Goal: Information Seeking & Learning: Learn about a topic

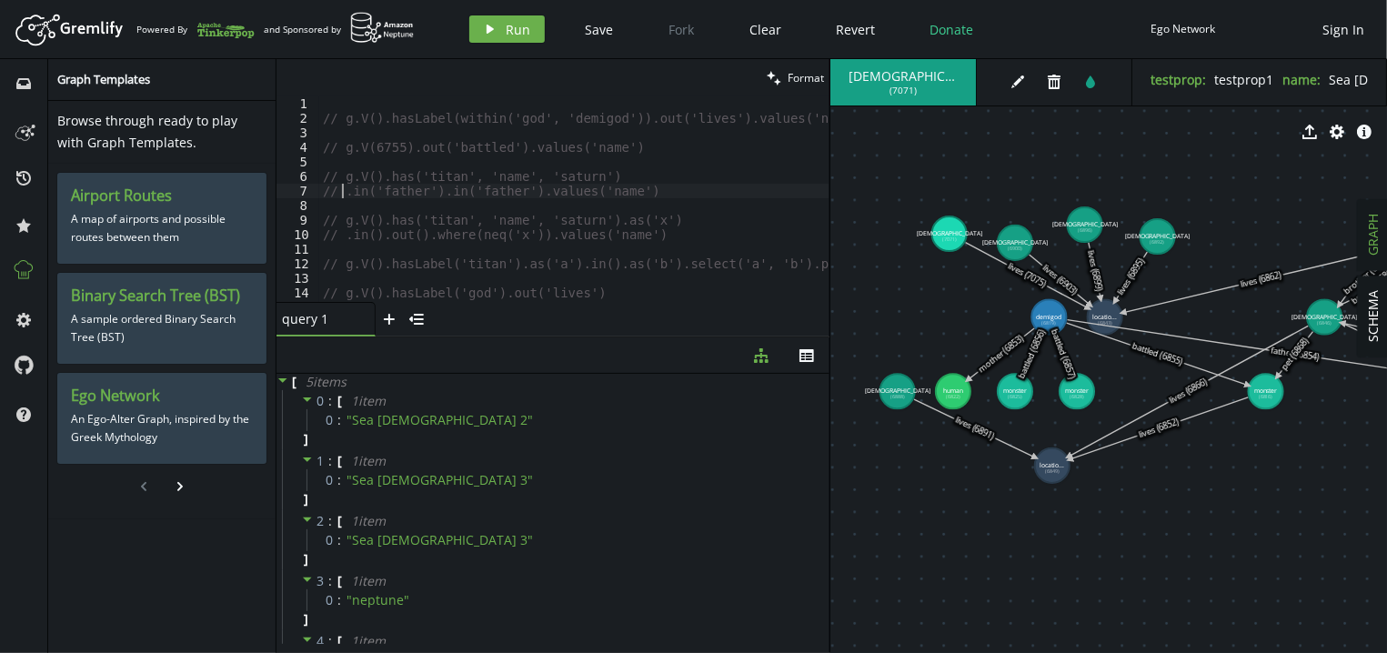
scroll to position [245, 0]
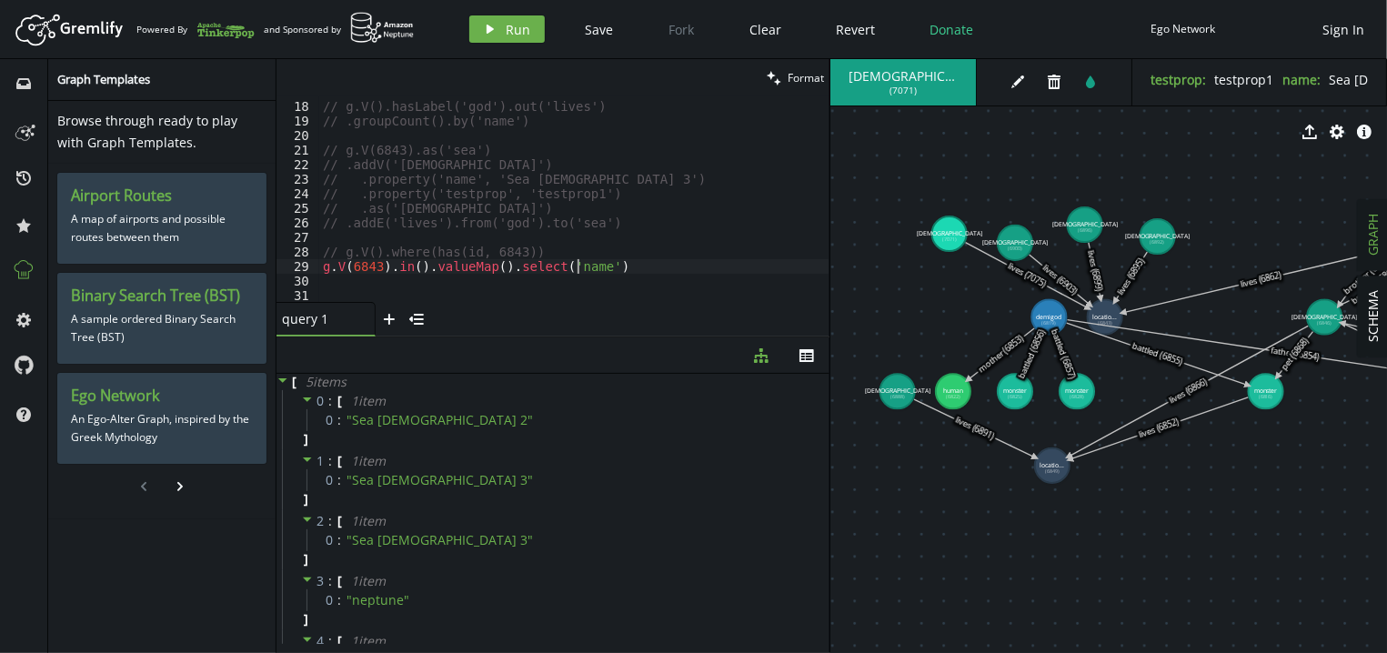
click at [624, 268] on div "// g.V().hasLabel('god').out('lives') // .groupCount().by('name') // g.V(6843).…" at bounding box center [574, 202] width 510 height 235
type textarea "// g.V(6843).in().valueMap().select('name')"
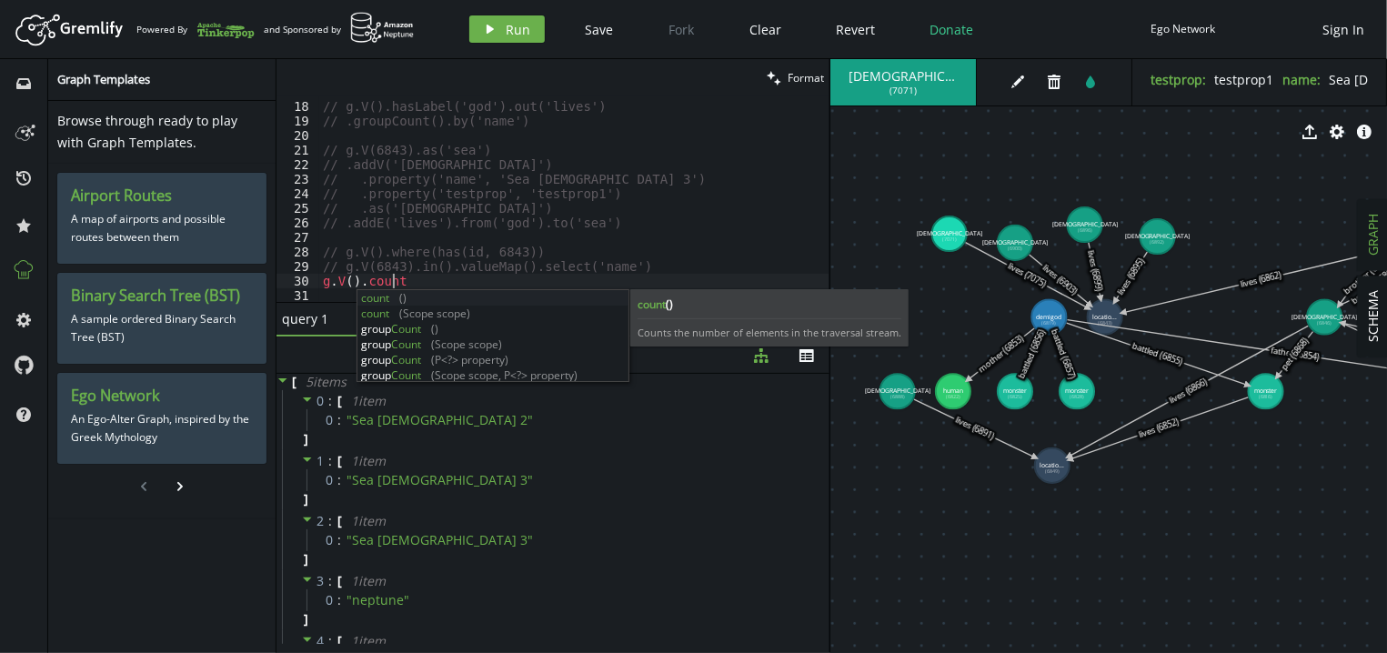
scroll to position [0, 81]
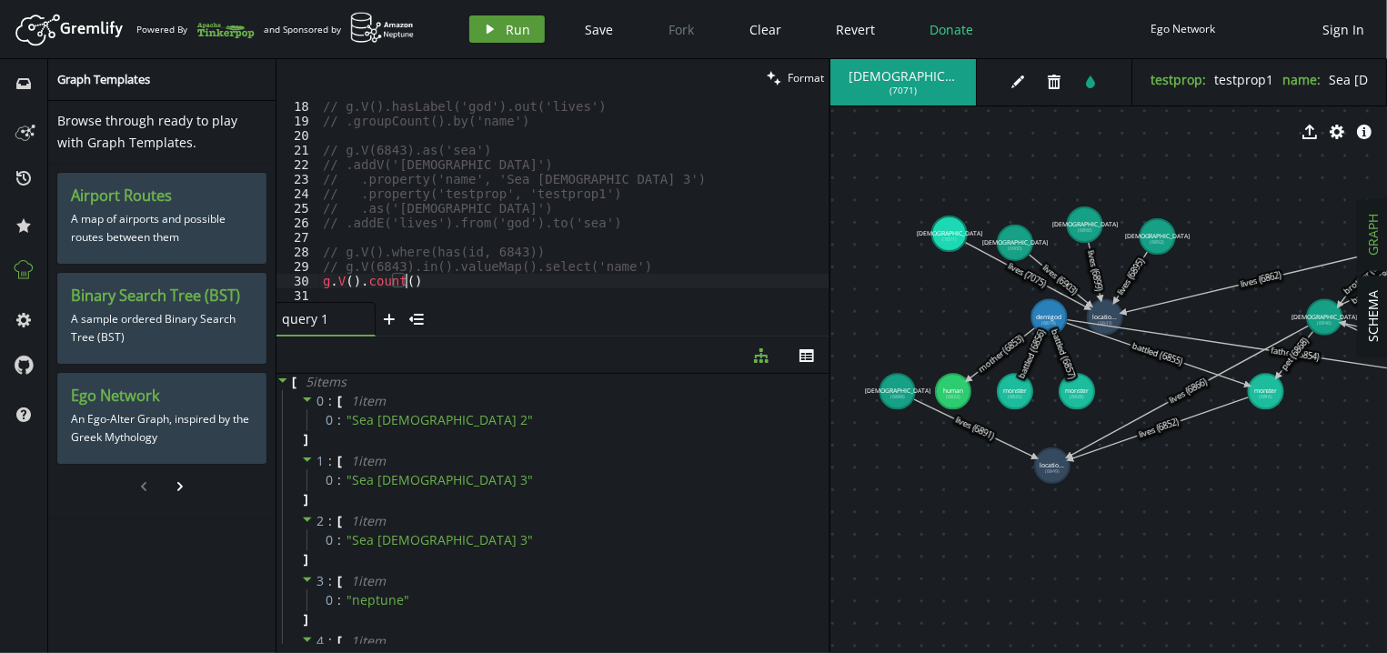
click at [529, 27] on button "play Run" at bounding box center [506, 28] width 75 height 27
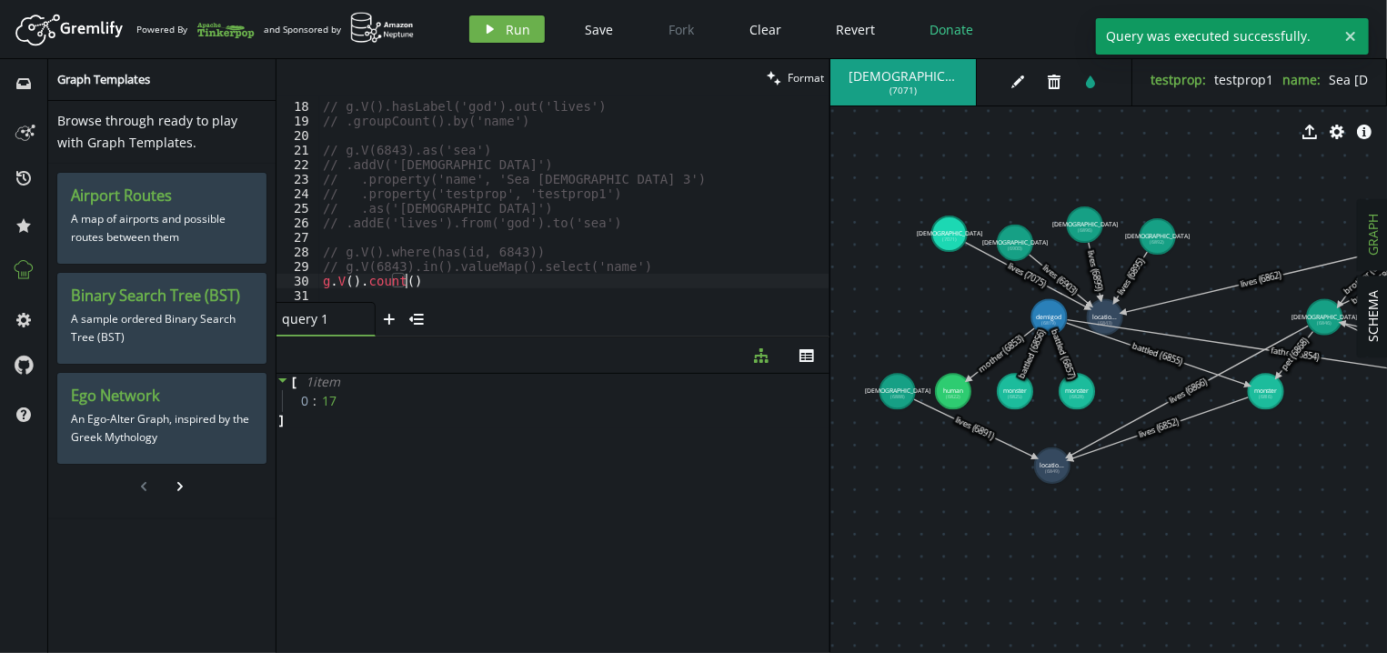
click at [458, 285] on div "// g.V().hasLabel('god').out('lives') // .groupCount().by('name') // g.V(6843).…" at bounding box center [574, 202] width 510 height 235
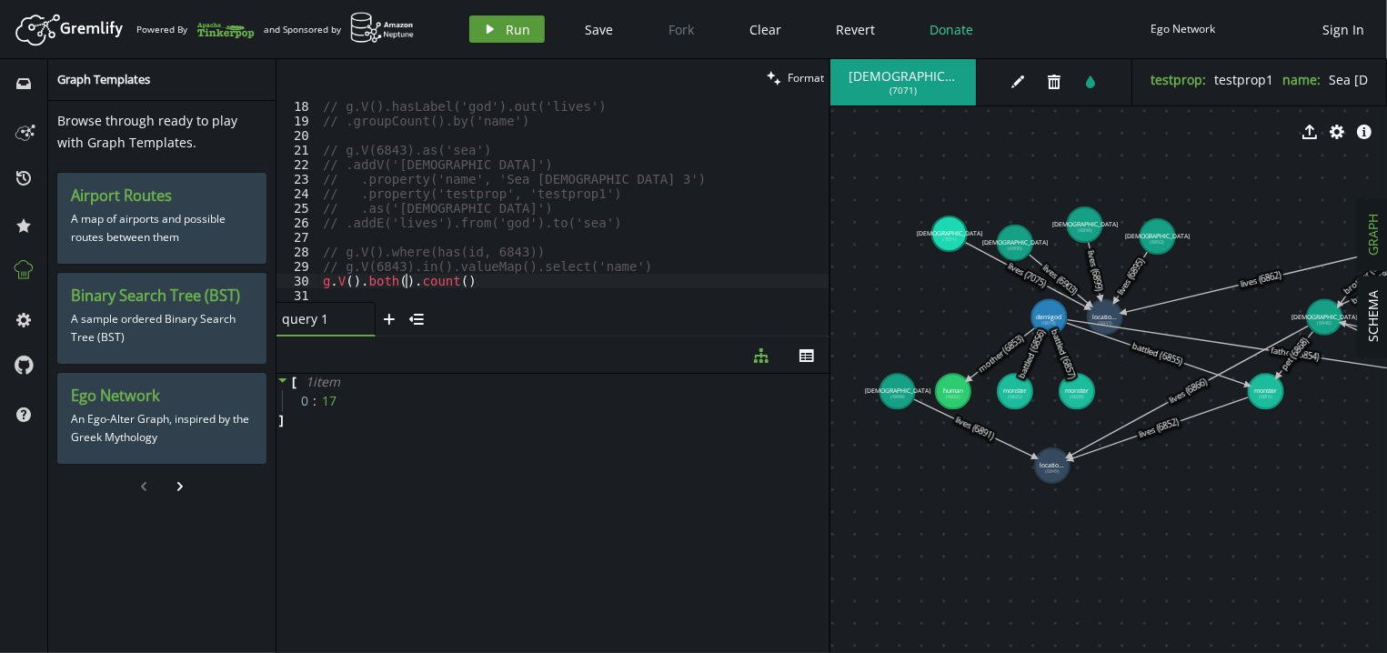
click at [510, 27] on span "Run" at bounding box center [518, 29] width 25 height 17
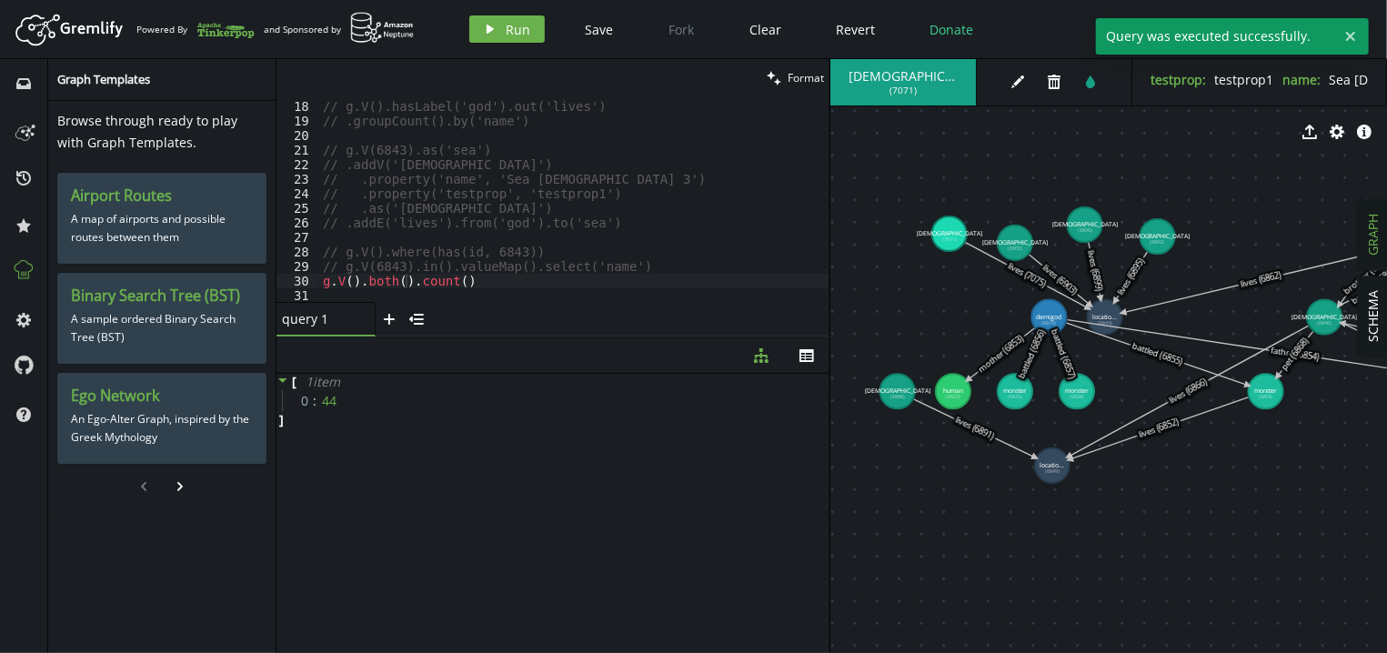
click at [406, 279] on div "// g.V().hasLabel('god').out('lives') // .groupCount().by('name') // g.V(6843).…" at bounding box center [574, 202] width 510 height 235
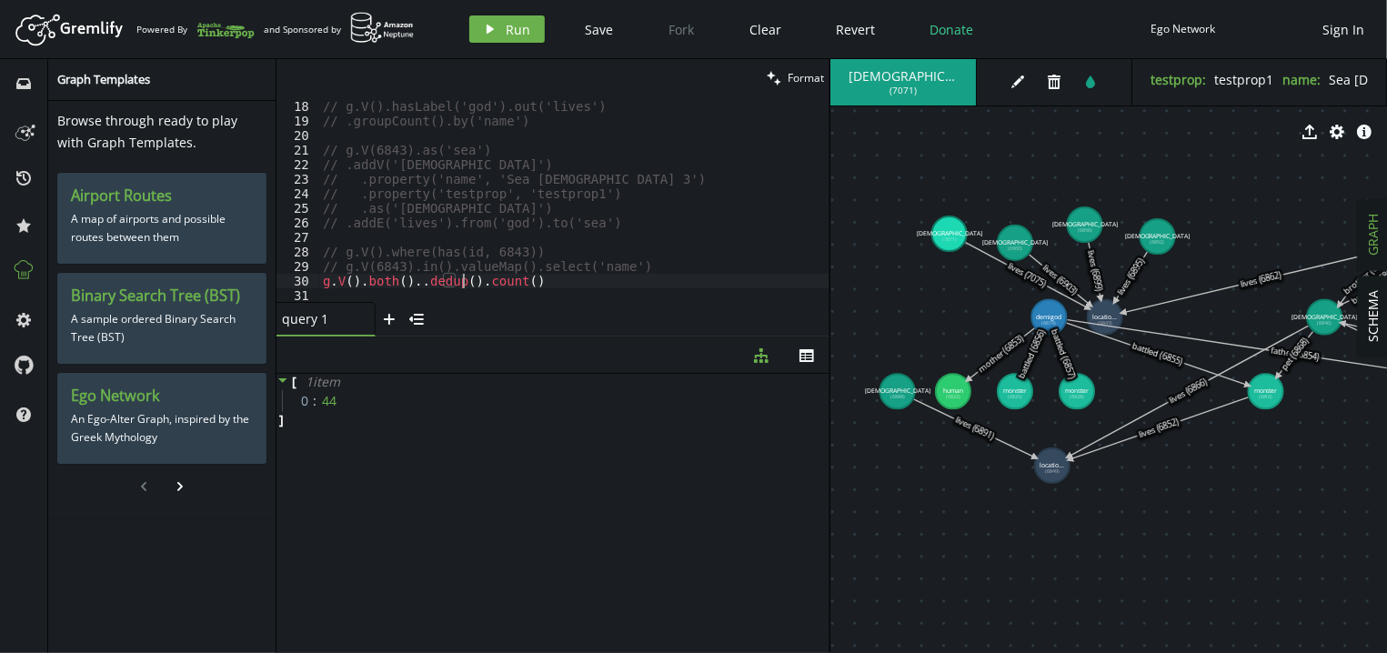
scroll to position [0, 140]
click at [522, 35] on span "Run" at bounding box center [518, 29] width 25 height 17
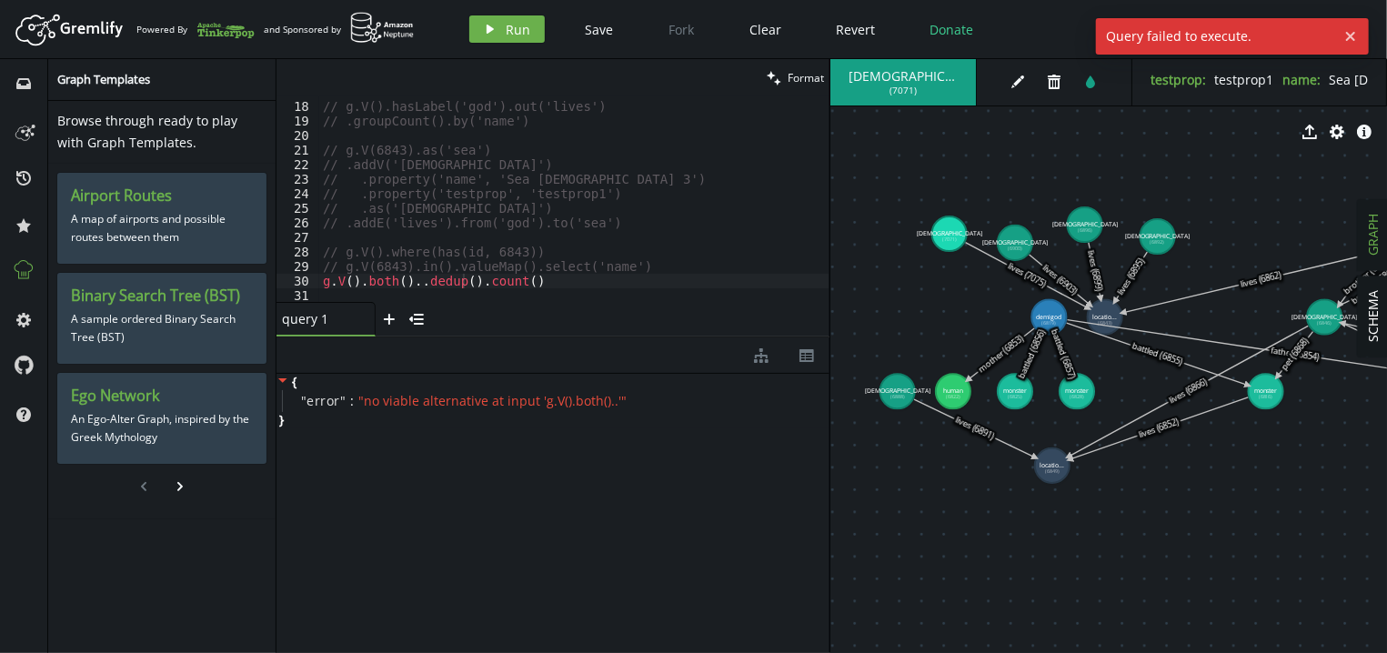
click at [412, 280] on div "// g.V().hasLabel('god').out('lives') // .groupCount().by('name') // g.V(6843).…" at bounding box center [574, 202] width 510 height 235
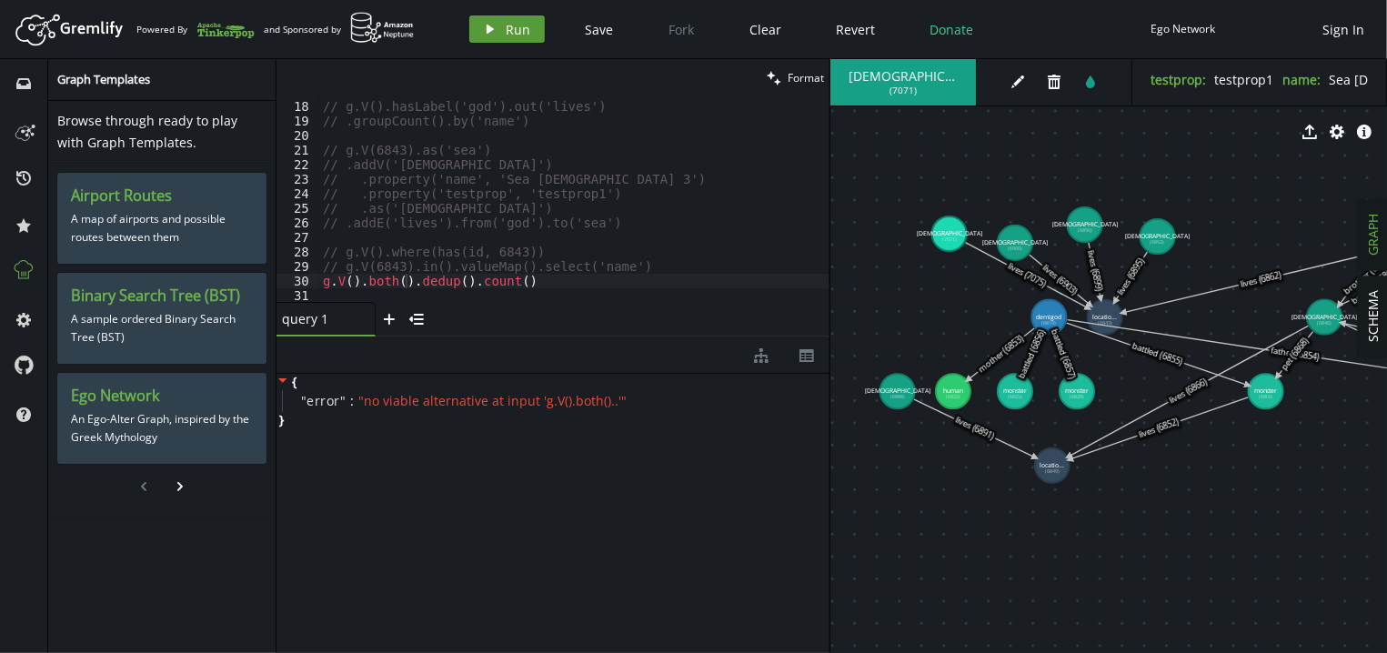
click at [511, 26] on span "Run" at bounding box center [518, 29] width 25 height 17
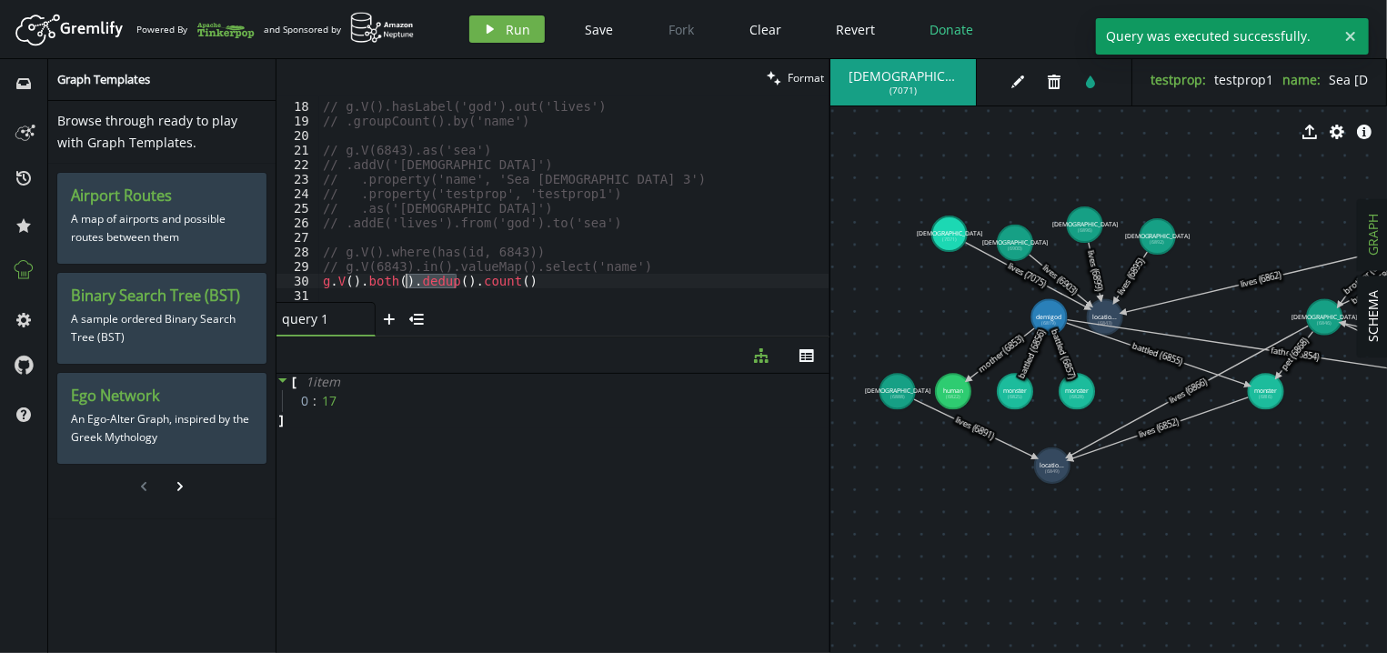
drag, startPoint x: 456, startPoint y: 281, endPoint x: 406, endPoint y: 279, distance: 50.0
click at [406, 279] on div "// g.V().hasLabel('god').out('lives') // .groupCount().by('name') // g.V(6843).…" at bounding box center [574, 202] width 510 height 235
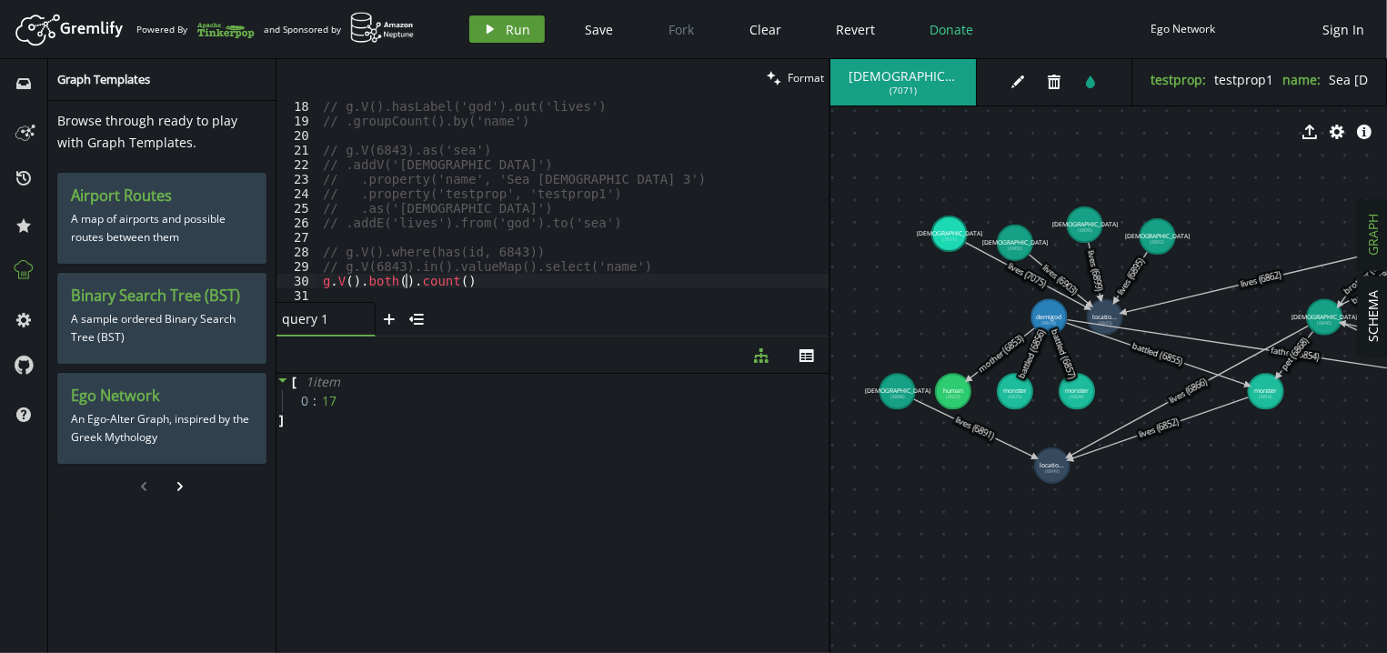
click at [507, 33] on span "Run" at bounding box center [518, 29] width 25 height 17
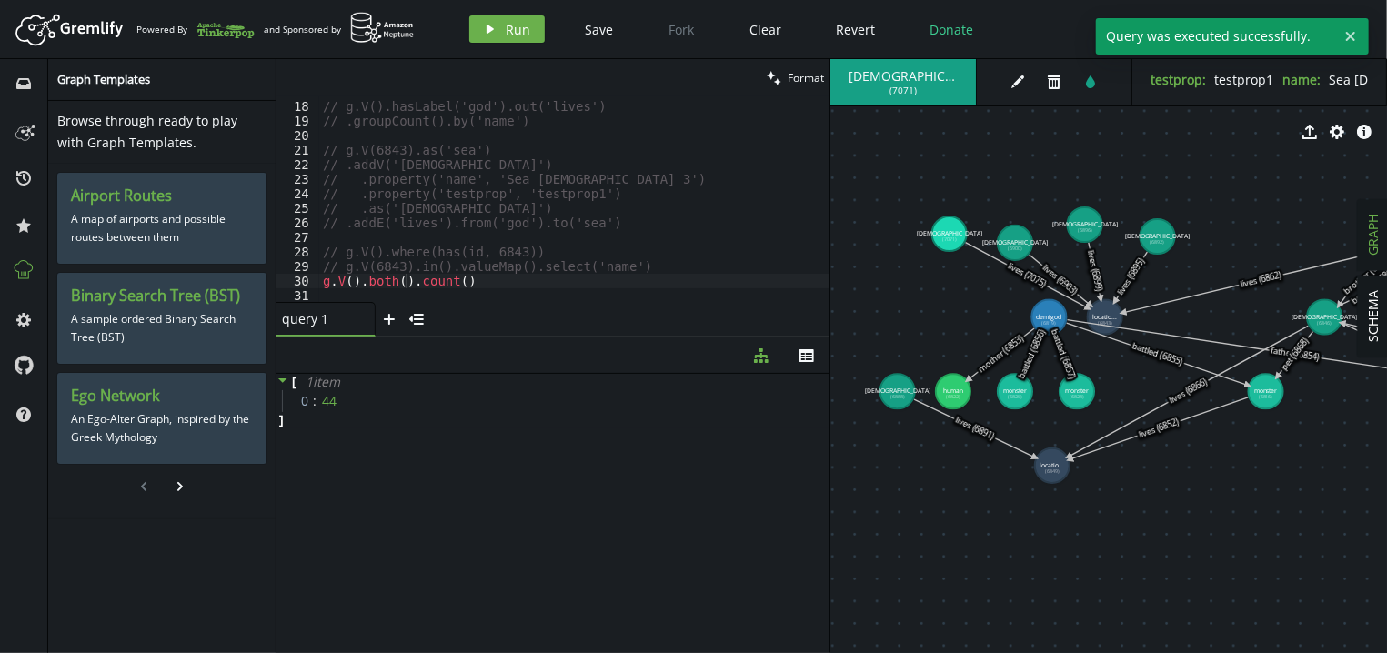
click at [404, 281] on div "// g.V().hasLabel('god').out('lives') // .groupCount().by('name') // g.V(6843).…" at bounding box center [574, 202] width 510 height 235
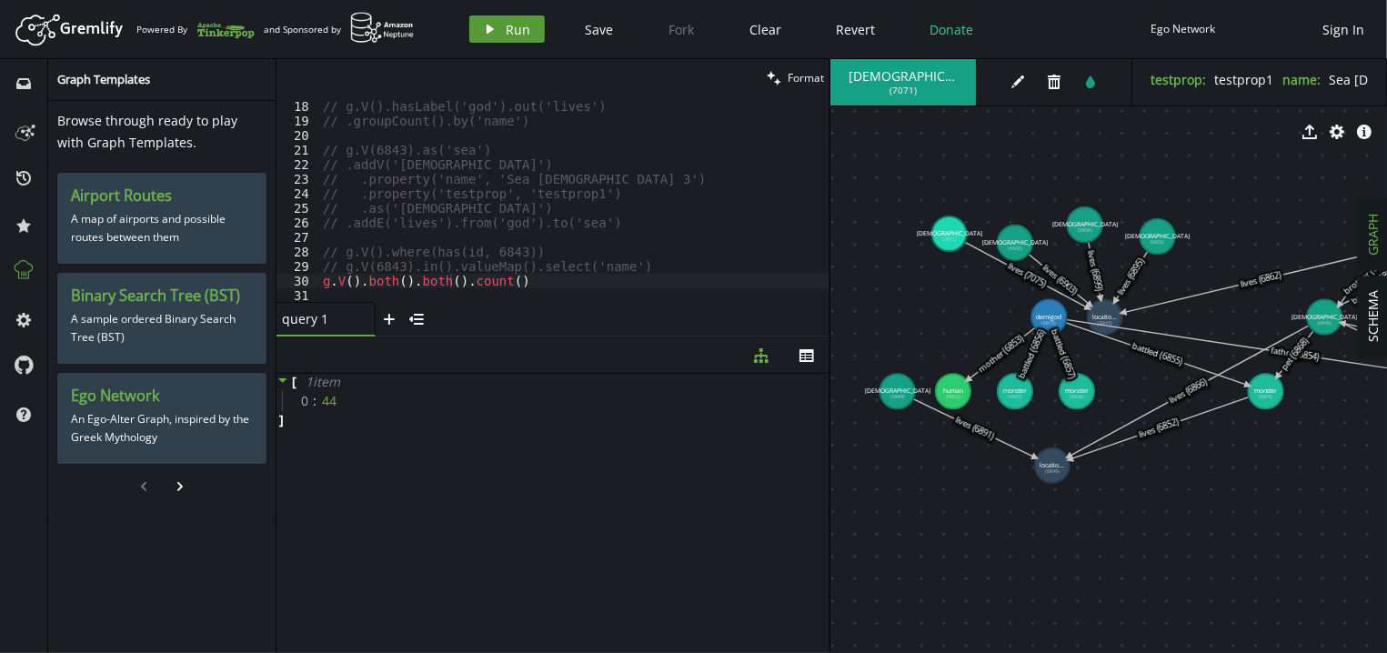
click at [516, 20] on button "play Run" at bounding box center [506, 28] width 75 height 27
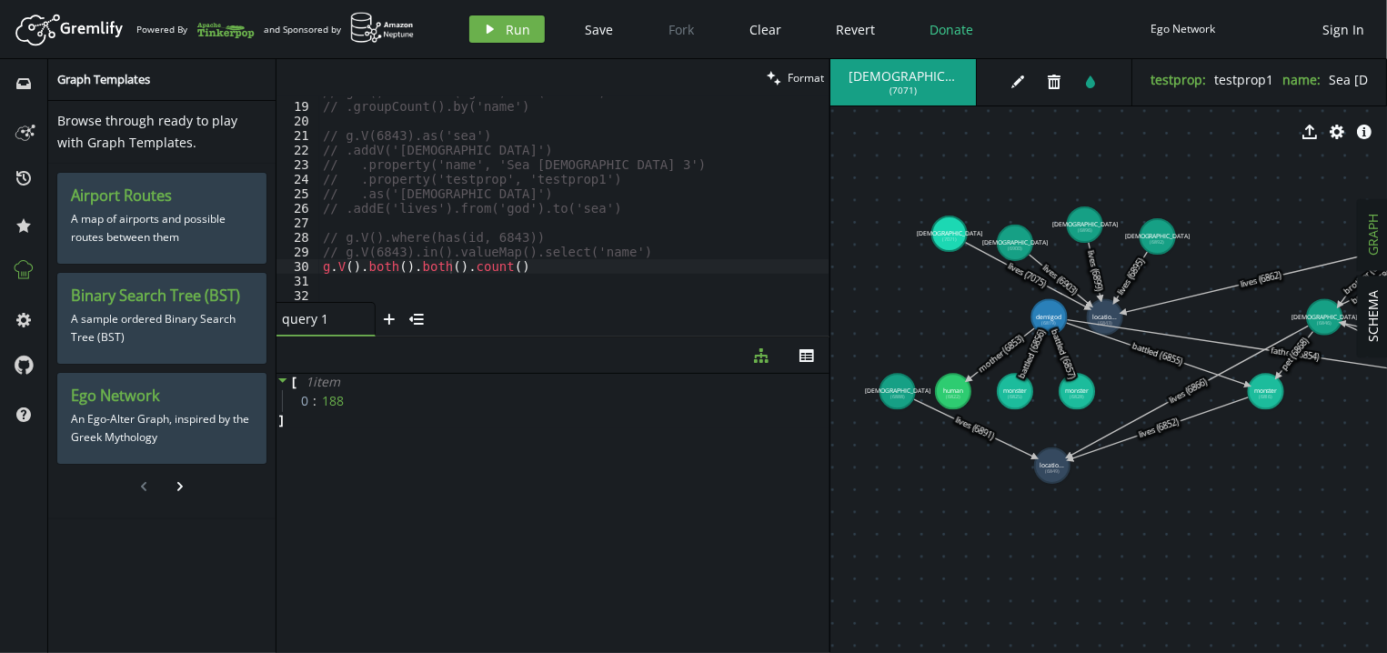
scroll to position [259, 0]
drag, startPoint x: 512, startPoint y: 268, endPoint x: 362, endPoint y: 266, distance: 150.0
click at [362, 266] on div "// g.V().hasLabel('god').out('lives') // .groupCount().by('name') // g.V(6843).…" at bounding box center [574, 202] width 510 height 235
click at [889, 85] on span "( 7071 )" at bounding box center [902, 91] width 27 height 12
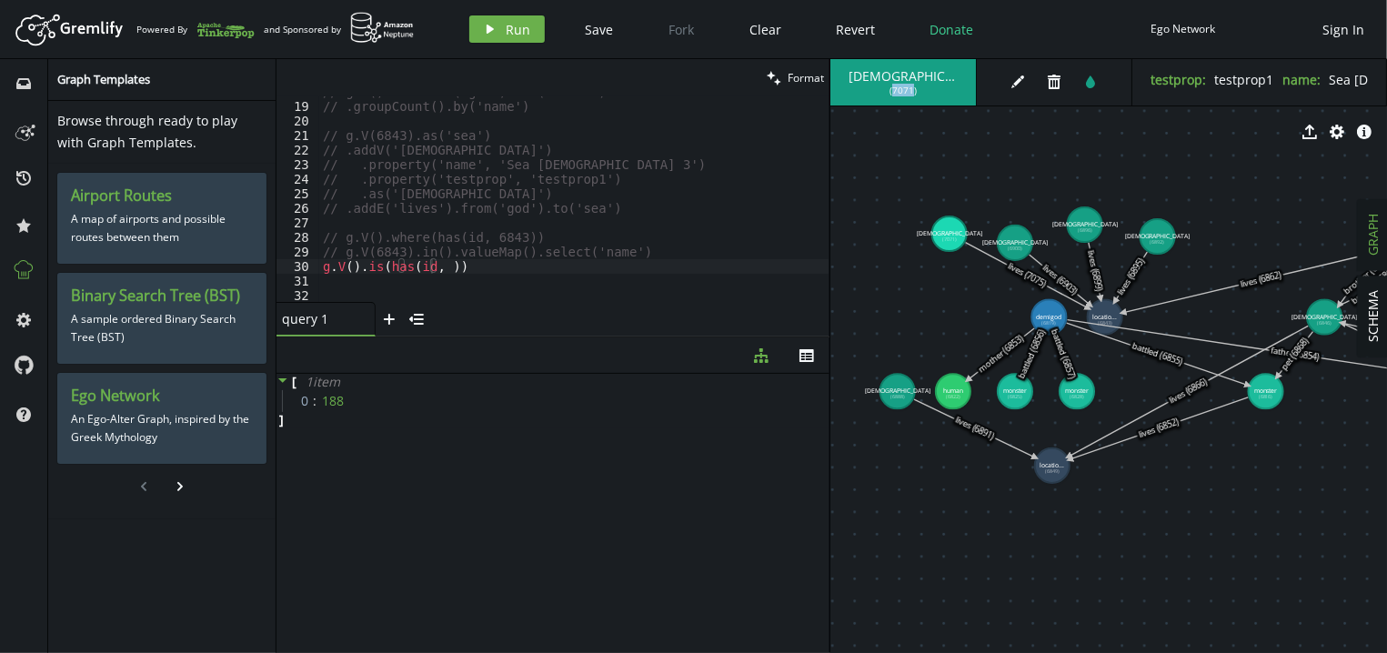
click at [889, 85] on span "( 7071 )" at bounding box center [902, 91] width 27 height 12
copy span "7071"
click at [502, 267] on div "// g.V().hasLabel('god').out('lives') // .groupCount().by('name') // g.V(6843).…" at bounding box center [574, 202] width 510 height 235
paste textarea "7071"
click at [513, 29] on span "Run" at bounding box center [518, 29] width 25 height 17
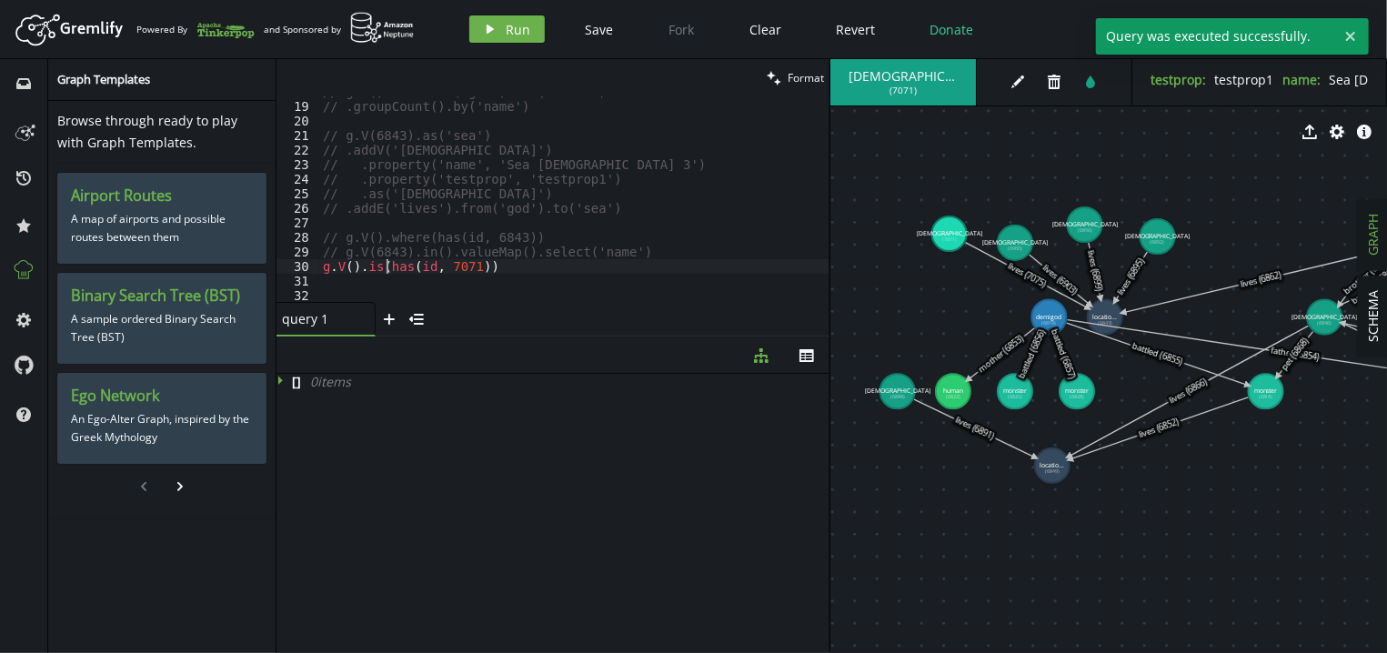
click at [385, 265] on div "// g.V().hasLabel('god').out('lives') // .groupCount().by('name') // g.V(6843).…" at bounding box center [574, 202] width 510 height 235
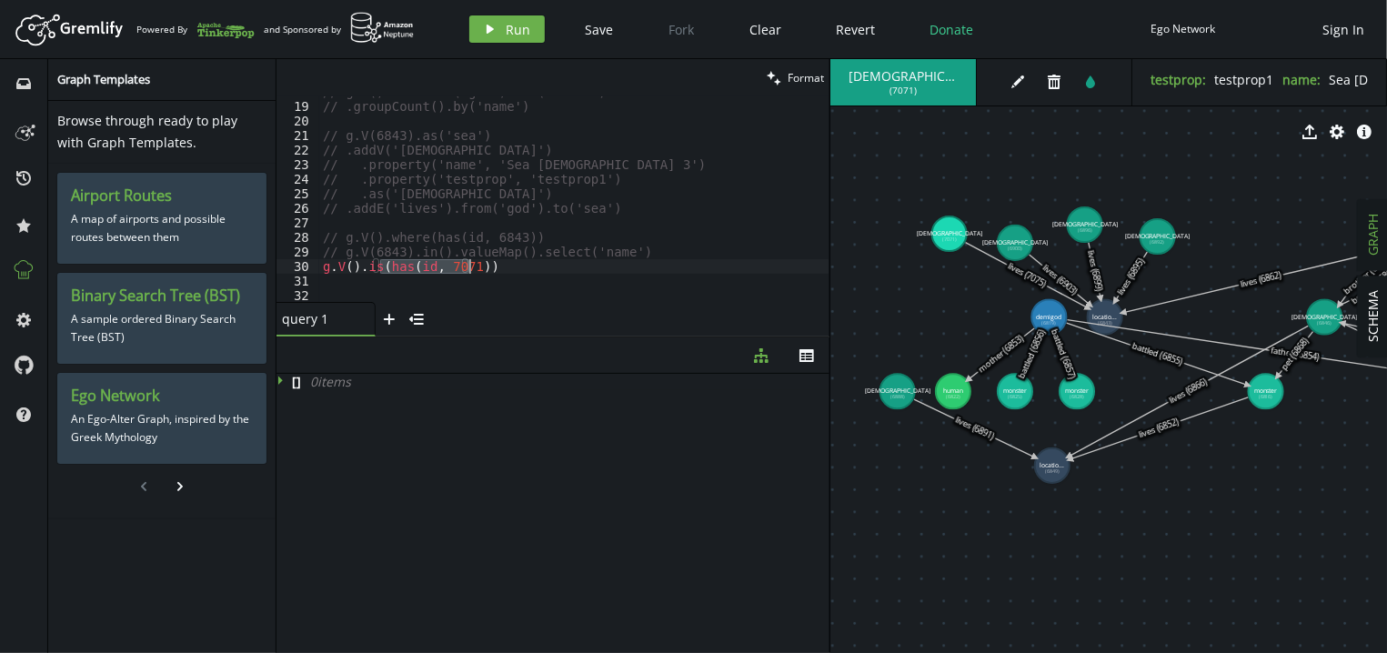
drag, startPoint x: 385, startPoint y: 265, endPoint x: 465, endPoint y: 265, distance: 80.0
click at [465, 265] on div "// g.V().hasLabel('god').out('lives') // .groupCount().by('name') // g.V(6843).…" at bounding box center [574, 202] width 510 height 235
click at [465, 265] on div "// g.V().hasLabel('god').out('lives') // .groupCount().by('name') // g.V(6843).…" at bounding box center [574, 198] width 510 height 205
click at [466, 265] on div "// g.V().hasLabel('god').out('lives') // .groupCount().by('name') // g.V(6843).…" at bounding box center [574, 202] width 510 height 235
click at [498, 267] on div "// g.V().hasLabel('god').out('lives') // .groupCount().by('name') // g.V(6843).…" at bounding box center [574, 202] width 510 height 235
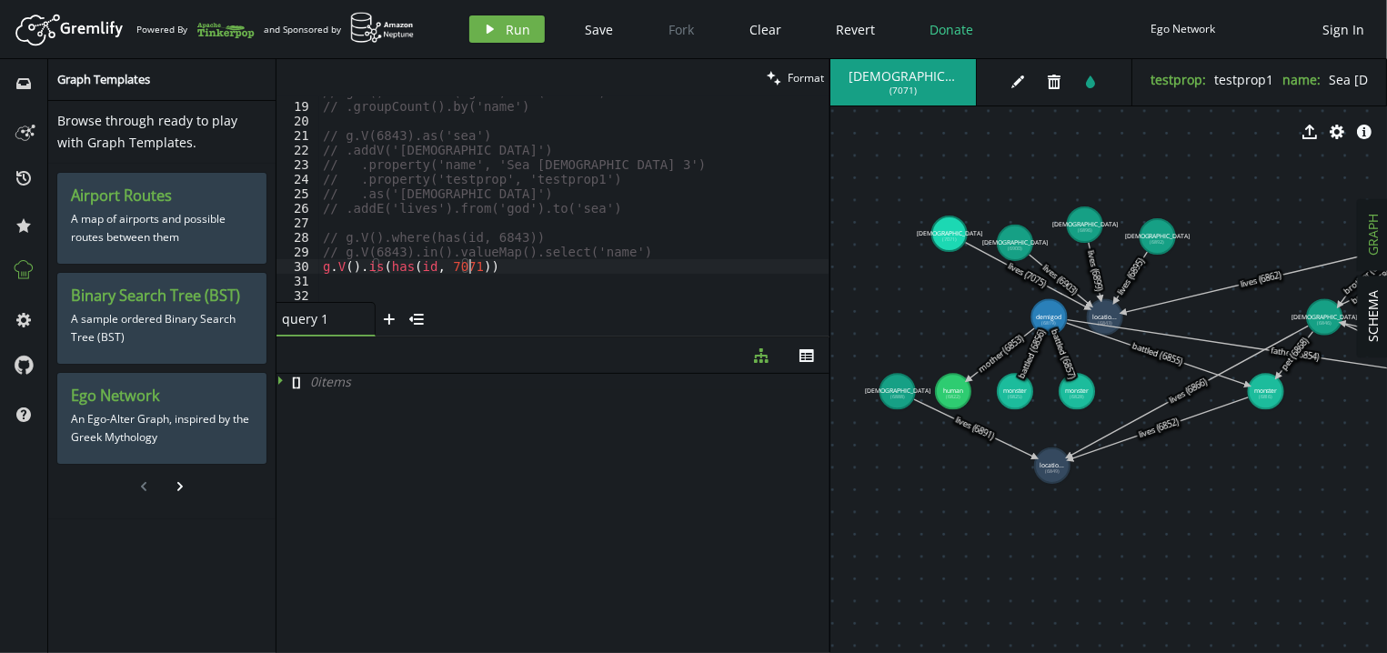
click at [366, 266] on div "// g.V().hasLabel('god').out('lives') // .groupCount().by('name') // g.V(6843).…" at bounding box center [574, 202] width 510 height 235
click at [506, 268] on div "// g.V().hasLabel('god').out('lives') // .groupCount().by('name') // g.V(6843).…" at bounding box center [574, 202] width 510 height 235
click at [367, 266] on div "// g.V().hasLabel('god').out('lives') // .groupCount().by('name') // g.V(6843).…" at bounding box center [574, 202] width 510 height 235
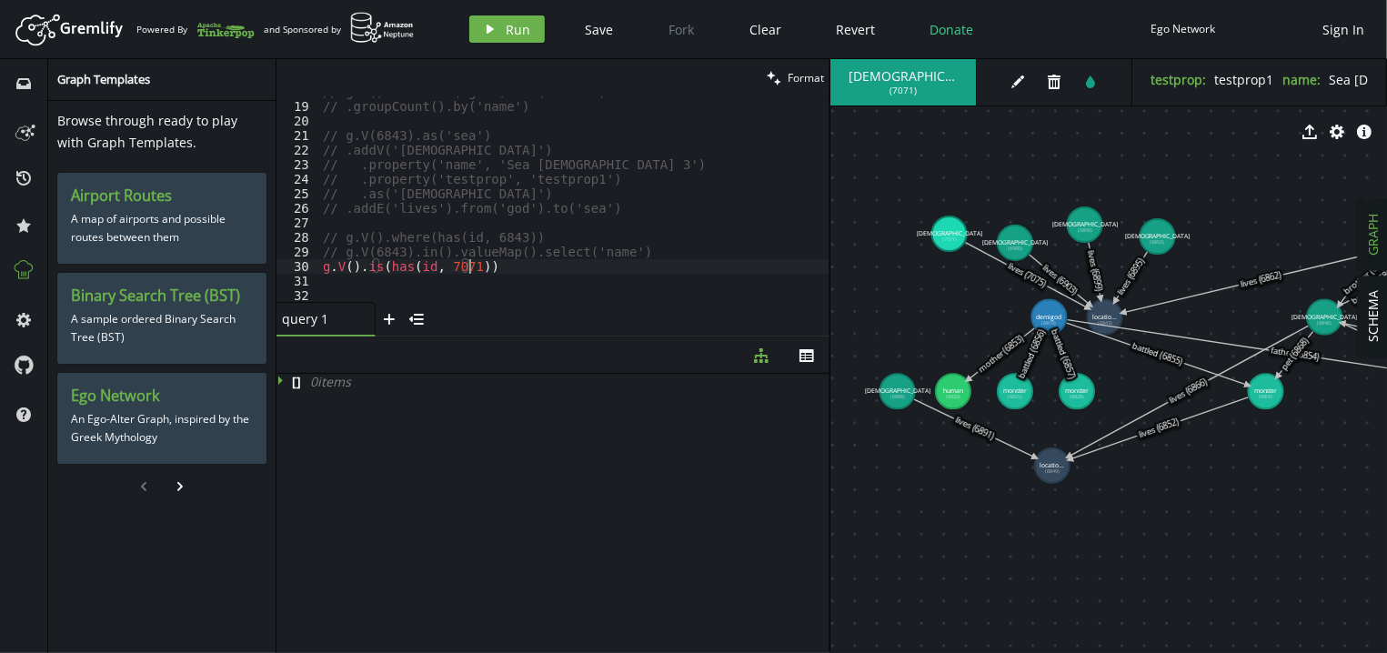
click at [504, 271] on div "// g.V().hasLabel('god').out('lives') // .groupCount().by('name') // g.V(6843).…" at bounding box center [574, 202] width 510 height 235
drag, startPoint x: 490, startPoint y: 261, endPoint x: 358, endPoint y: 264, distance: 131.9
click at [358, 264] on div "// g.V().hasLabel('god').out('lives') // .groupCount().by('name') // g.V(6843).…" at bounding box center [574, 202] width 510 height 235
click at [445, 265] on div "// g.V().hasLabel('god').out('lives') // .groupCount().by('name') // g.V(6843).…" at bounding box center [574, 198] width 510 height 205
click at [445, 265] on div "// g.V().hasLabel('god').out('lives') // .groupCount().by('name') // g.V(6843).…" at bounding box center [574, 202] width 510 height 235
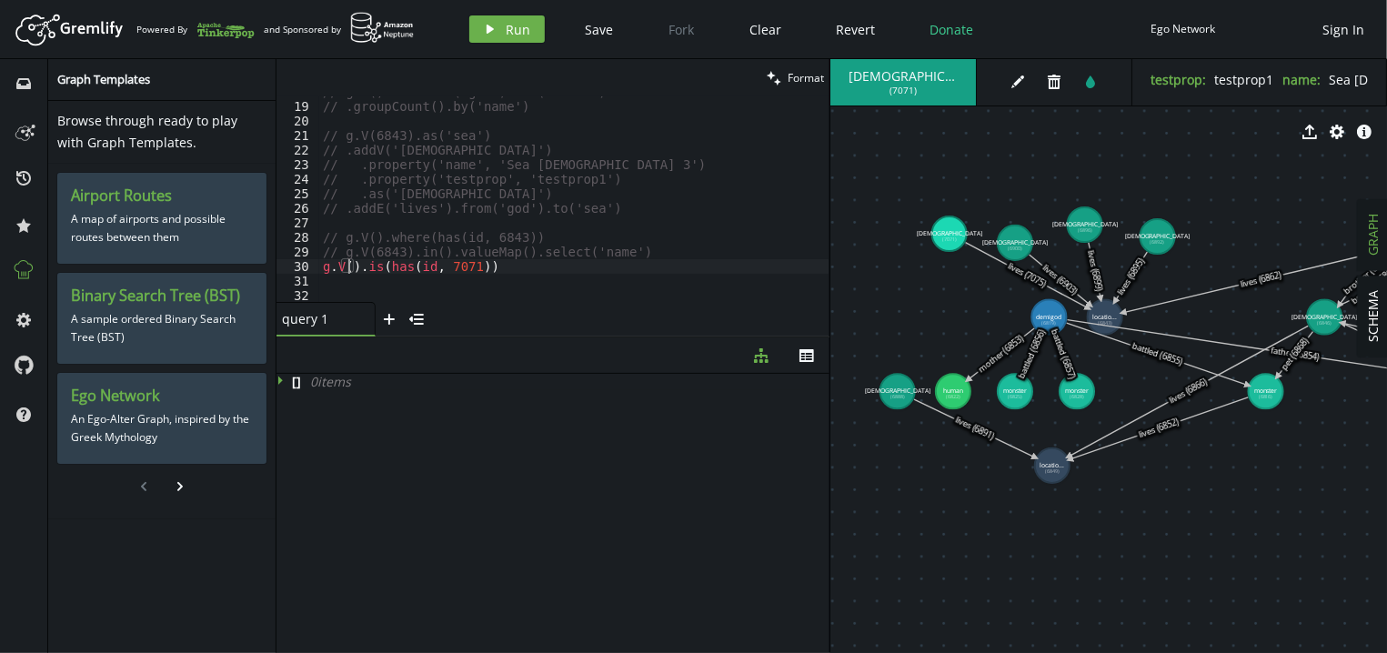
click at [346, 264] on div "// g.V().hasLabel('god').out('lives') // .groupCount().by('name') // g.V(6843).…" at bounding box center [574, 202] width 510 height 235
paste textarea "7071"
drag, startPoint x: 529, startPoint y: 264, endPoint x: 386, endPoint y: 264, distance: 142.7
click at [386, 264] on div "// g.V().hasLabel('god').out('lives') // .groupCount().by('name') // g.V(6843).…" at bounding box center [574, 202] width 510 height 235
click at [506, 19] on button "play Run" at bounding box center [506, 28] width 75 height 27
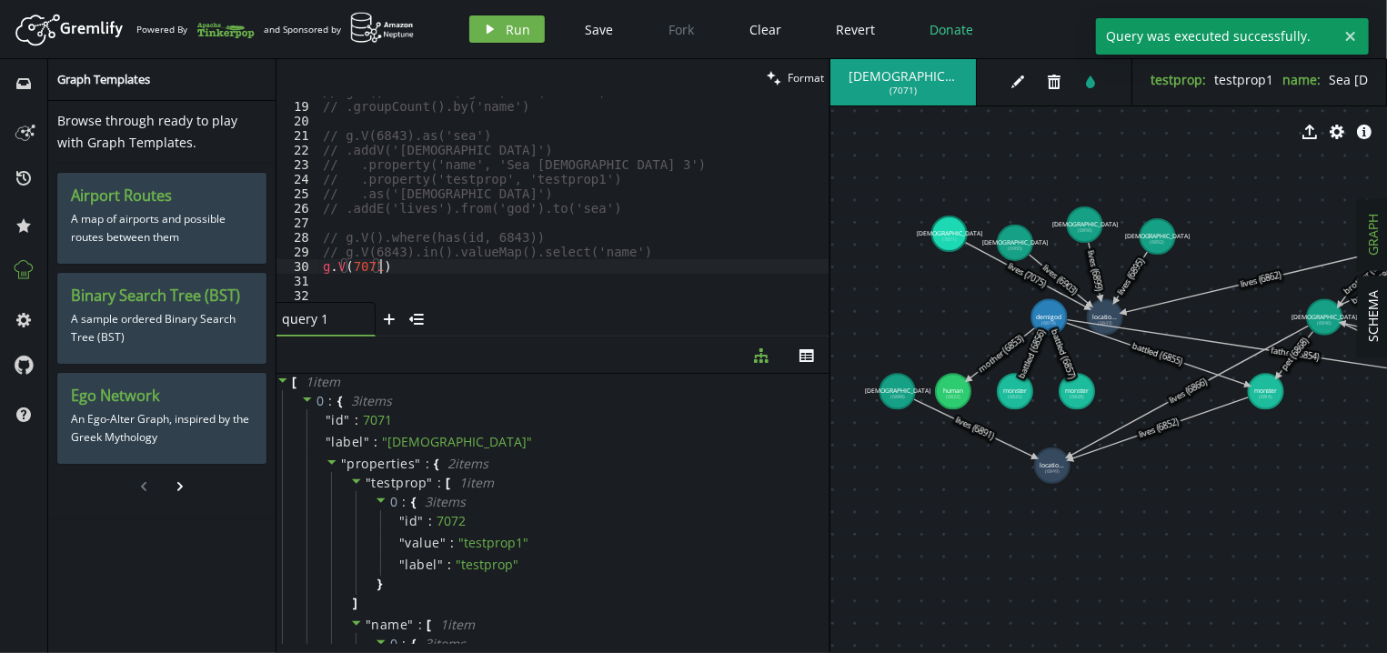
click at [426, 269] on div "// g.V().hasLabel('god').out('lives') // .groupCount().by('name') // g.V(6843).…" at bounding box center [574, 202] width 510 height 235
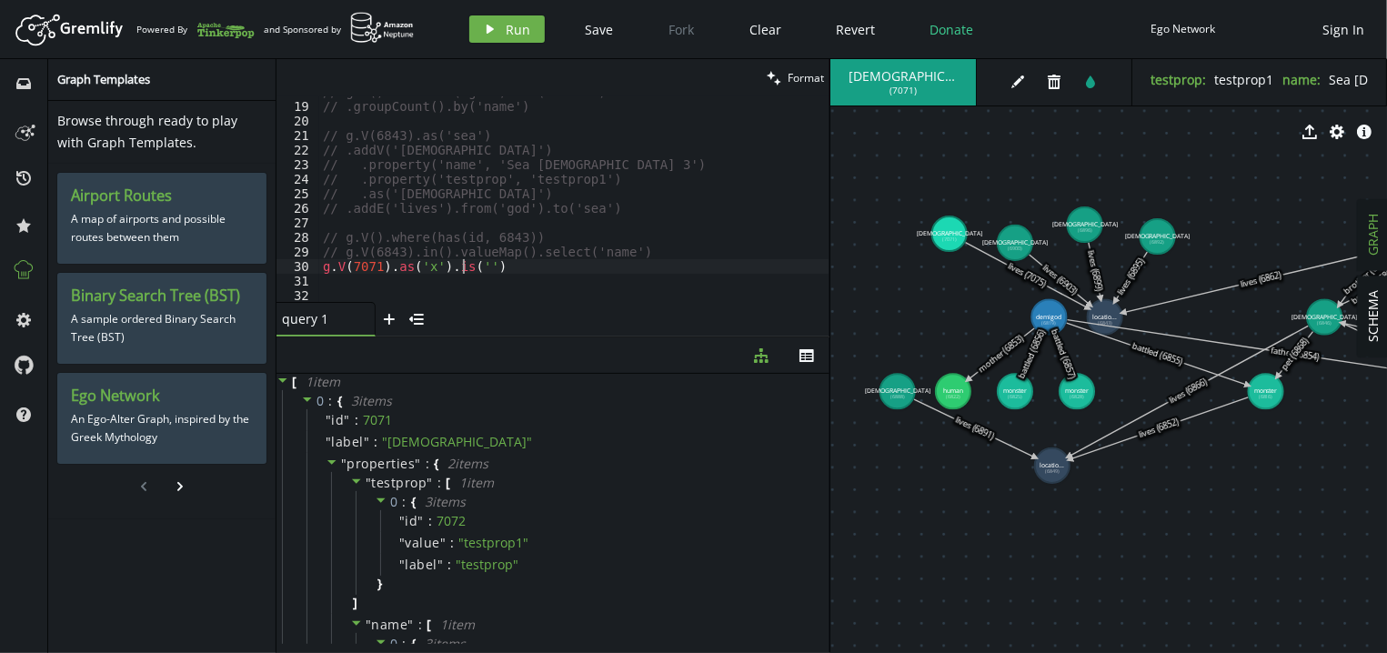
scroll to position [0, 151]
click at [520, 35] on span "Run" at bounding box center [518, 29] width 25 height 17
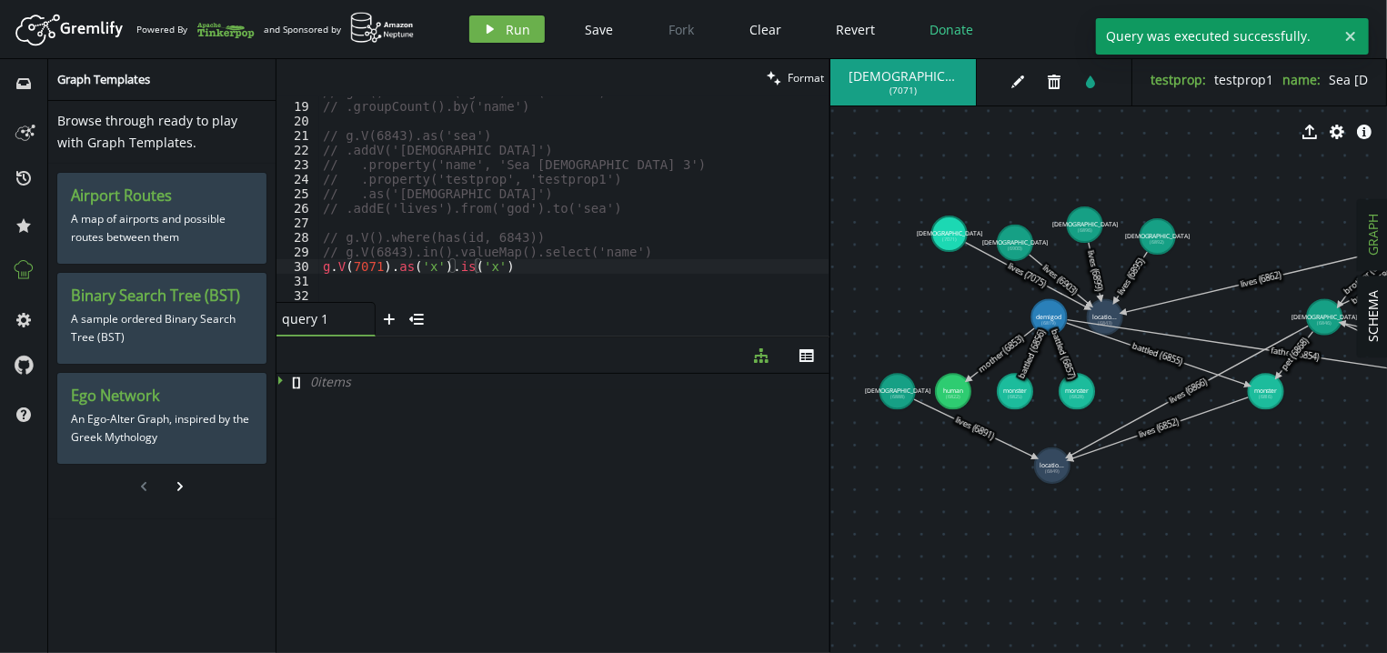
click at [504, 258] on div "// g.V().hasLabel('god').out('lives') // .groupCount().by('name') // g.V(6843).…" at bounding box center [574, 202] width 510 height 235
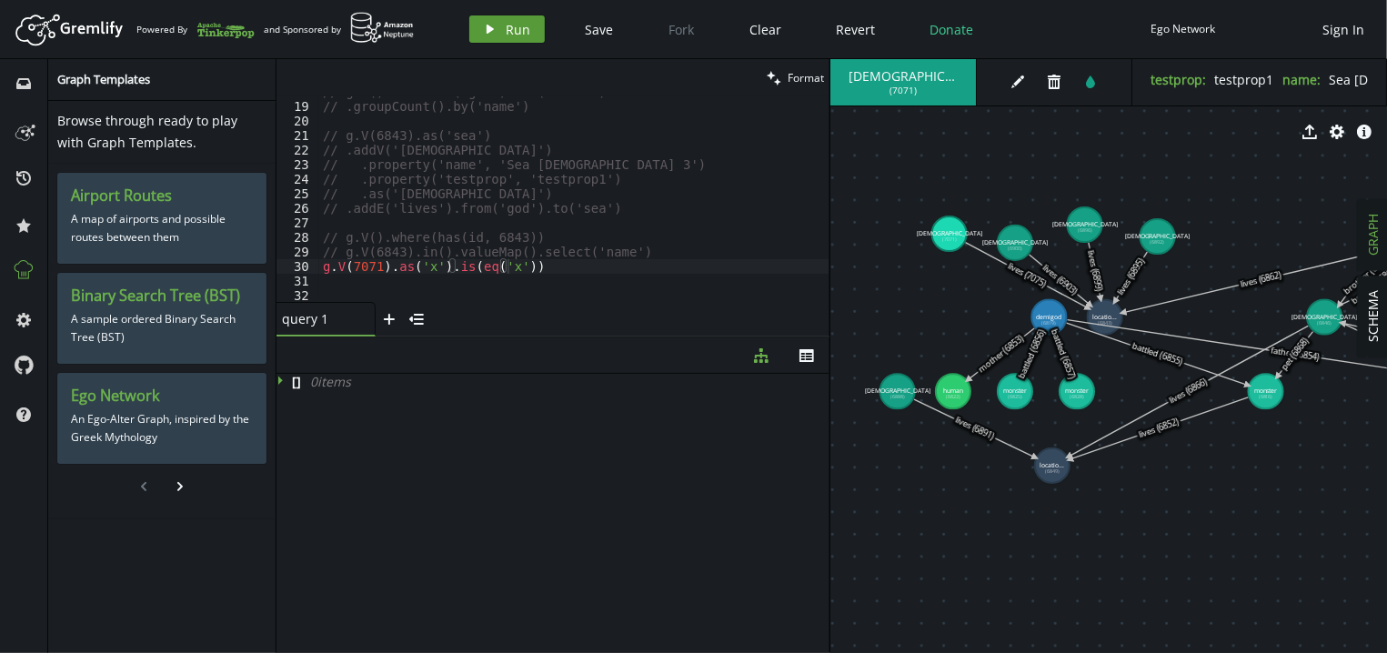
click at [504, 24] on button "play Run" at bounding box center [506, 28] width 75 height 27
click at [528, 26] on span "Run" at bounding box center [518, 29] width 25 height 17
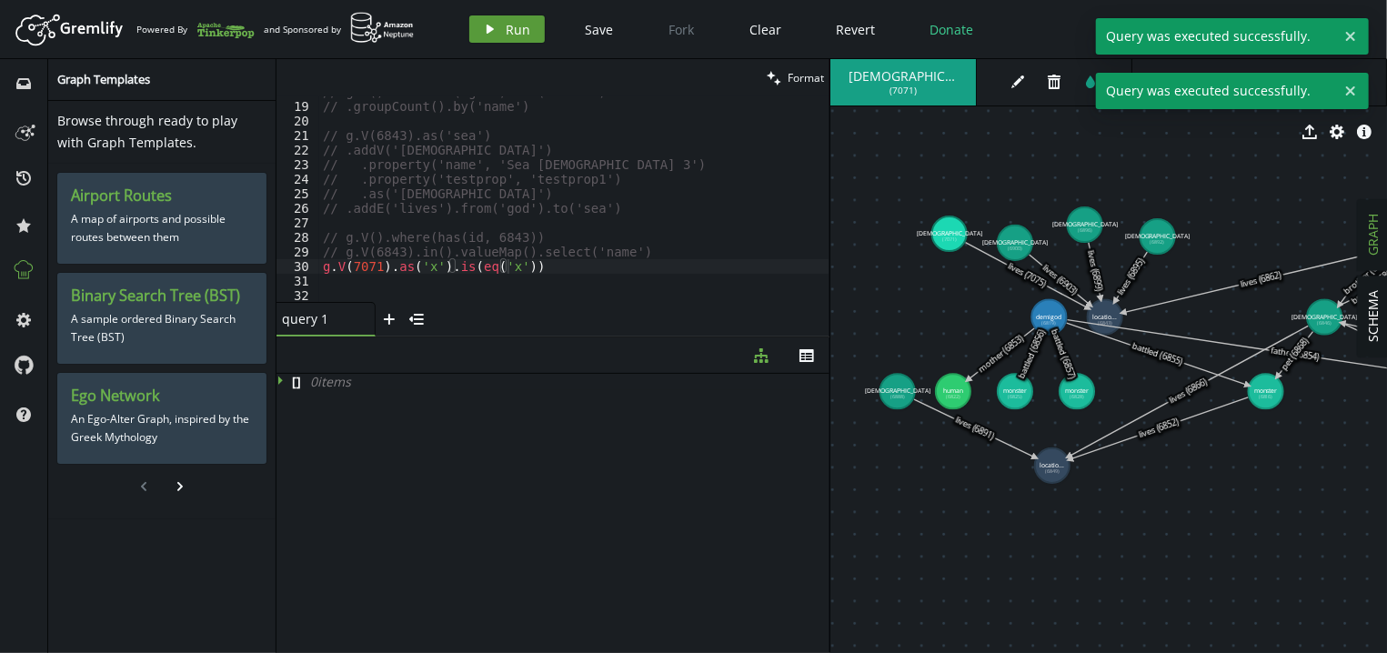
click at [528, 26] on span "Run" at bounding box center [518, 29] width 25 height 17
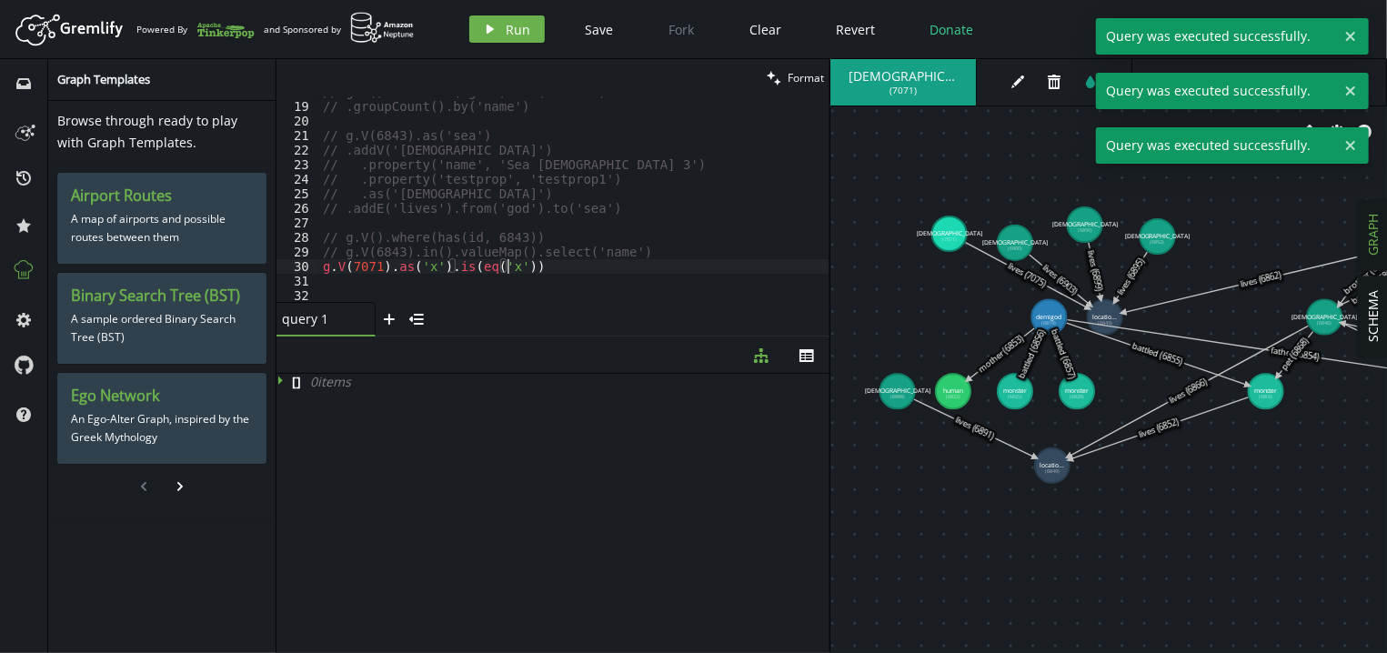
click at [528, 267] on div "// g.V().hasLabel('god').out('lives') // .groupCount().by('name') // g.V(6843).…" at bounding box center [574, 202] width 510 height 235
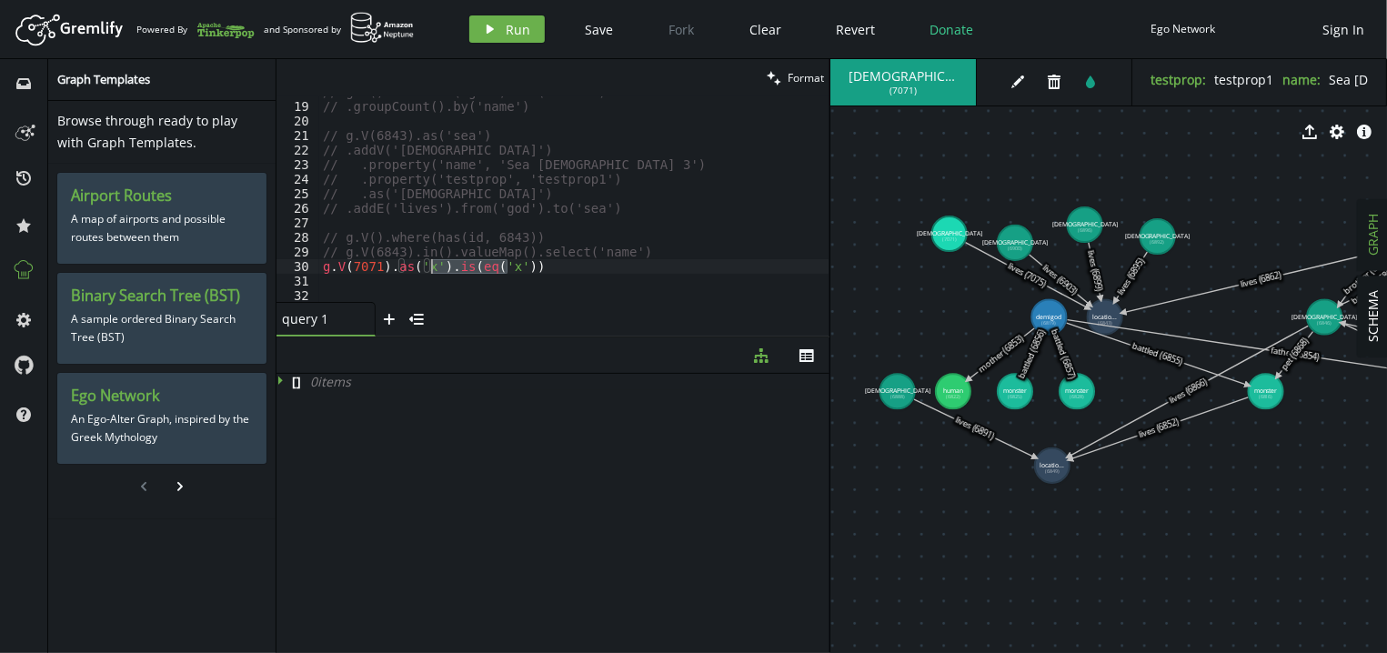
drag, startPoint x: 528, startPoint y: 267, endPoint x: 434, endPoint y: 268, distance: 94.6
click at [434, 268] on div "// g.V().hasLabel('god').out('lives') // .groupCount().by('name') // g.V(6843).…" at bounding box center [574, 202] width 510 height 235
click at [516, 31] on span "Run" at bounding box center [518, 29] width 25 height 17
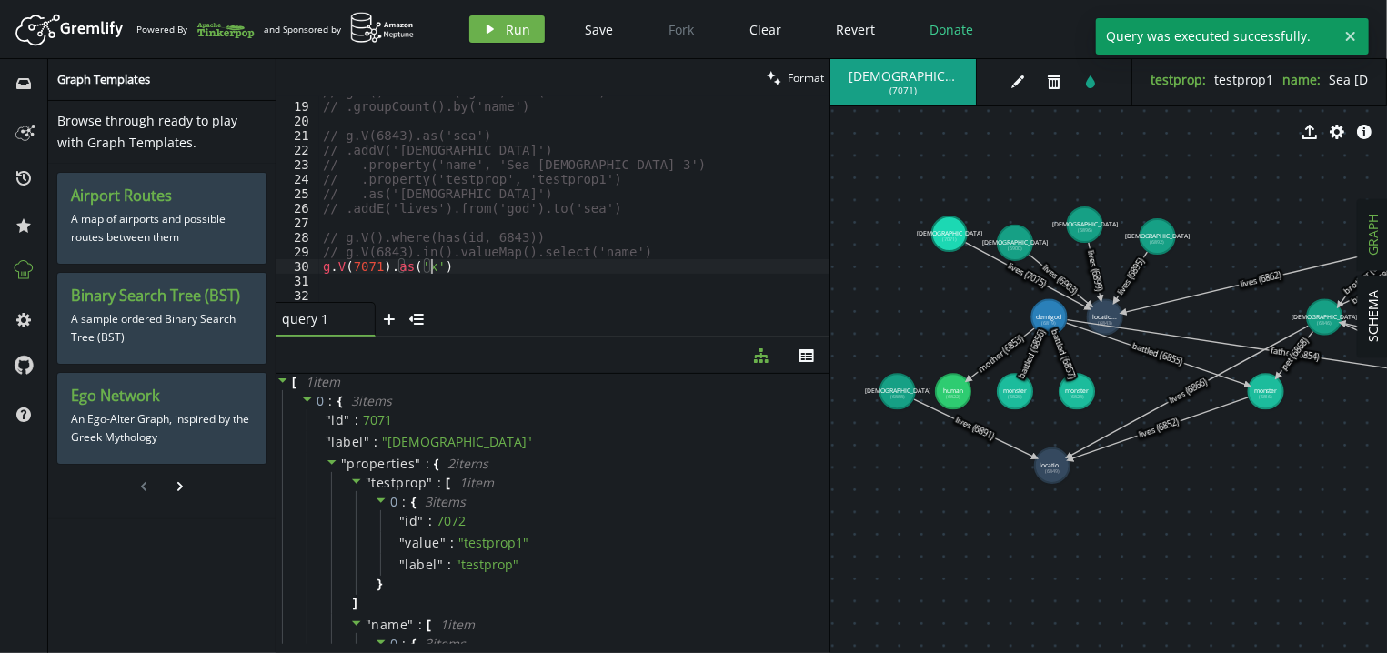
click at [501, 260] on div "// g.V().hasLabel('god').out('lives') // .groupCount().by('name') // g.V(6843).…" at bounding box center [574, 202] width 510 height 235
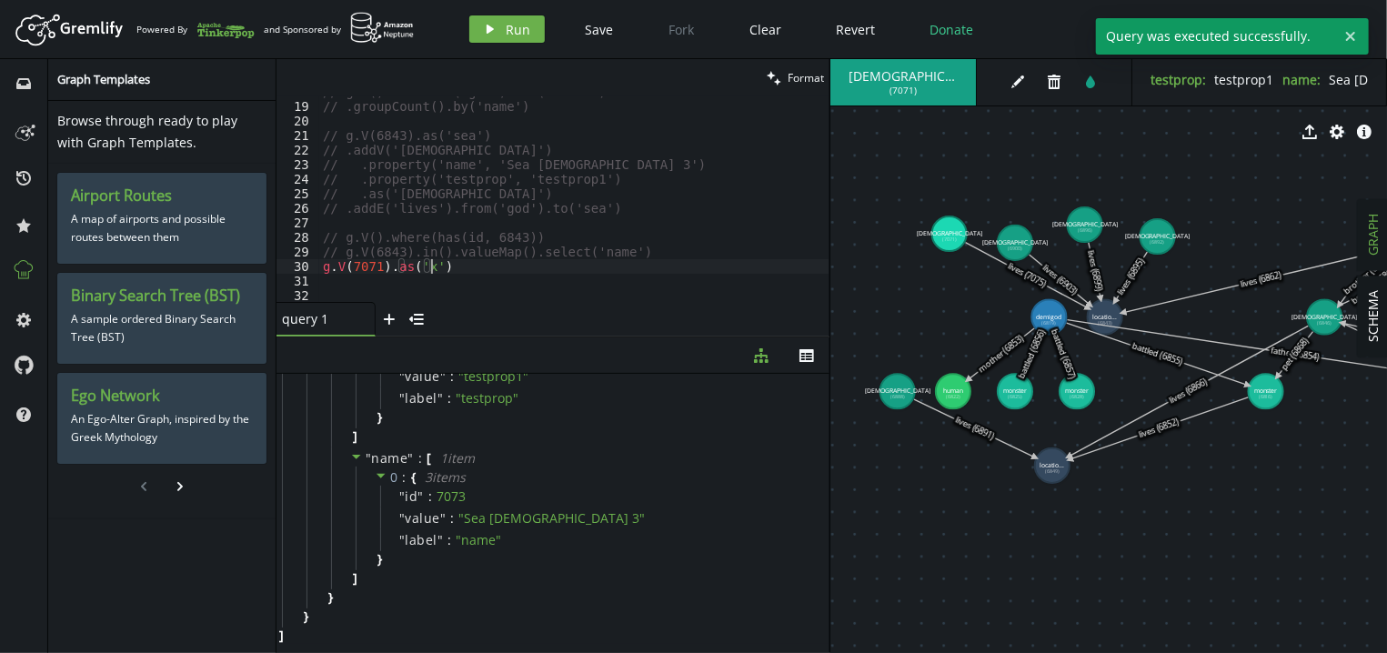
scroll to position [0, 0]
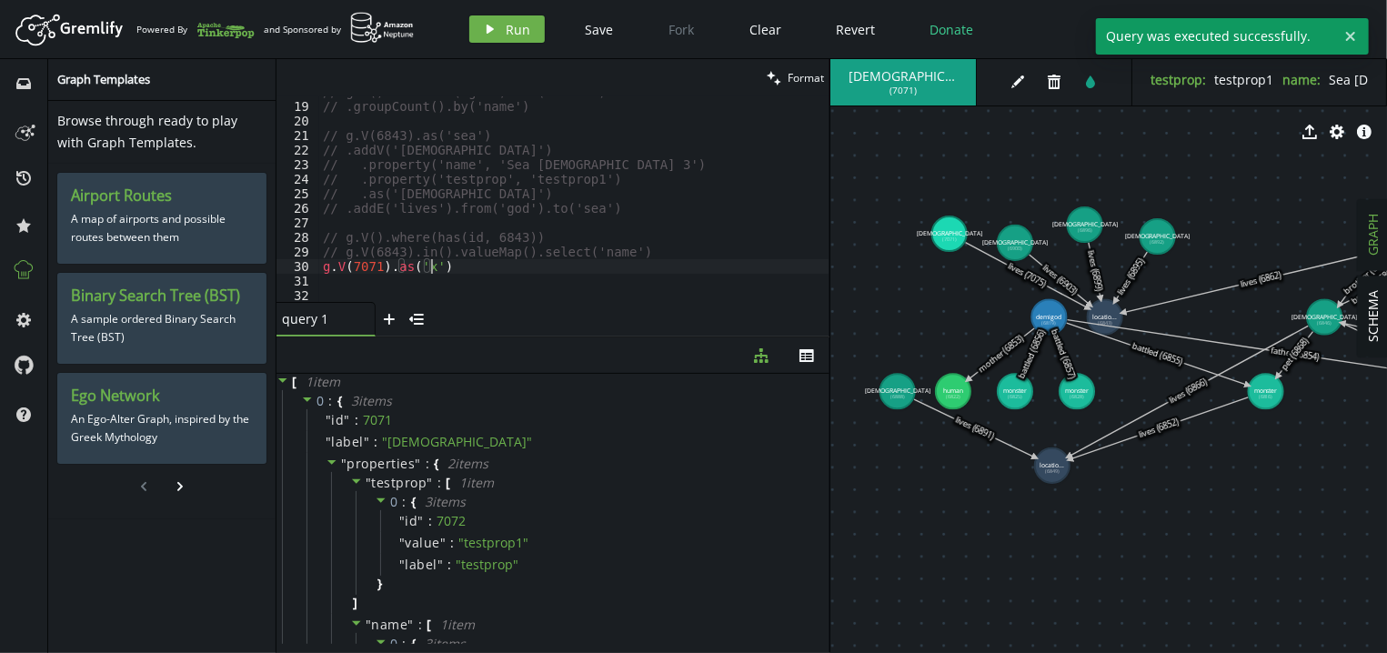
click at [488, 264] on div "// g.V().hasLabel('god').out('lives') // .groupCount().by('name') // g.V(6843).…" at bounding box center [574, 202] width 510 height 235
click at [537, 267] on div "// g.V().hasLabel('god').out('lives') // .groupCount().by('name') // g.V(6843).…" at bounding box center [574, 198] width 510 height 205
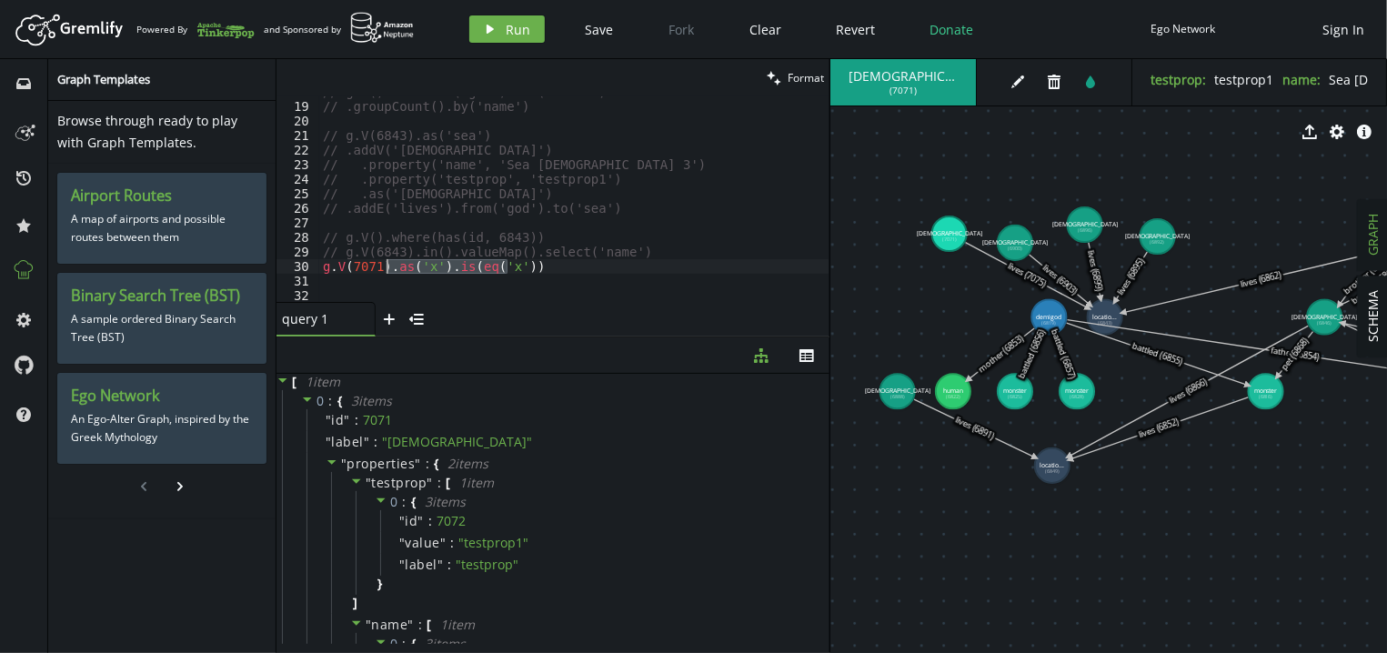
drag, startPoint x: 537, startPoint y: 267, endPoint x: 385, endPoint y: 263, distance: 152.8
click at [385, 263] on div "// g.V().hasLabel('god').out('lives') // .groupCount().by('name') // g.V(6843).…" at bounding box center [574, 202] width 510 height 235
click at [511, 25] on span "Run" at bounding box center [518, 29] width 25 height 17
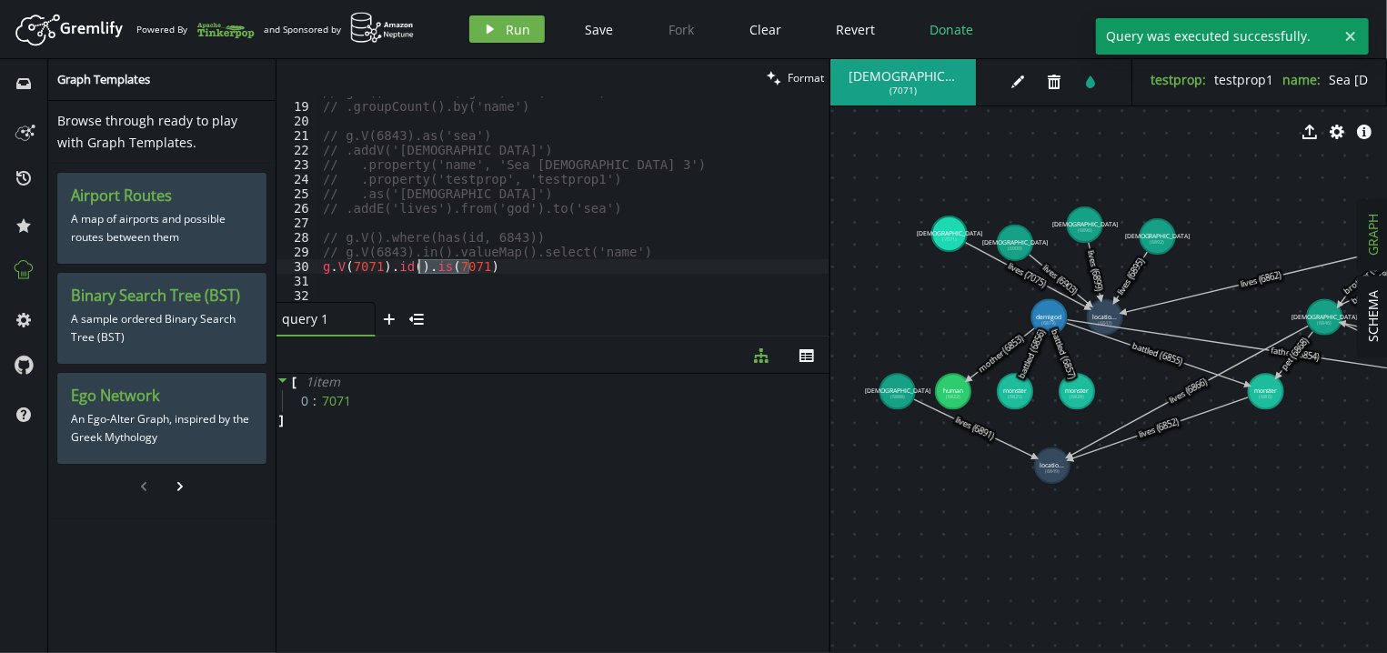
drag, startPoint x: 480, startPoint y: 269, endPoint x: 415, endPoint y: 263, distance: 65.8
click at [415, 263] on div "// g.V().hasLabel('god').out('lives') // .groupCount().by('name') // g.V(6843).…" at bounding box center [574, 202] width 510 height 235
paste textarea "as('x').is(eq('x')"
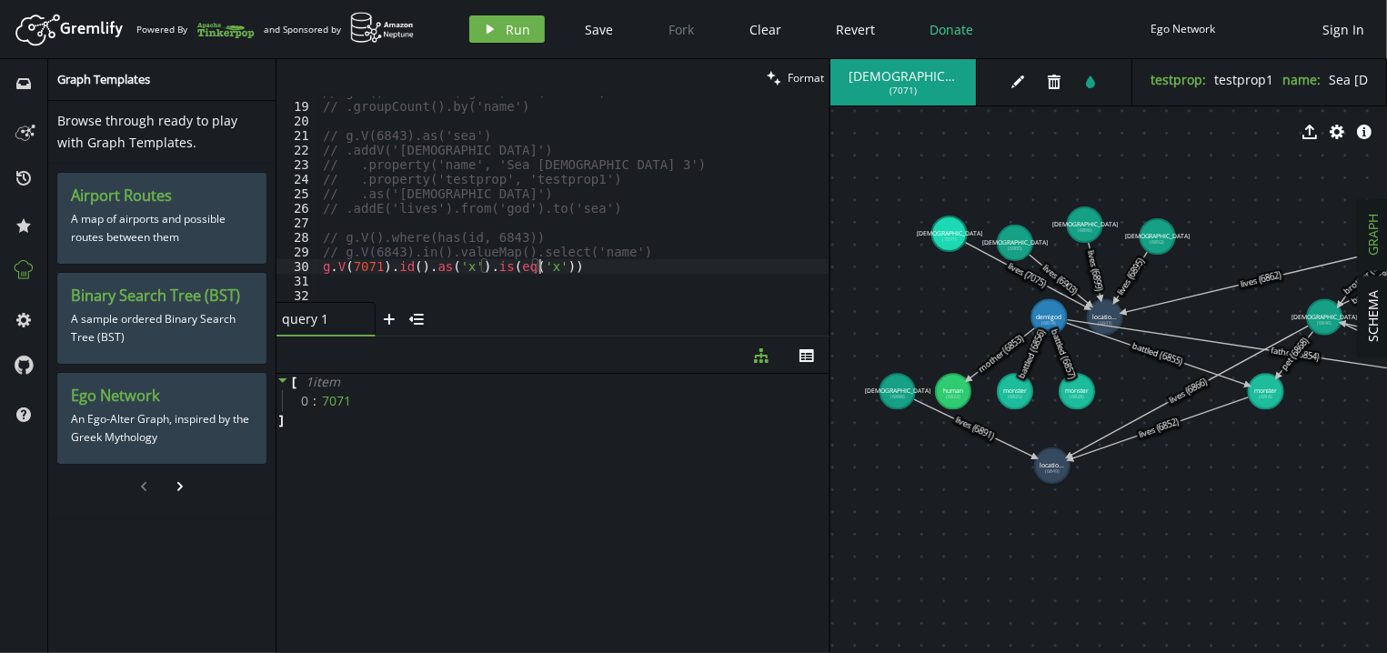
click at [521, 262] on div "// g.V().hasLabel('god').out('lives') // .groupCount().by('name') // g.V(6843).…" at bounding box center [574, 202] width 510 height 235
click at [516, 25] on span "Run" at bounding box center [518, 29] width 25 height 17
click at [585, 270] on div "// g.V().hasLabel('god').out('lives') // .groupCount().by('name') // g.V(6843).…" at bounding box center [574, 202] width 510 height 235
click at [534, 266] on div "// g.V().hasLabel('god').out('lives') // .groupCount().by('name') // g.V(6843).…" at bounding box center [574, 202] width 510 height 235
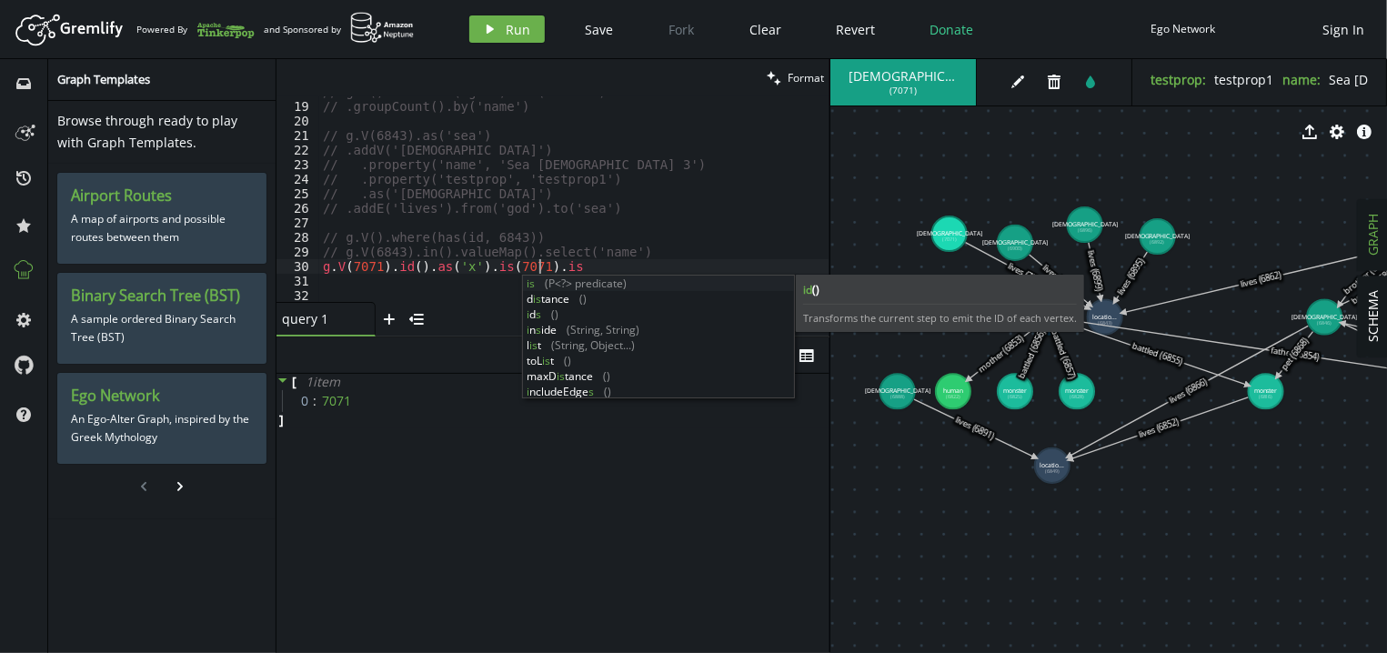
scroll to position [0, 228]
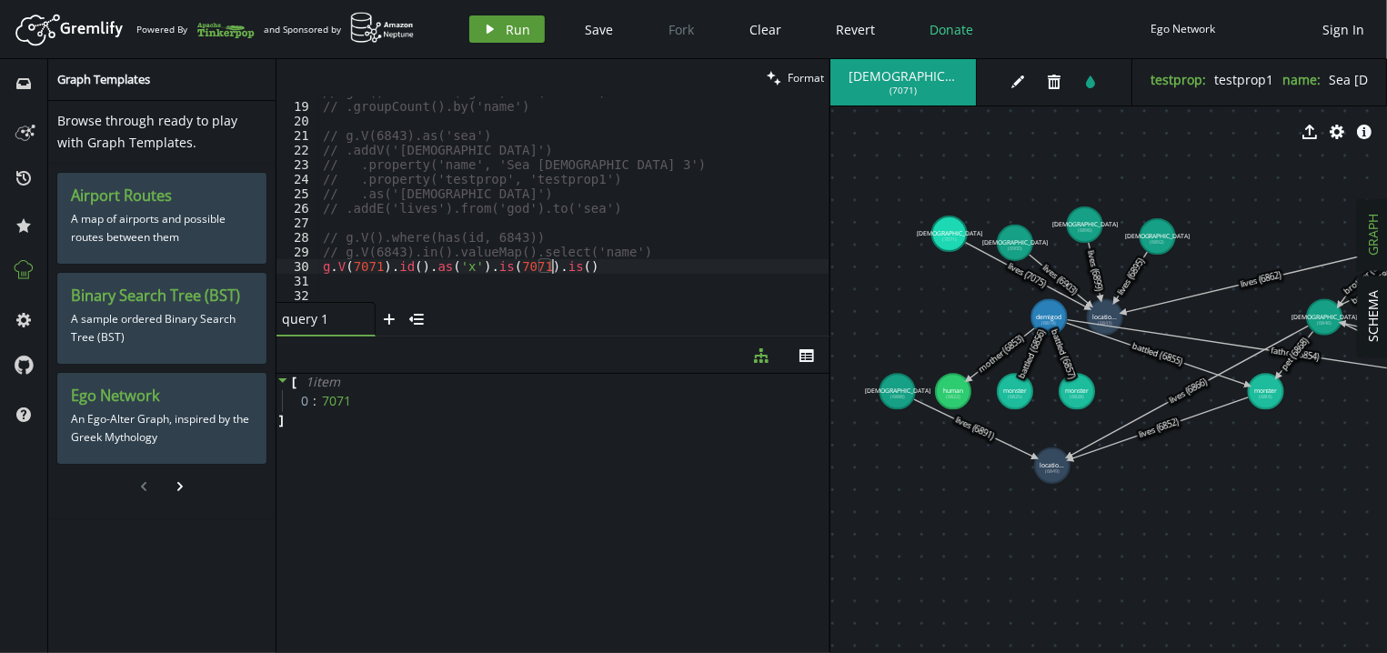
click at [494, 32] on icon "play" at bounding box center [490, 29] width 15 height 15
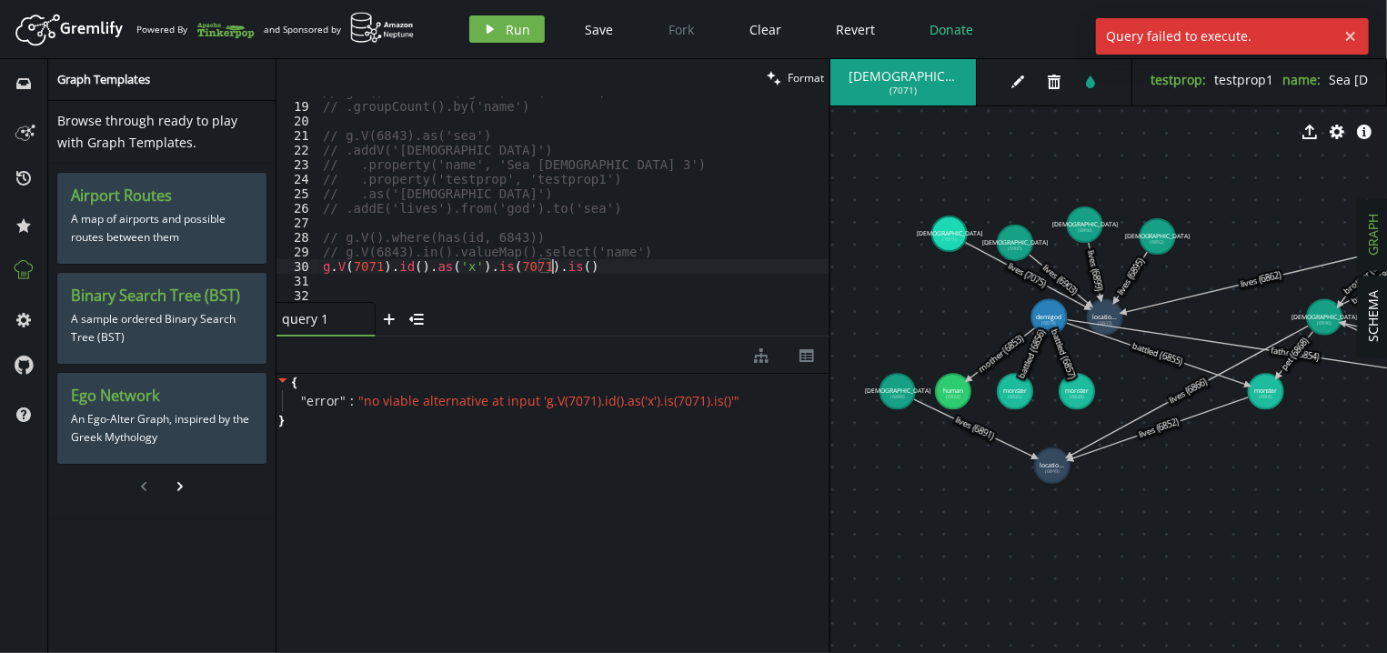
click at [571, 267] on div "// g.V().hasLabel('god').out('lives') // .groupCount().by('name') // g.V(6843).…" at bounding box center [574, 202] width 510 height 235
click at [520, 31] on span "Run" at bounding box center [518, 29] width 25 height 17
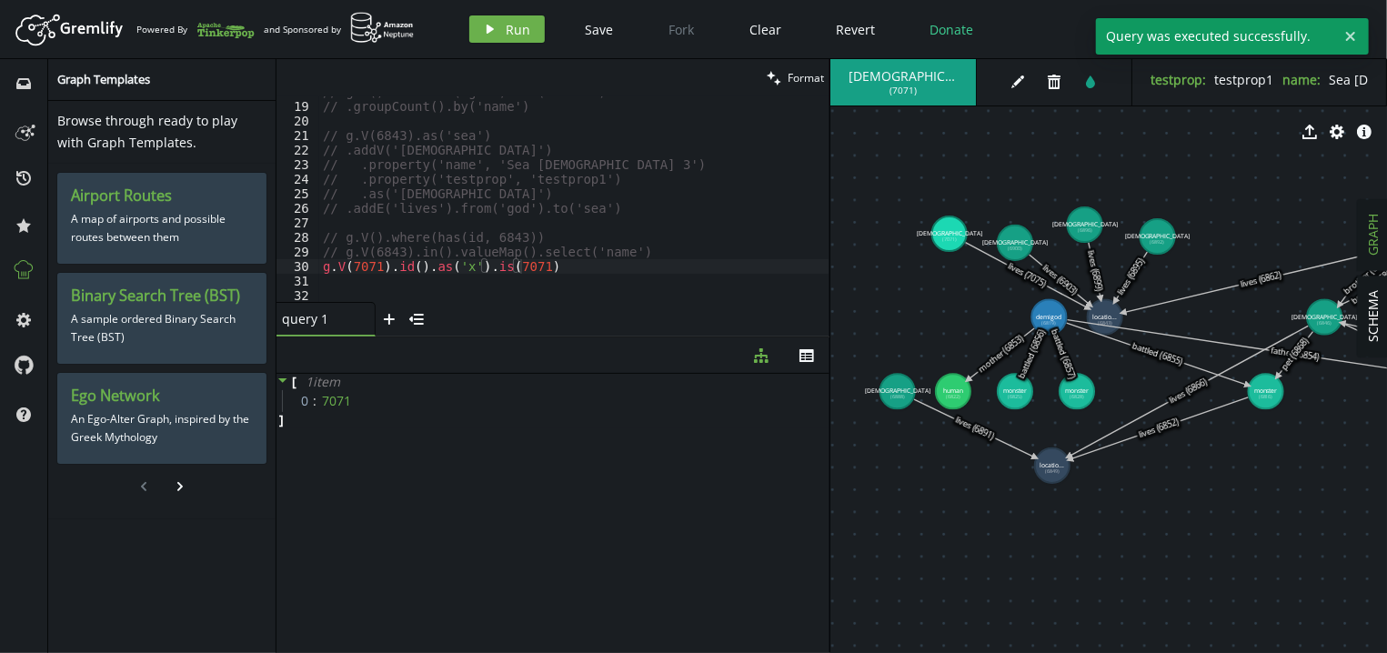
click at [557, 268] on div "// g.V().hasLabel('god').out('lives') // .groupCount().by('name') // g.V(6843).…" at bounding box center [574, 202] width 510 height 235
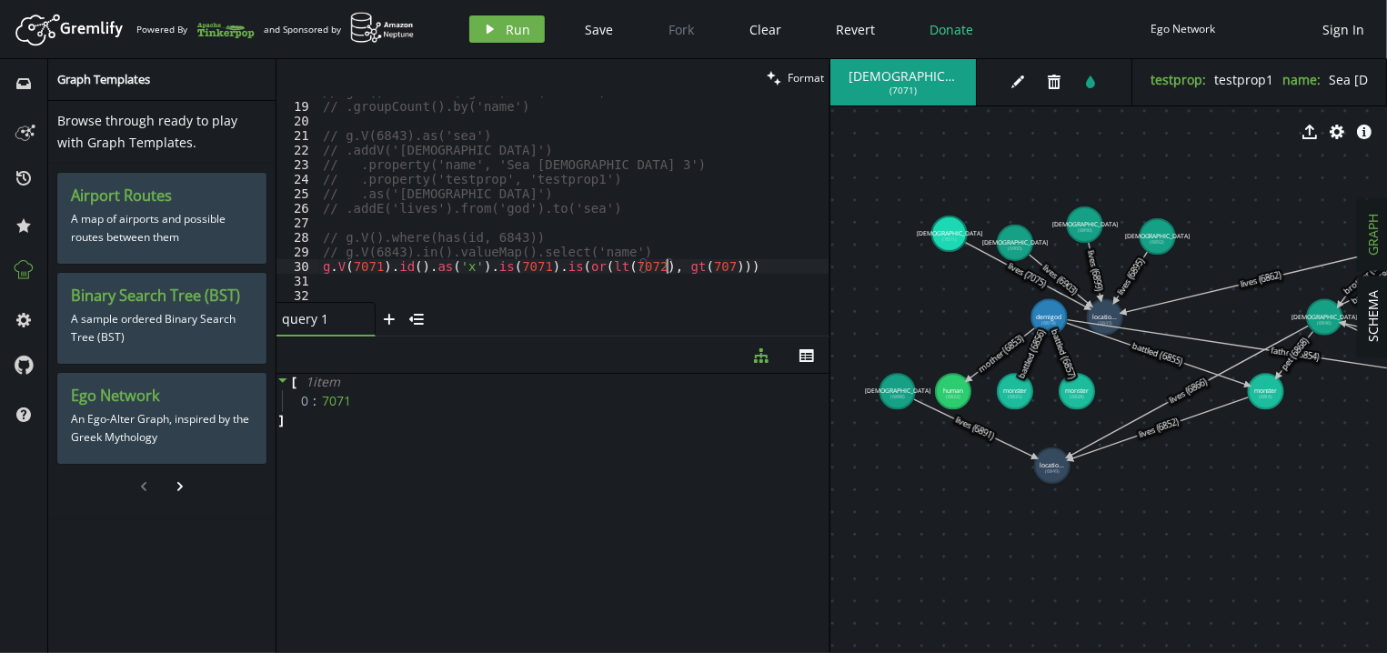
scroll to position [0, 349]
click at [502, 26] on button "play Run" at bounding box center [506, 28] width 75 height 27
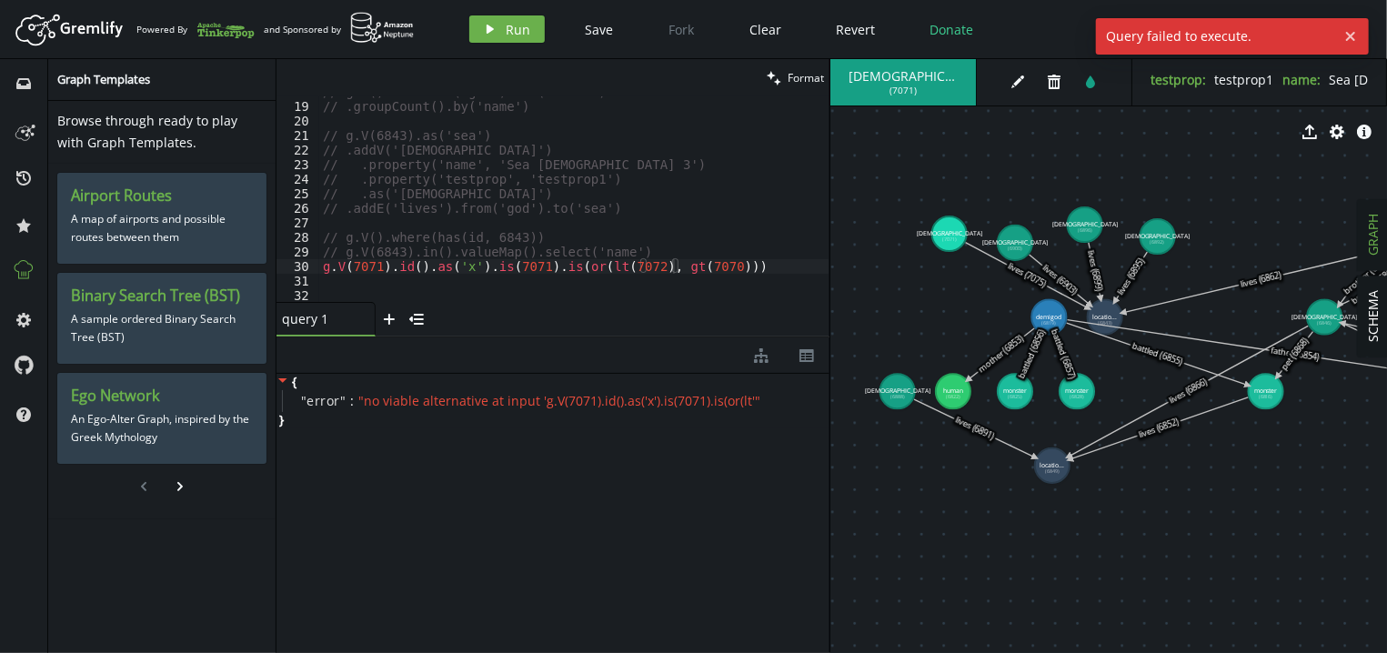
click at [752, 264] on div "// g.V().hasLabel('god').out('lives') // .groupCount().by('name') // g.V(6843).…" at bounding box center [574, 202] width 510 height 235
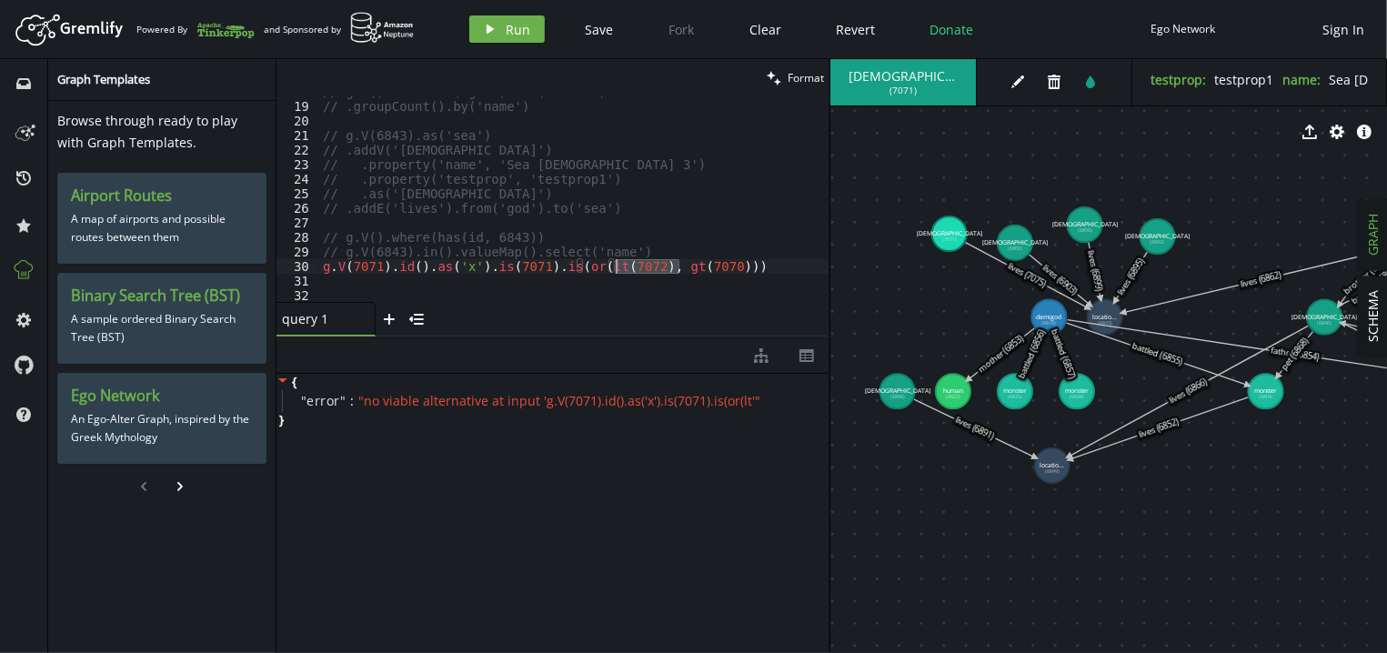
drag, startPoint x: 681, startPoint y: 270, endPoint x: 618, endPoint y: 270, distance: 62.7
click at [618, 270] on div "// g.V().hasLabel('god').out('lives') // .groupCount().by('name') // g.V(6843).…" at bounding box center [574, 202] width 510 height 235
type textarea "g.V(7071).id().as('x').is(7071).is(or(lt(7072)))"
click at [506, 33] on span "Run" at bounding box center [518, 29] width 25 height 17
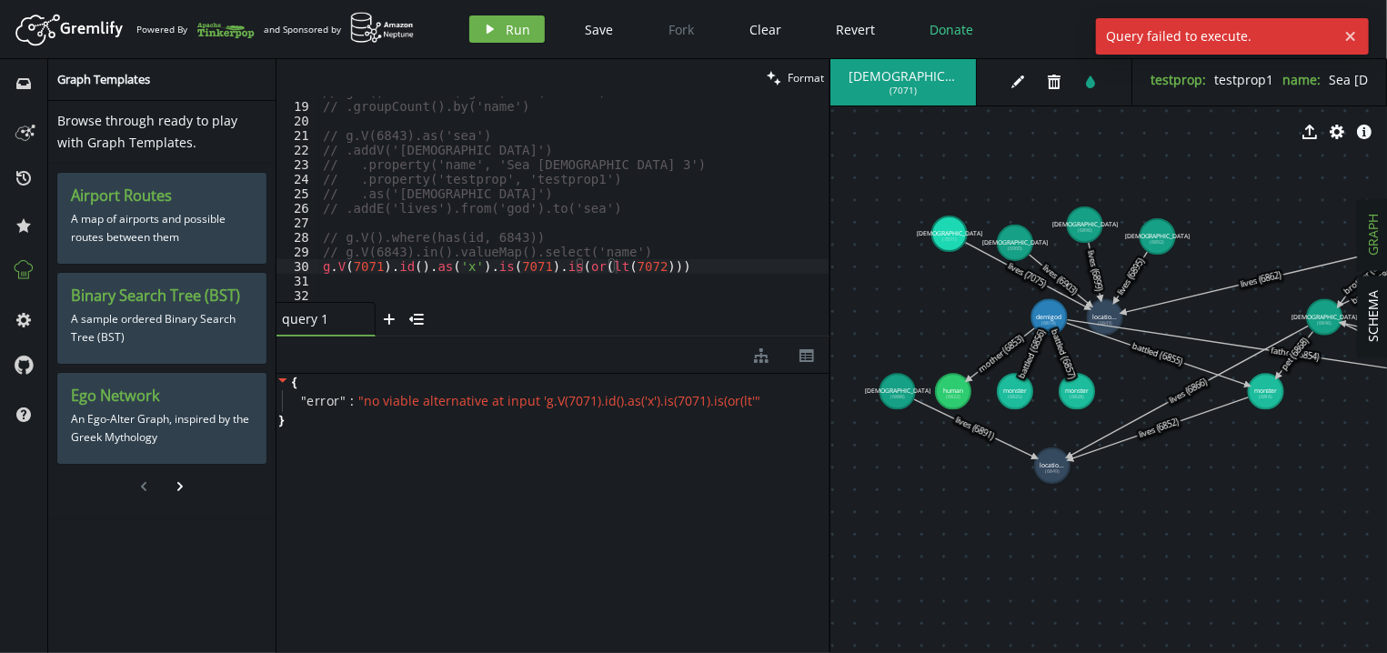
click at [686, 284] on div "// g.V().hasLabel('god').out('lives') // .groupCount().by('name') // g.V(6843).…" at bounding box center [574, 202] width 510 height 235
click at [689, 272] on div "// g.V().hasLabel('god').out('lives') // .groupCount().by('name') // g.V(6843).…" at bounding box center [574, 202] width 510 height 235
click at [513, 26] on span "Run" at bounding box center [518, 29] width 25 height 17
click at [568, 265] on div "// g.V().hasLabel('god').out('lives') // .groupCount().by('name') // g.V(6843).…" at bounding box center [574, 202] width 510 height 235
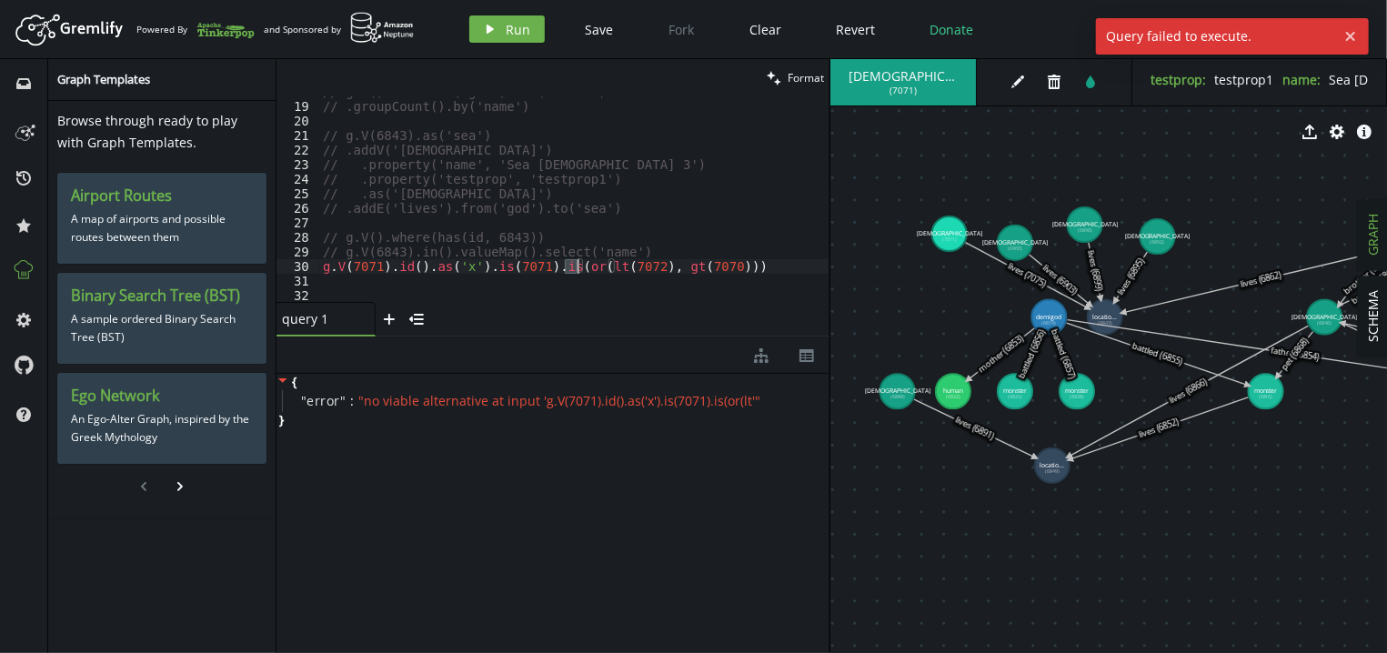
click at [725, 254] on div "// g.V().hasLabel('god').out('lives') // .groupCount().by('name') // g.V(6843).…" at bounding box center [574, 202] width 510 height 235
click at [567, 267] on div "// g.V().hasLabel('god').out('lives') // .groupCount().by('name') // g.V(6843).…" at bounding box center [574, 202] width 510 height 235
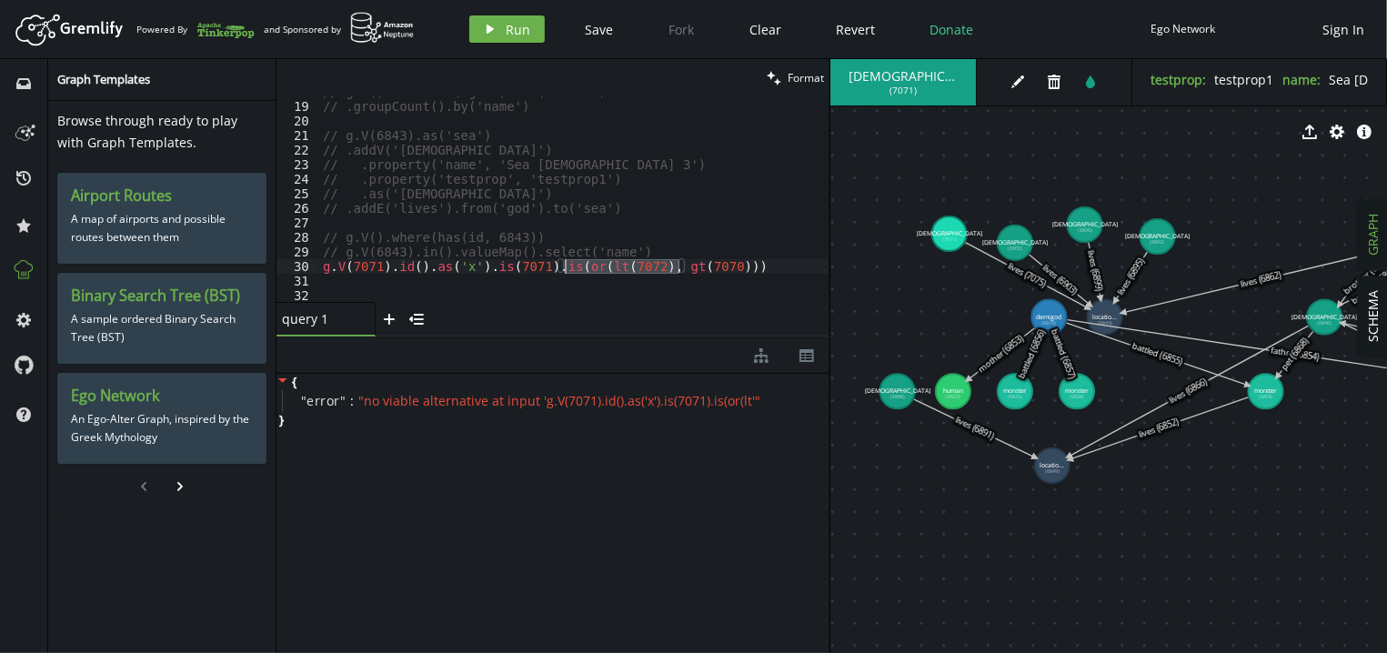
click at [574, 269] on div "// g.V().hasLabel('god').out('lives') // .groupCount().by('name') // g.V(6843).…" at bounding box center [574, 198] width 510 height 205
click at [574, 269] on div "// g.V().hasLabel('god').out('lives') // .groupCount().by('name') // g.V(6843).…" at bounding box center [574, 202] width 510 height 235
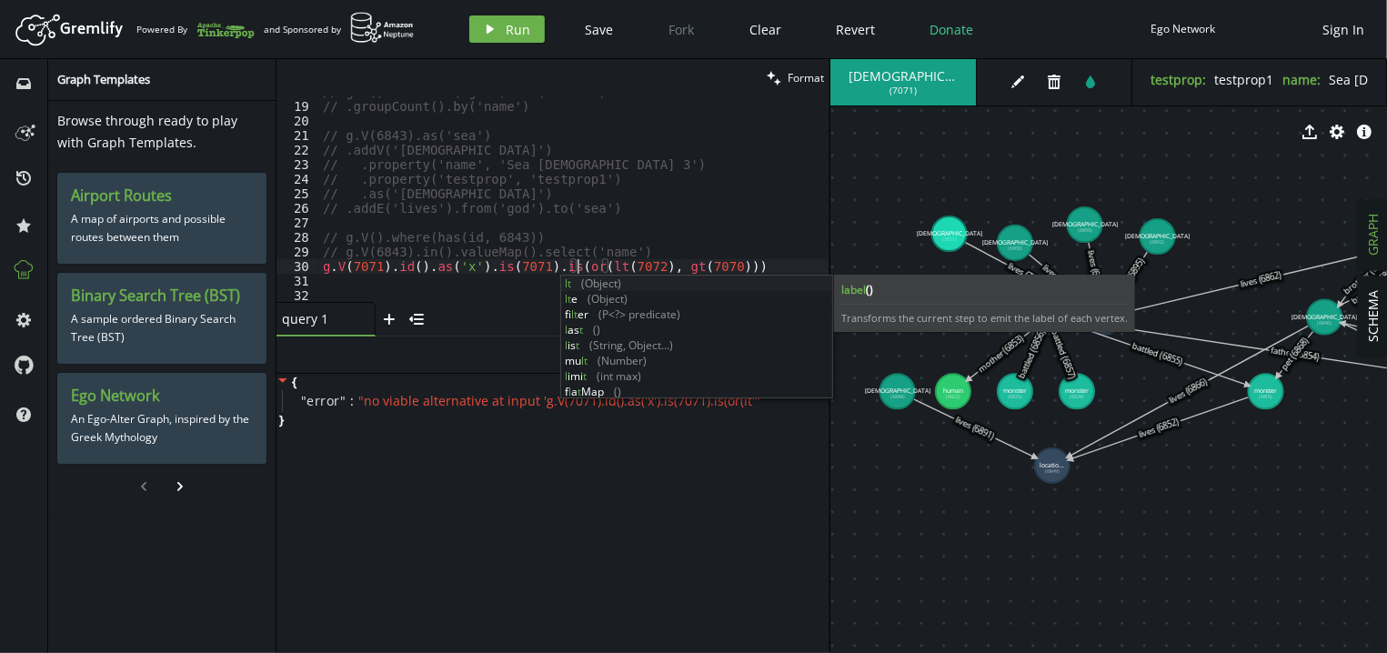
scroll to position [0, 254]
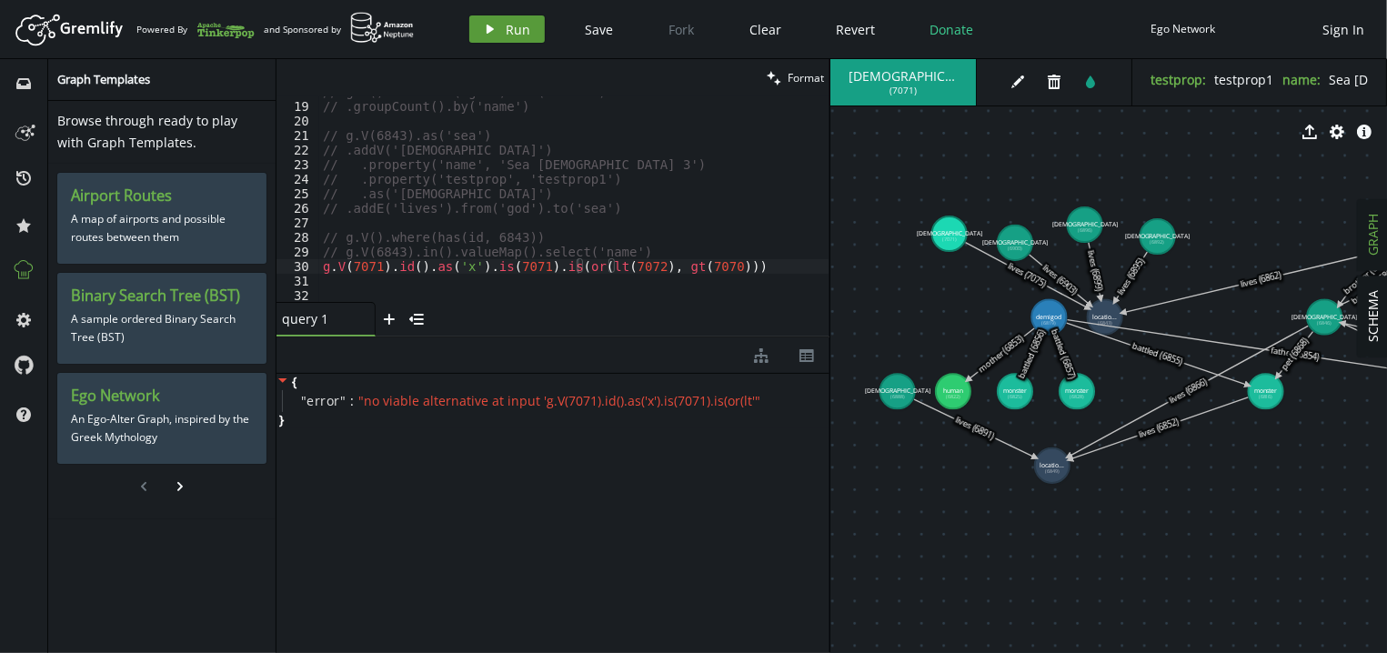
click at [511, 19] on button "play Run" at bounding box center [506, 28] width 75 height 27
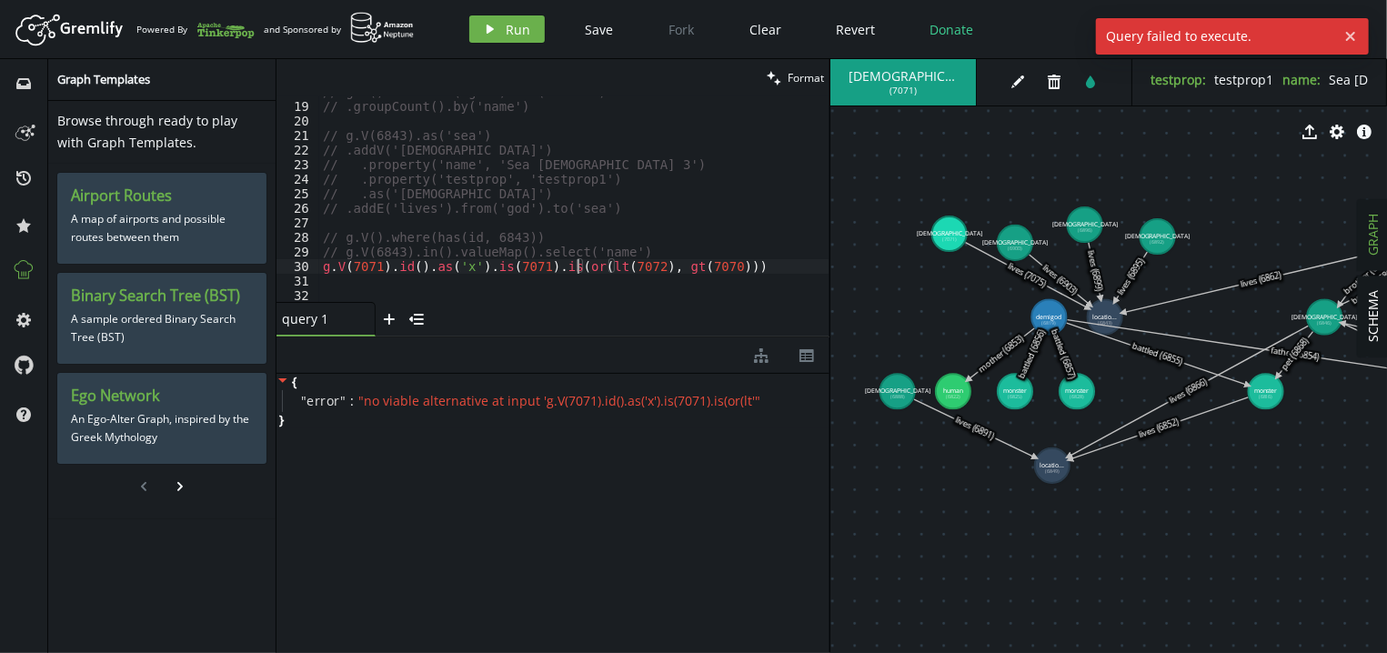
click at [575, 273] on div "// g.V().hasLabel('god').out('lives') // .groupCount().by('name') // g.V(6843).…" at bounding box center [574, 202] width 510 height 235
click at [520, 26] on span "Run" at bounding box center [518, 29] width 25 height 17
click at [650, 272] on div "// g.V().hasLabel('god').out('lives') // .groupCount().by('name') // g.V(6843).…" at bounding box center [574, 202] width 510 height 235
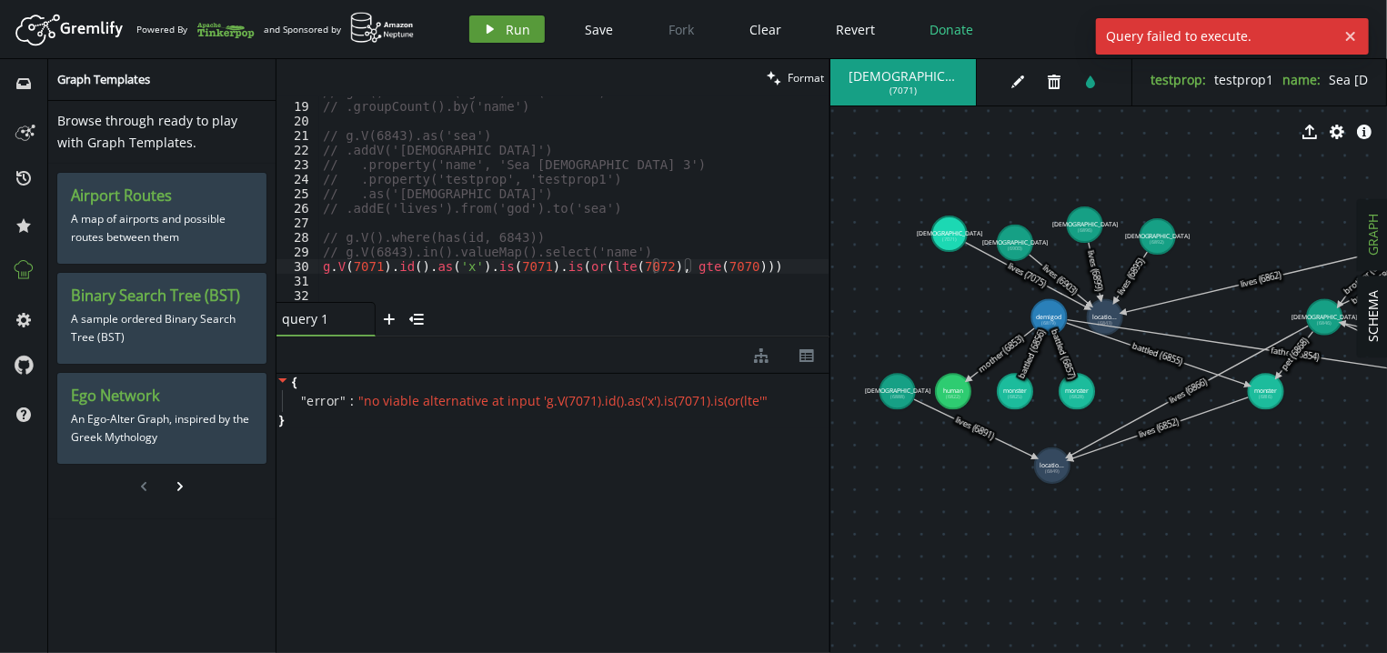
click at [506, 31] on span "Run" at bounding box center [518, 29] width 25 height 17
drag, startPoint x: 546, startPoint y: 268, endPoint x: 697, endPoint y: 265, distance: 151.9
click at [697, 265] on div "// g.V().hasLabel('god').out('lives') // .groupCount().by('name') // g.V(6843).…" at bounding box center [574, 202] width 510 height 235
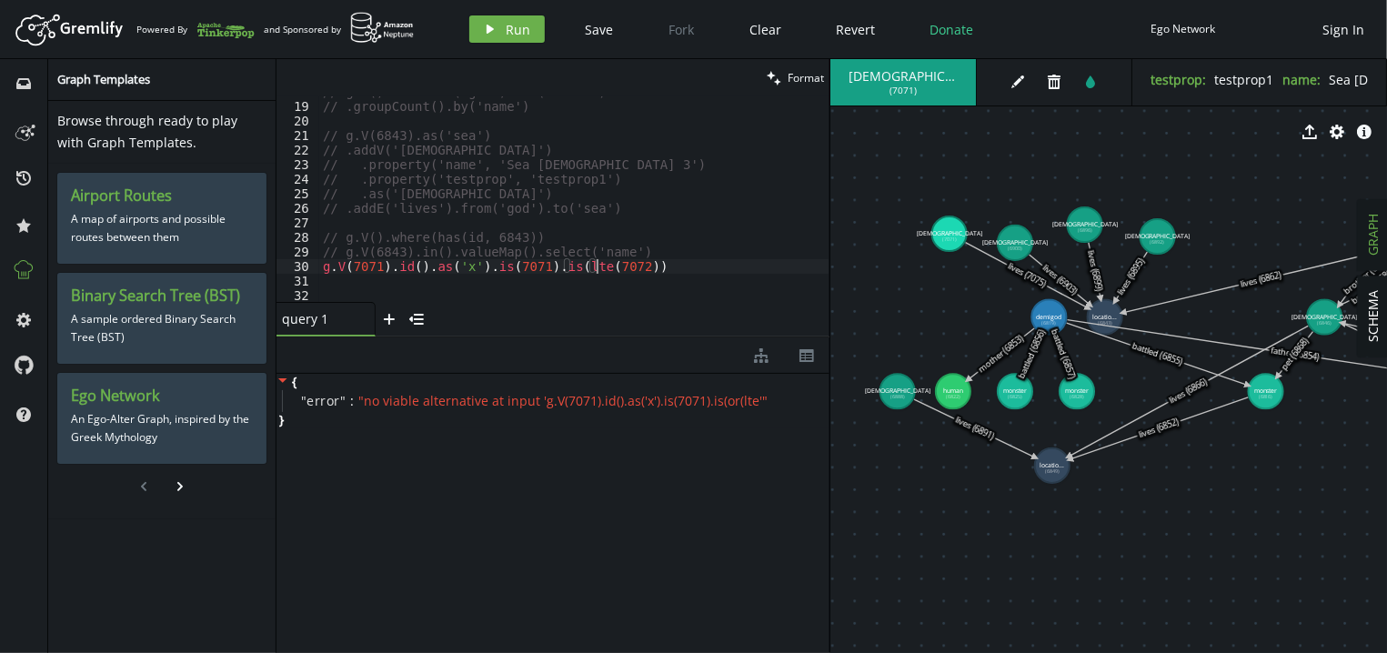
scroll to position [0, 273]
click at [520, 37] on span "Run" at bounding box center [518, 29] width 25 height 17
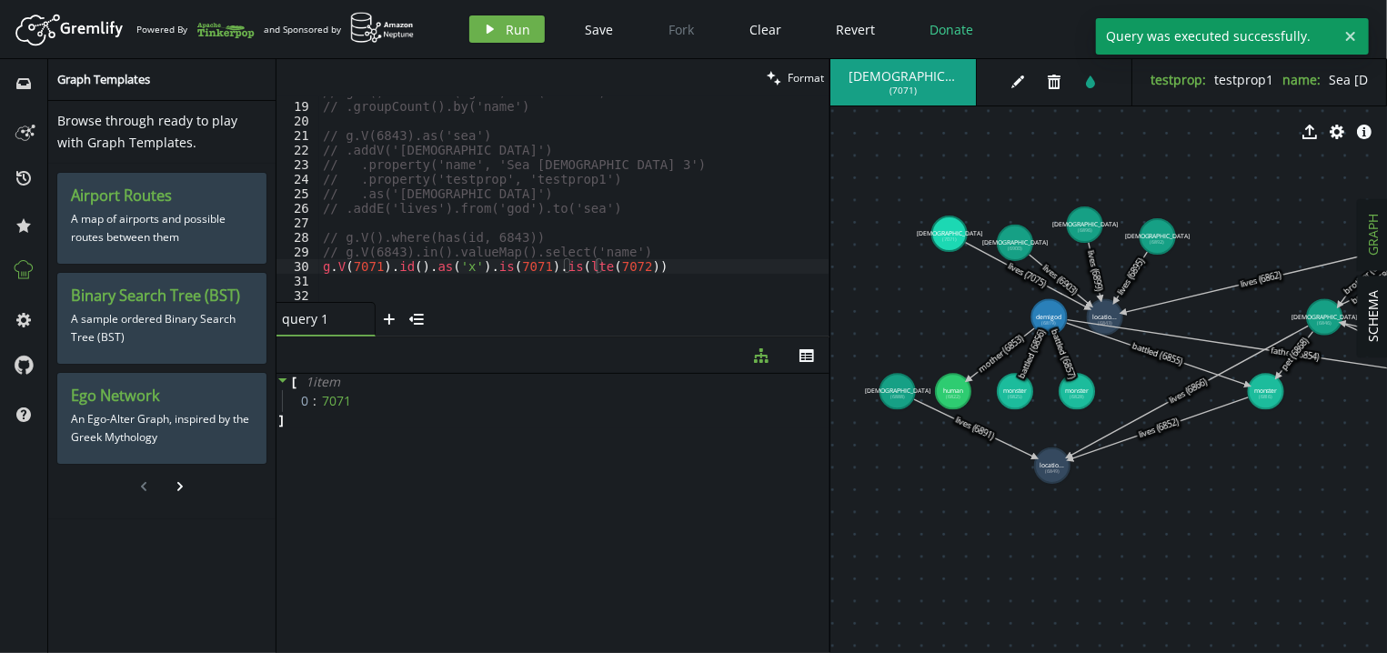
click at [602, 266] on div "// g.V().hasLabel('god').out('lives') // .groupCount().by('name') // g.V(6843).…" at bounding box center [574, 202] width 510 height 235
click at [547, 262] on div "// g.V().hasLabel('god').out('lives') // .groupCount().by('name') // g.V(6843).…" at bounding box center [574, 202] width 510 height 235
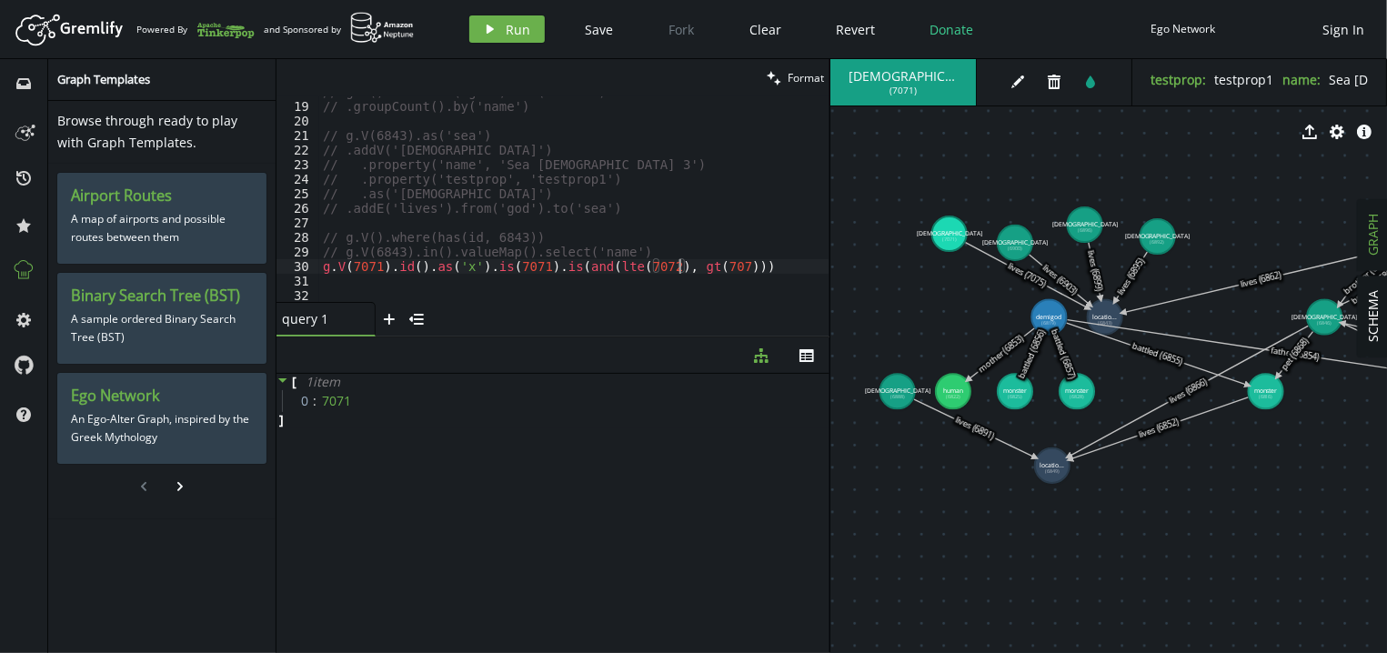
scroll to position [0, 363]
type textarea "g.V(7071).id().as('x').is(7071).is(and(lt(7072), gt(7070)))"
click at [516, 28] on span "Run" at bounding box center [518, 29] width 25 height 17
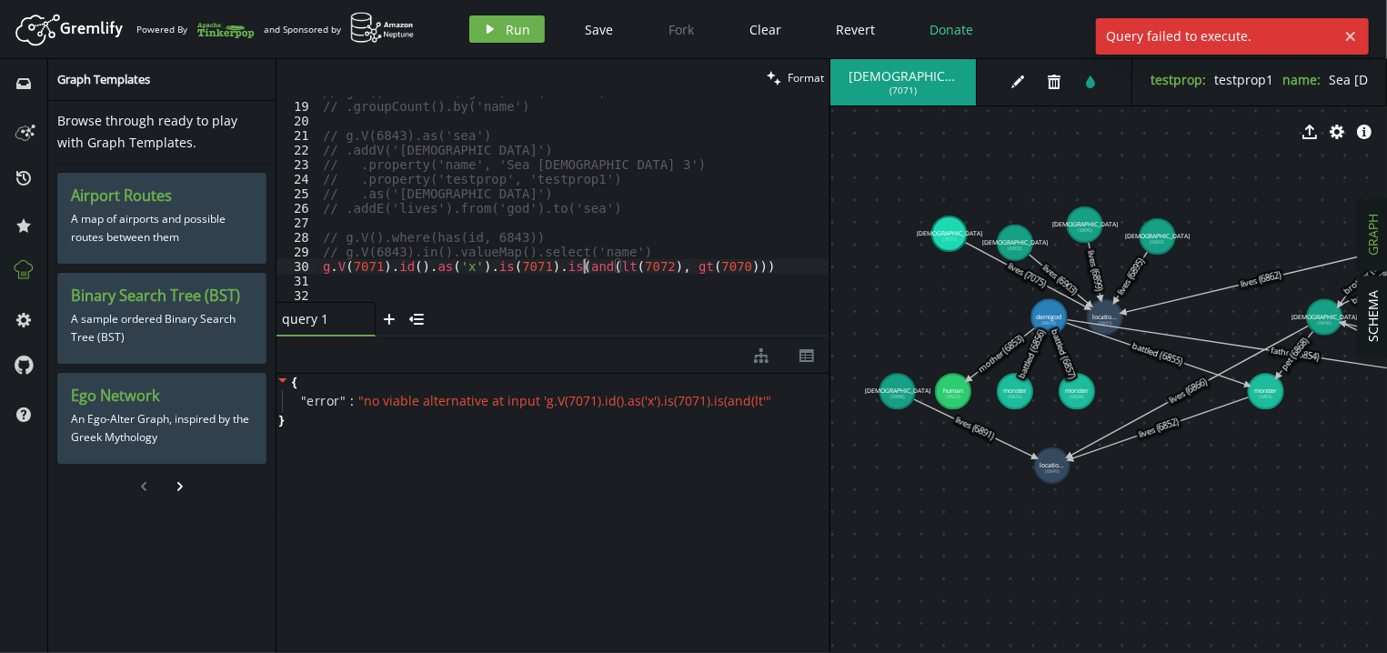
click at [582, 270] on div "// g.V().hasLabel('god').out('lives') // .groupCount().by('name') // g.V(6843).…" at bounding box center [574, 202] width 510 height 235
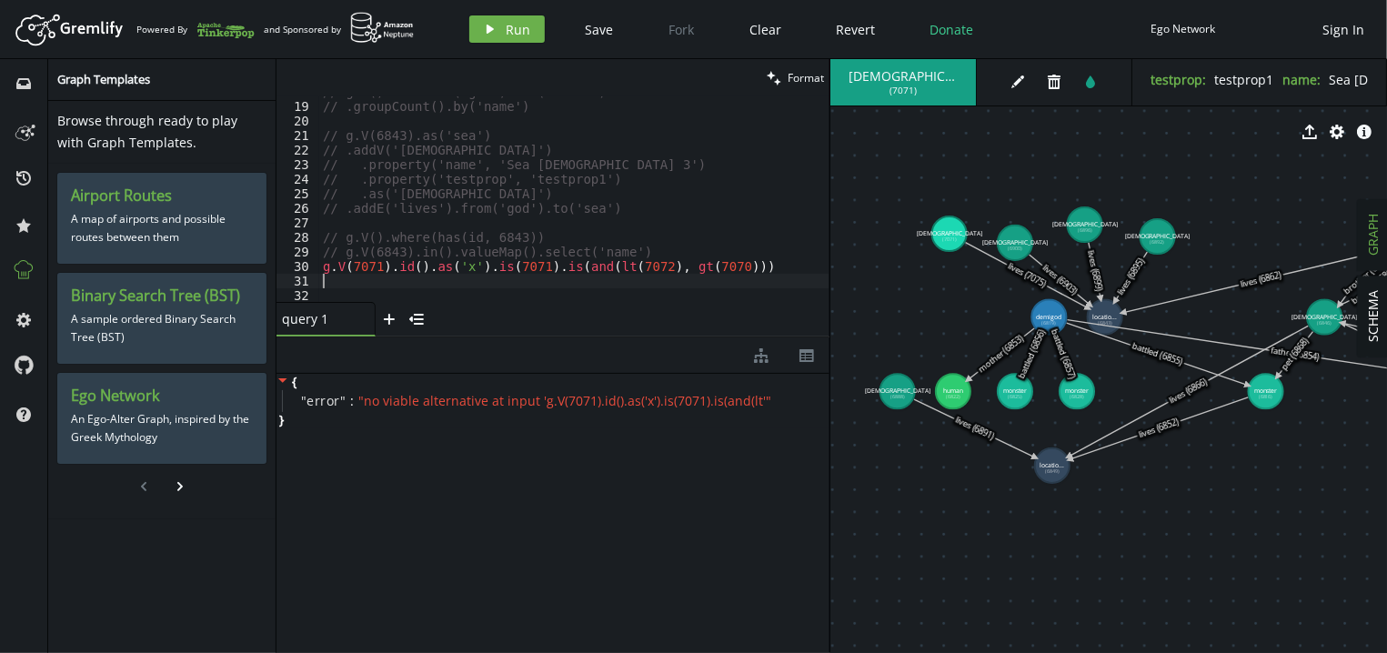
click at [747, 276] on div "// g.V().hasLabel('god').out('lives') // .groupCount().by('name') // g.V(6843).…" at bounding box center [574, 202] width 510 height 235
click at [720, 265] on div "// g.V().hasLabel('god').out('lives') // .groupCount().by('name') // g.V(6843).…" at bounding box center [574, 202] width 510 height 235
click at [582, 269] on div "// g.V().hasLabel('god').out('lives') // .groupCount().by('name') // g.V(6843).…" at bounding box center [574, 202] width 510 height 235
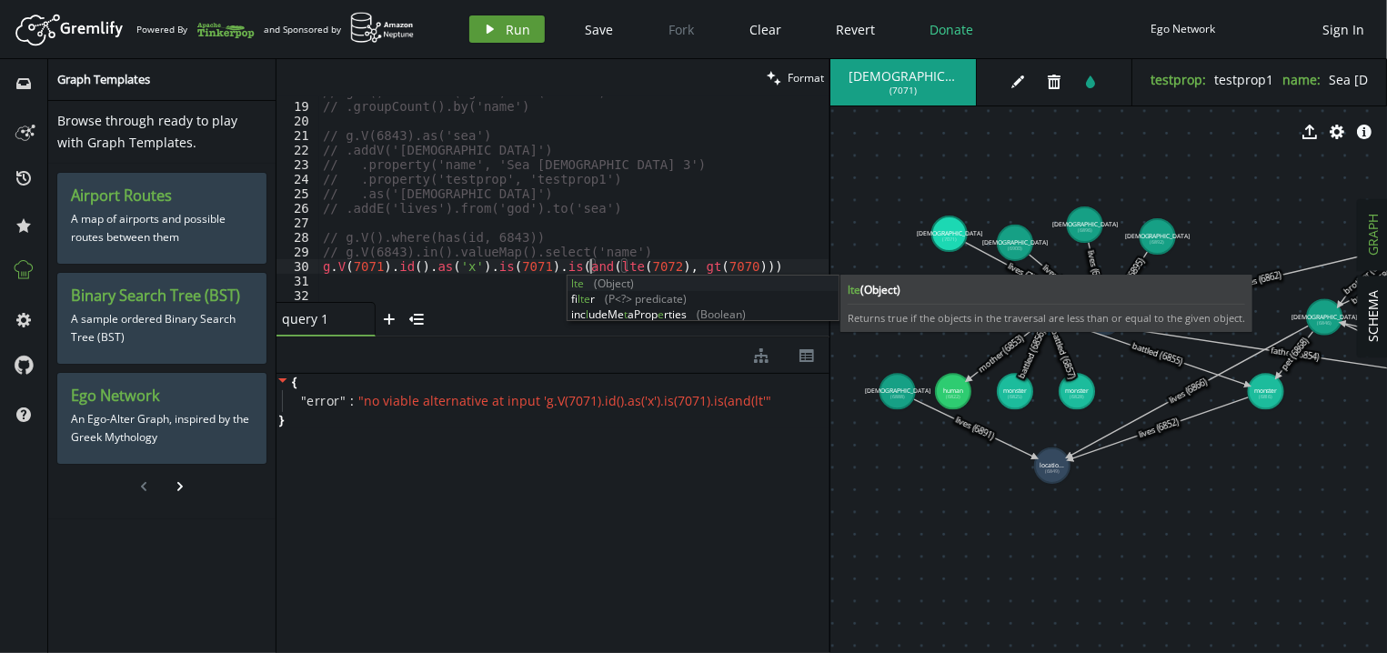
type textarea "g.V(7071).id().as('x').is(7071).is(and(lte(7072), gt(7070)))"
click at [516, 38] on button "play Run" at bounding box center [506, 28] width 75 height 27
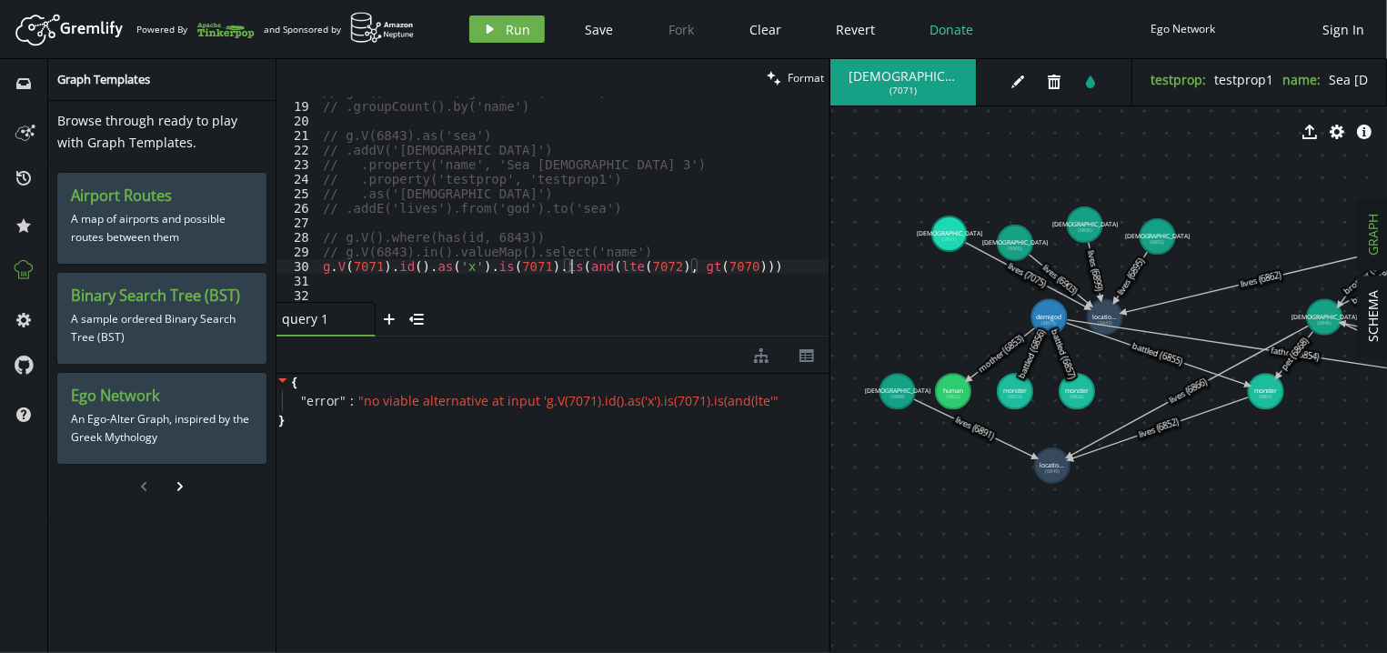
click at [571, 270] on div "// g.V().hasLabel('god').out('lives') // .groupCount().by('name') // g.V(6843).…" at bounding box center [574, 202] width 510 height 235
click at [737, 271] on div "// g.V().hasLabel('god').out('lives') // .groupCount().by('name') // g.V(6843).…" at bounding box center [574, 202] width 510 height 235
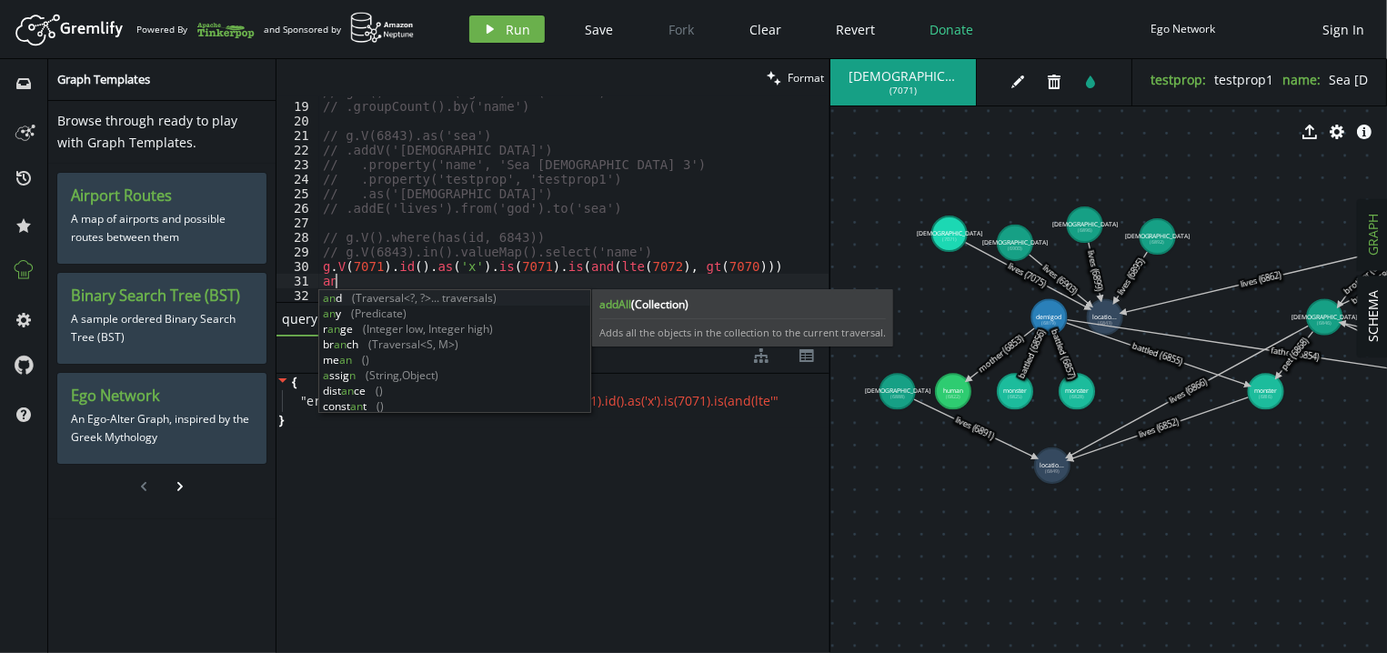
scroll to position [0, 18]
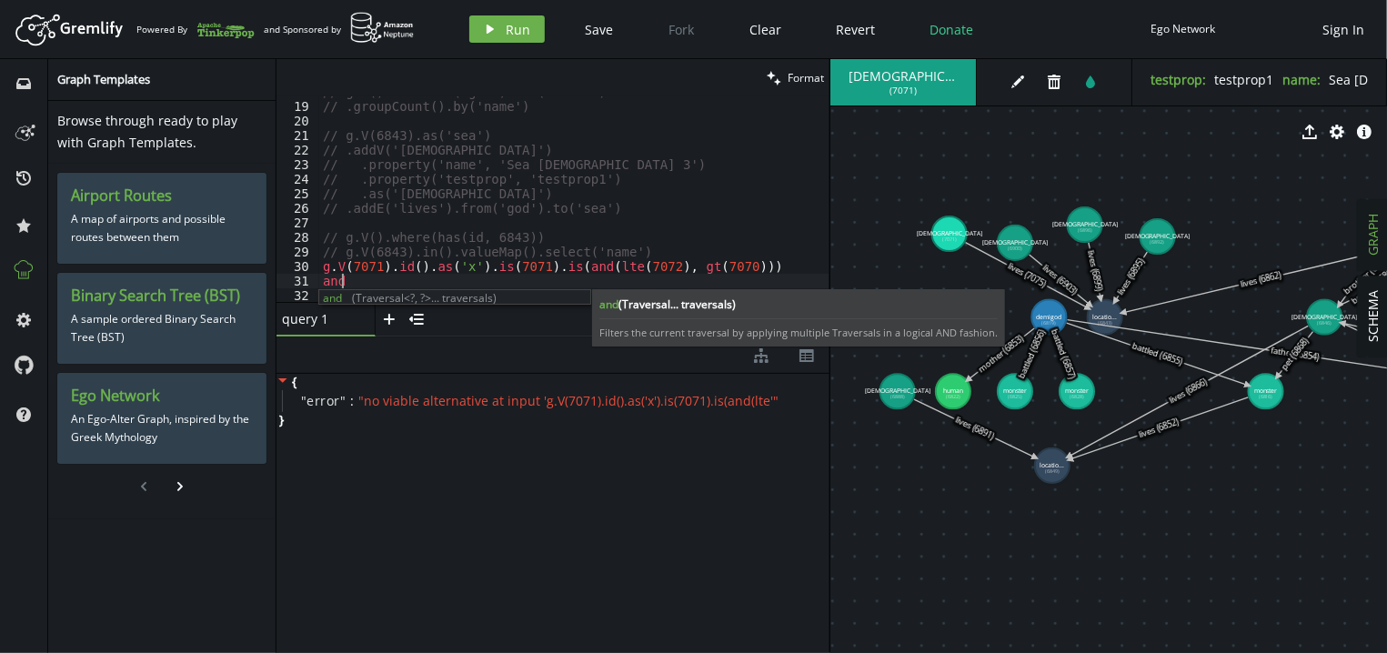
type textarea "g.V(7071).id().as('x').is(7071).is(and(lte(7072), gt(7070)))"
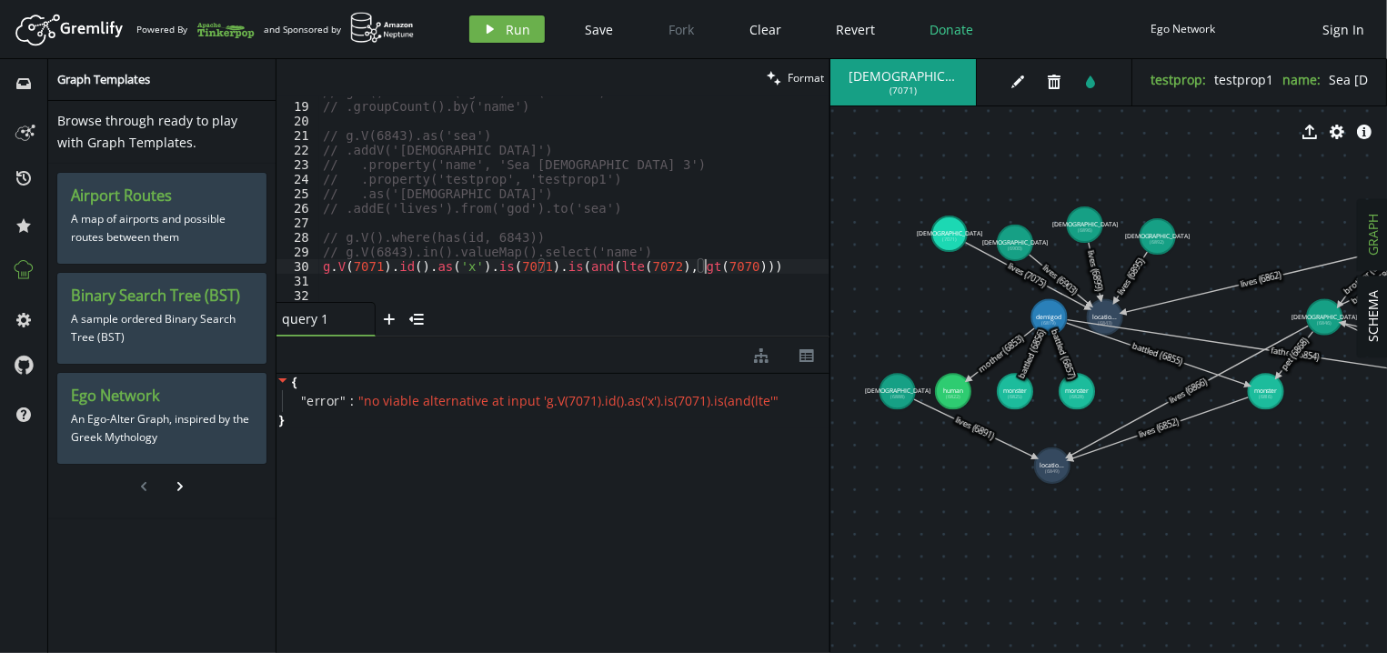
click at [733, 266] on div "// g.V().hasLabel('god').out('lives') // .groupCount().by('name') // g.V(6843).…" at bounding box center [574, 202] width 510 height 235
type textarea "// g.V(7071).id().as('x').is(7071).is(and(lte(7072), gt(7070)))"
click at [502, 26] on button "play Run" at bounding box center [506, 28] width 75 height 27
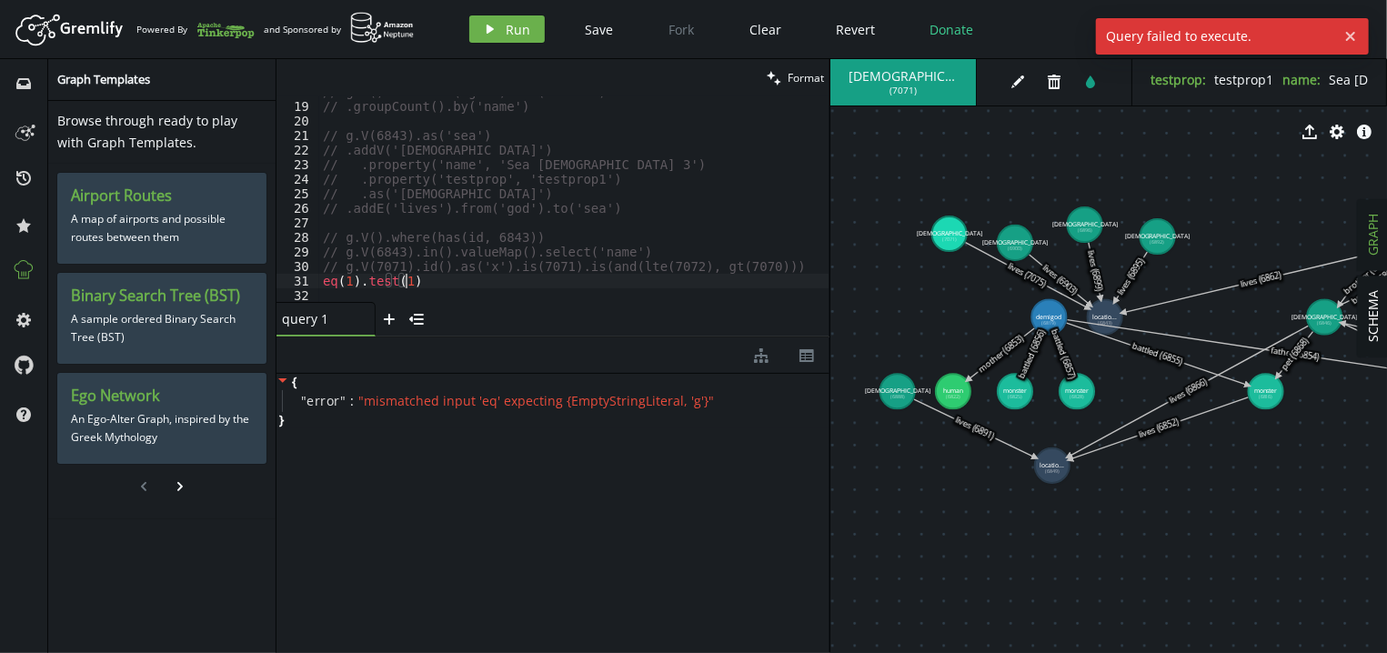
click at [454, 275] on div "// g.V().hasLabel('god').out('lives') // .groupCount().by('name') // g.V(6843).…" at bounding box center [574, 202] width 510 height 235
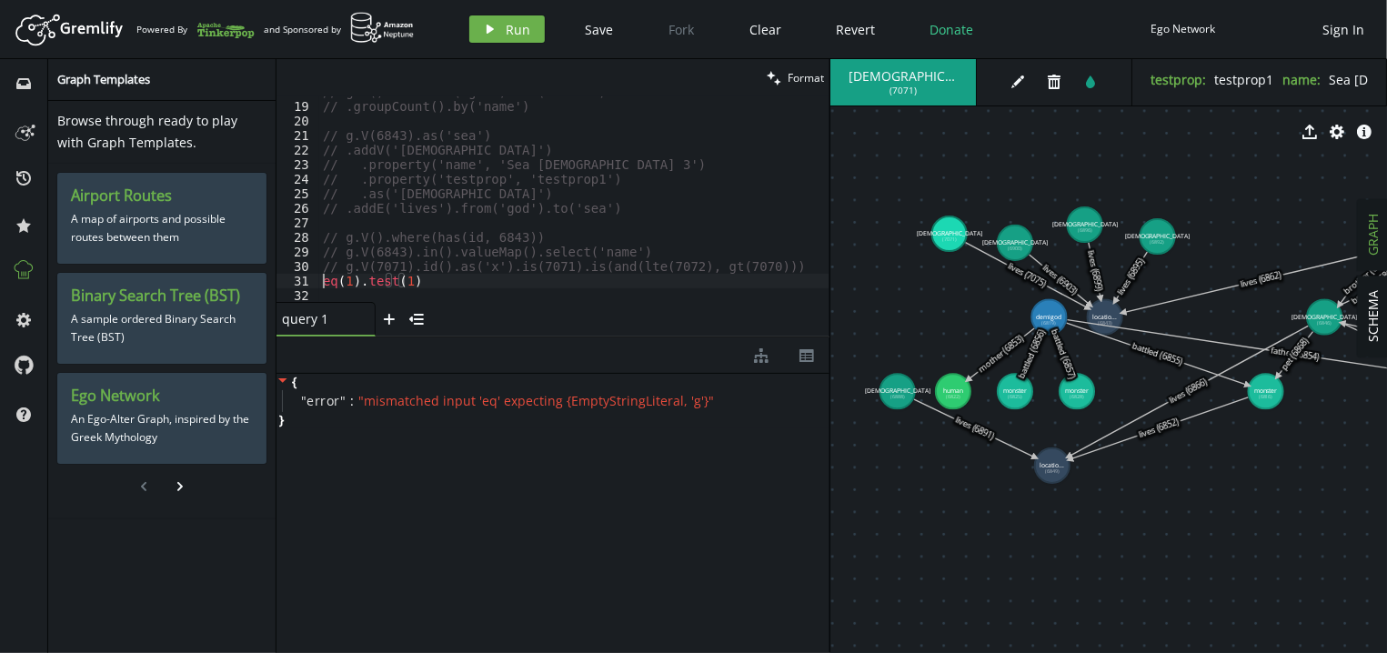
click at [322, 285] on div "// g.V().hasLabel('god').out('lives') // .groupCount().by('name') // g.V(6843).…" at bounding box center [574, 202] width 510 height 235
click at [512, 32] on span "Run" at bounding box center [518, 29] width 25 height 17
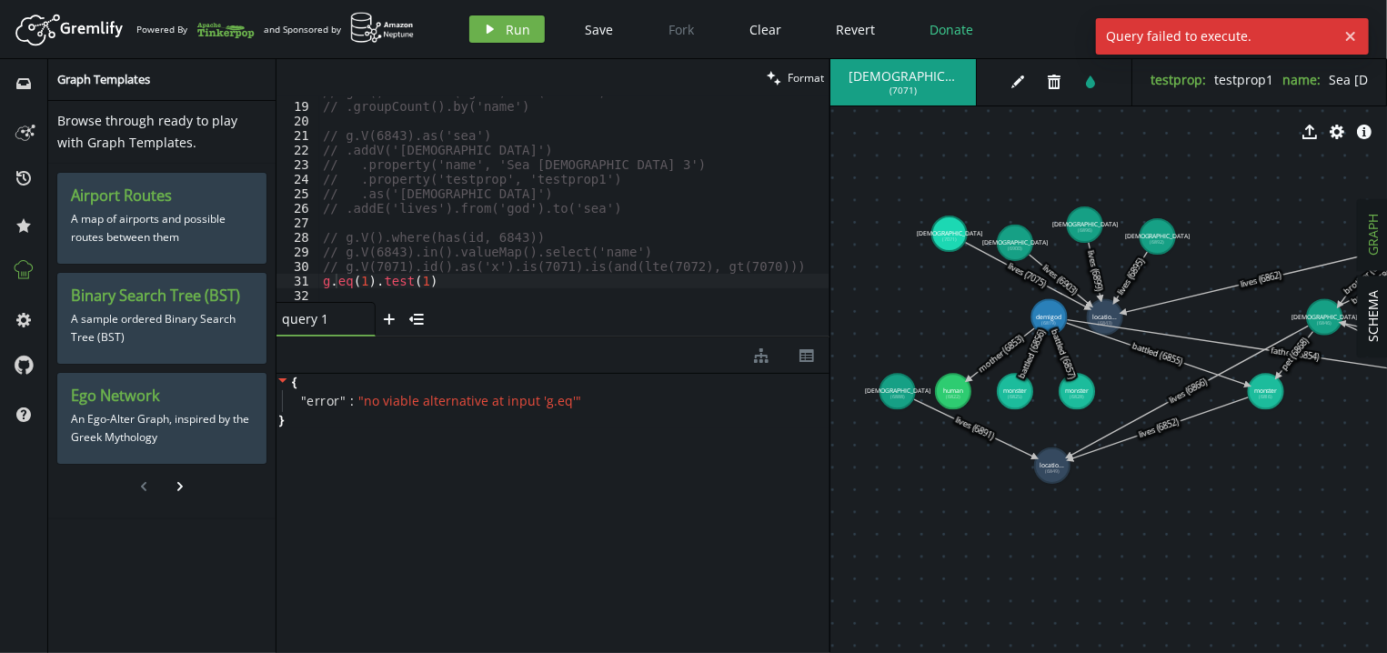
type textarea "// g.V(7071).id().as('x').is(7071).is(and(lte(7072), gt(7070)))"
click at [458, 269] on div "// g.V().hasLabel('god').out('lives') // .groupCount().by('name') // g.V(6843).…" at bounding box center [574, 202] width 510 height 235
click at [432, 293] on div "// g.V().hasLabel('god').out('lives') // .groupCount().by('name') // g.V(6843).…" at bounding box center [574, 202] width 510 height 235
click at [456, 278] on div "// g.V().hasLabel('god').out('lives') // .groupCount().by('name') // g.V(6843).…" at bounding box center [574, 202] width 510 height 235
click at [336, 282] on div "// g.V().hasLabel('god').out('lives') // .groupCount().by('name') // g.V(6843).…" at bounding box center [574, 202] width 510 height 235
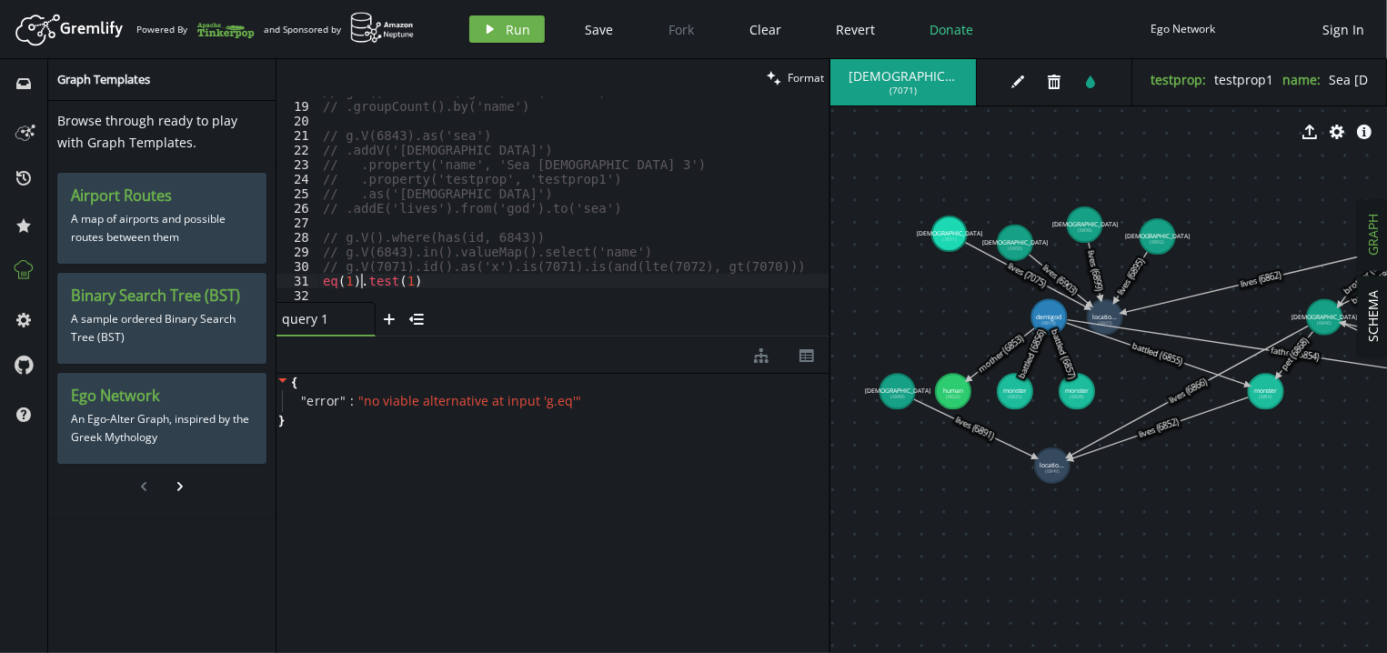
click at [358, 277] on div "// g.V().hasLabel('god').out('lives') // .groupCount().by('name') // g.V(6843).…" at bounding box center [574, 202] width 510 height 235
drag, startPoint x: 417, startPoint y: 279, endPoint x: 307, endPoint y: 284, distance: 110.1
click at [307, 284] on div "eq(1).test(1) 18 19 20 21 22 23 24 25 26 27 28 29 30 31 32 33 // g.V().hasLabel…" at bounding box center [552, 198] width 553 height 205
click at [512, 26] on span "Run" at bounding box center [518, 29] width 25 height 17
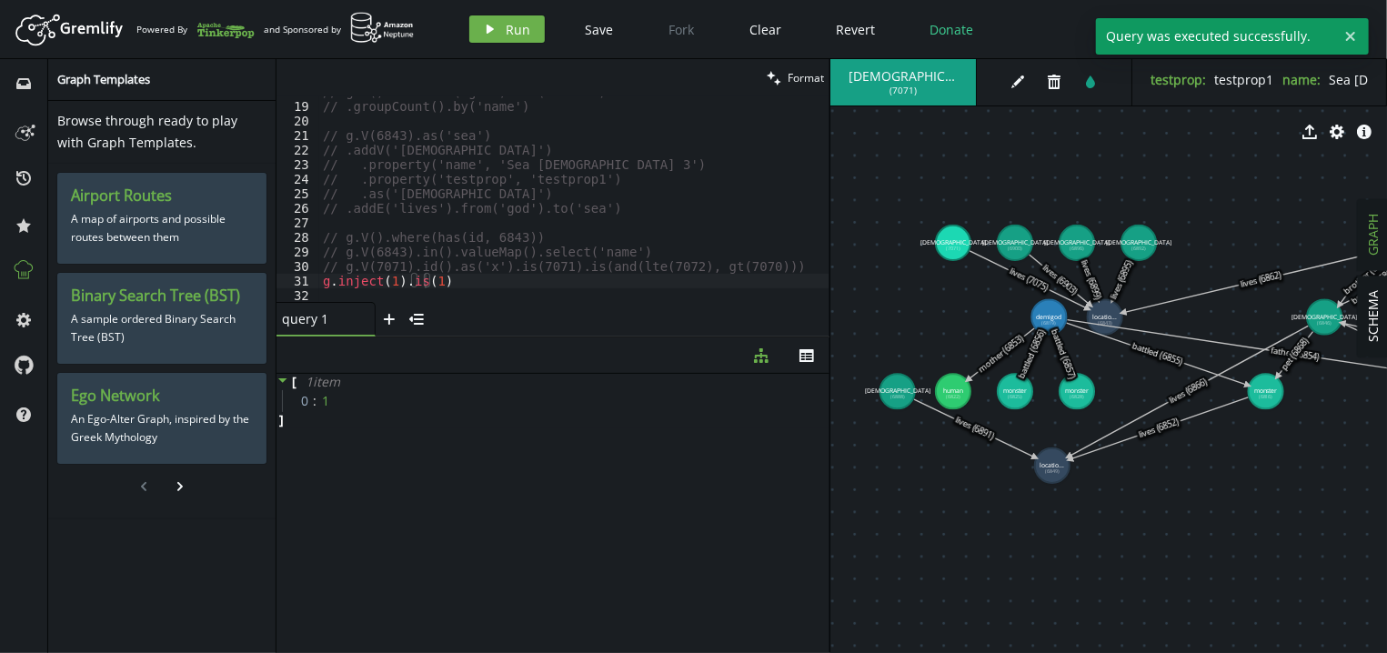
click at [481, 275] on div "// g.V().hasLabel('god').out('lives') // .groupCount().by('name') // g.V(6843).…" at bounding box center [574, 202] width 510 height 235
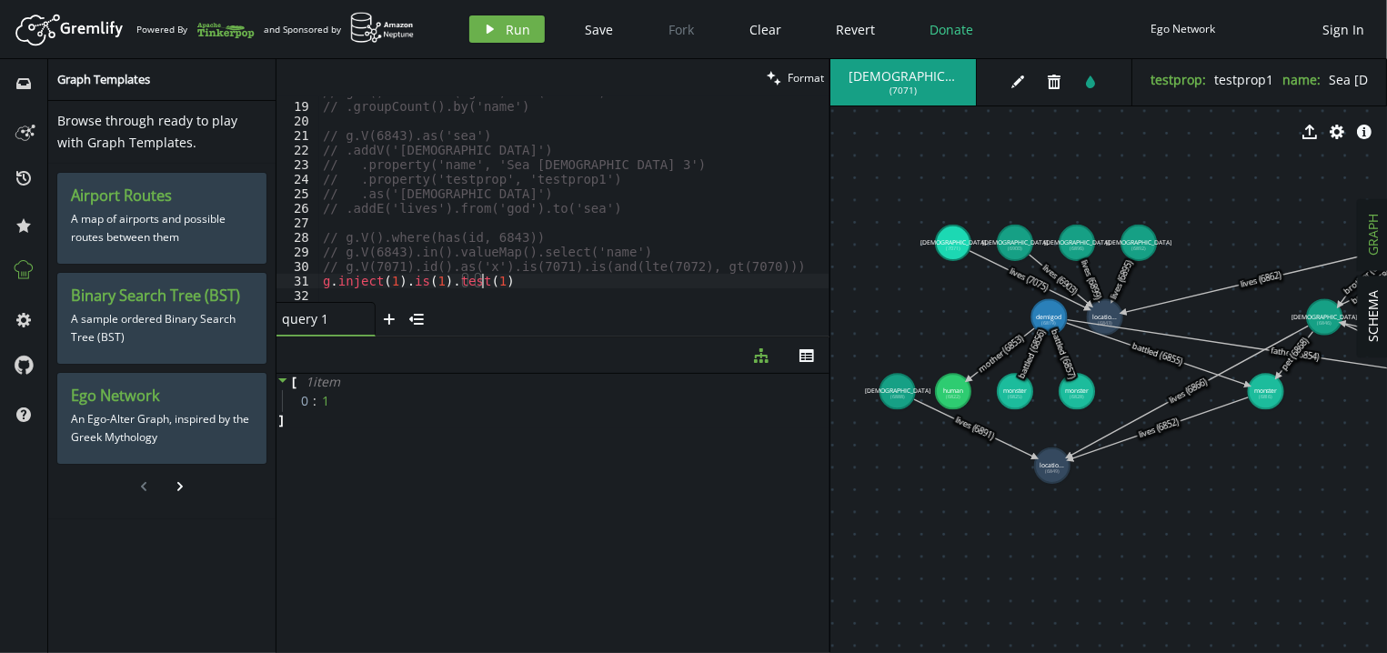
scroll to position [0, 158]
click at [516, 35] on span "Run" at bounding box center [518, 29] width 25 height 17
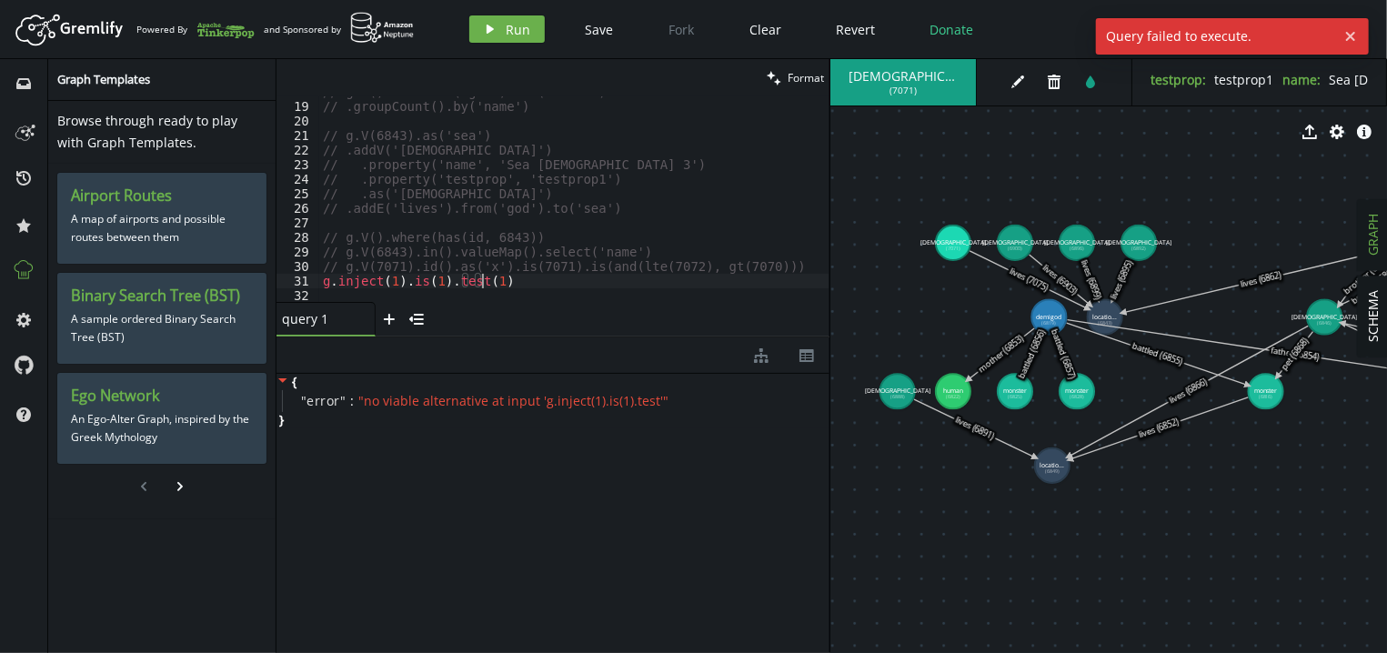
click at [535, 275] on div "// g.V().hasLabel('god').out('lives') // .groupCount().by('name') // g.V(6843).…" at bounding box center [574, 202] width 510 height 235
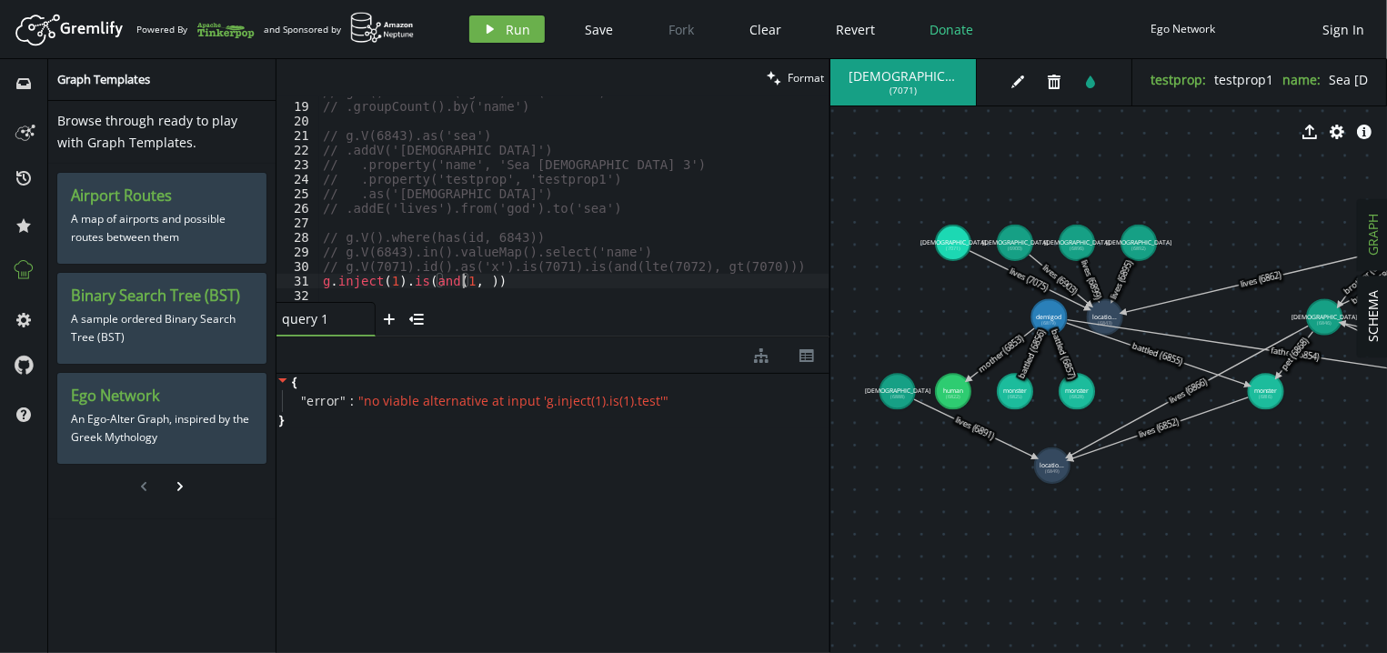
scroll to position [0, 146]
click at [523, 15] on div "Artboard Created with Sketch. Powered By and Sponsored by play Run Save Fork Cl…" at bounding box center [693, 29] width 1368 height 36
click at [518, 19] on button "play Run" at bounding box center [506, 28] width 75 height 27
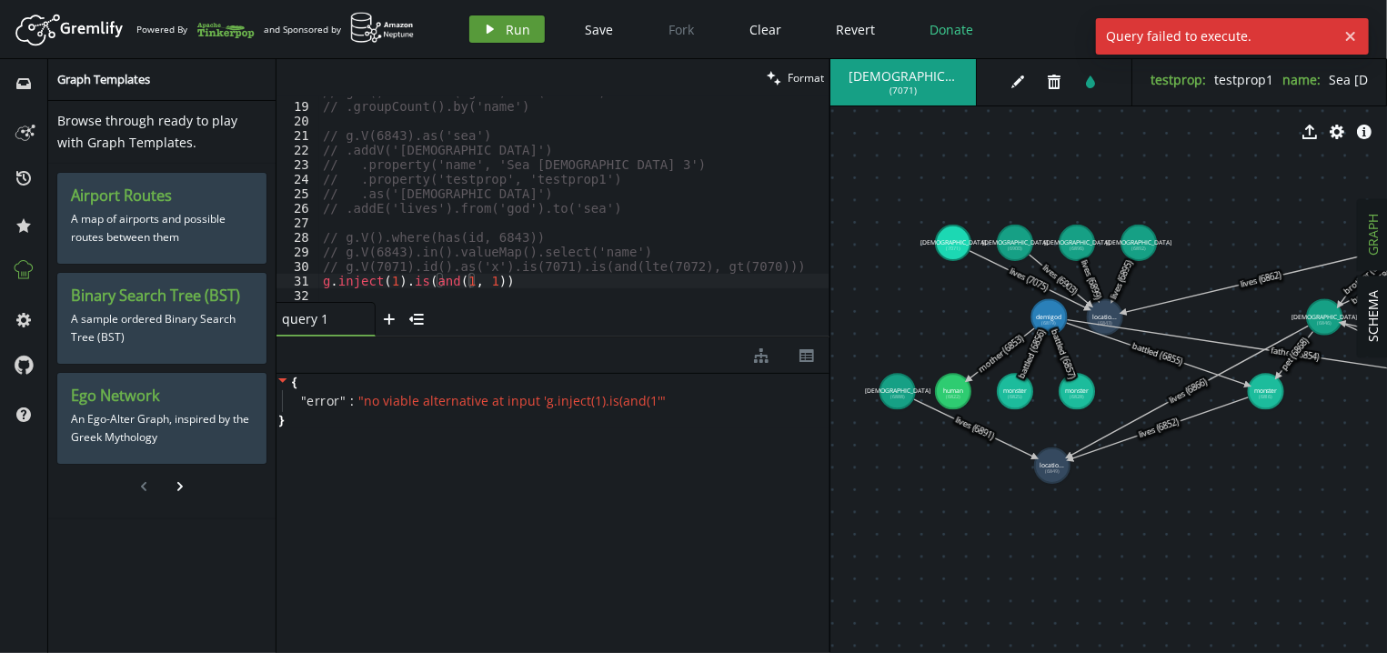
click at [494, 29] on icon "play" at bounding box center [490, 29] width 15 height 15
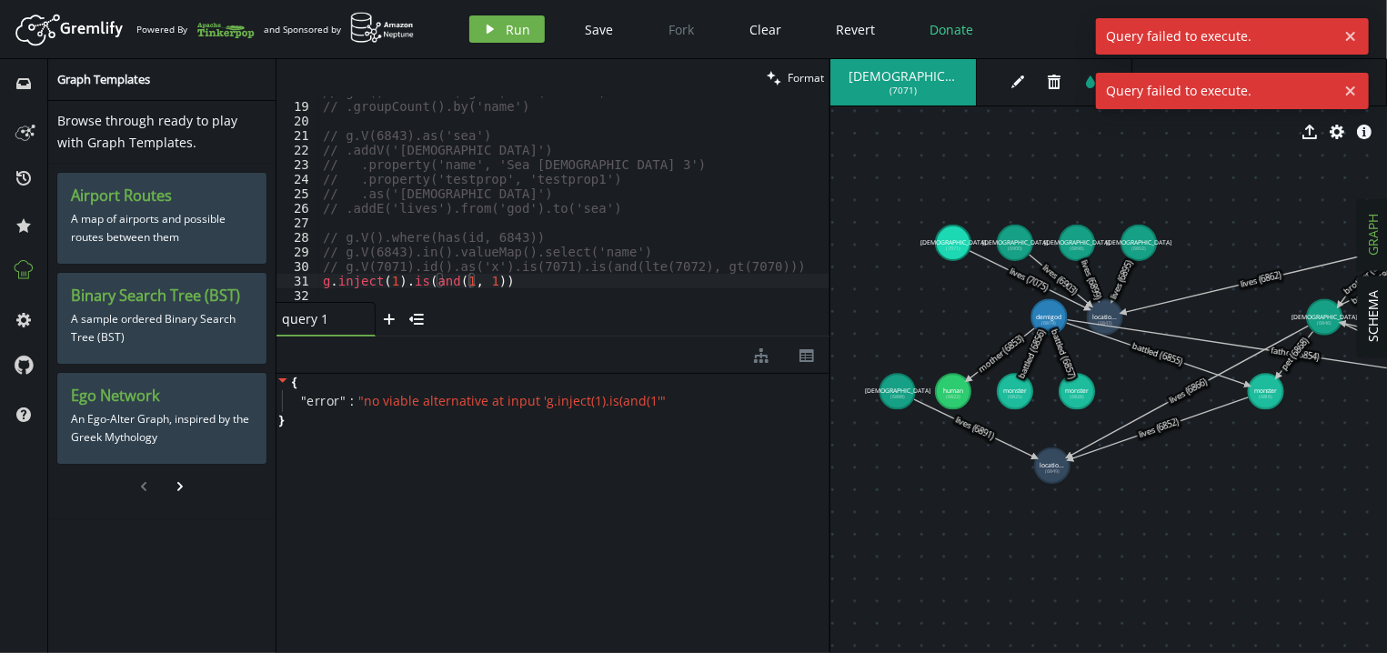
click at [451, 280] on div "// g.V().hasLabel('god').out('lives') // .groupCount().by('name') // g.V(6843).…" at bounding box center [574, 202] width 510 height 235
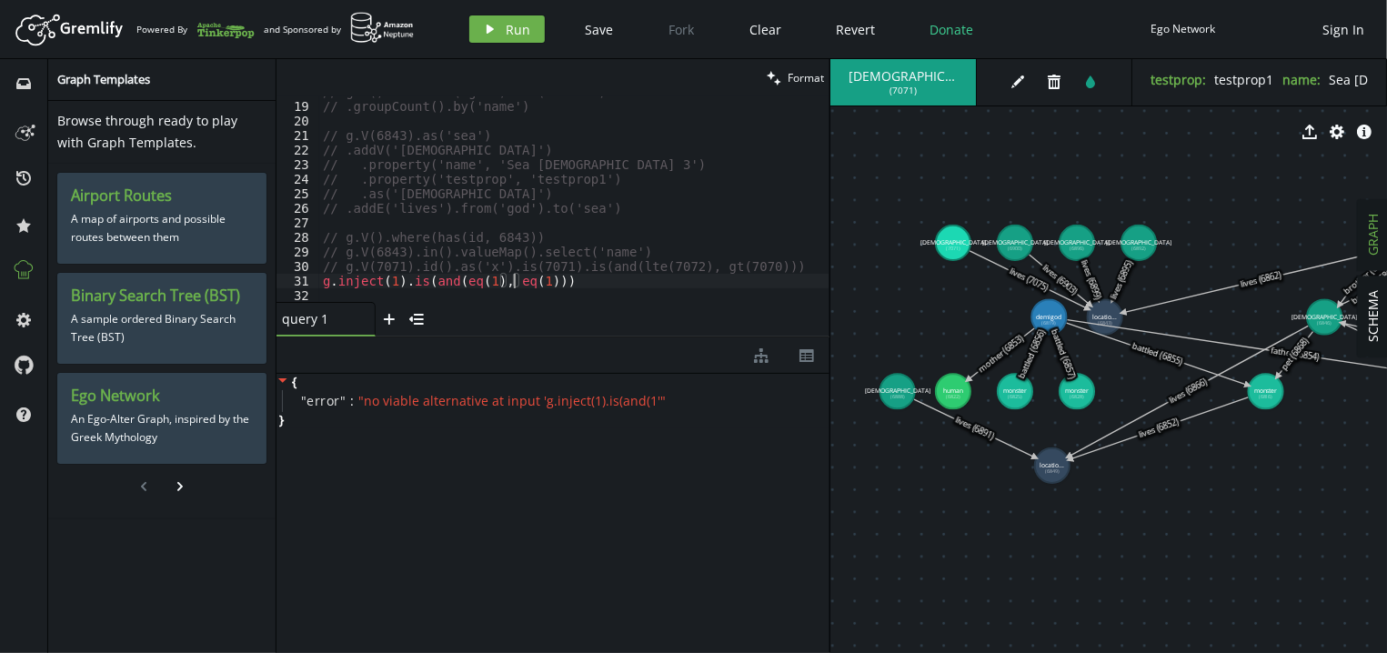
scroll to position [274, 0]
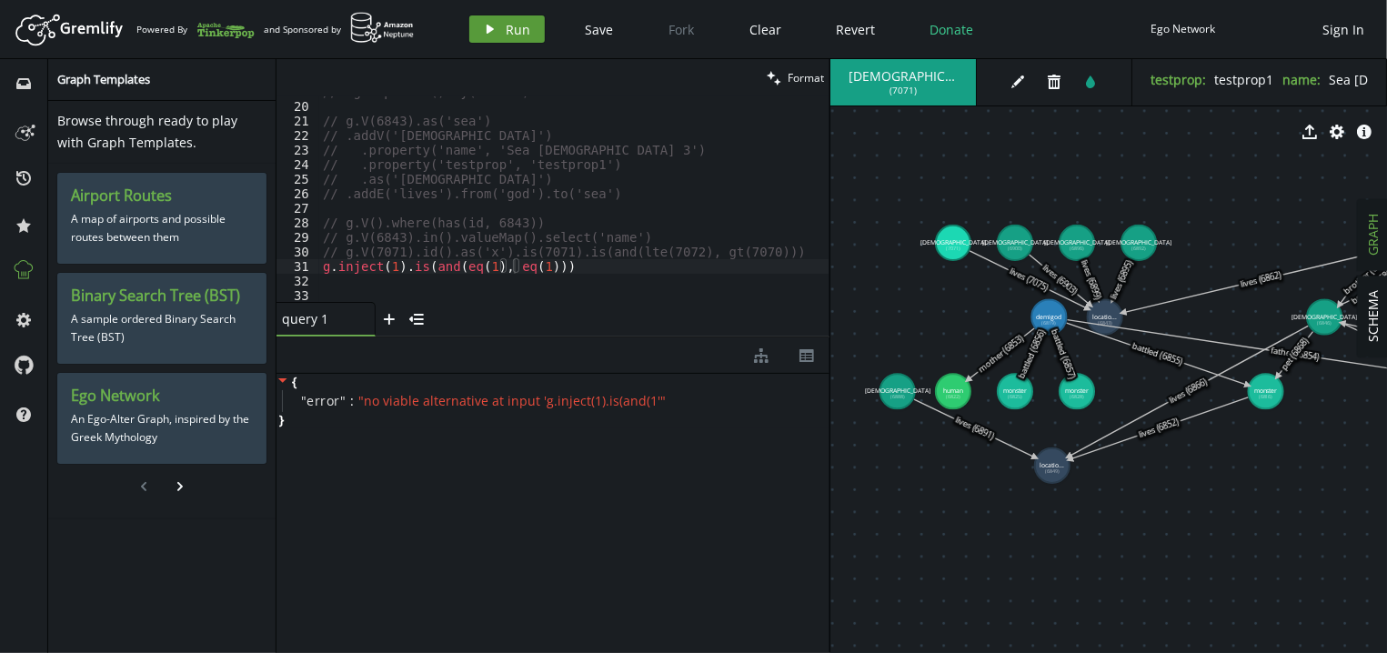
click at [513, 20] on button "play Run" at bounding box center [506, 28] width 75 height 27
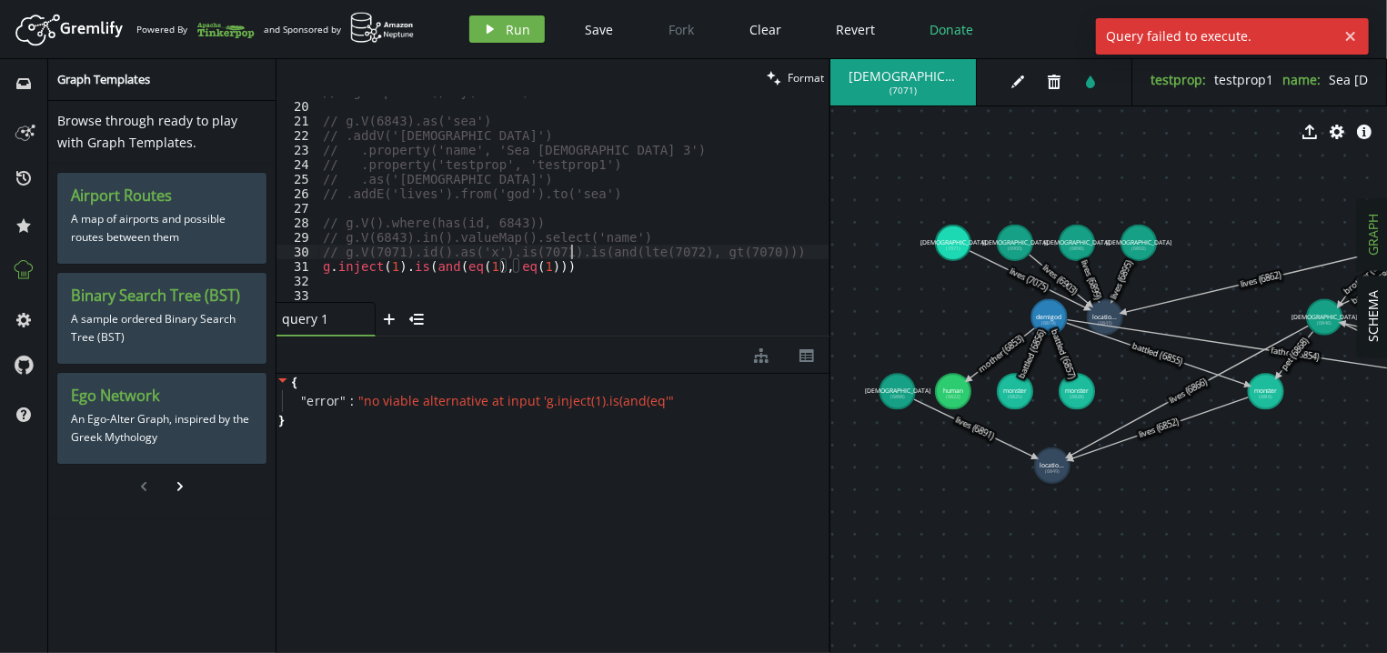
click at [569, 255] on div "// .groupCount().by('name') // g.V(6843).as('sea') // .addV('god') // .property…" at bounding box center [574, 202] width 510 height 235
drag, startPoint x: 563, startPoint y: 263, endPoint x: 406, endPoint y: 262, distance: 157.3
click at [406, 262] on div "// .groupCount().by('name') // g.V(6843).as('sea') // .addV('god') // .property…" at bounding box center [574, 202] width 510 height 235
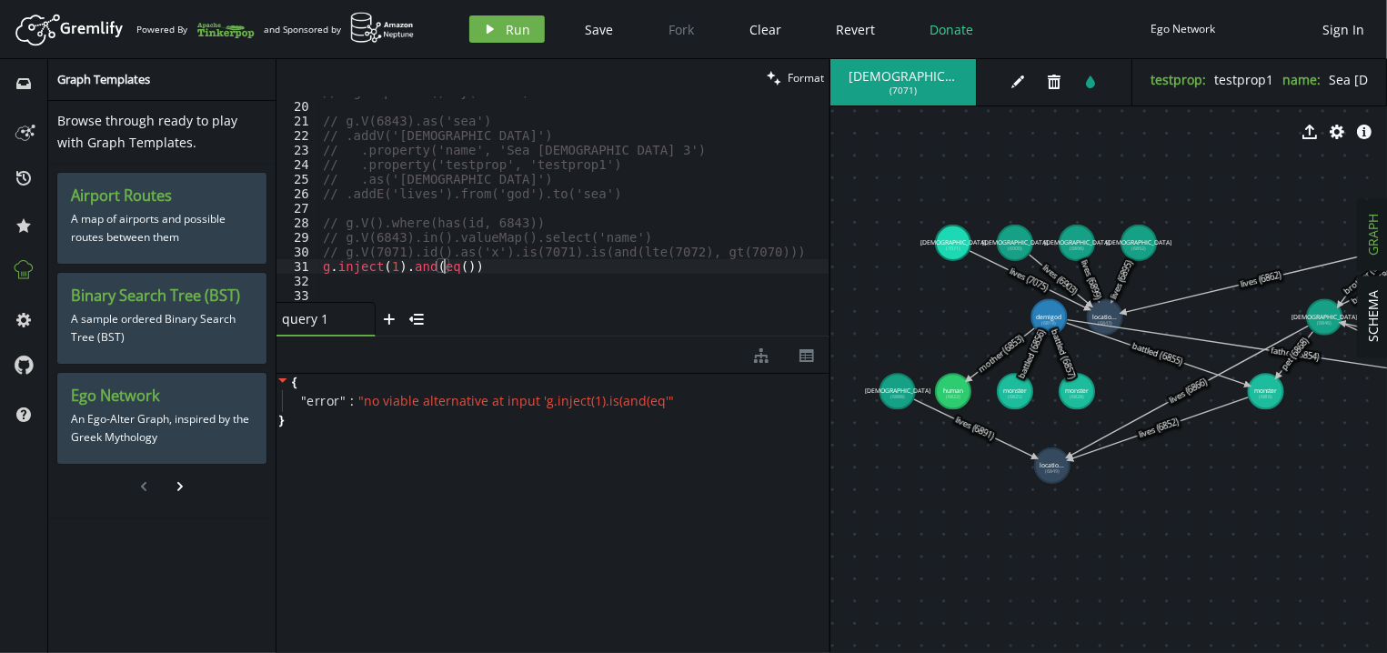
scroll to position [0, 127]
click at [522, 42] on button "play Run" at bounding box center [506, 28] width 75 height 27
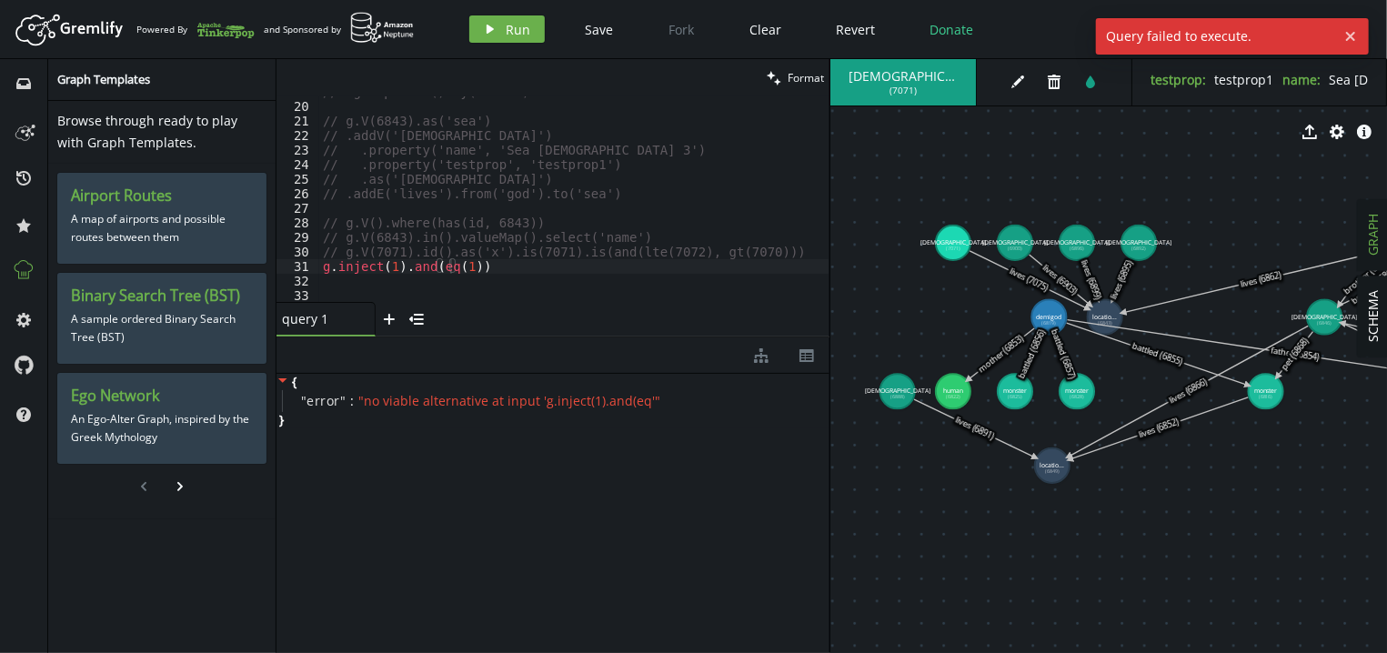
click at [486, 264] on div "// .groupCount().by('name') // g.V(6843).as('sea') // .addV('god') // .property…" at bounding box center [574, 202] width 510 height 235
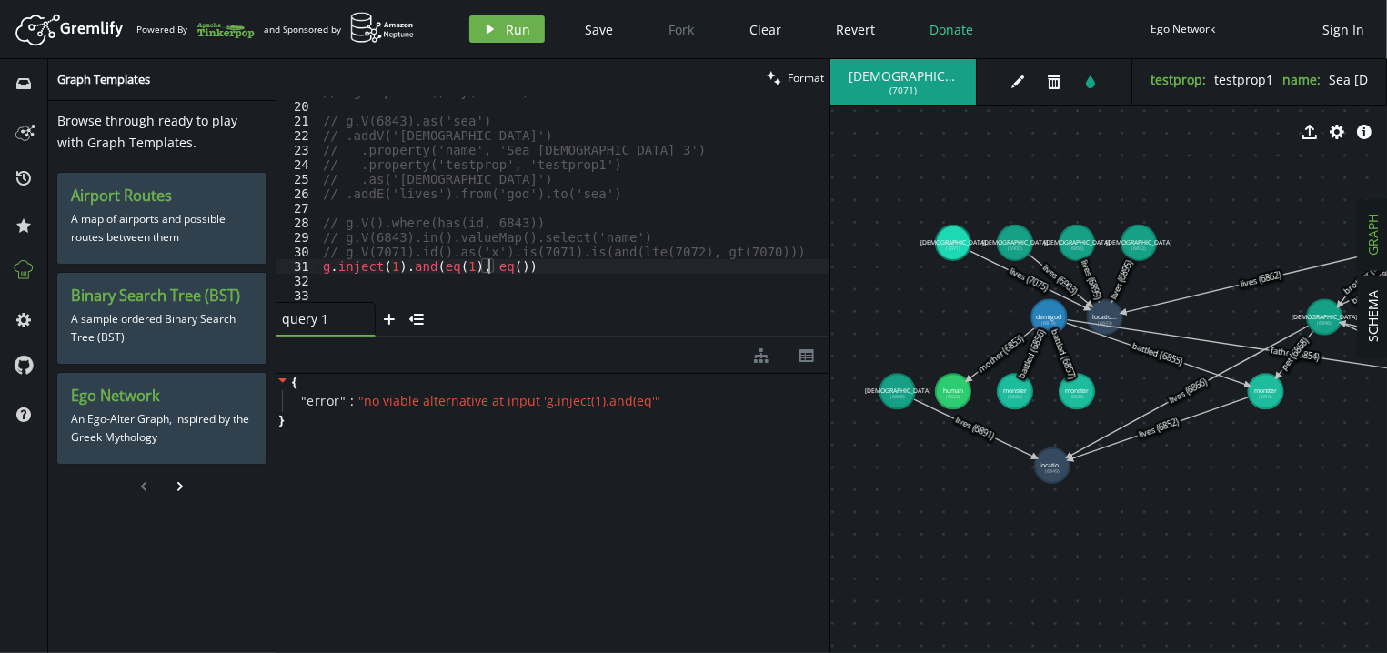
scroll to position [0, 172]
click at [506, 37] on span "Run" at bounding box center [518, 29] width 25 height 17
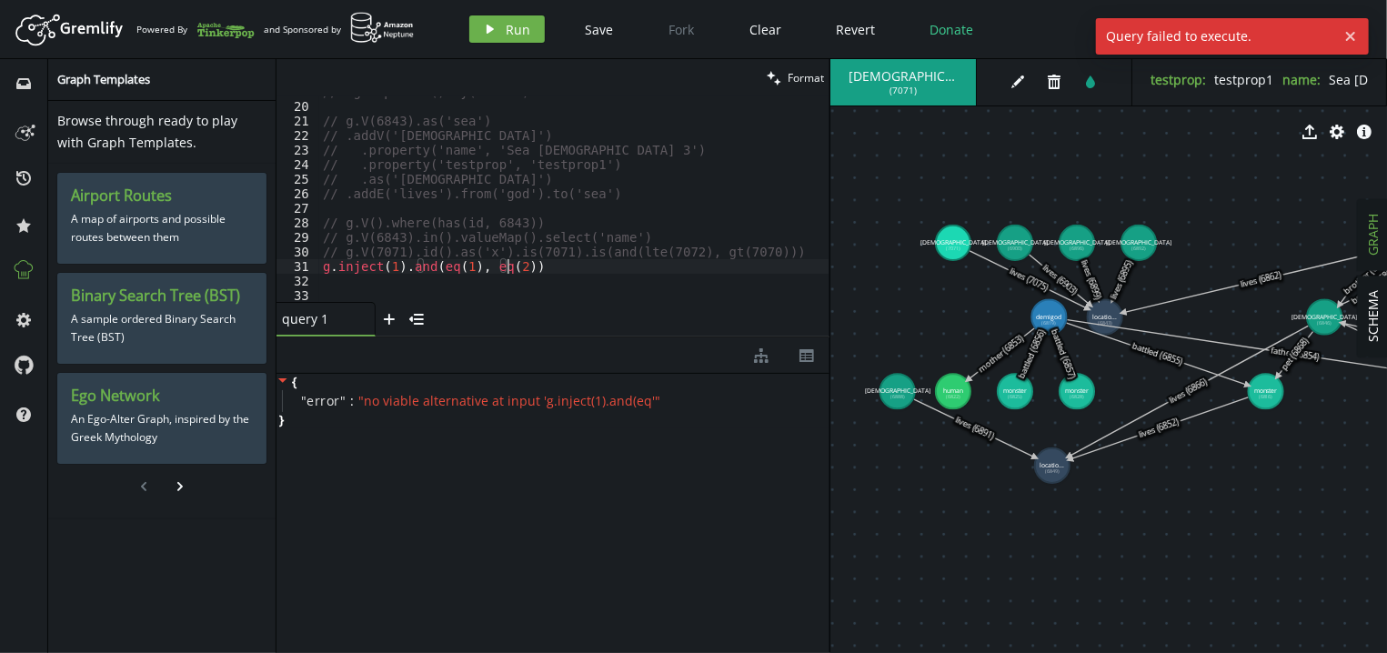
click at [546, 264] on div "// .groupCount().by('name') // g.V(6843).as('sea') // .addV('god') // .property…" at bounding box center [574, 202] width 510 height 235
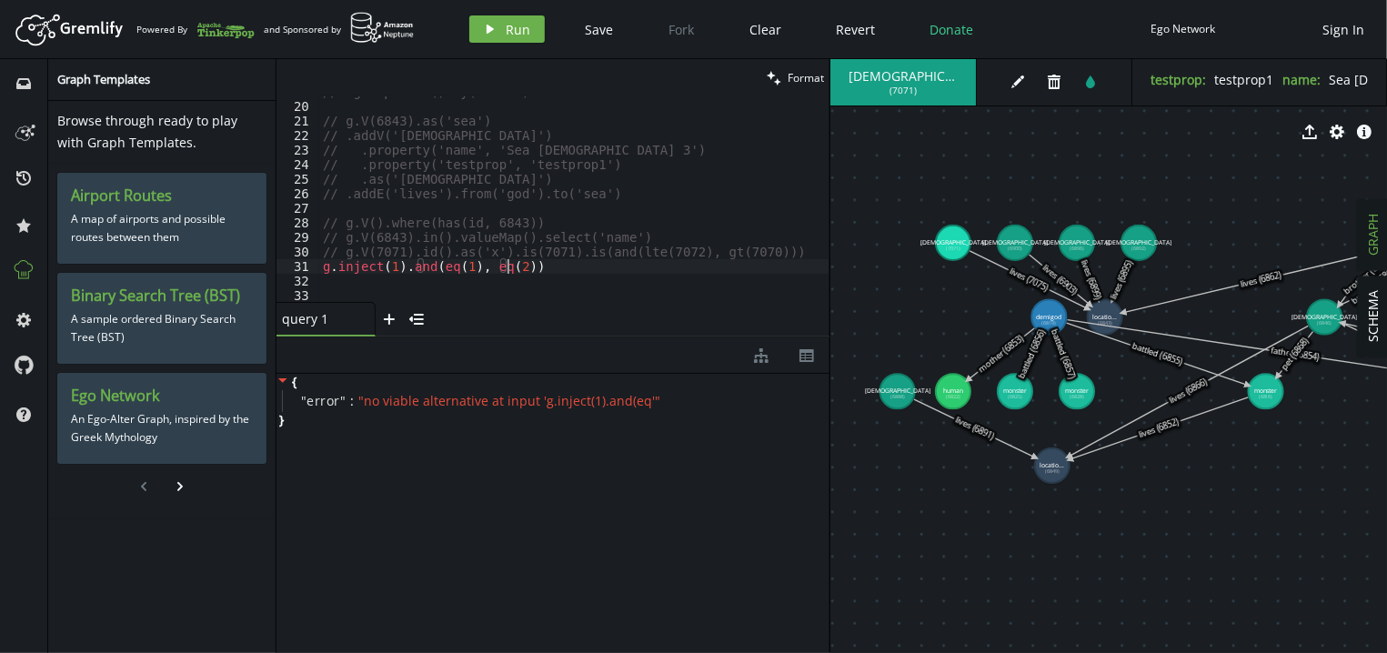
click at [390, 268] on div "// .groupCount().by('name') // g.V(6843).as('sea') // .addV('god') // .property…" at bounding box center [574, 202] width 510 height 235
click at [506, 34] on span "Run" at bounding box center [518, 29] width 25 height 17
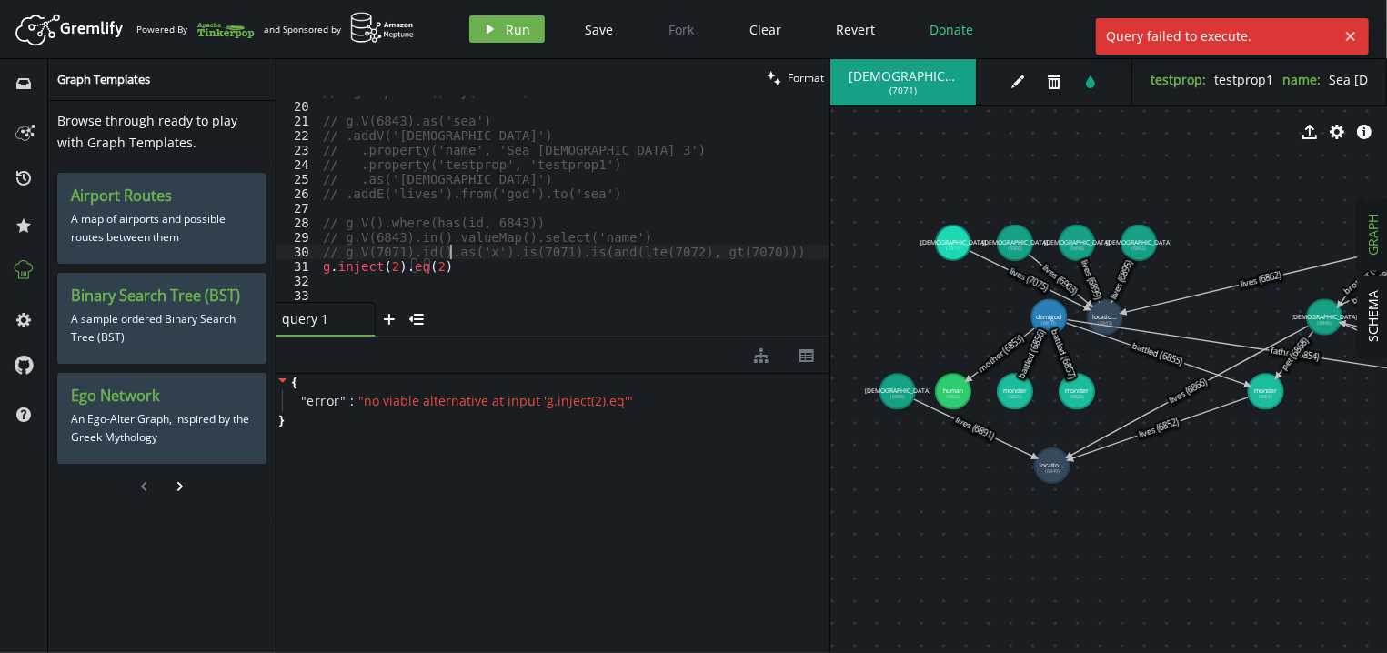
click at [450, 257] on div "// .groupCount().by('name') // g.V(6843).as('sea') // .addV('god') // .property…" at bounding box center [574, 202] width 510 height 235
click at [451, 270] on div "// .groupCount().by('name') // g.V(6843).as('sea') // .addV('god') // .property…" at bounding box center [574, 202] width 510 height 235
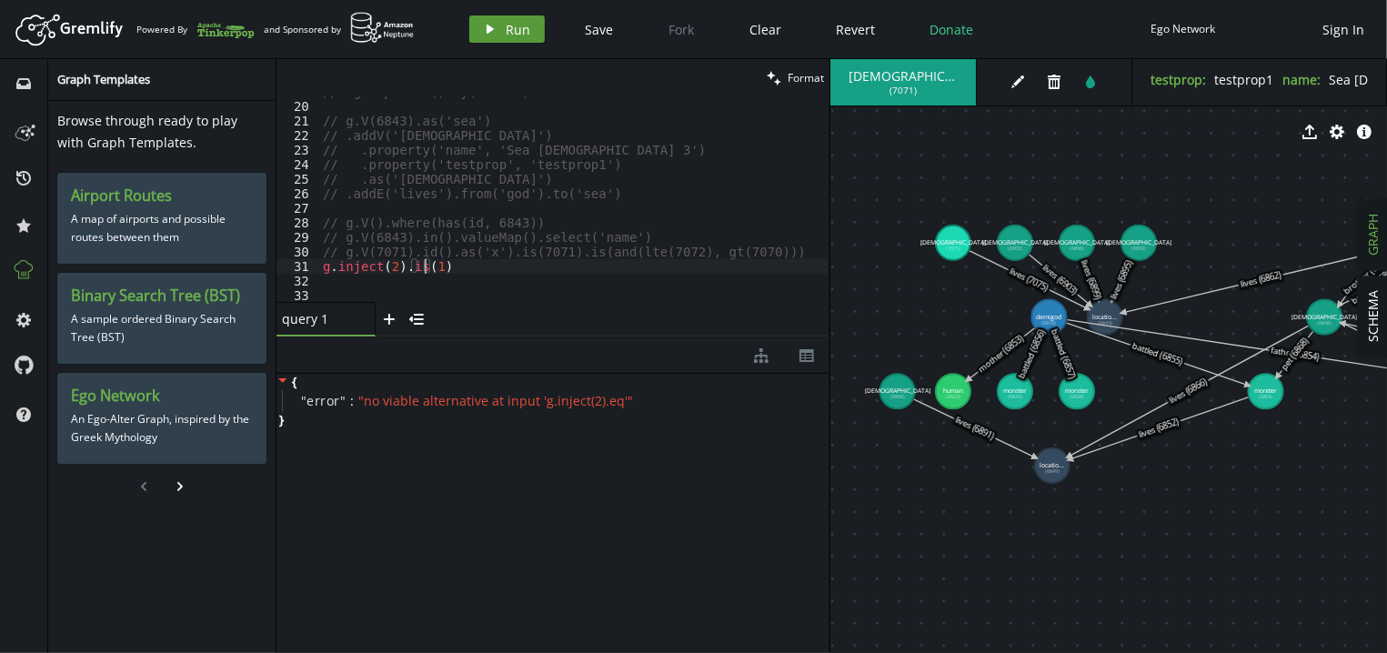
type textarea "g.inject(2).is(1"
click at [511, 16] on button "play Run" at bounding box center [506, 28] width 75 height 27
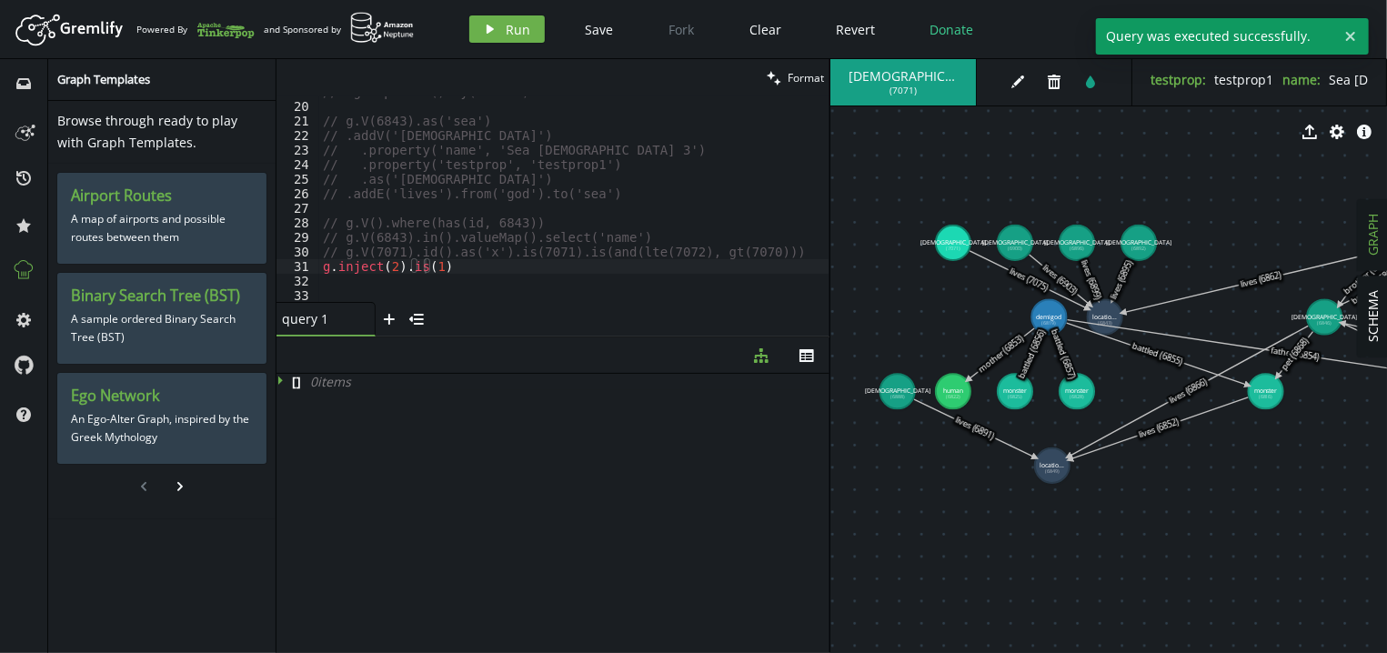
click at [504, 281] on div "// .groupCount().by('name') // g.V(6843).as('sea') // .addV('god') // .property…" at bounding box center [574, 202] width 510 height 235
click at [579, 264] on div "// .groupCount().by('name') // g.V(6843).as('sea') // .addV('god') // .property…" at bounding box center [574, 202] width 510 height 235
type textarea "g.inject(2).is(2)"
click at [506, 29] on span "Run" at bounding box center [518, 29] width 25 height 17
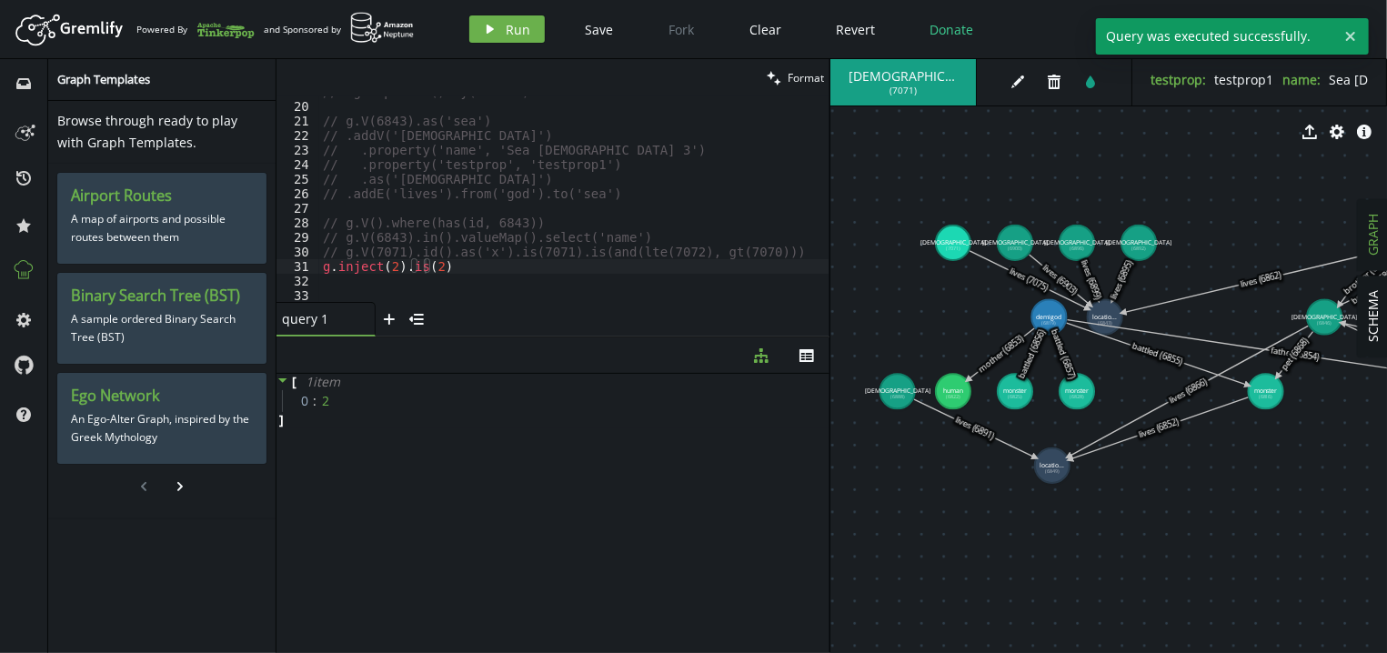
click at [521, 271] on div "// .groupCount().by('name') // g.V(6843).as('sea') // .addV('god') // .property…" at bounding box center [574, 202] width 510 height 235
click at [520, 268] on div "// .groupCount().by('name') // g.V(6843).as('sea') // .addV('god') // .property…" at bounding box center [574, 202] width 510 height 235
click at [359, 261] on div "// .groupCount().by('name') // g.V(6843).as('sea') // .addV('god') // .property…" at bounding box center [574, 202] width 510 height 235
click at [490, 260] on div "// .groupCount().by('name') // g.V(6843).as('sea') // .addV('god') // .property…" at bounding box center [574, 202] width 510 height 235
click at [442, 264] on div "// .groupCount().by('name') // g.V(6843).as('sea') // .addV('god') // .property…" at bounding box center [574, 202] width 510 height 235
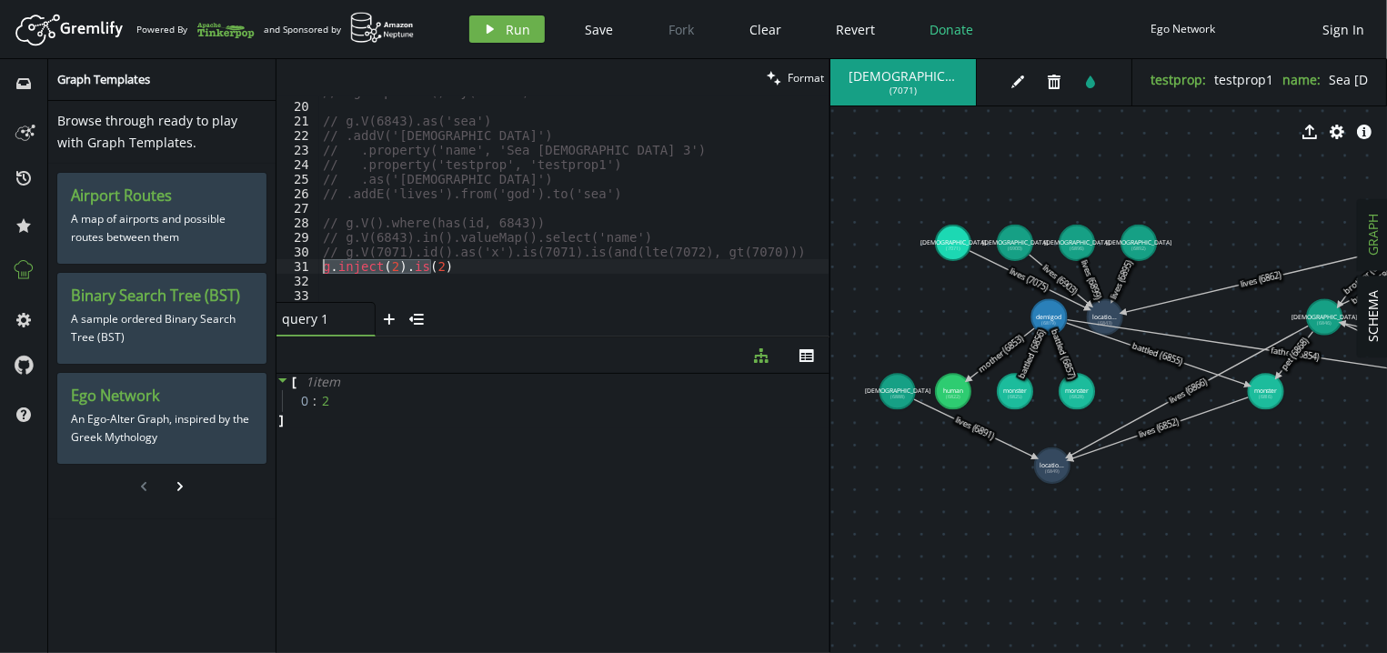
drag, startPoint x: 442, startPoint y: 264, endPoint x: 307, endPoint y: 261, distance: 134.6
click at [307, 261] on div "g.inject(2).is(2) 19 20 21 22 23 24 25 26 27 28 29 30 31 32 33 // .groupCount()…" at bounding box center [552, 198] width 553 height 205
type textarea "."
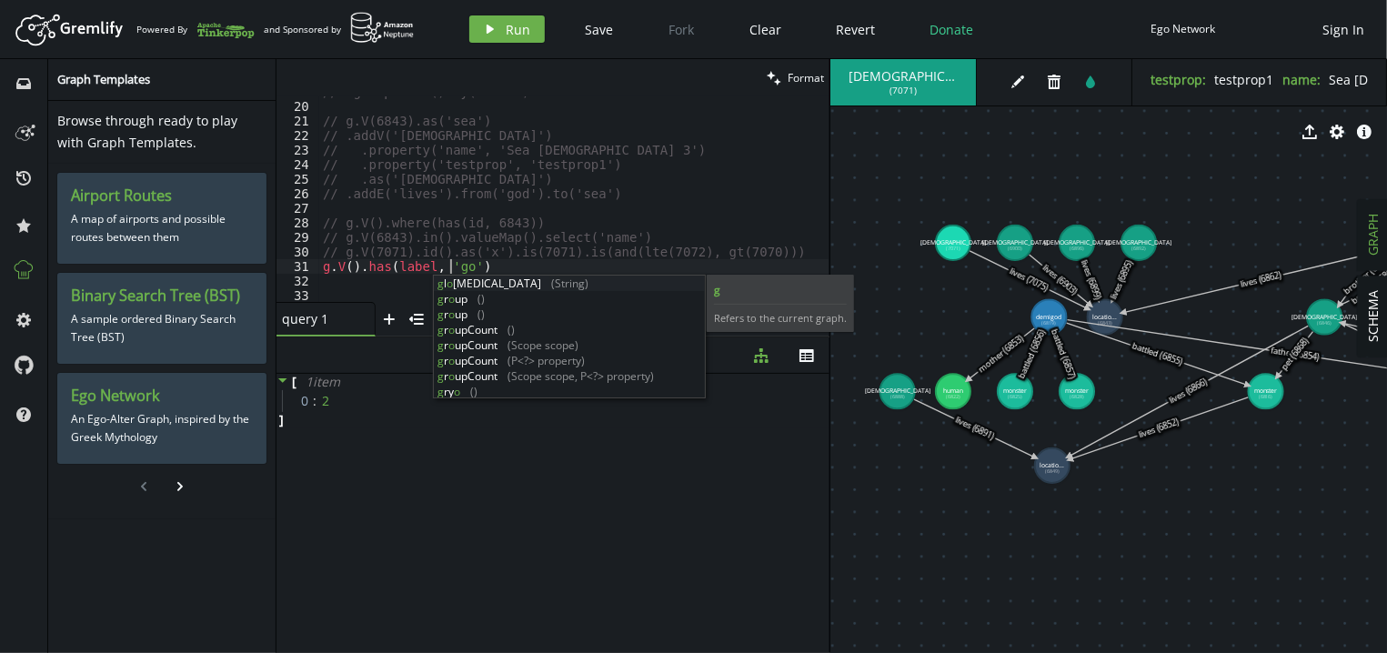
scroll to position [0, 133]
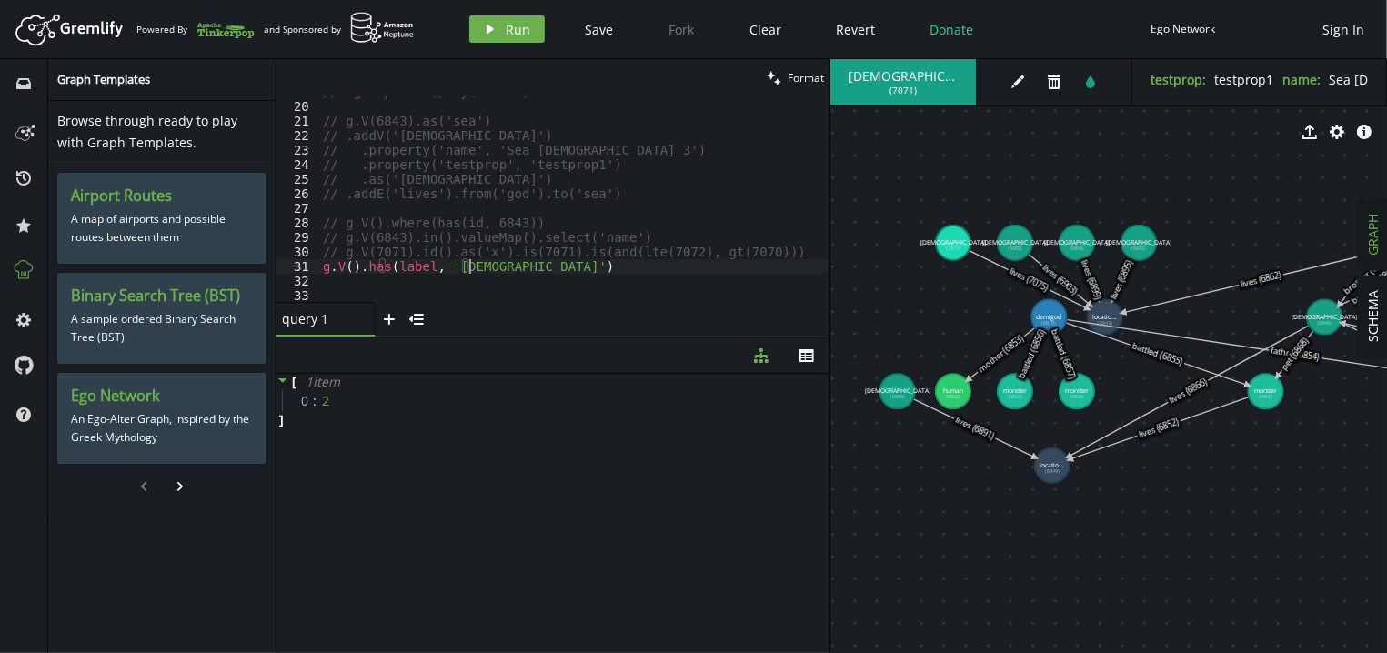
click at [520, 267] on div "// .groupCount().by('name') // g.V(6843).as('sea') // .addV('god') // .property…" at bounding box center [574, 202] width 510 height 235
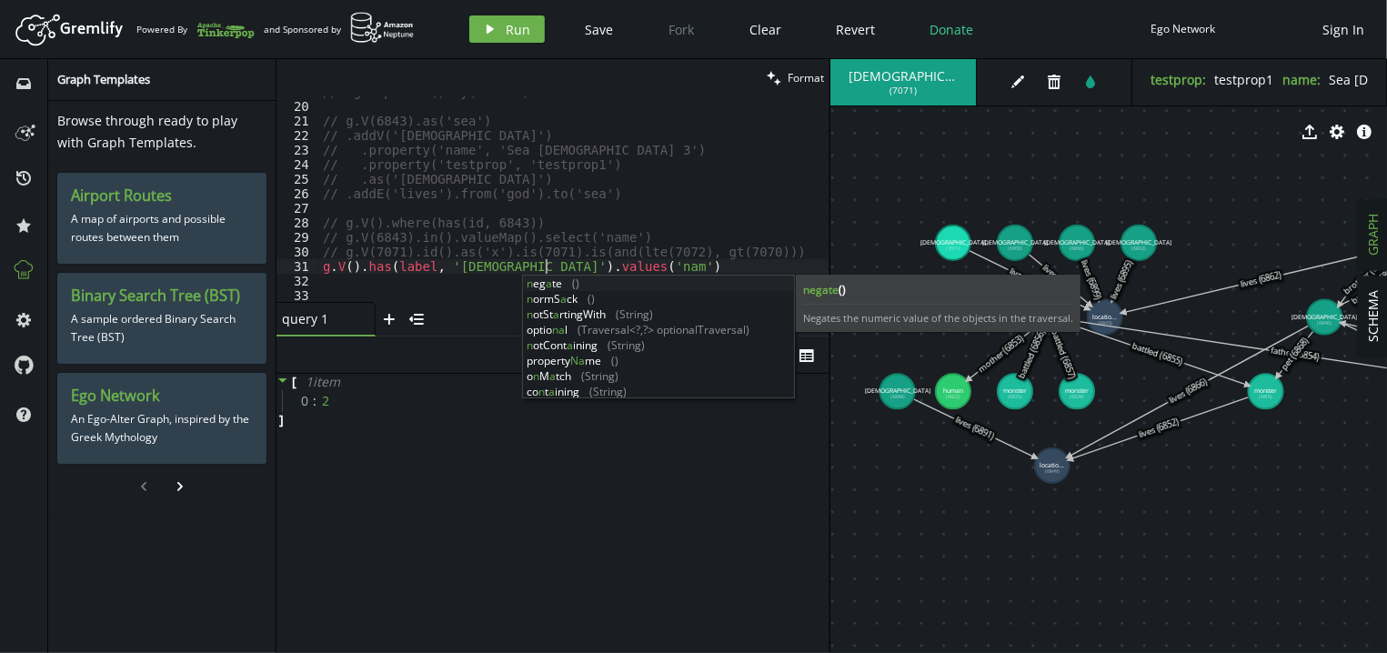
scroll to position [0, 228]
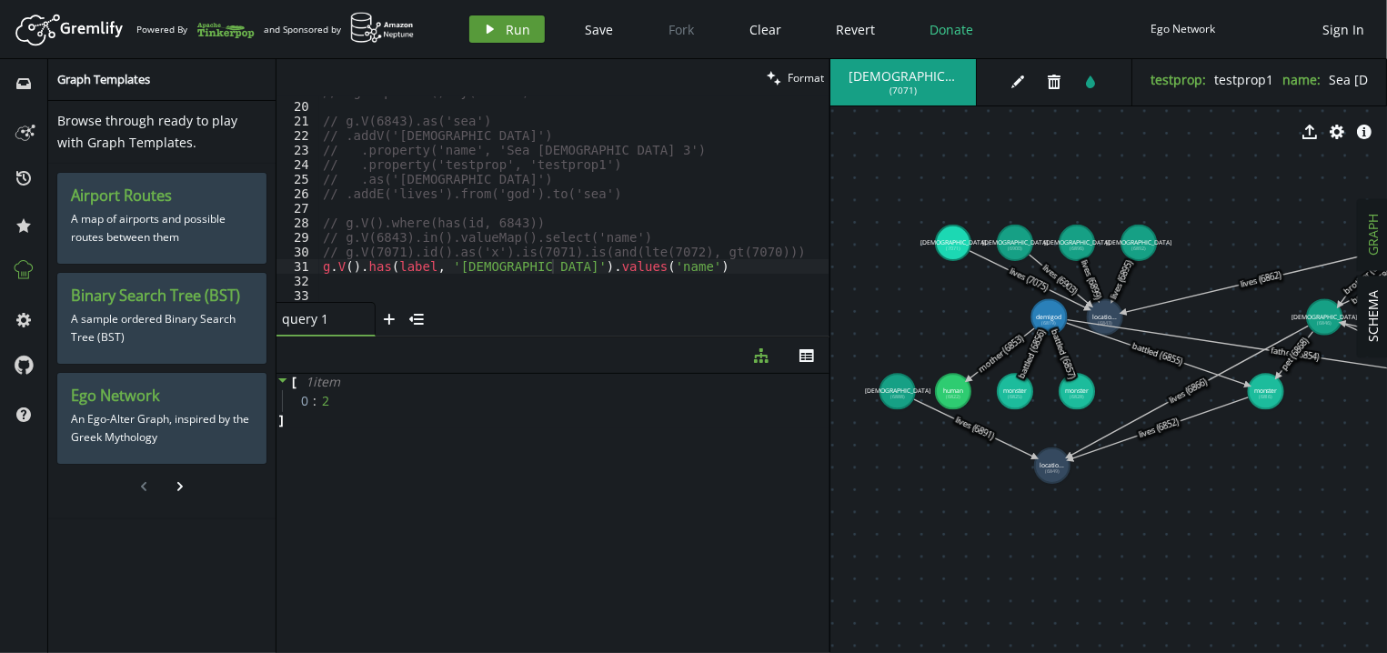
click at [516, 35] on span "Run" at bounding box center [518, 29] width 25 height 17
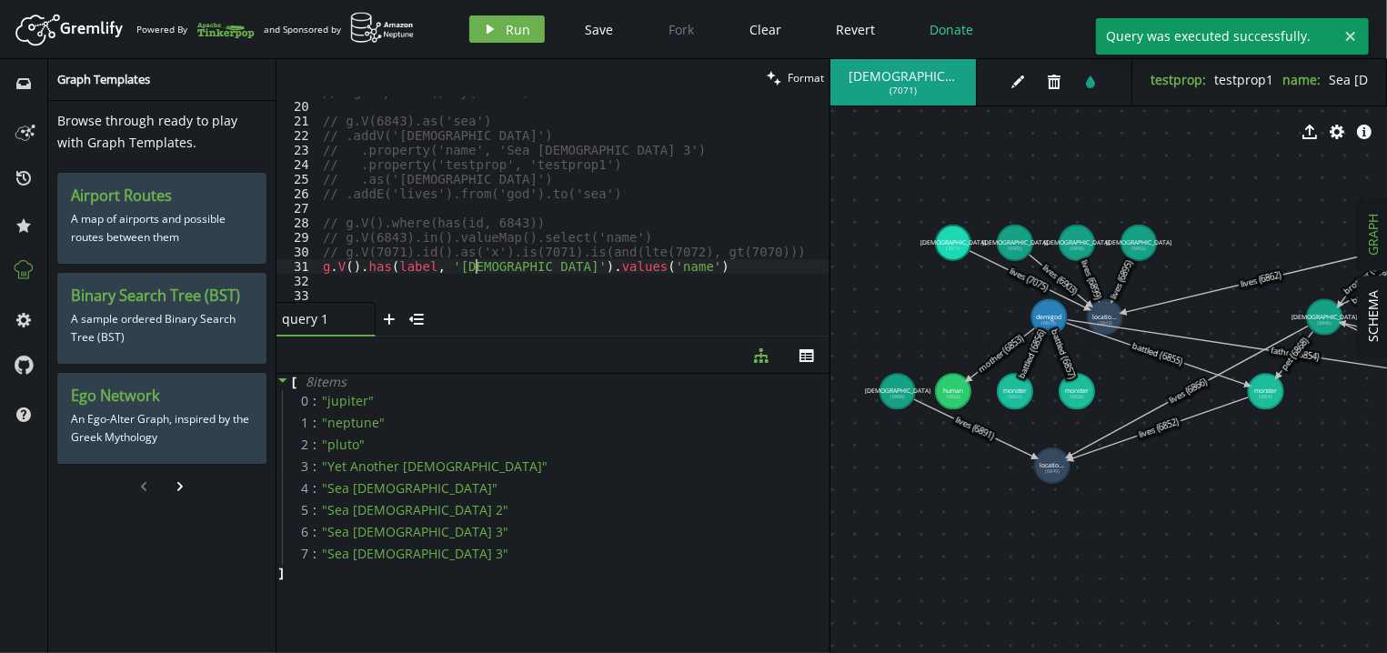
click at [476, 263] on div "// .groupCount().by('name') // g.V(6843).as('sea') // .addV('god') // .property…" at bounding box center [574, 202] width 510 height 235
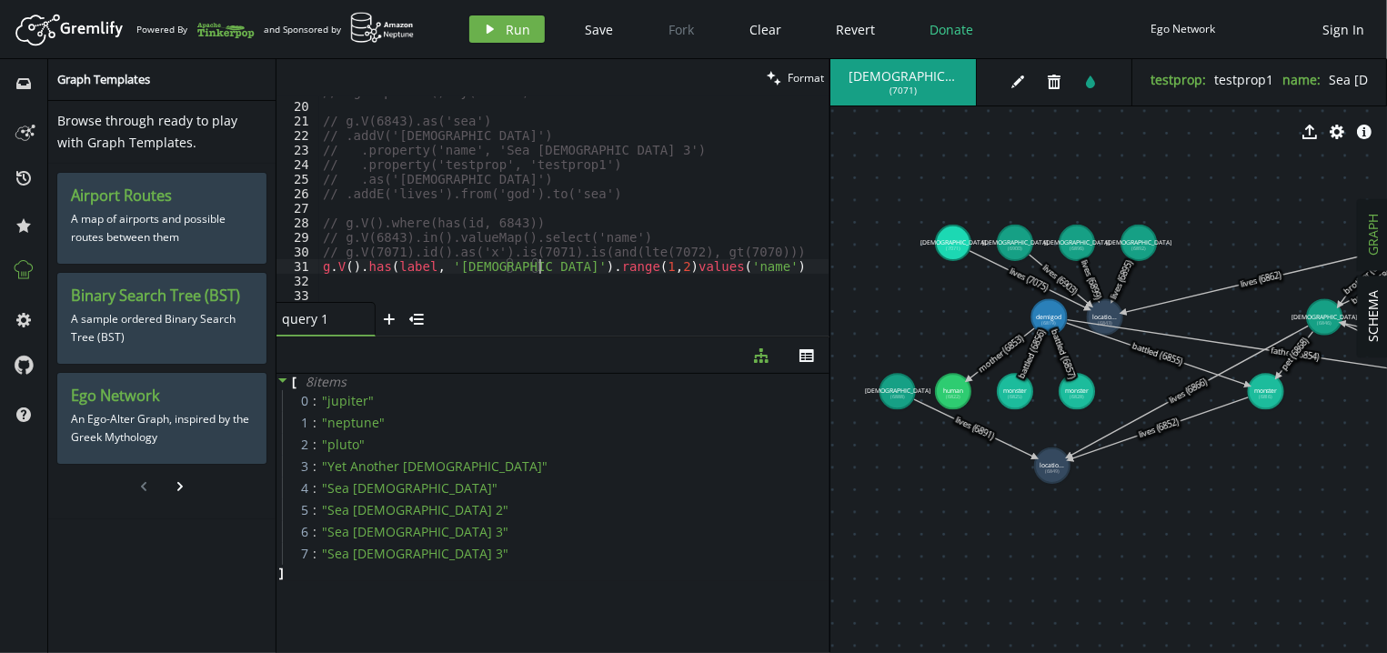
scroll to position [0, 223]
click at [507, 26] on span "Run" at bounding box center [518, 29] width 25 height 17
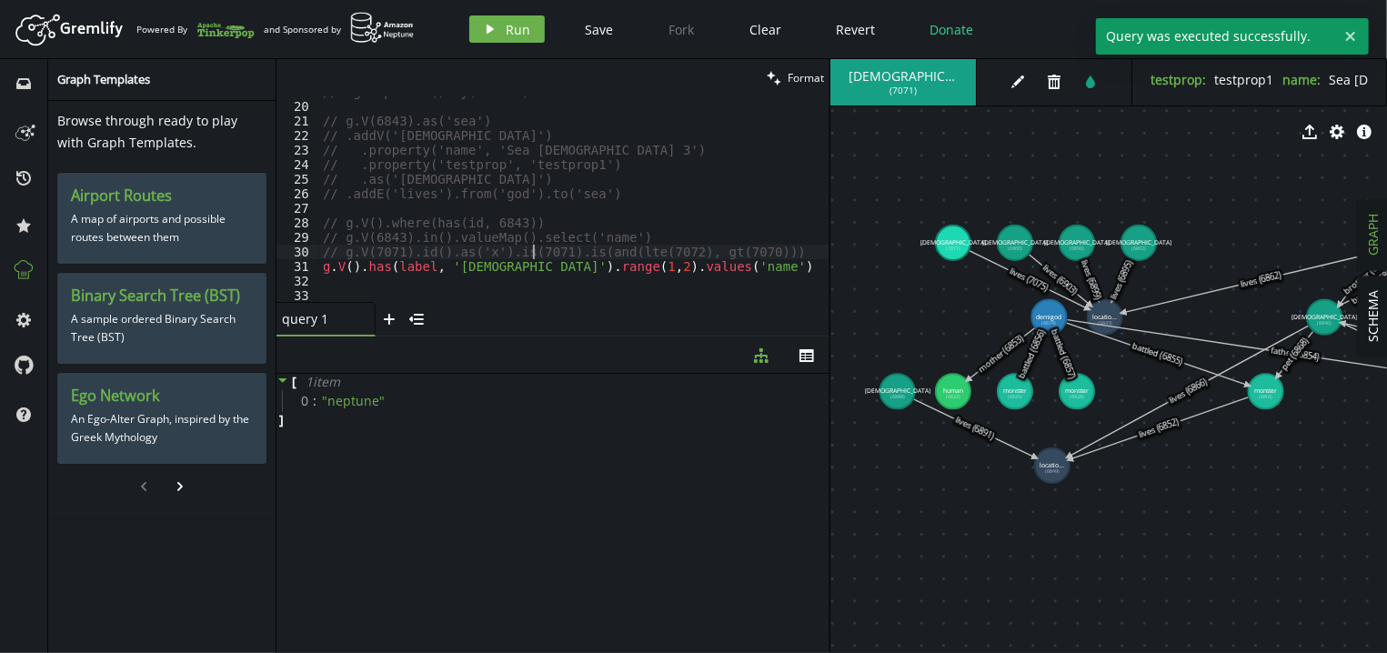
click at [532, 255] on div "// .groupCount().by('name') // g.V(6843).as('sea') // .addV('god') // .property…" at bounding box center [574, 202] width 510 height 235
drag, startPoint x: 541, startPoint y: 269, endPoint x: 474, endPoint y: 270, distance: 67.3
click at [474, 270] on div "// .groupCount().by('name') // g.V(6843).as('sea') // .addV('god') // .property…" at bounding box center [574, 202] width 510 height 235
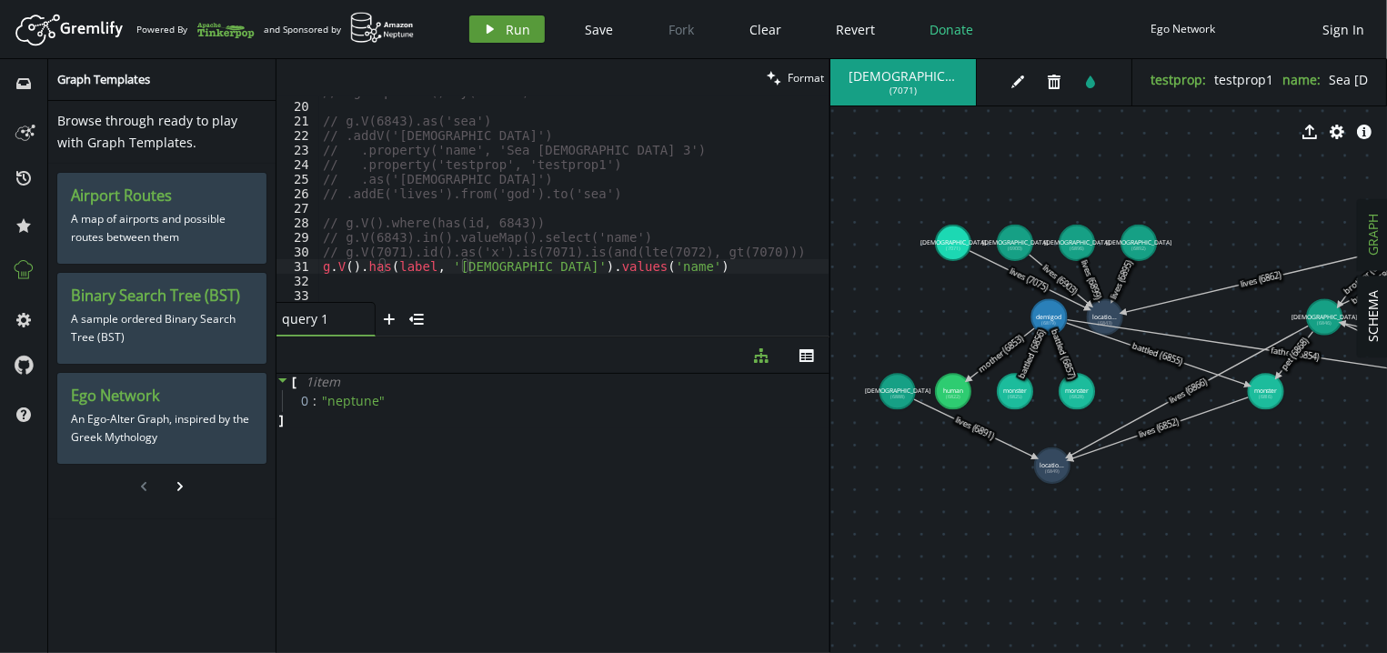
click at [520, 33] on span "Run" at bounding box center [518, 29] width 25 height 17
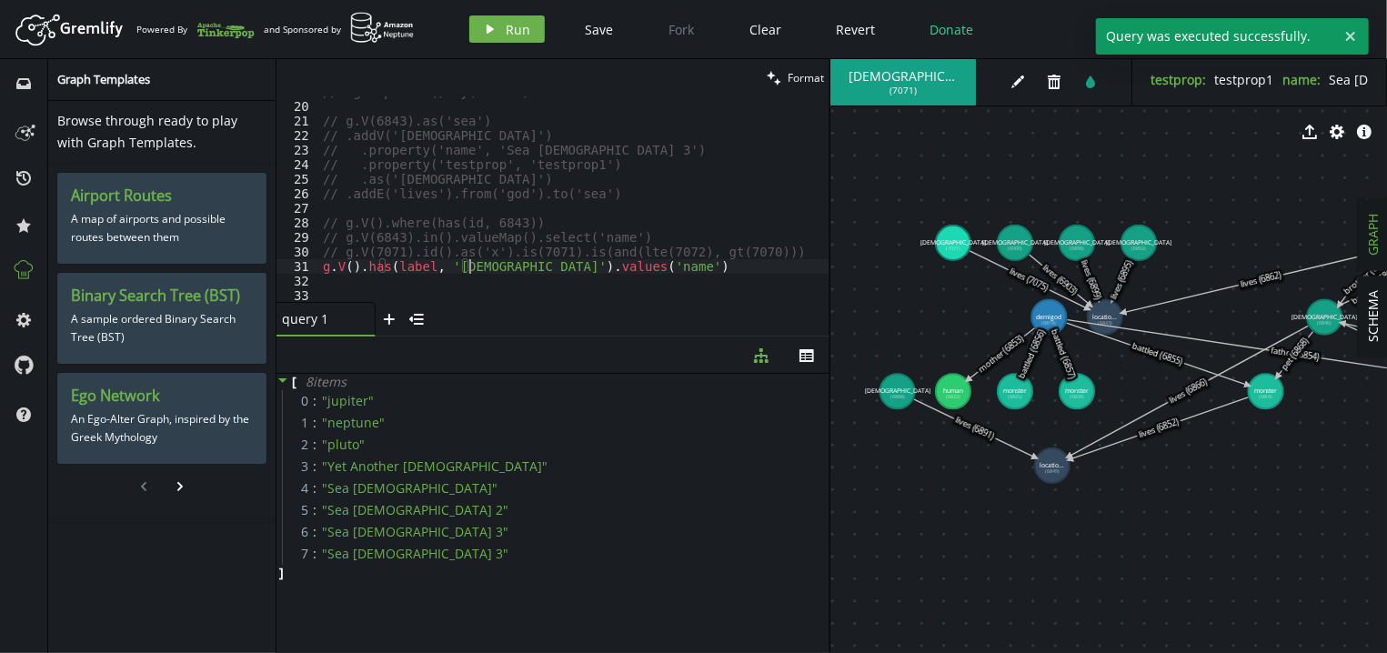
click at [470, 265] on div "// .groupCount().by('name') // g.V(6843).as('sea') // .addV('god') // .property…" at bounding box center [574, 202] width 510 height 235
paste textarea "range(1,2)."
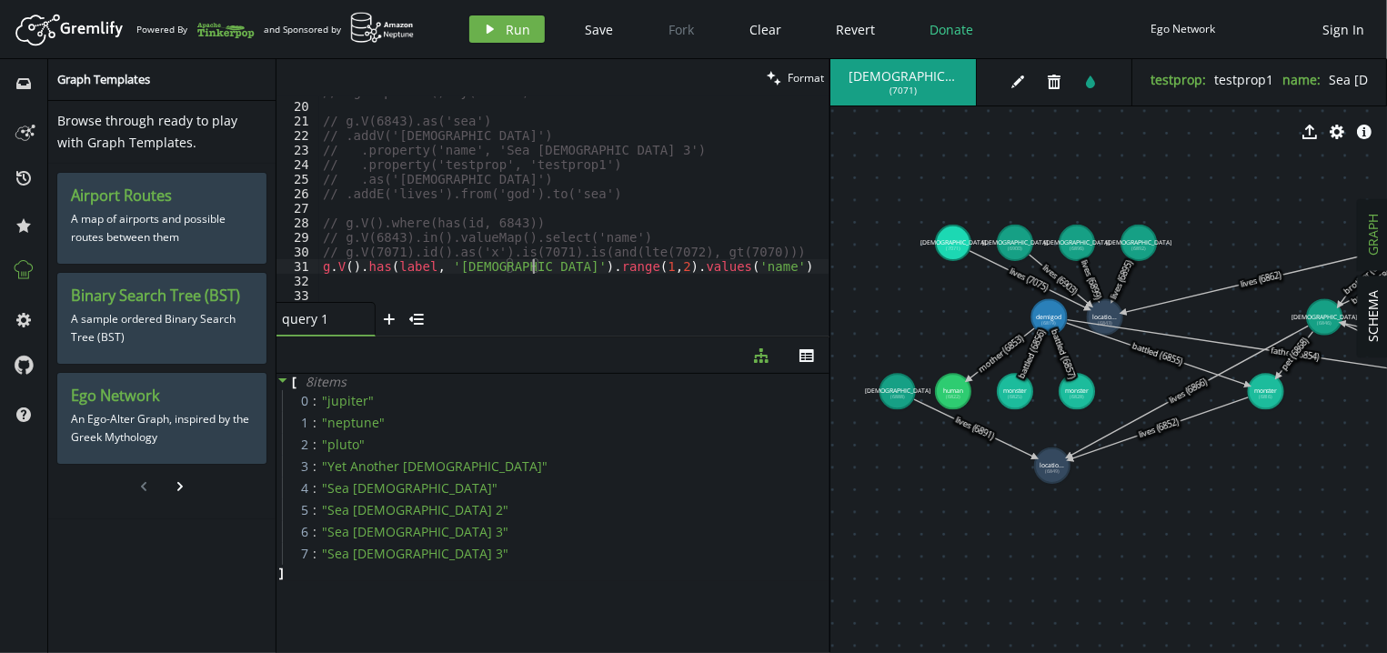
scroll to position [0, 209]
click at [516, 24] on span "Run" at bounding box center [518, 29] width 25 height 17
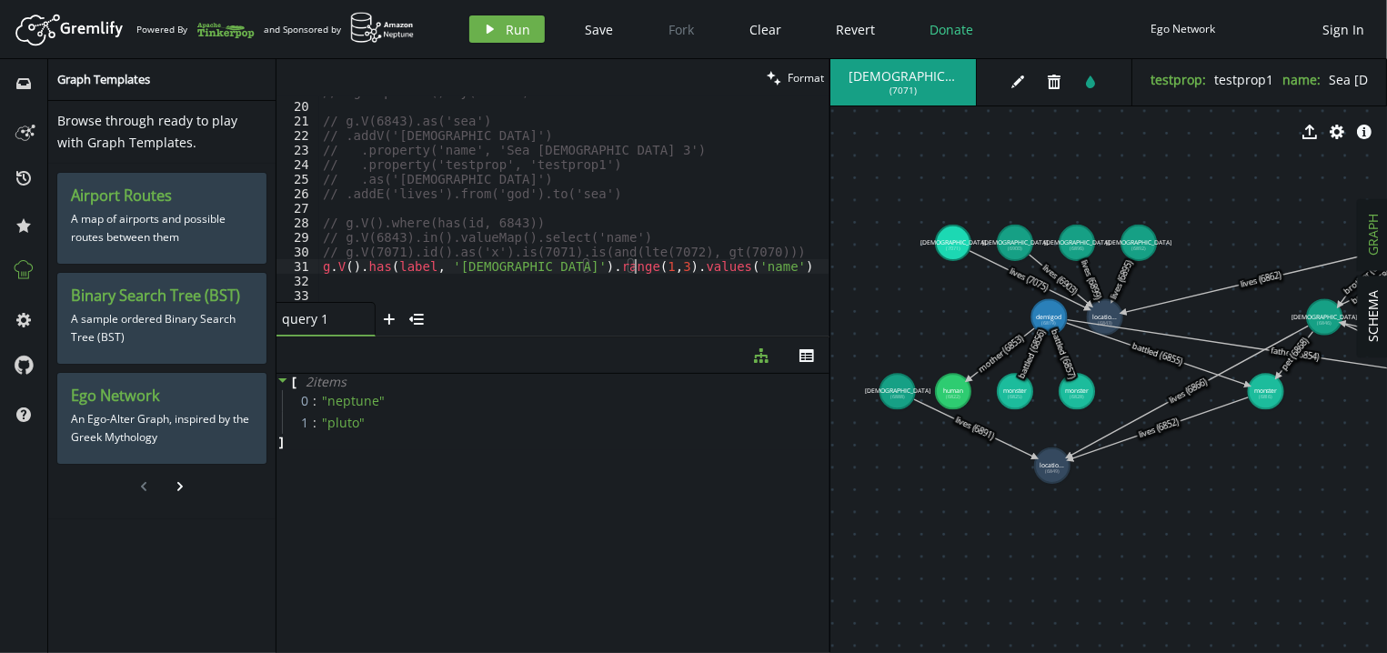
click at [698, 269] on div "// .groupCount().by('name') // g.V(6843).as('sea') // .addV('god') // .property…" at bounding box center [574, 202] width 510 height 235
drag, startPoint x: 461, startPoint y: 265, endPoint x: 386, endPoint y: 265, distance: 74.6
click at [386, 265] on div "// .groupCount().by('name') // g.V(6843).as('sea') // .addV('god') // .property…" at bounding box center [574, 202] width 510 height 235
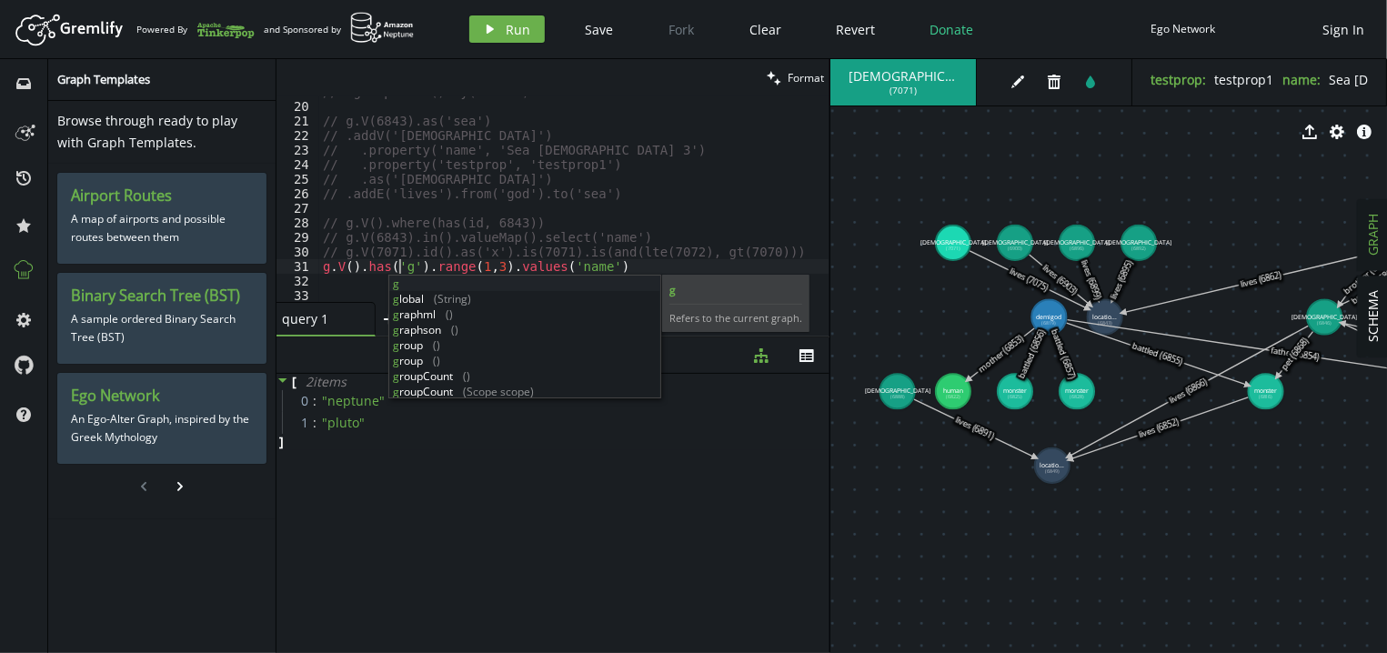
scroll to position [0, 88]
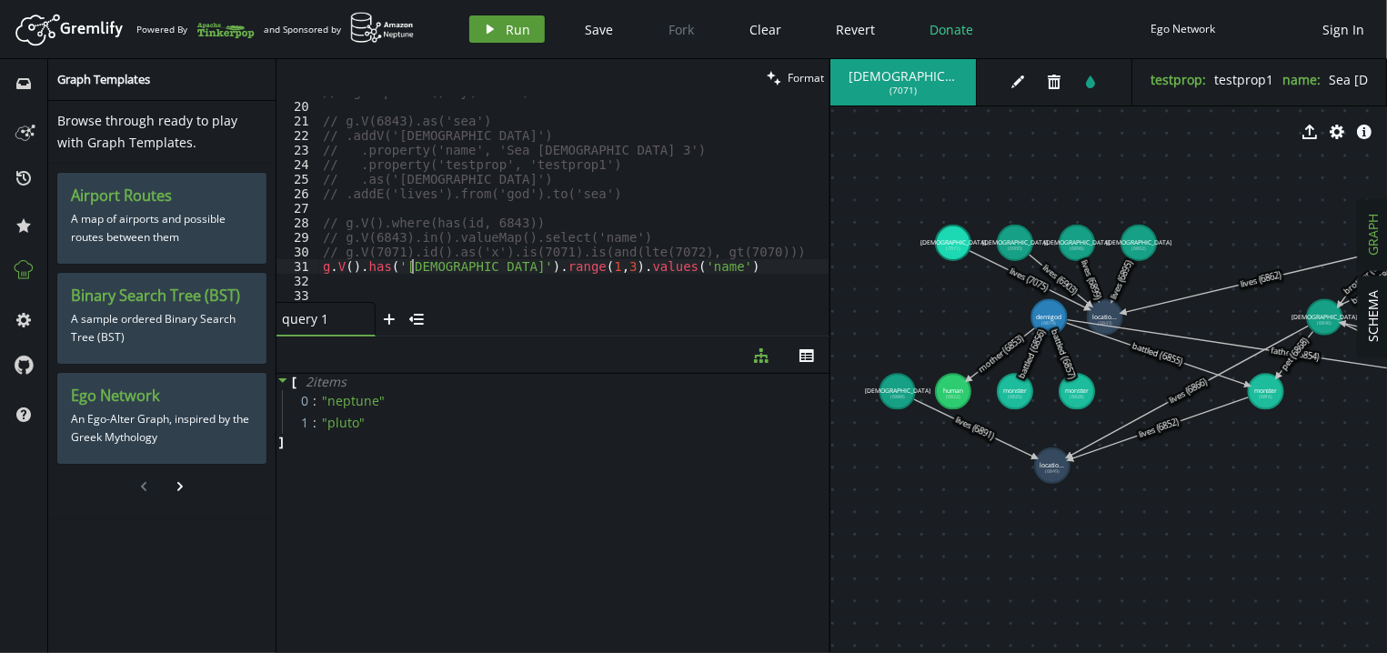
click at [520, 31] on span "Run" at bounding box center [518, 29] width 25 height 17
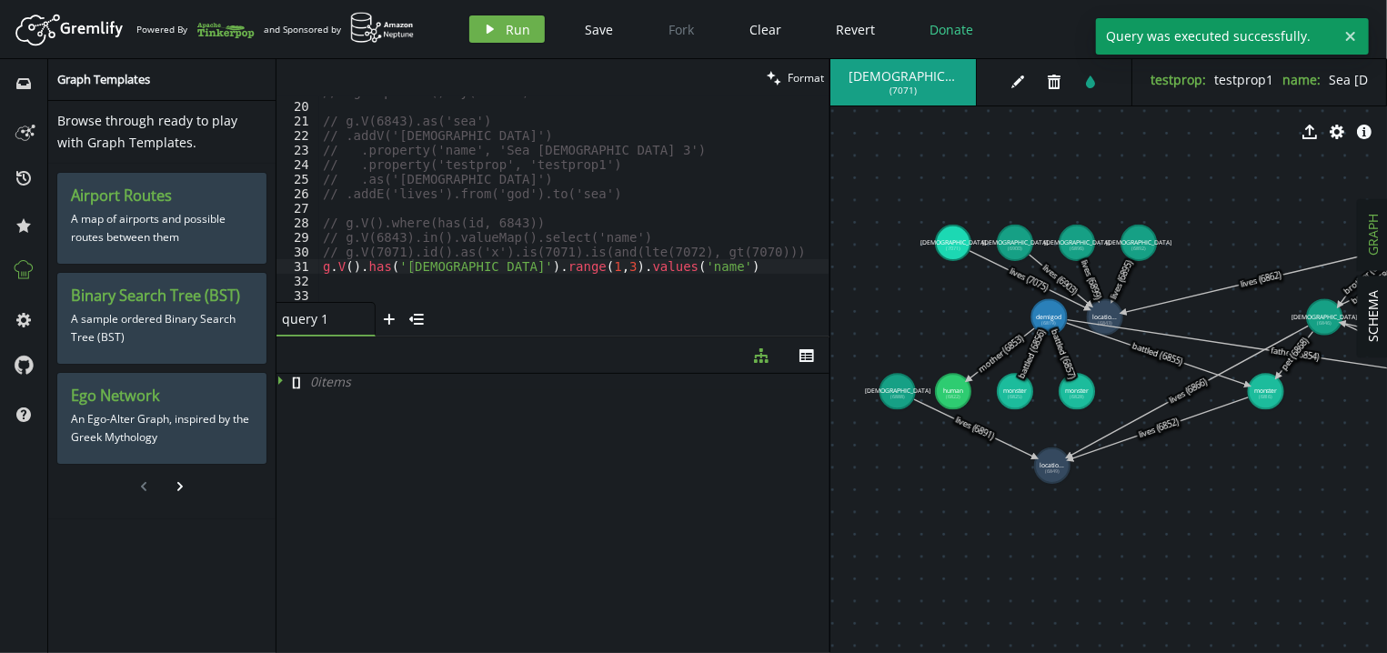
click at [417, 262] on div "// .groupCount().by('name') // g.V(6843).as('sea') // .addV('god') // .property…" at bounding box center [574, 202] width 510 height 235
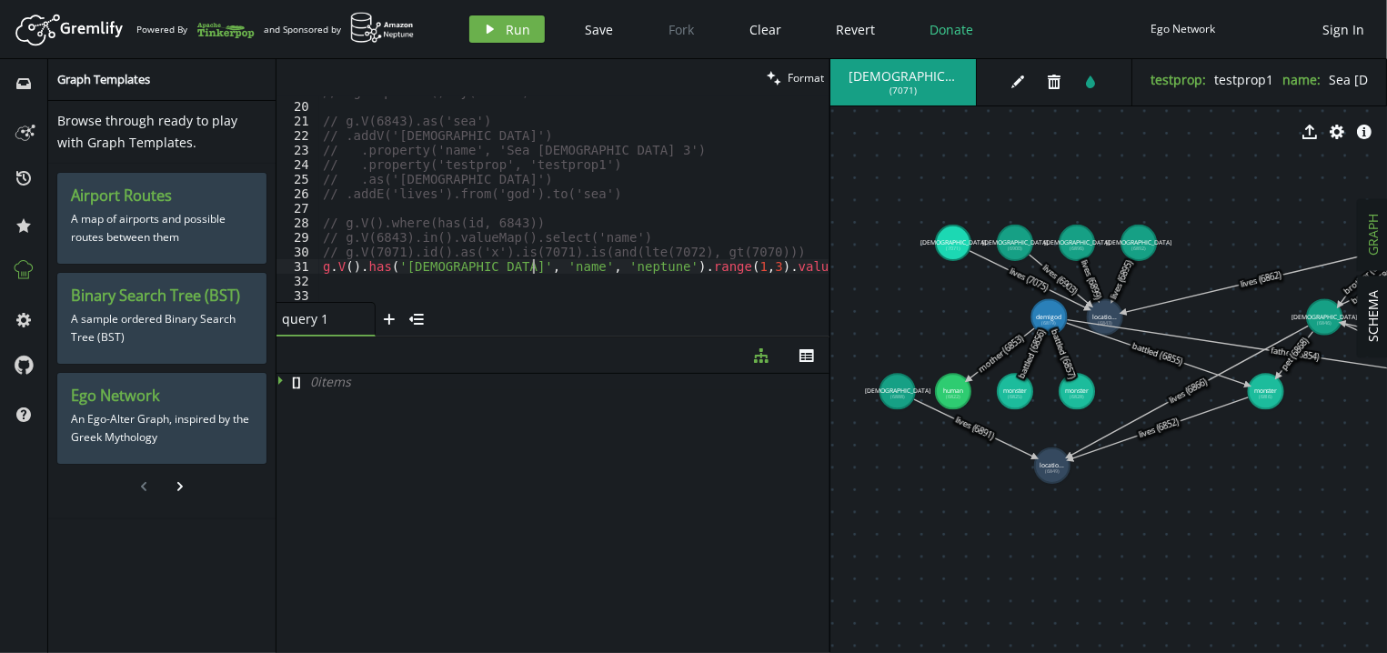
scroll to position [0, 209]
click at [504, 31] on button "play Run" at bounding box center [506, 28] width 75 height 27
drag, startPoint x: 1277, startPoint y: 82, endPoint x: 1323, endPoint y: 81, distance: 46.4
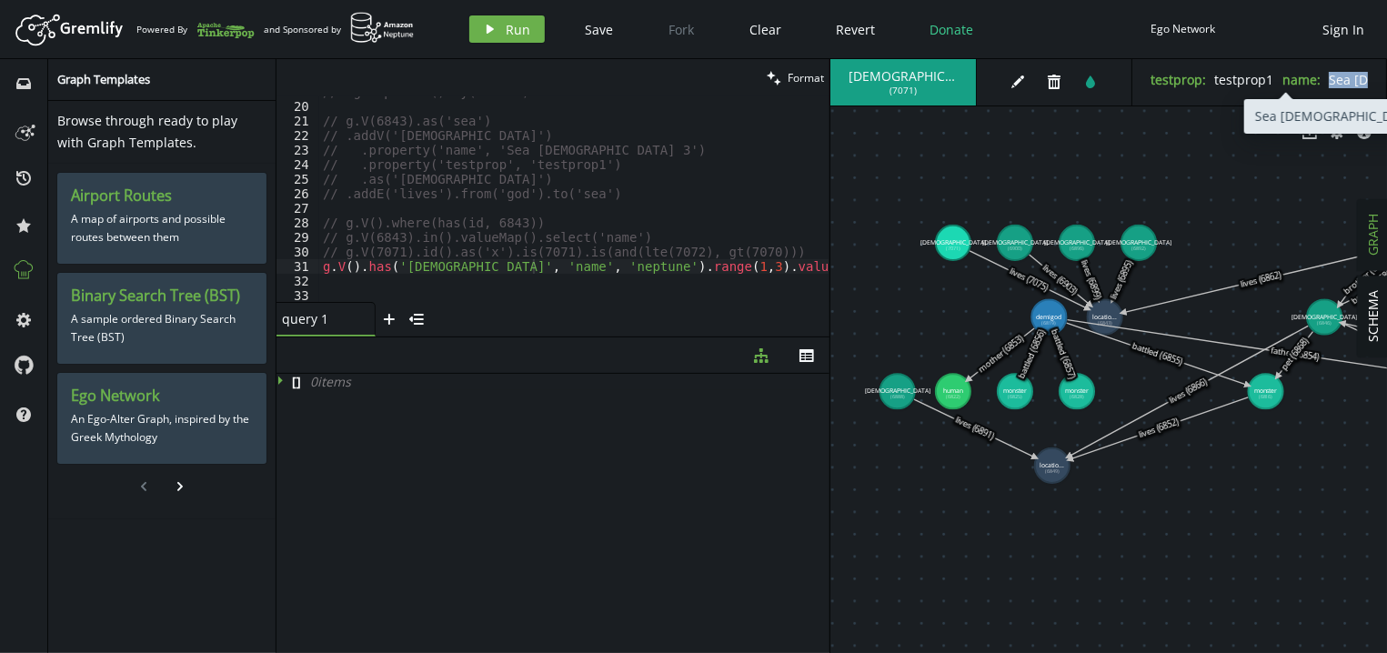
copy div "Sea God 3"
click at [503, 268] on div "// .groupCount().by('name') // g.V(6843).as('sea') // .addV('god') // .property…" at bounding box center [574, 202] width 510 height 235
paste textarea "Sea God 3"
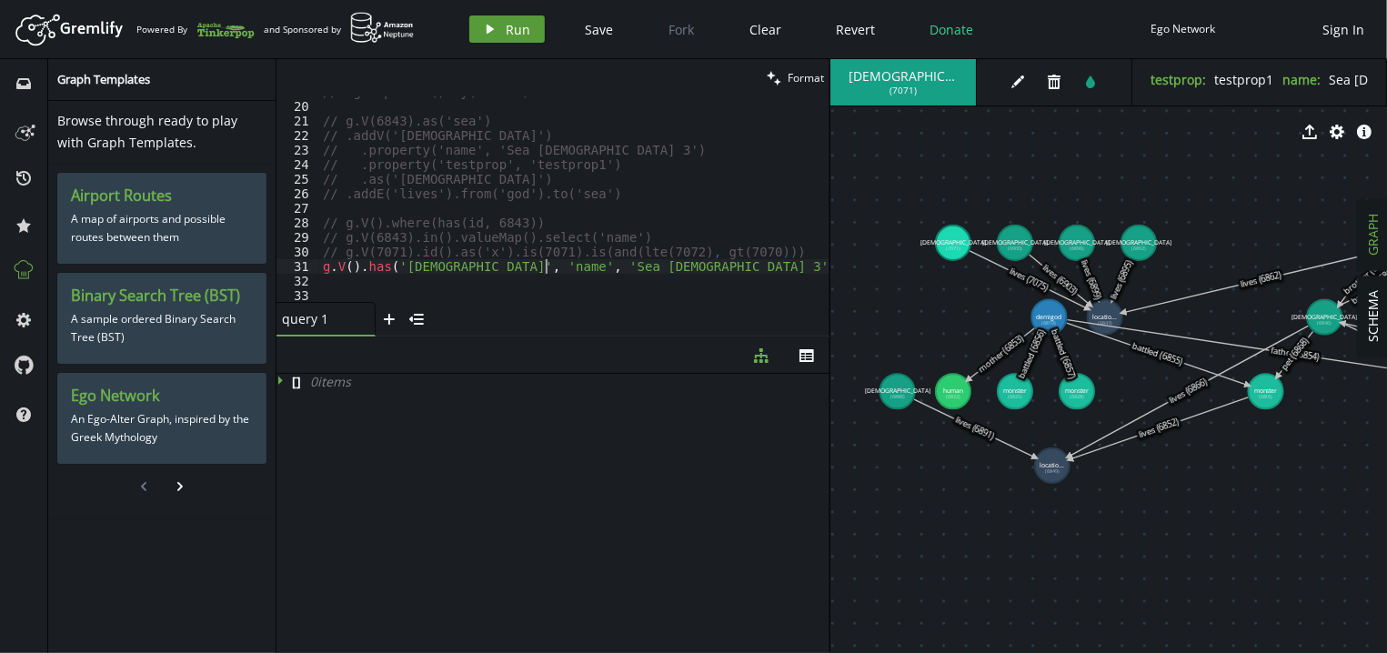
click at [527, 19] on button "play Run" at bounding box center [506, 28] width 75 height 27
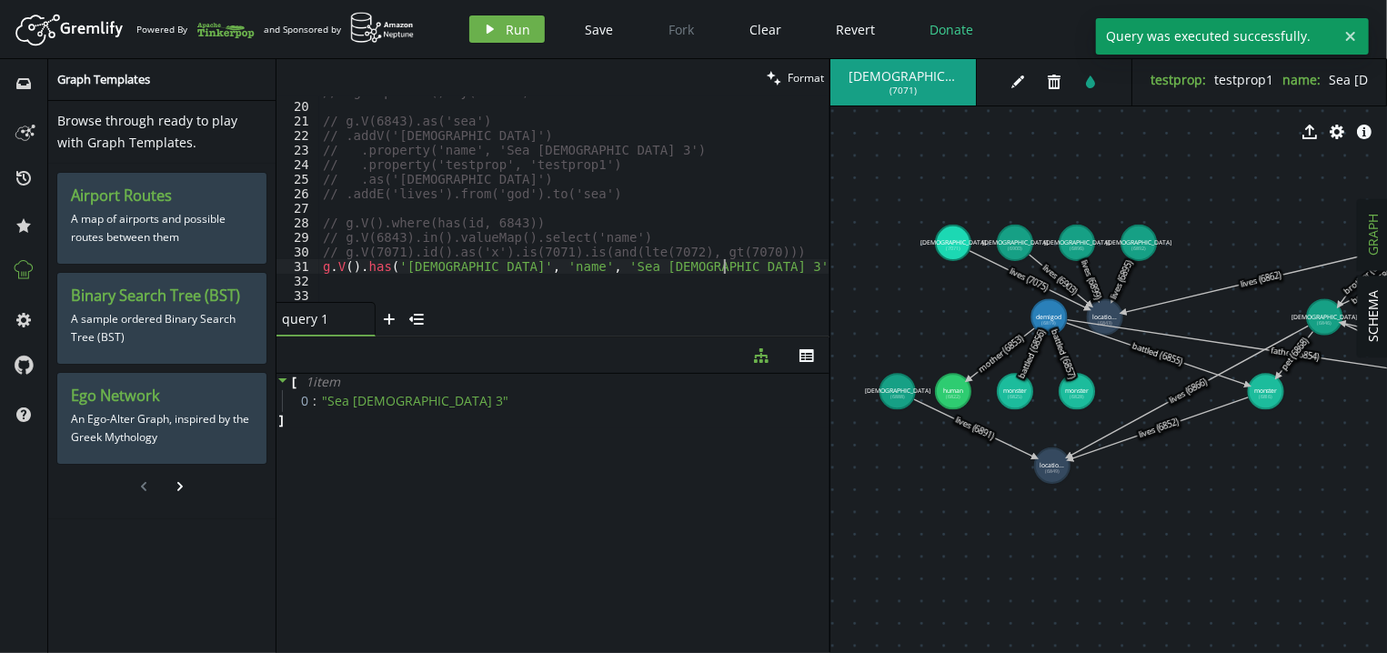
click at [741, 267] on div "// .groupCount().by('name') // g.V(6843).as('sea') // .addV('god') // .property…" at bounding box center [574, 202] width 510 height 235
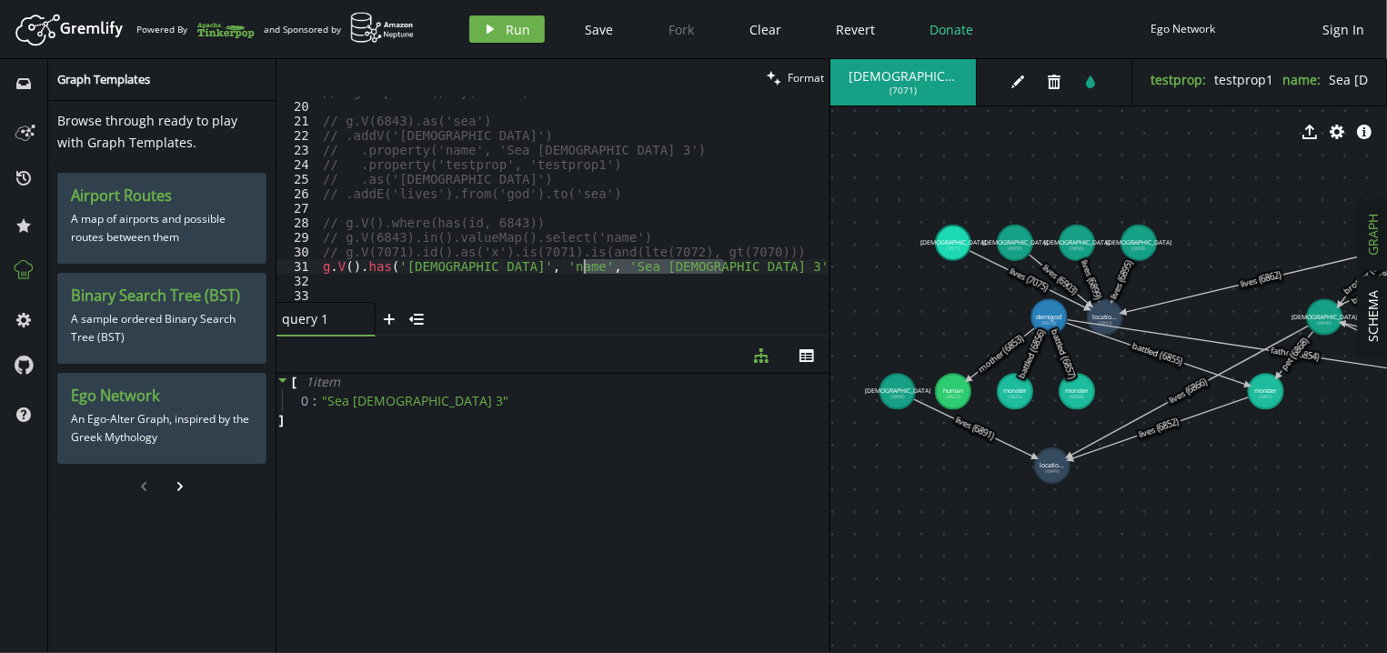
drag, startPoint x: 741, startPoint y: 267, endPoint x: 585, endPoint y: 271, distance: 156.4
click at [585, 271] on div "// .groupCount().by('name') // g.V(6843).as('sea') // .addV('god') // .property…" at bounding box center [574, 202] width 510 height 235
click at [585, 271] on div "// .groupCount().by('name') // g.V(6843).as('sea') // .addV('god') // .property…" at bounding box center [574, 198] width 510 height 205
drag, startPoint x: 585, startPoint y: 271, endPoint x: 623, endPoint y: 272, distance: 38.2
click at [623, 272] on div "// .groupCount().by('name') // g.V(6843).as('sea') // .addV('god') // .property…" at bounding box center [574, 202] width 510 height 235
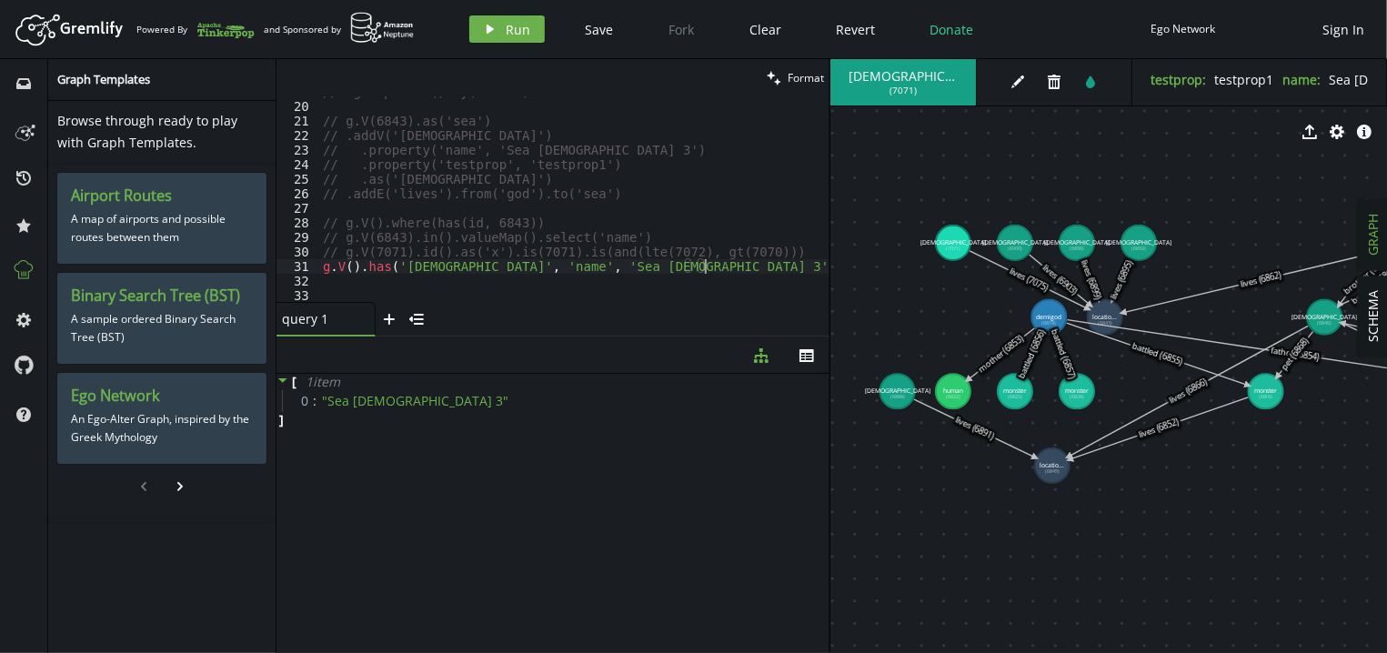
scroll to position [0, 382]
click at [522, 36] on span "Run" at bounding box center [518, 29] width 25 height 17
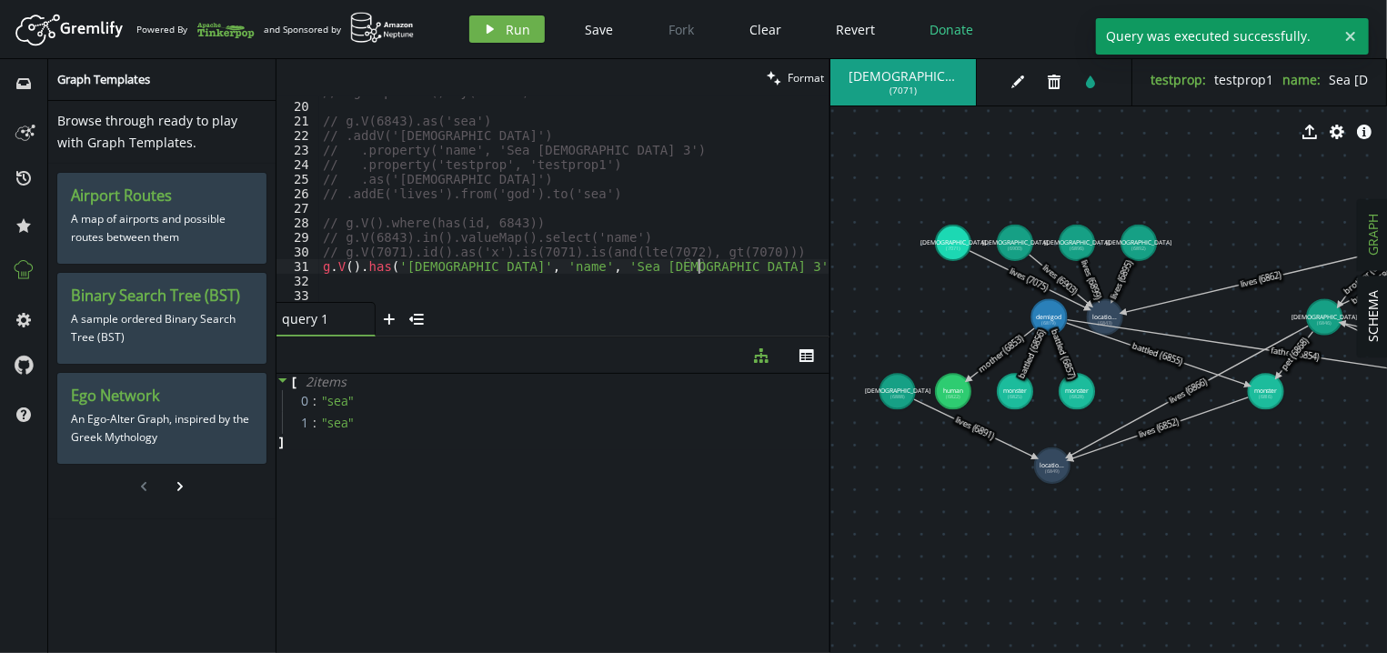
click at [696, 263] on div "// .groupCount().by('name') // g.V(6843).as('sea') // .addV('god') // .property…" at bounding box center [574, 202] width 510 height 235
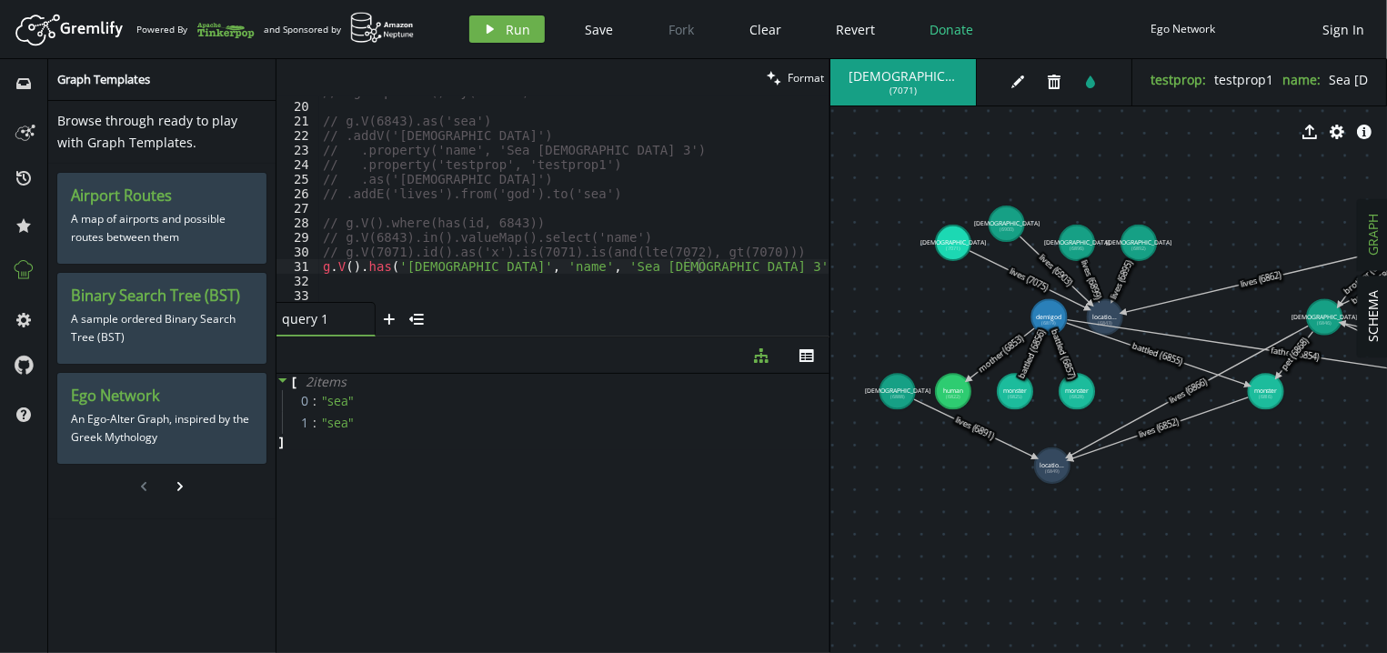
drag, startPoint x: 1017, startPoint y: 242, endPoint x: 1007, endPoint y: 223, distance: 22.0
click at [1007, 223] on tspan "god" at bounding box center [1006, 223] width 65 height 8
drag, startPoint x: 960, startPoint y: 242, endPoint x: 934, endPoint y: 233, distance: 27.9
click at [801, 272] on div "// .groupCount().by('name') // g.V(6843).as('sea') // .addV('god') // .property…" at bounding box center [574, 202] width 510 height 235
click at [795, 265] on div "// .groupCount().by('name') // g.V(6843).as('sea') // .addV('god') // .property…" at bounding box center [574, 202] width 510 height 235
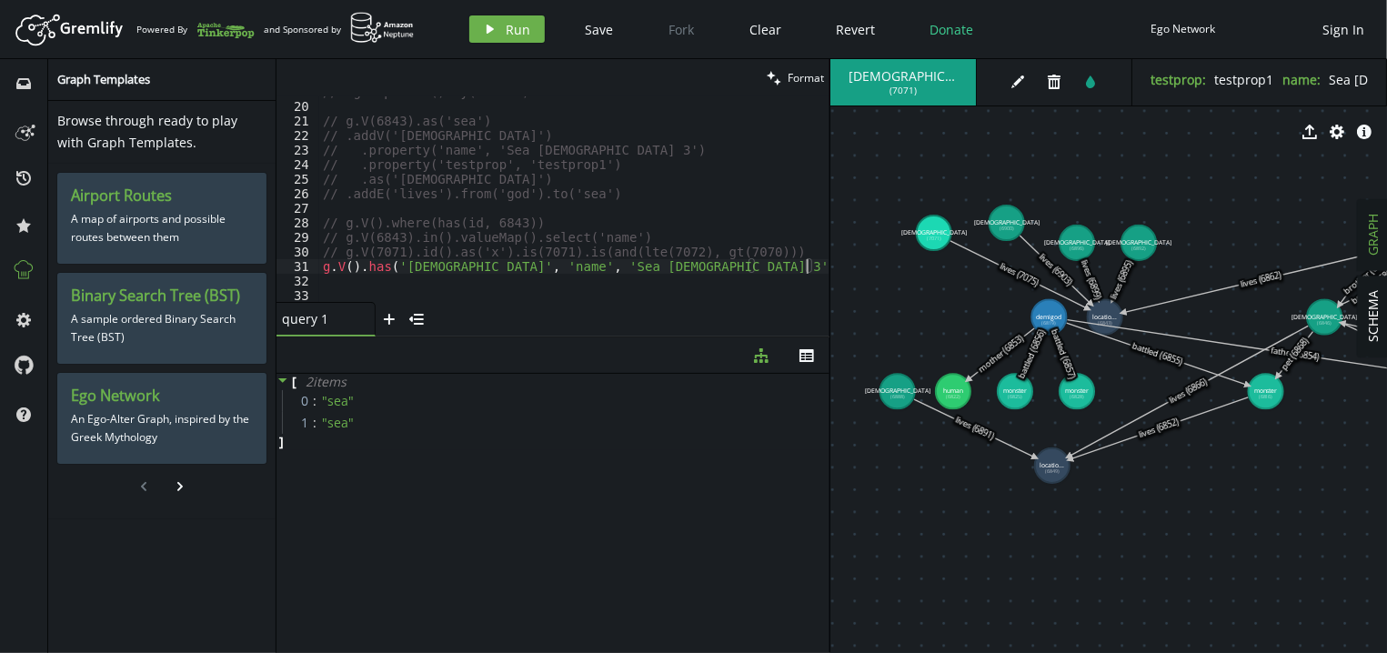
scroll to position [0, 496]
click at [528, 40] on button "play Run" at bounding box center [506, 28] width 75 height 27
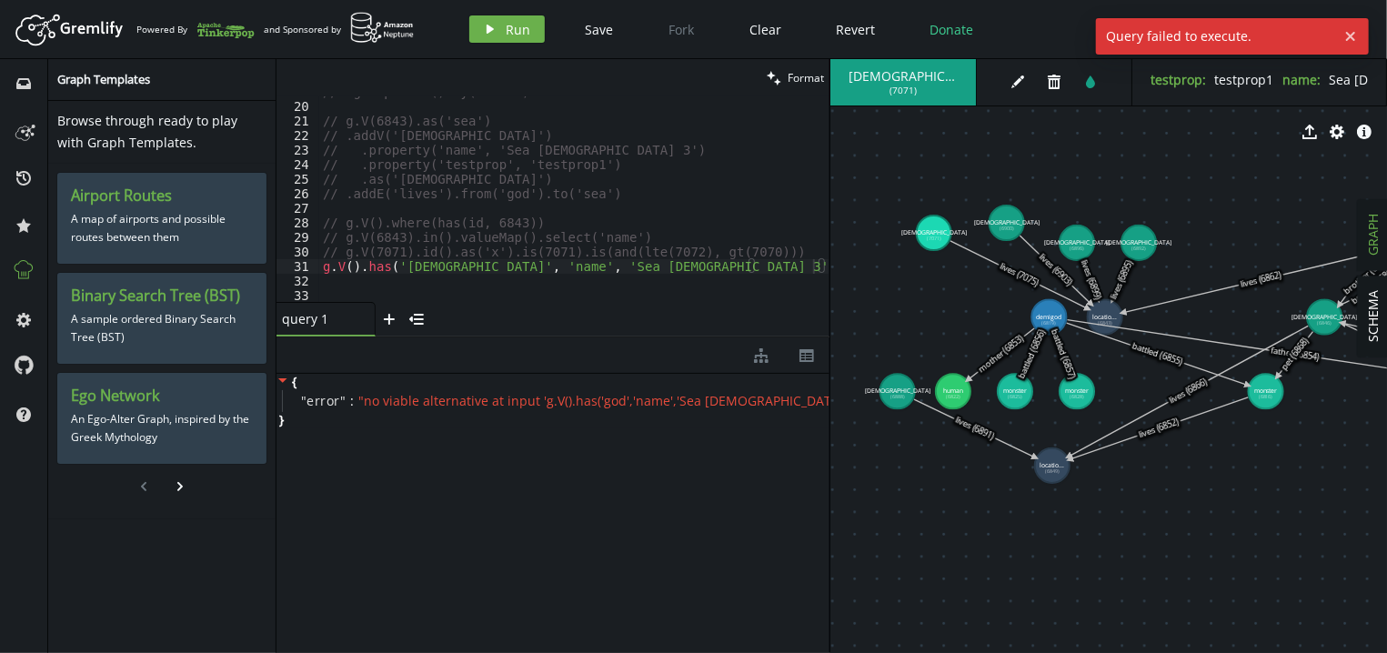
click at [813, 261] on div at bounding box center [820, 63] width 18 height 480
click at [813, 261] on div "g.V().has('god', 'name', 'Sea God 3').repeat(out()).times(1).values('name', id)…" at bounding box center [552, 198] width 553 height 205
click at [813, 261] on div at bounding box center [820, 63] width 18 height 480
click at [813, 261] on div "g.V().has('god', 'name', 'Sea God 3').repeat(out()).times(1).values('name', id)…" at bounding box center [552, 198] width 553 height 205
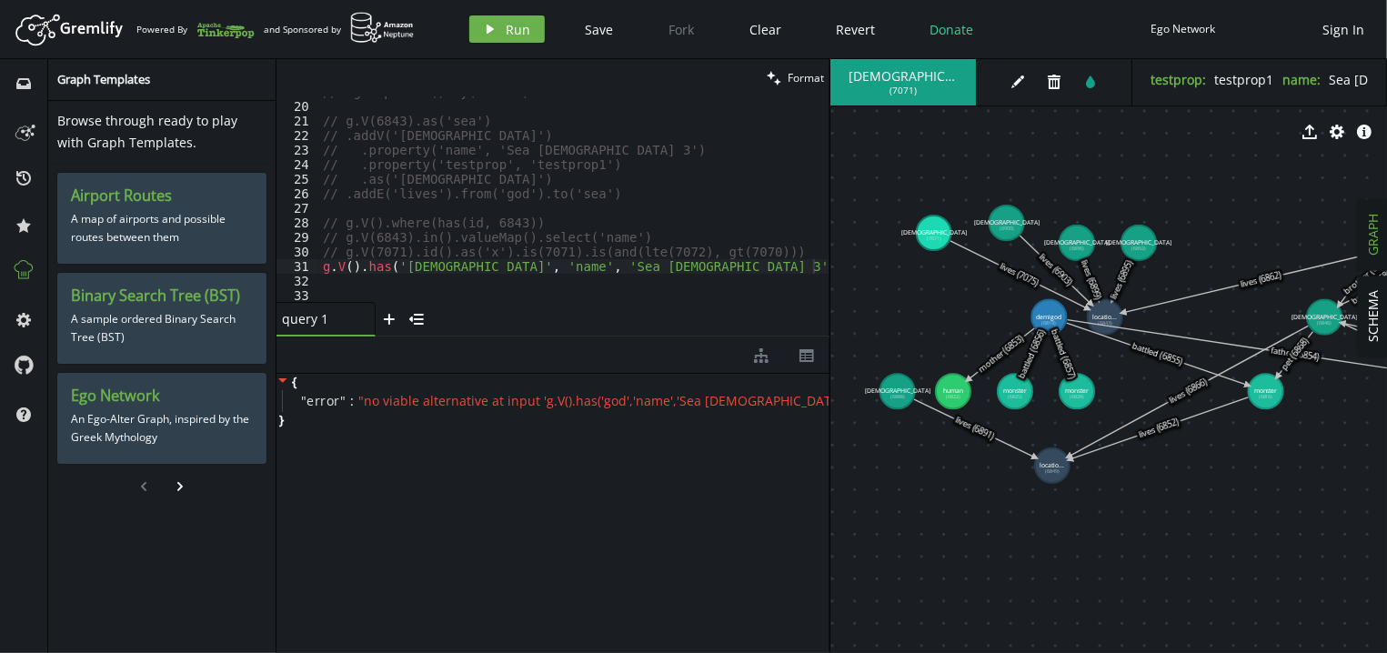
click at [813, 261] on div at bounding box center [820, 63] width 18 height 480
click at [812, 262] on div at bounding box center [820, 63] width 18 height 480
click at [809, 262] on div "// .groupCount().by('name') // g.V(6843).as('sea') // .addV('god') // .property…" at bounding box center [574, 202] width 510 height 235
click at [506, 28] on span "Run" at bounding box center [518, 29] width 25 height 17
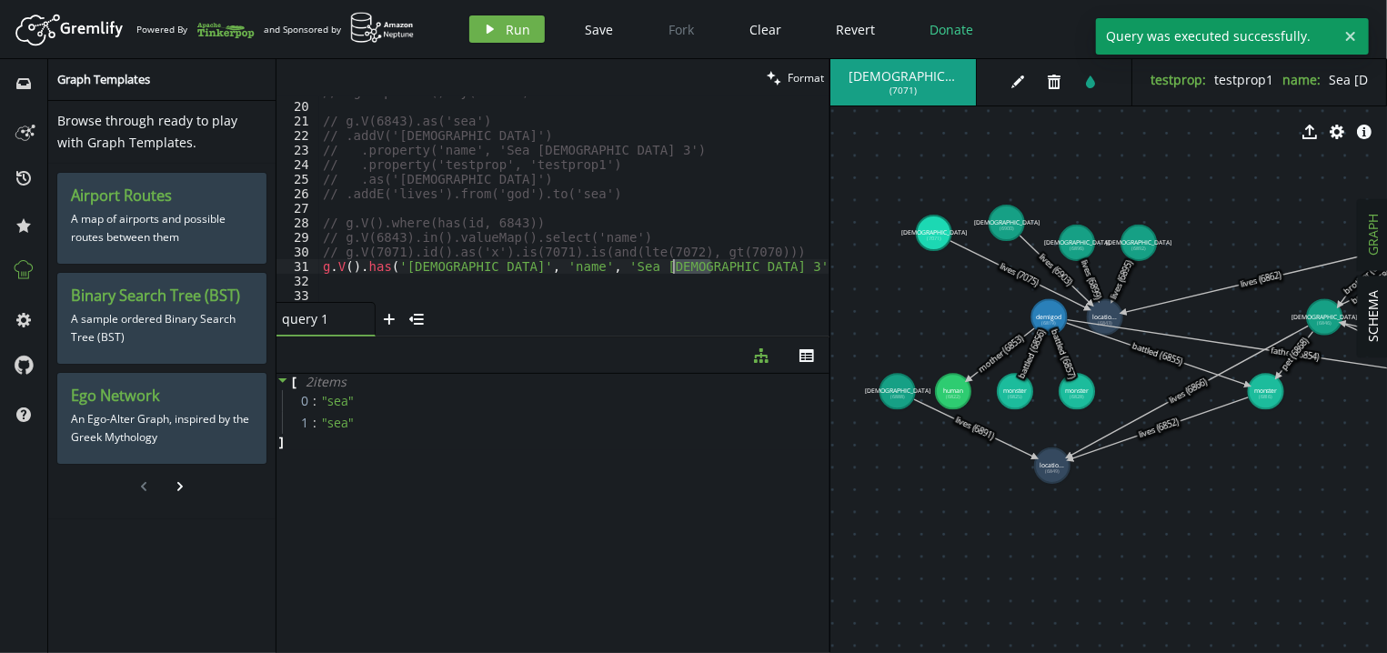
drag, startPoint x: 708, startPoint y: 267, endPoint x: 676, endPoint y: 266, distance: 32.7
click at [676, 266] on div "// .groupCount().by('name') // g.V(6843).as('sea') // .addV('god') // .property…" at bounding box center [574, 202] width 510 height 235
click at [676, 266] on div "// .groupCount().by('name') // g.V(6843).as('sea') // .addV('god') // .property…" at bounding box center [574, 198] width 510 height 205
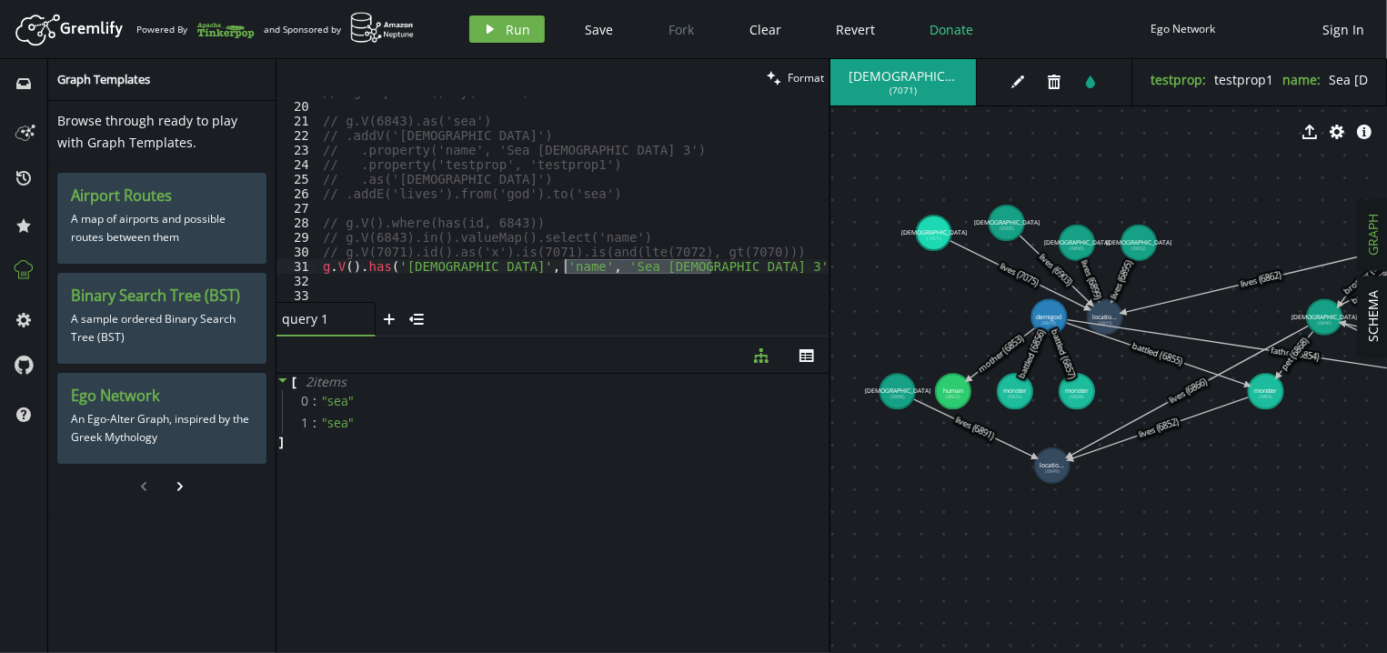
drag, startPoint x: 713, startPoint y: 267, endPoint x: 562, endPoint y: 269, distance: 150.9
click at [562, 269] on div "// .groupCount().by('name') // g.V(6843).as('sea') // .addV('god') // .property…" at bounding box center [574, 202] width 510 height 235
click at [508, 32] on span "Run" at bounding box center [518, 29] width 25 height 17
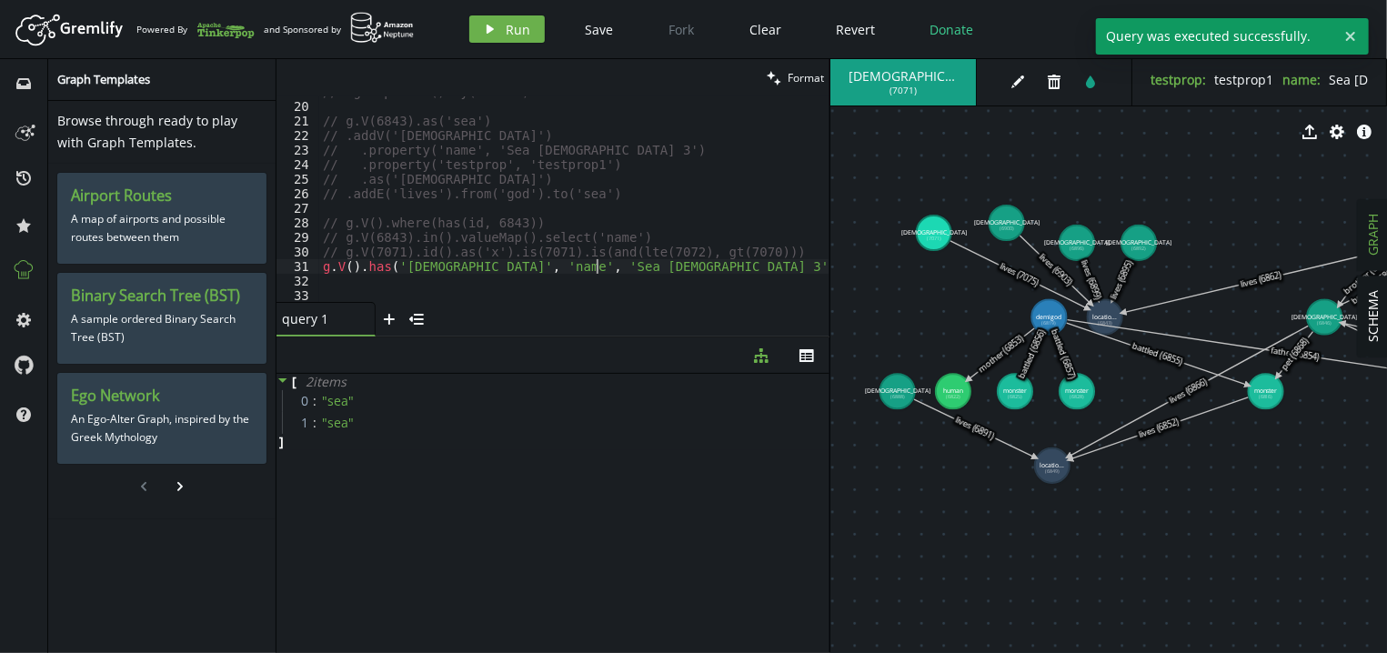
click at [597, 268] on div "// .groupCount().by('name') // g.V(6843).as('sea') // .addV('god') // .property…" at bounding box center [574, 202] width 510 height 235
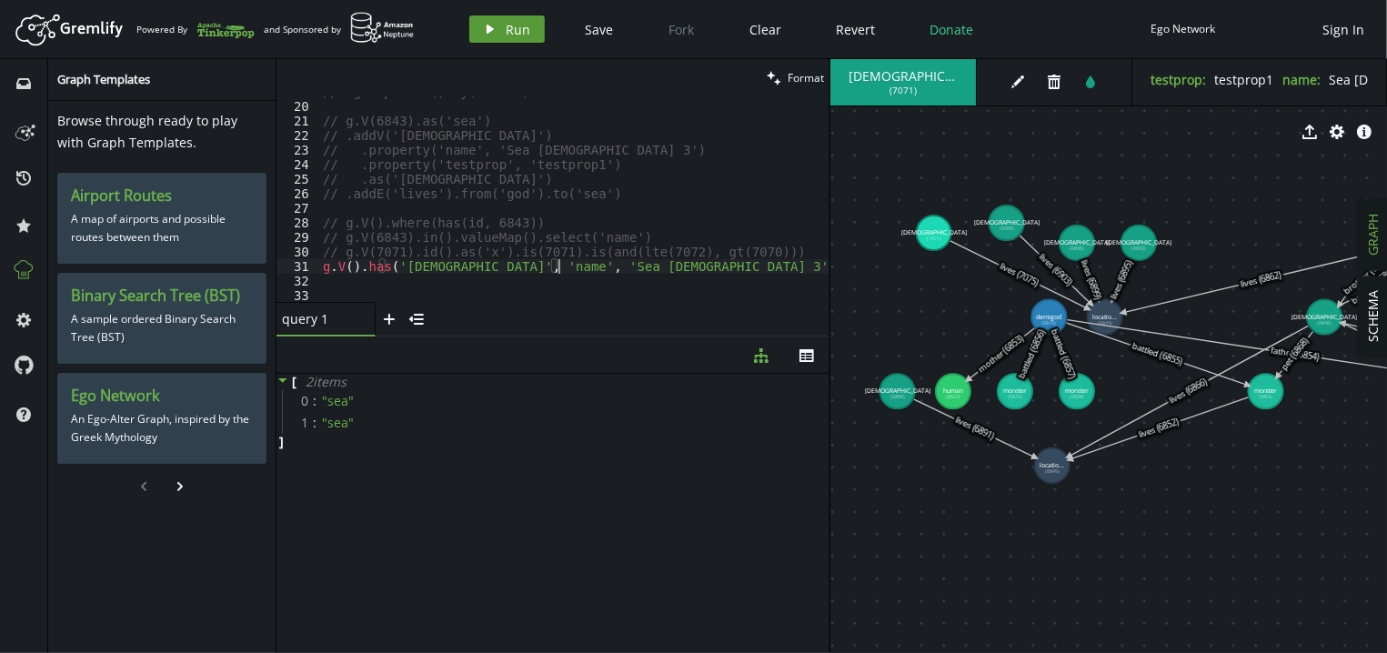
click at [531, 27] on button "play Run" at bounding box center [506, 28] width 75 height 27
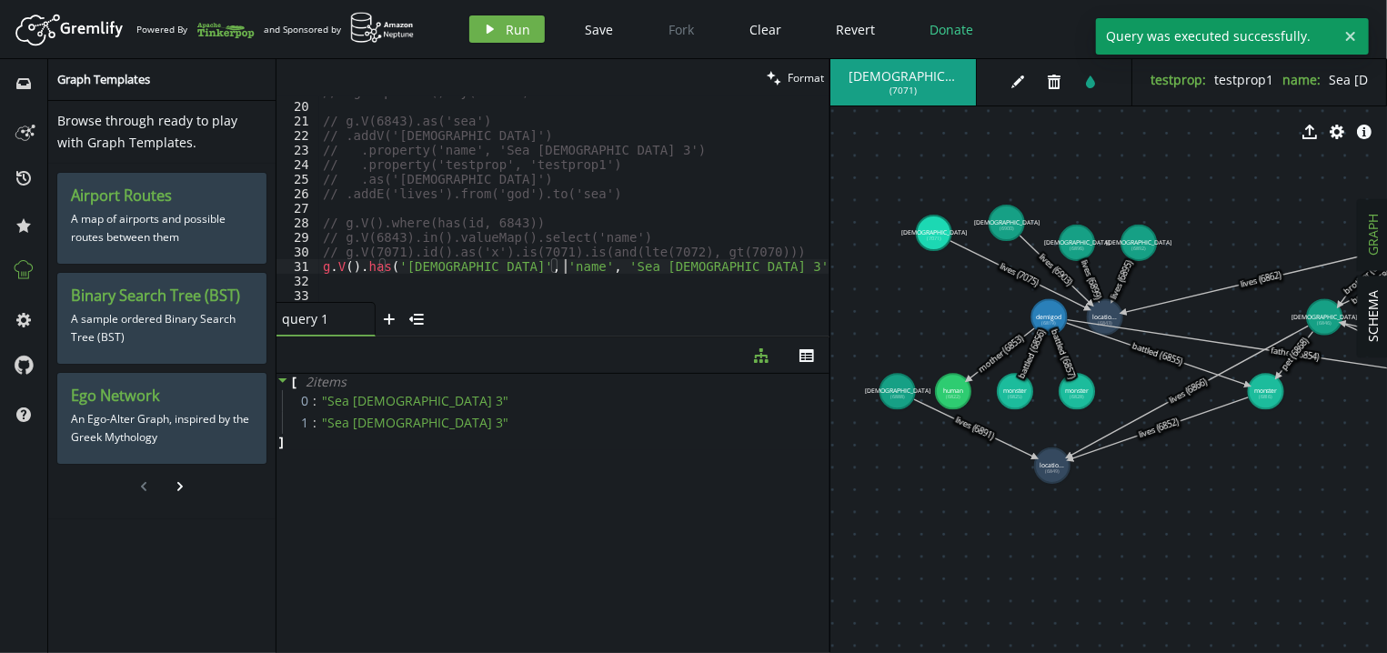
click at [563, 268] on div "// .groupCount().by('name') // g.V(6843).as('sea') // .addV('god') // .property…" at bounding box center [574, 202] width 510 height 235
paste textarea "repeat(out()).times(1)."
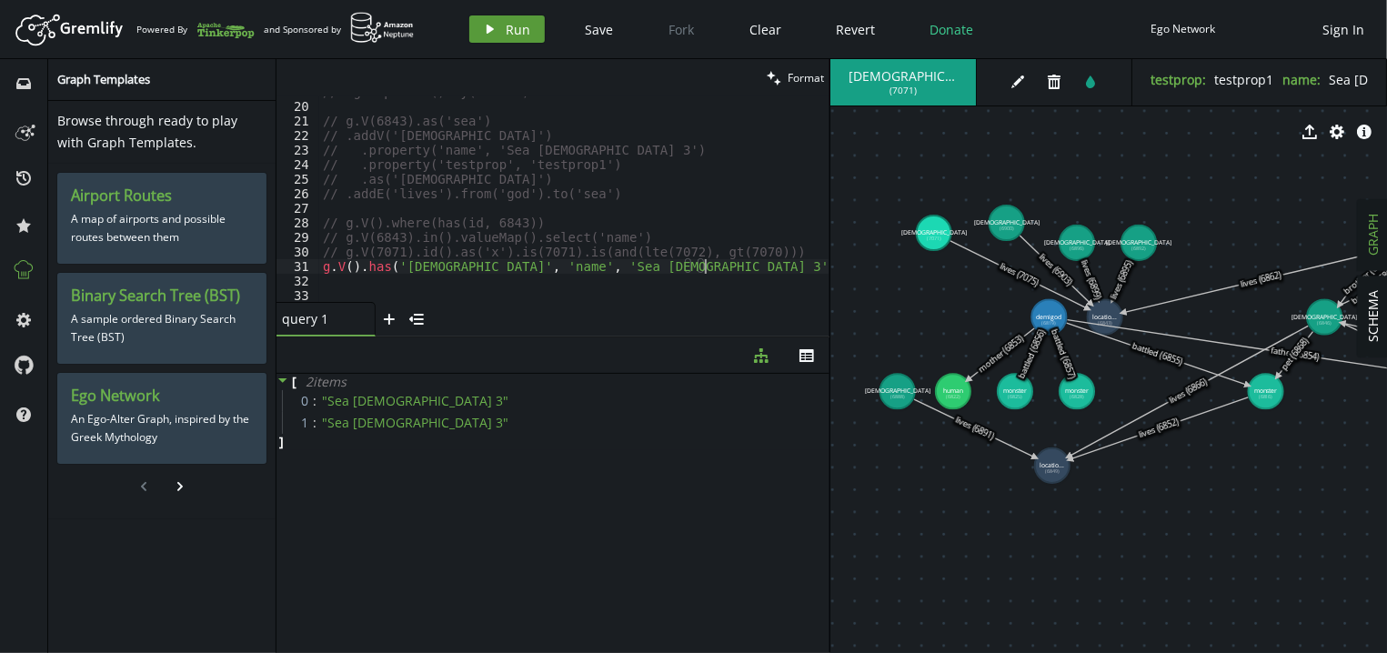
click at [510, 26] on span "Run" at bounding box center [518, 29] width 25 height 17
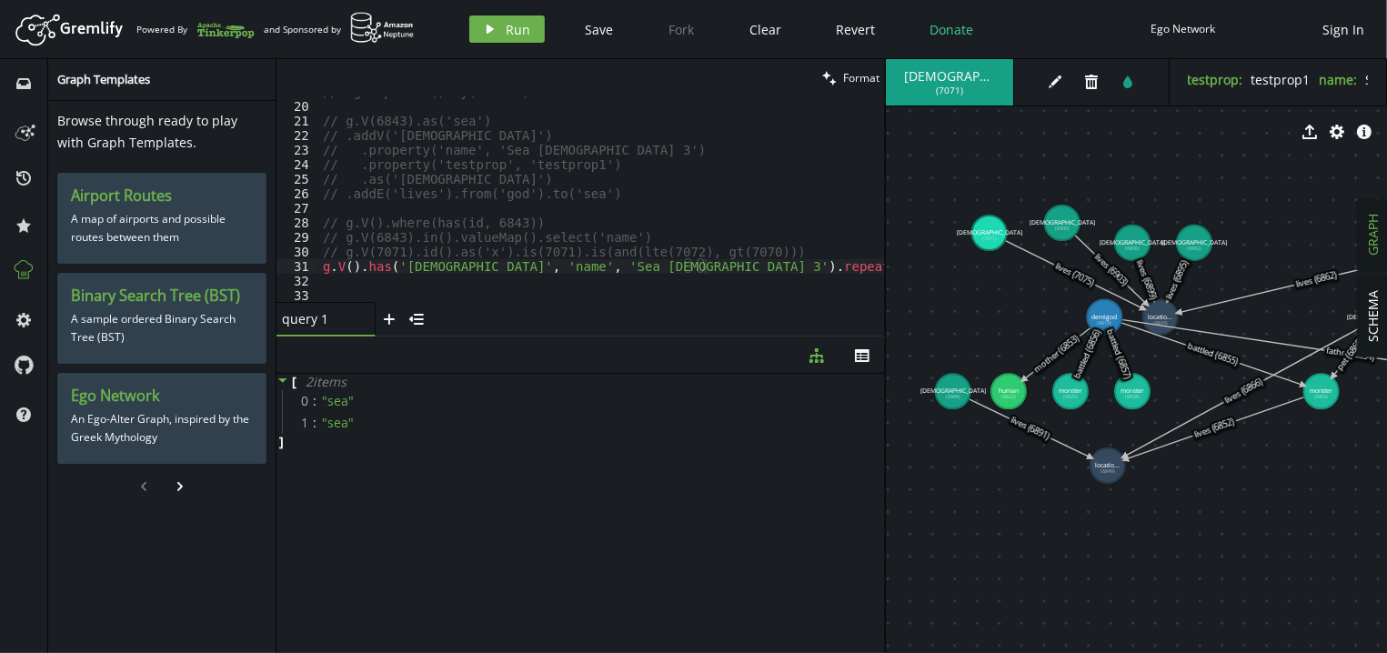
drag, startPoint x: 829, startPoint y: 185, endPoint x: 886, endPoint y: 185, distance: 56.4
click at [886, 185] on div "clean Format g.V().has('god', 'name', 'Sea God 3').repeat(out()).times(1).value…" at bounding box center [831, 356] width 1110 height 594
click at [701, 265] on div "// .groupCount().by('name') // g.V(6843).as('sea') // .addV('god') // .property…" at bounding box center [602, 202] width 566 height 235
click at [518, 36] on span "Run" at bounding box center [518, 29] width 25 height 17
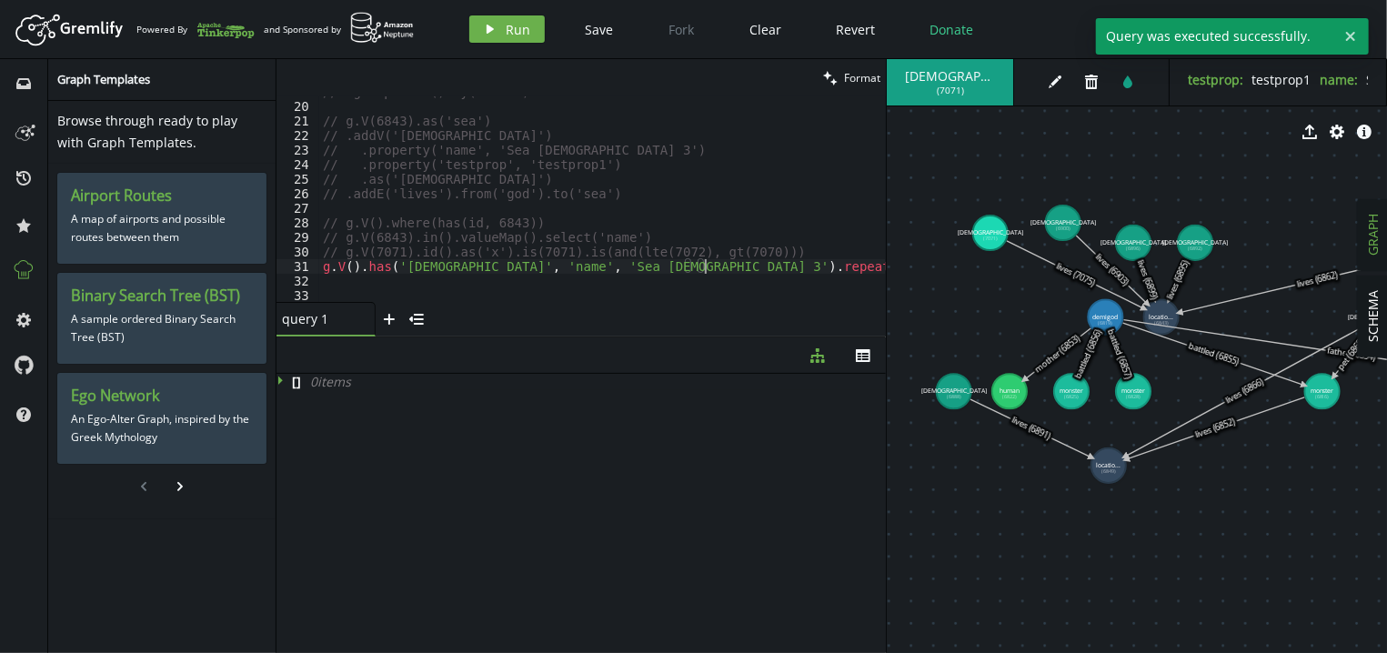
click at [703, 265] on div "// .groupCount().by('name') // g.V(6843).as('sea') // .addV('god') // .property…" at bounding box center [602, 202] width 566 height 235
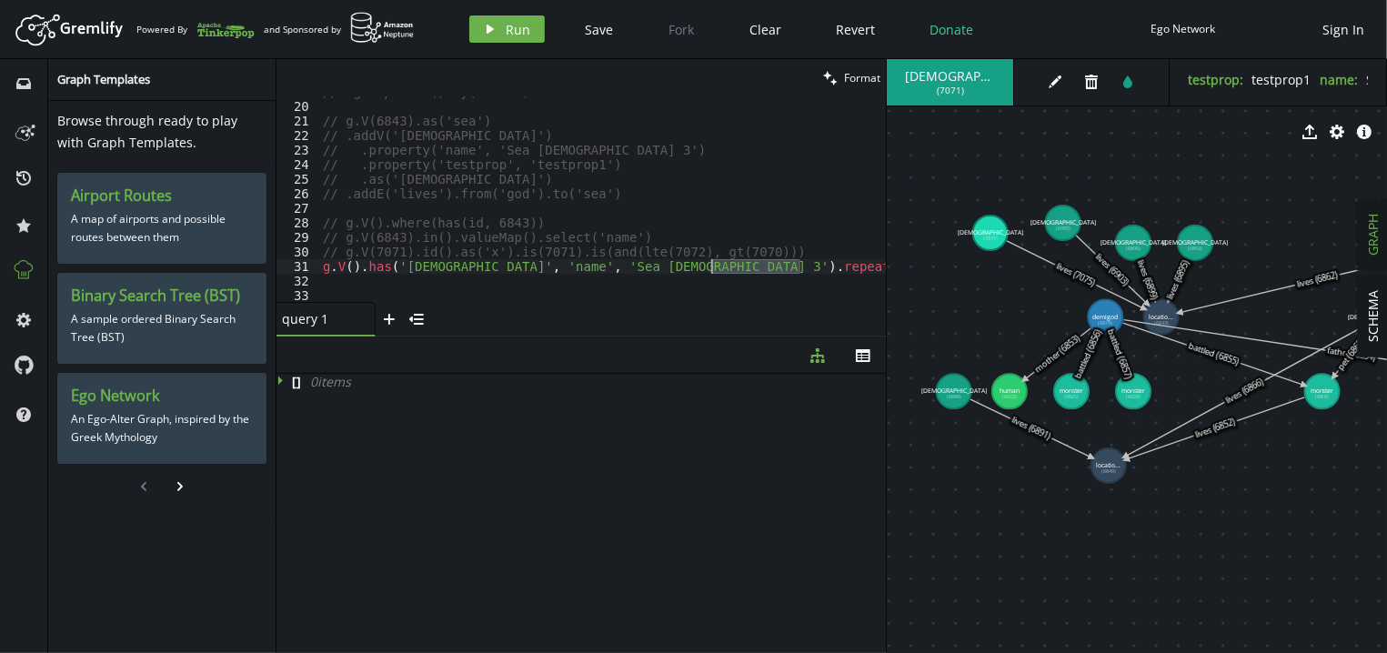
drag, startPoint x: 824, startPoint y: 266, endPoint x: 712, endPoint y: 266, distance: 111.8
click at [712, 266] on div "// .groupCount().by('name') // g.V(6843).as('sea') // .addV('god') // .property…" at bounding box center [602, 202] width 566 height 235
click at [515, 11] on div "Artboard Created with Sketch. Powered By and Sponsored by play Run Save Fork Cl…" at bounding box center [693, 29] width 1368 height 36
click at [501, 20] on button "play Run" at bounding box center [506, 28] width 75 height 27
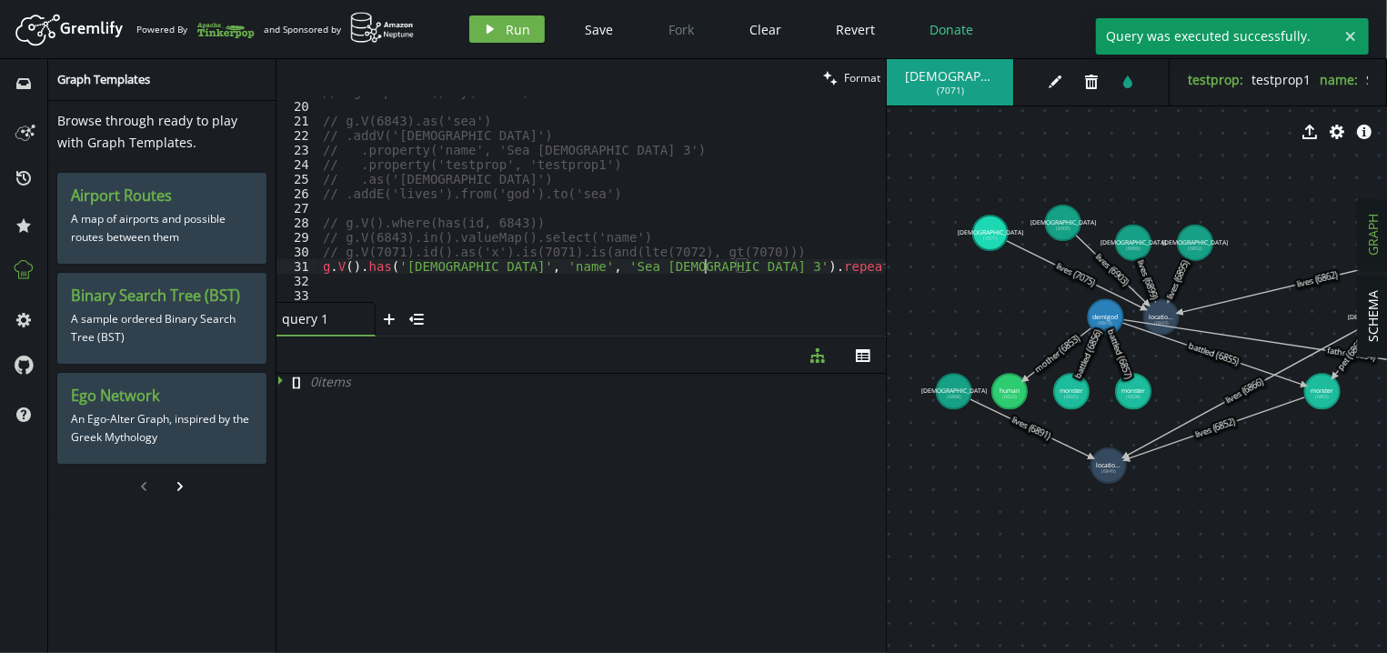
click at [704, 264] on div "// .groupCount().by('name') // g.V(6843).as('sea') // .addV('god') // .property…" at bounding box center [602, 202] width 566 height 235
click at [513, 32] on span "Run" at bounding box center [518, 29] width 25 height 17
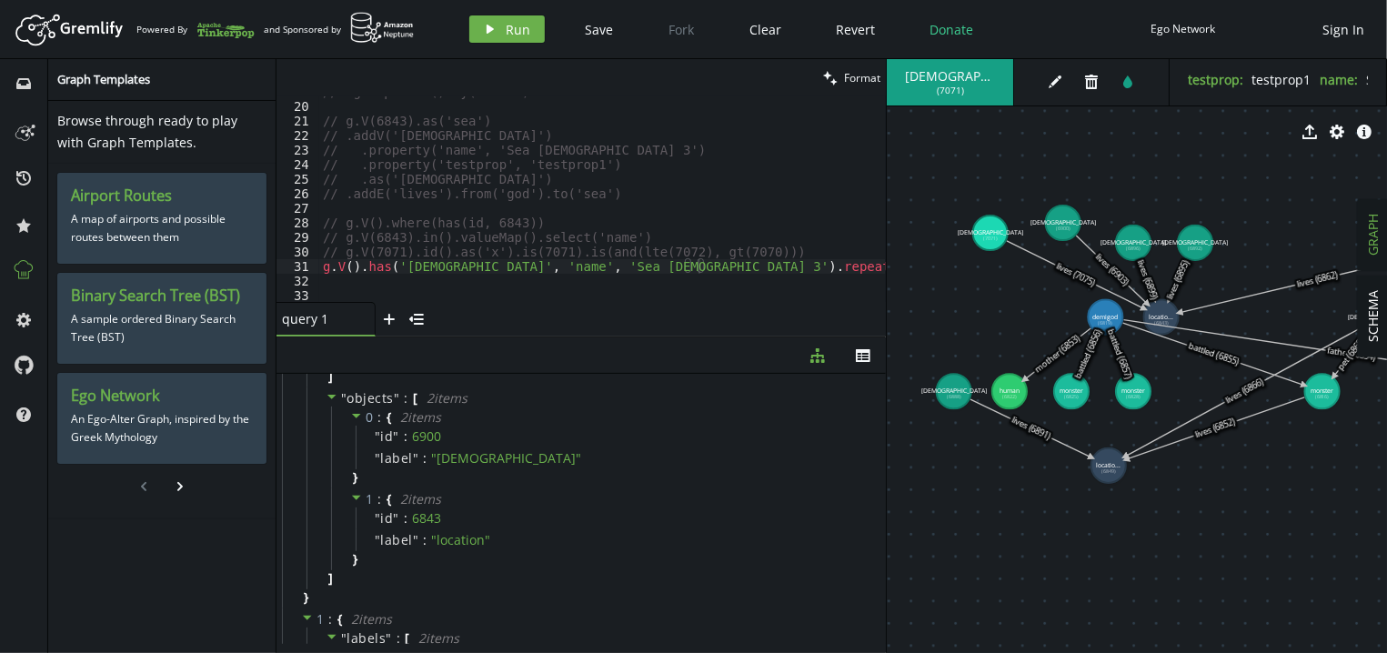
scroll to position [0, 0]
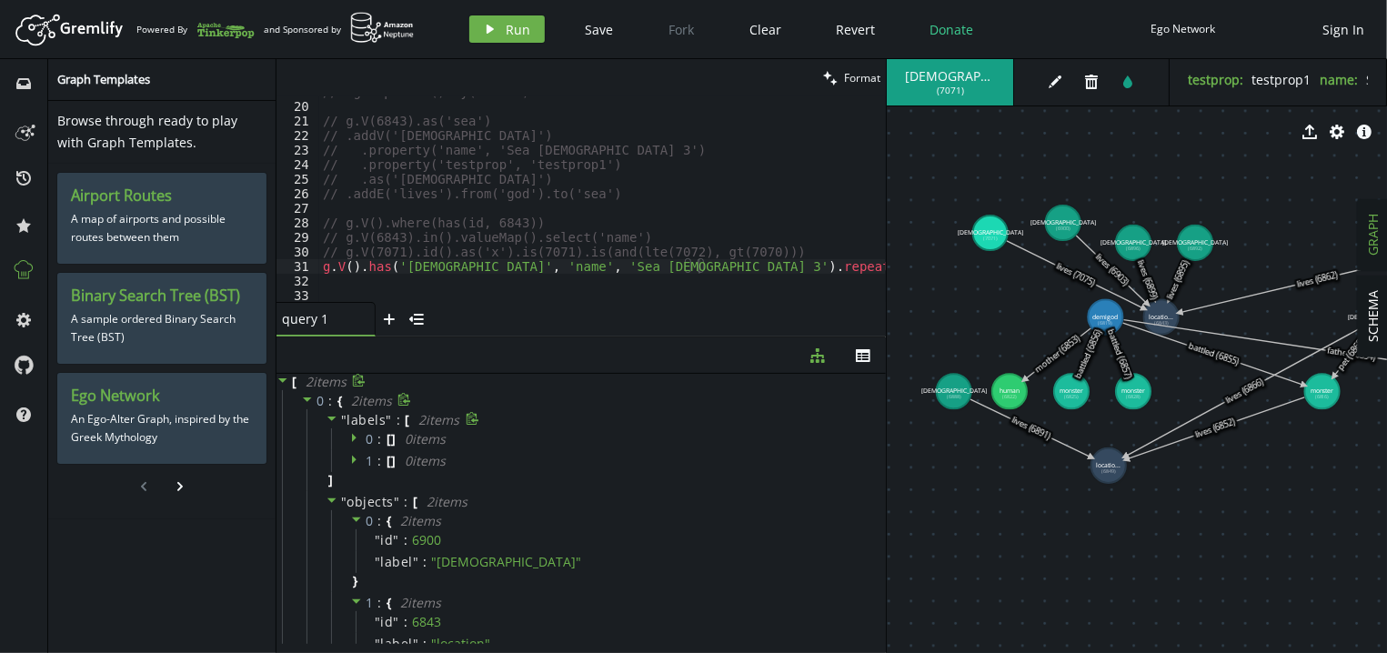
click at [340, 426] on div at bounding box center [333, 420] width 15 height 16
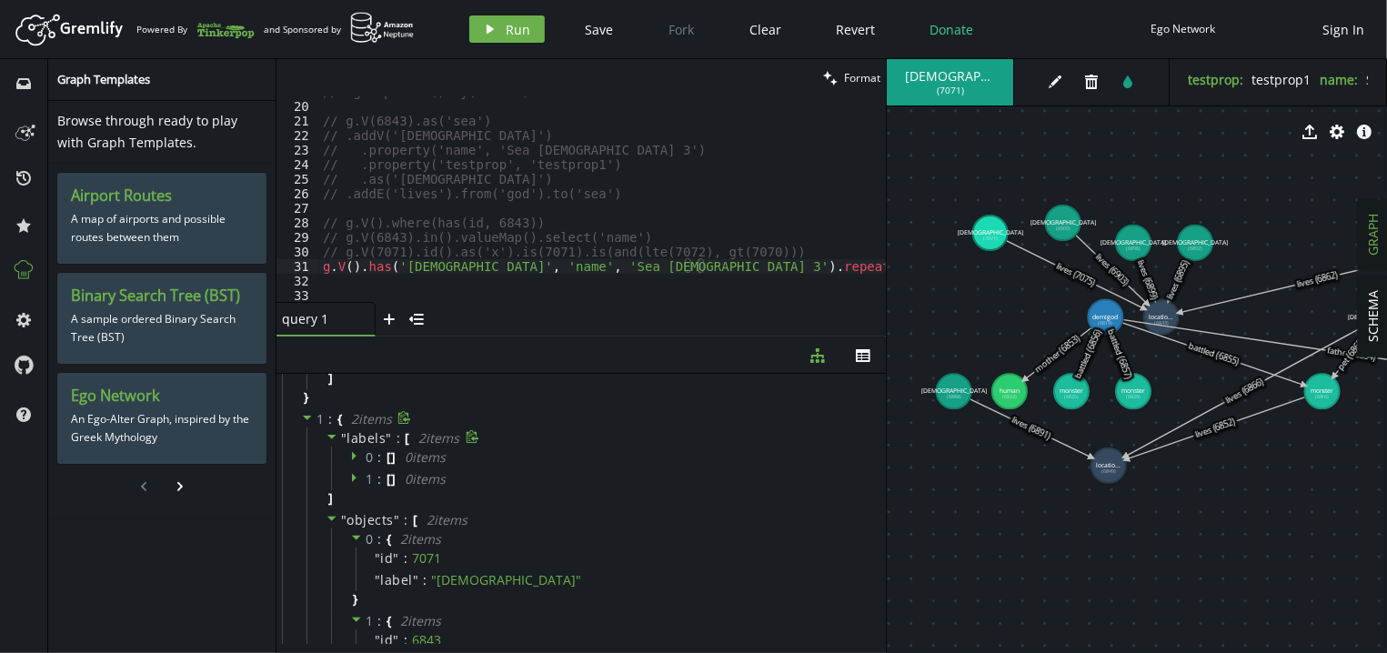
click at [338, 438] on icon at bounding box center [332, 436] width 13 height 13
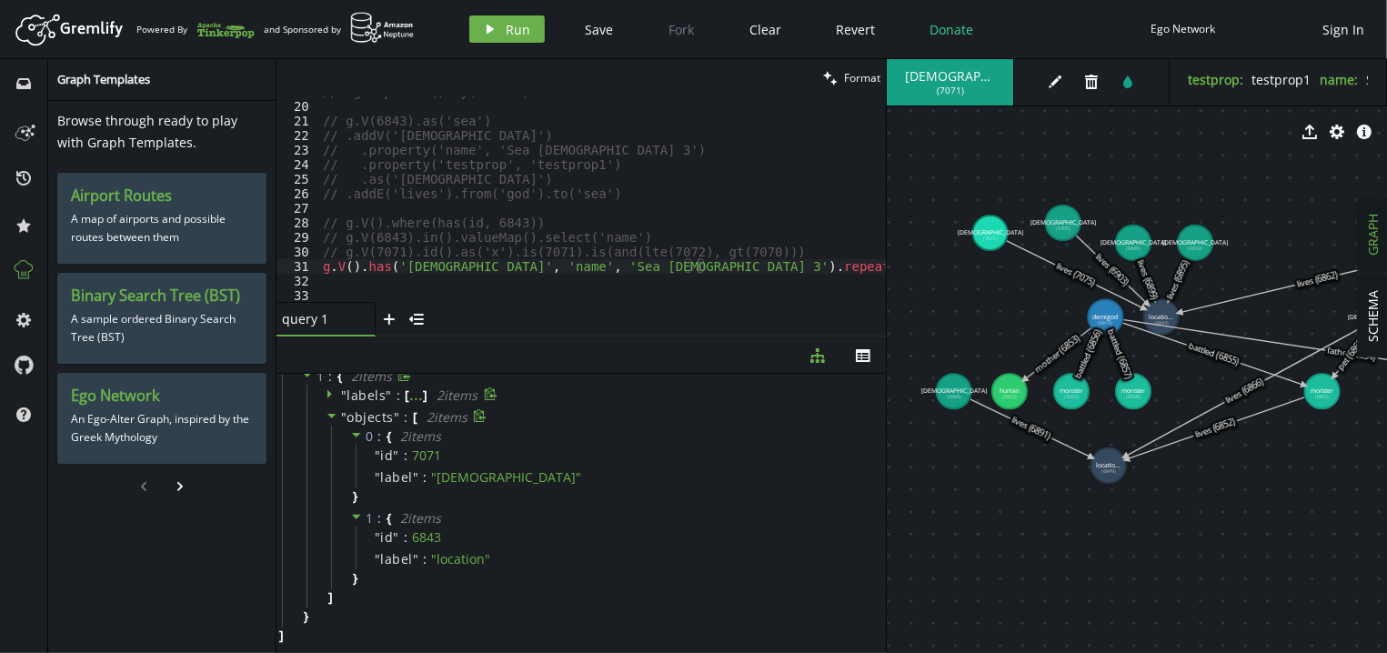
scroll to position [0, 0]
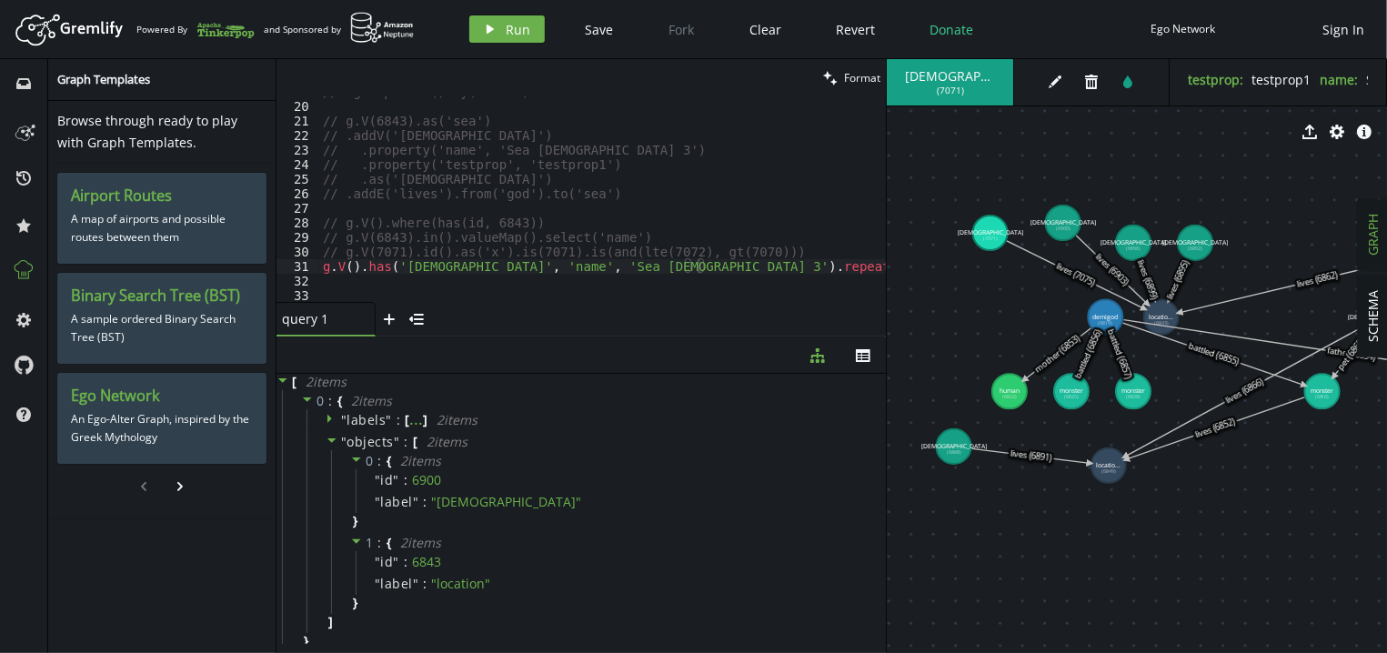
drag, startPoint x: 952, startPoint y: 401, endPoint x: 954, endPoint y: 446, distance: 45.5
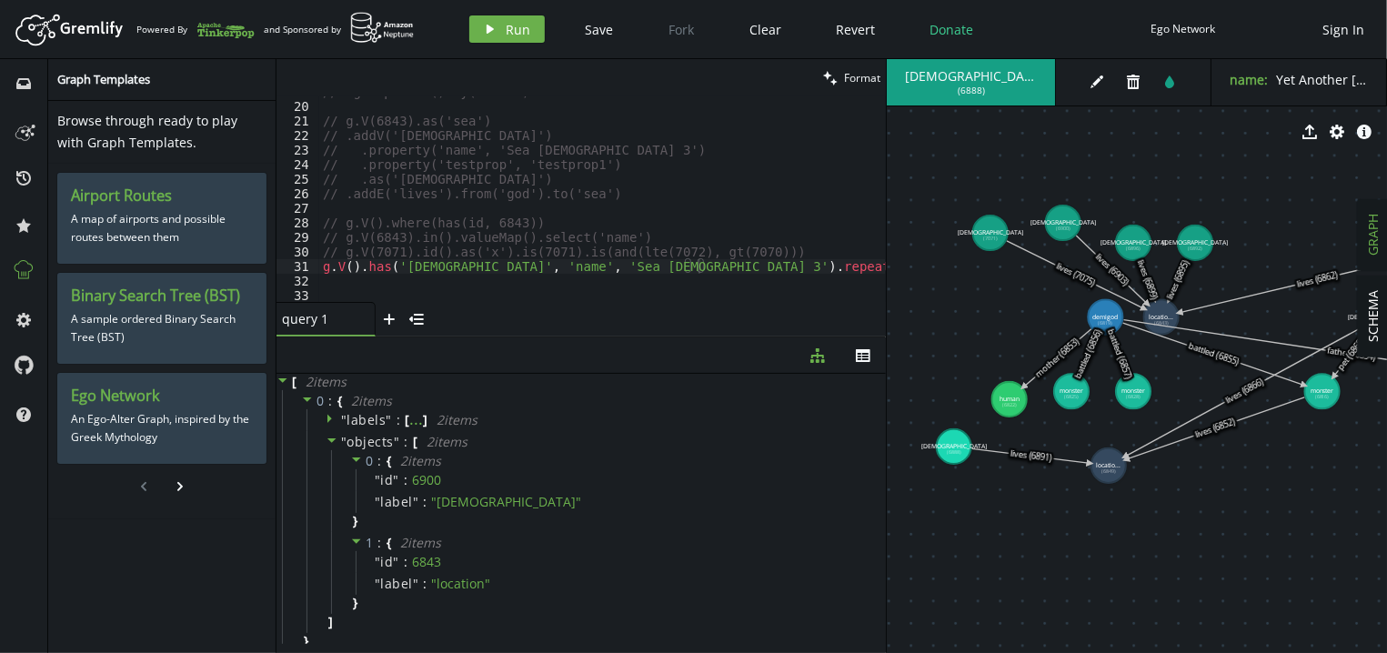
drag, startPoint x: 1013, startPoint y: 401, endPoint x: 997, endPoint y: 385, distance: 22.5
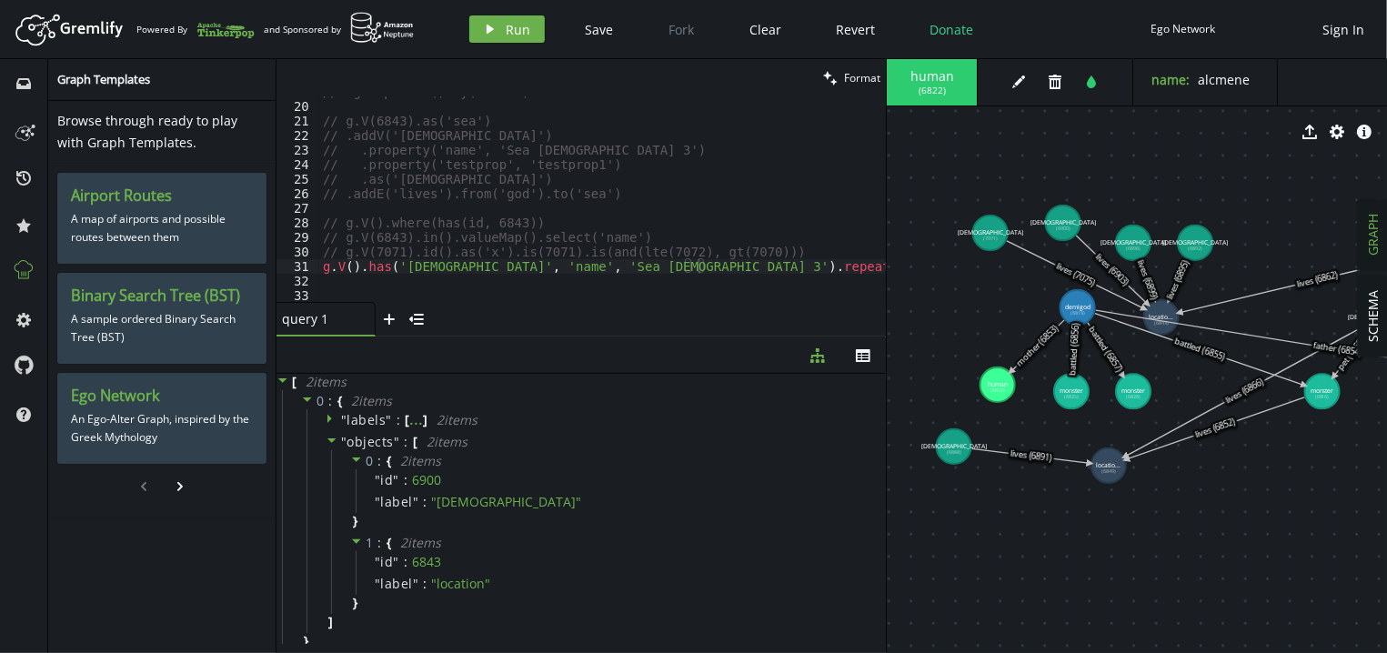
drag, startPoint x: 1099, startPoint y: 310, endPoint x: 1077, endPoint y: 307, distance: 22.0
drag, startPoint x: 1003, startPoint y: 391, endPoint x: 987, endPoint y: 363, distance: 32.6
click at [987, 370] on text "human (6822)" at bounding box center [993, 377] width 20 height 14
click at [1220, 84] on span "alcmene" at bounding box center [1223, 79] width 52 height 17
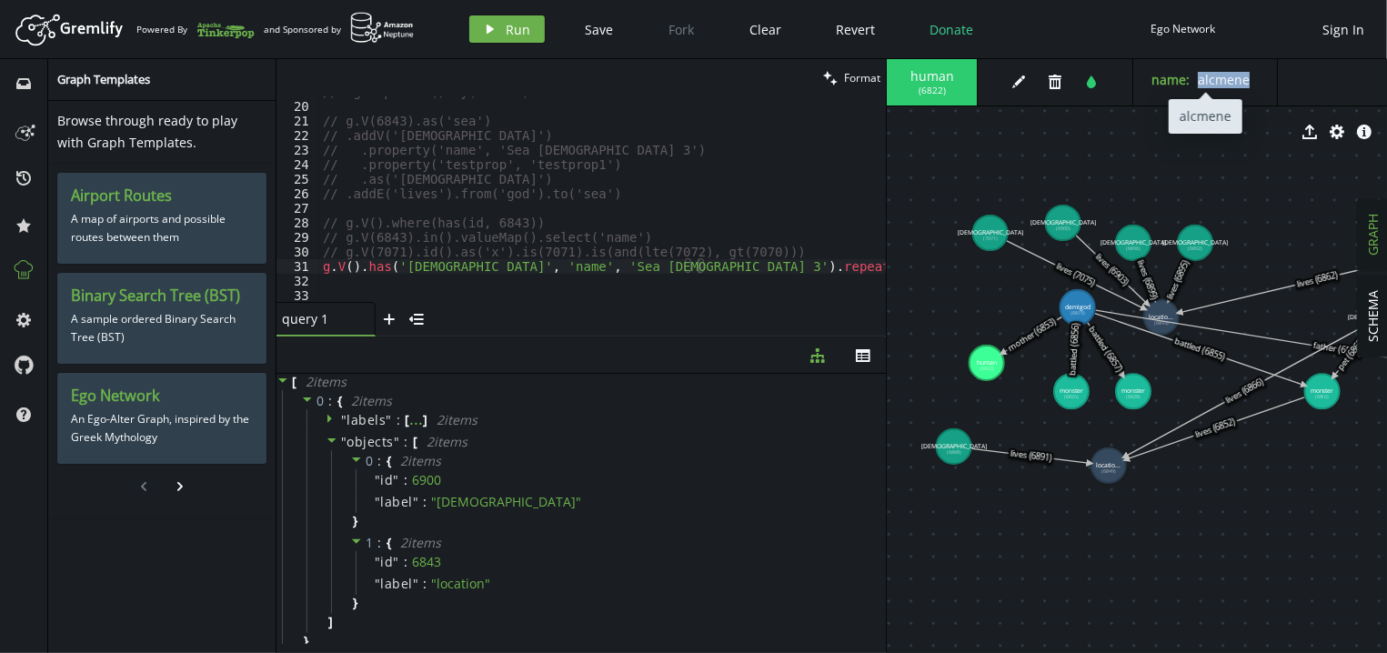
copy div "alcmene"
click at [402, 264] on div "// .groupCount().by('name') // g.V(6843).as('sea') // .addV('god') // .property…" at bounding box center [602, 202] width 566 height 235
click at [516, 262] on div "// .groupCount().by('name') // g.V(6843).as('sea') // .addV('god') // .property…" at bounding box center [602, 202] width 566 height 235
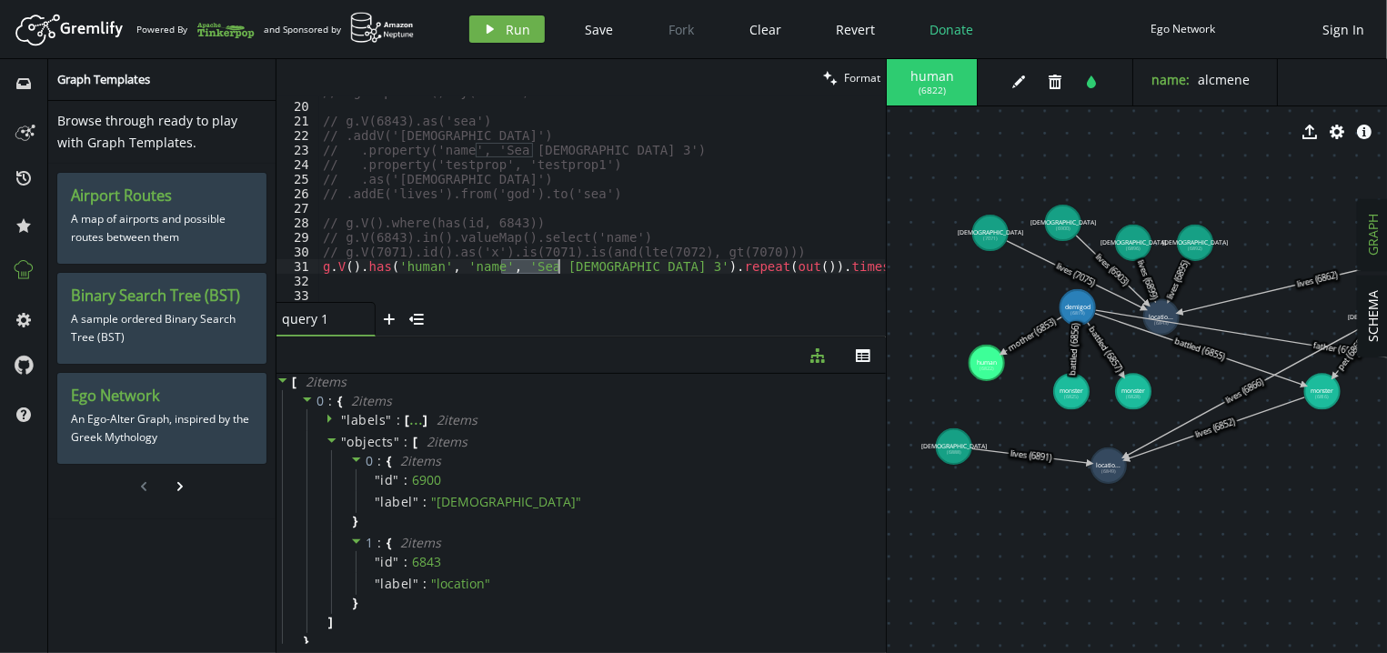
drag, startPoint x: 516, startPoint y: 262, endPoint x: 557, endPoint y: 262, distance: 41.8
click at [557, 262] on div "// .groupCount().by('name') // g.V(6843).as('sea') // .addV('god') // .property…" at bounding box center [602, 202] width 566 height 235
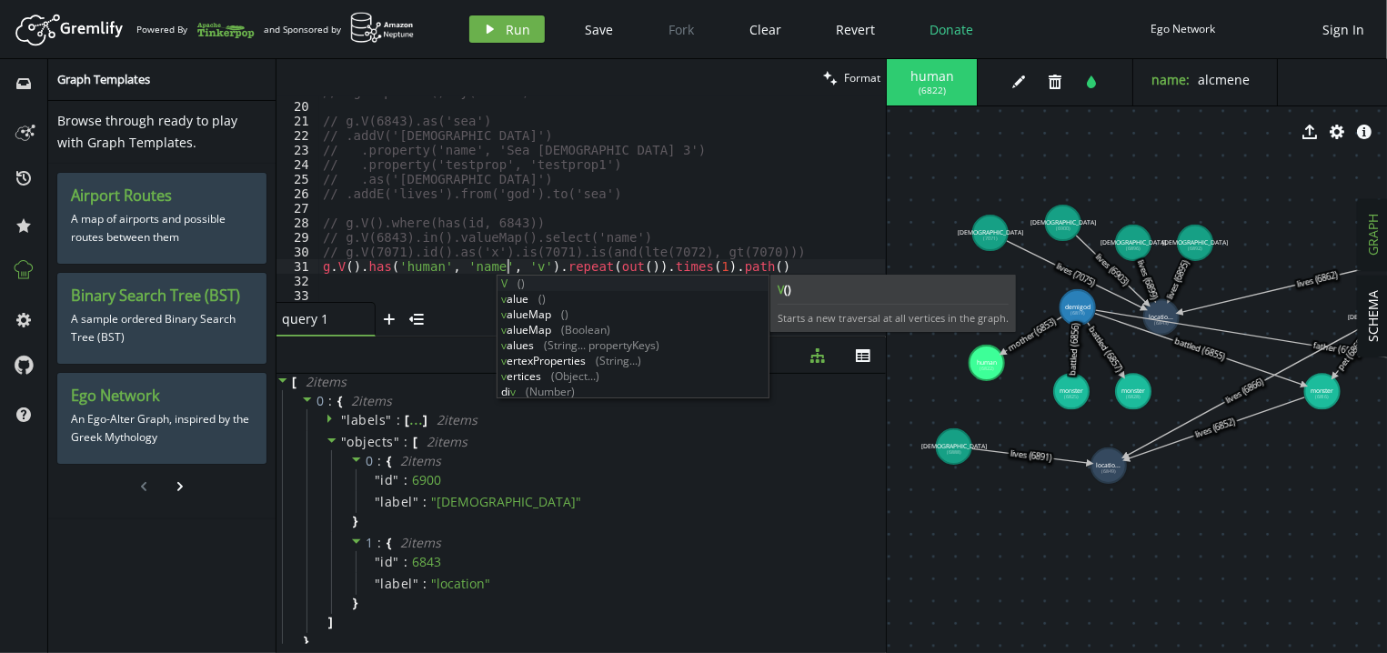
scroll to position [0, 184]
paste textarea "alcmene"
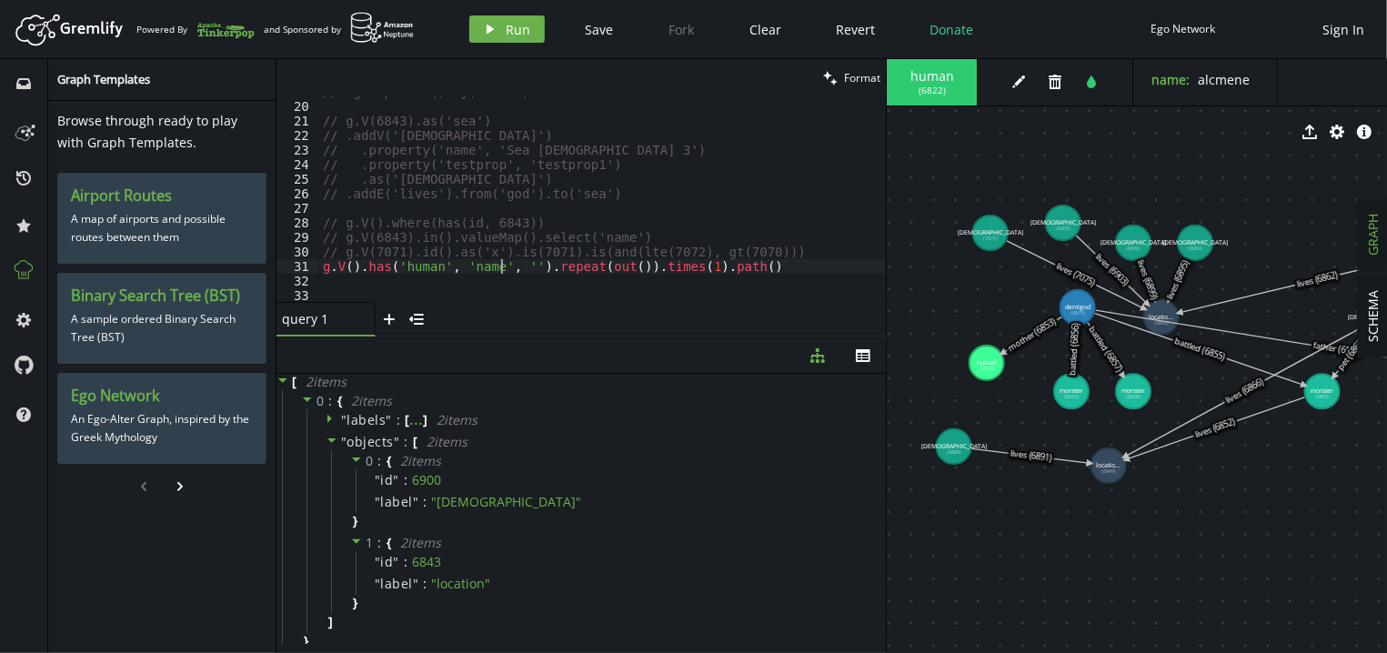
paste textarea "alcmene"
click at [623, 267] on div "// .groupCount().by('name') // g.V(6843).as('sea') // .addV('god') // .property…" at bounding box center [602, 202] width 566 height 235
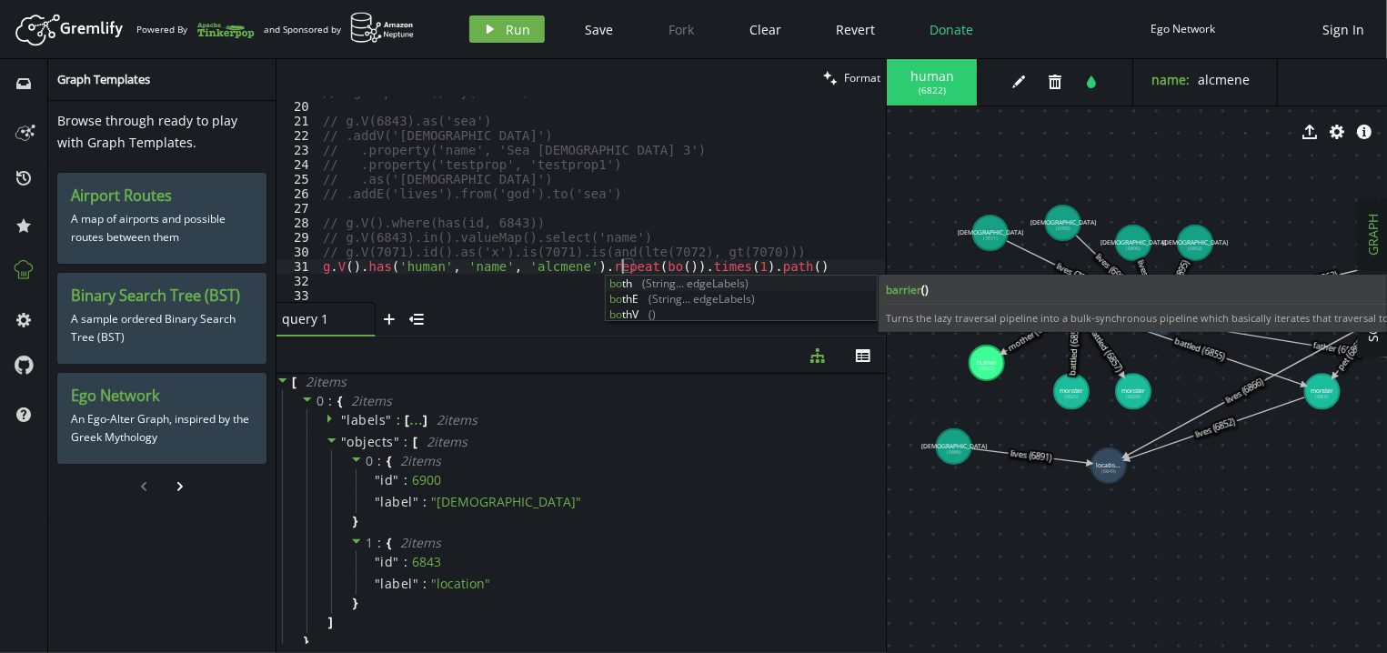
scroll to position [0, 312]
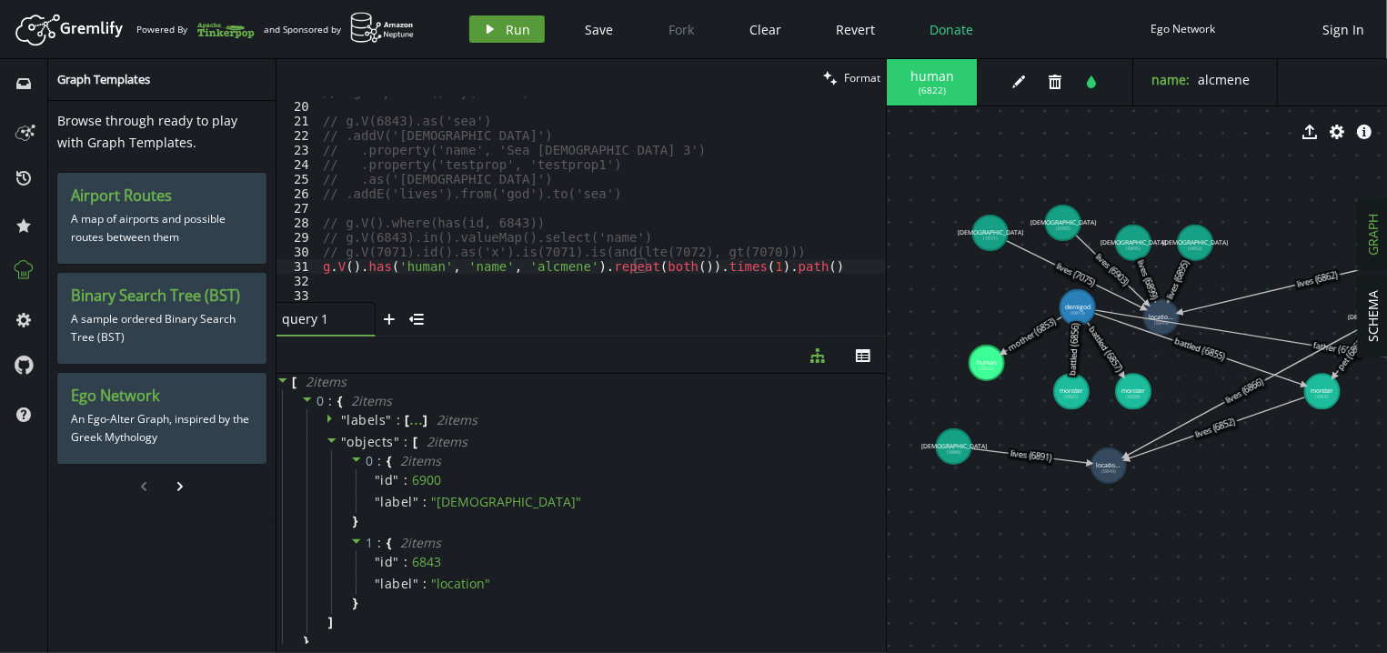
click at [506, 25] on span "Run" at bounding box center [518, 29] width 25 height 17
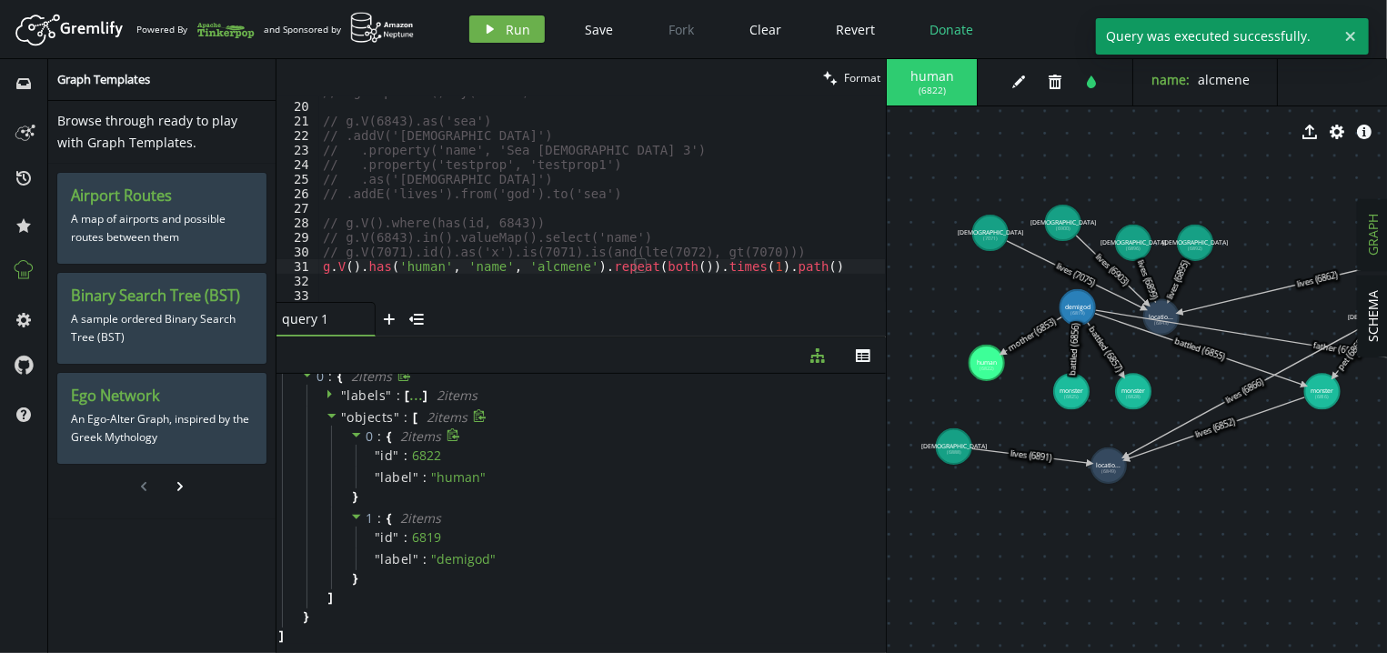
scroll to position [0, 0]
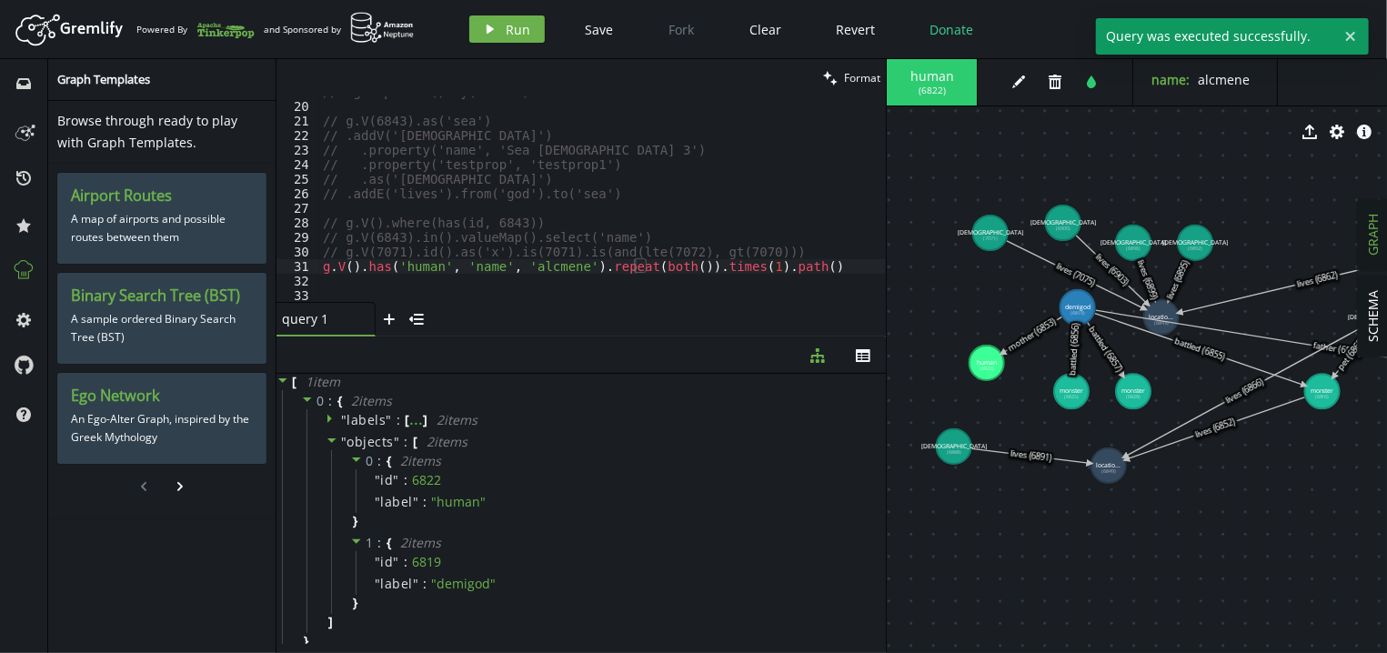
click at [706, 267] on div "// .groupCount().by('name') // g.V(6843).as('sea') // .addV('god') // .property…" at bounding box center [602, 202] width 566 height 235
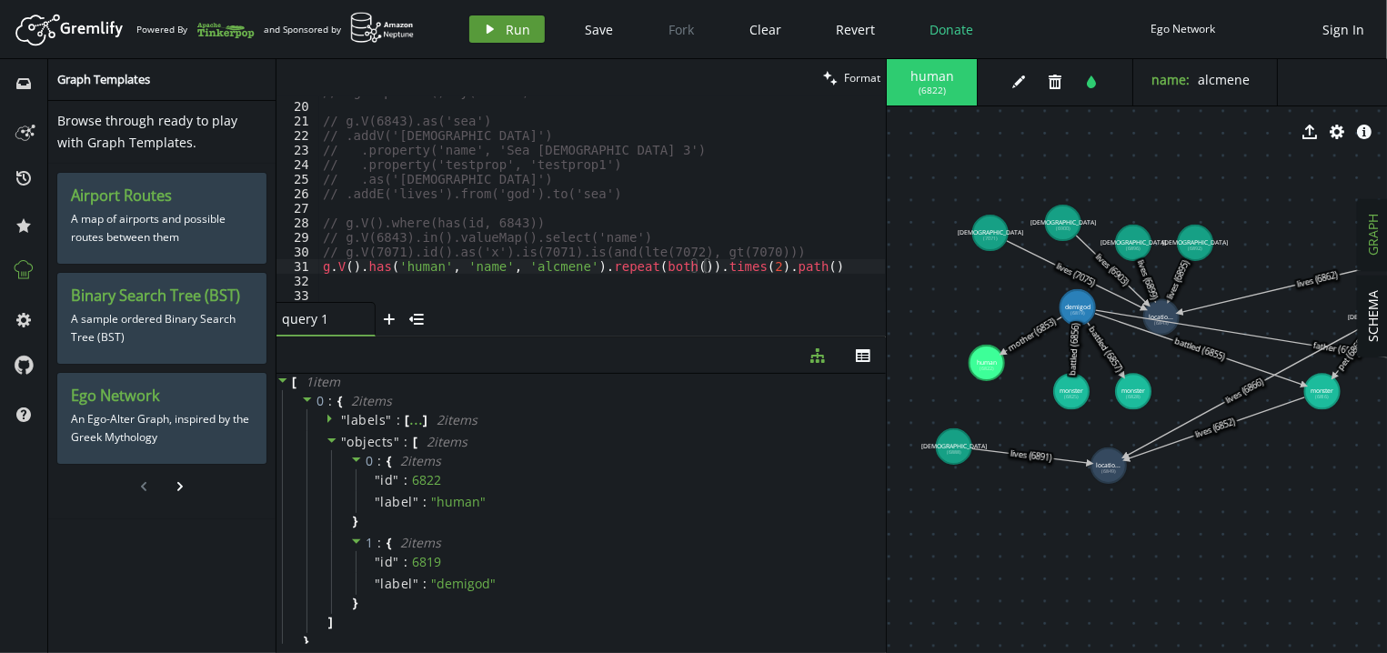
click at [518, 31] on span "Run" at bounding box center [518, 29] width 25 height 17
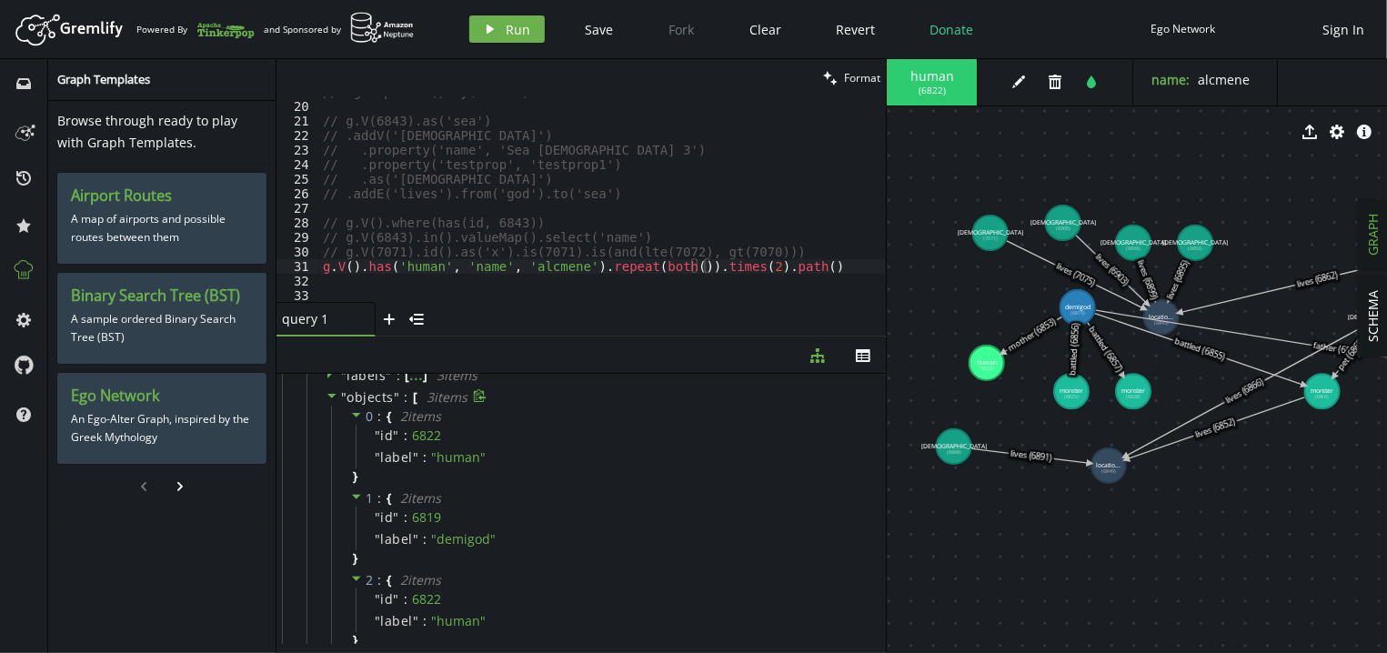
scroll to position [0, 0]
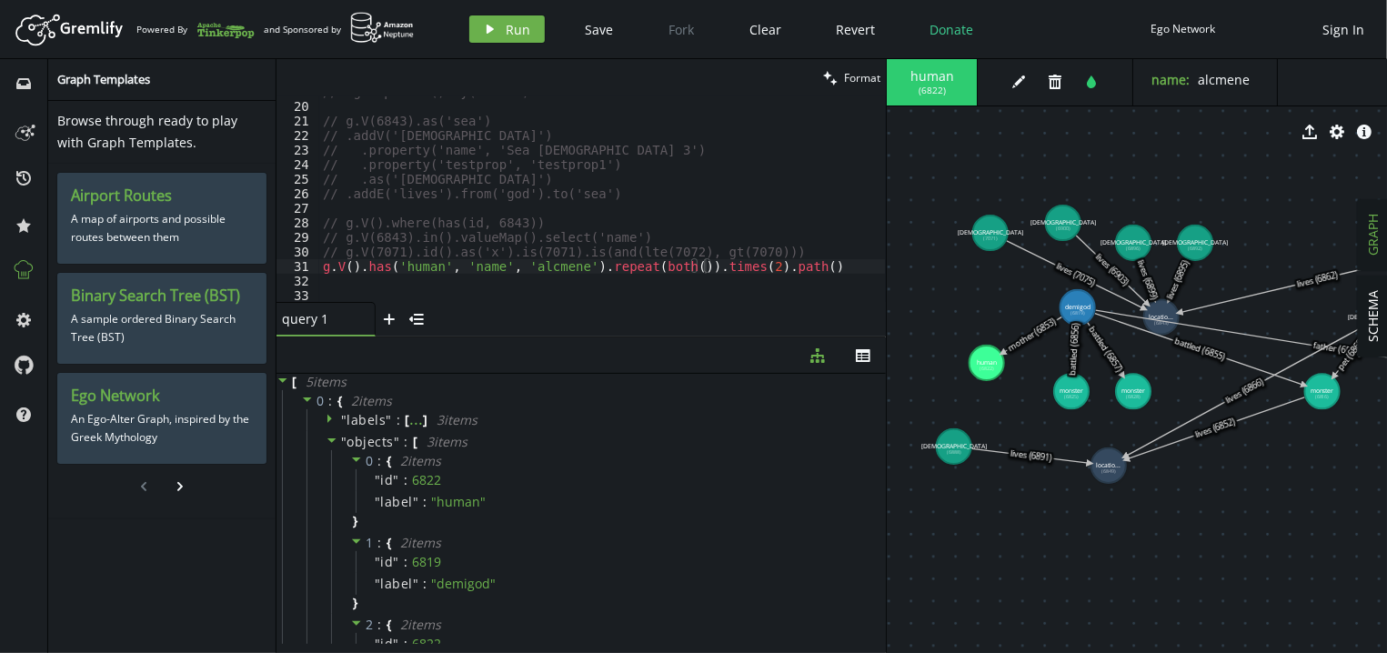
click at [785, 261] on div "// .groupCount().by('name') // g.V(6843).as('sea') // .addV('god') // .property…" at bounding box center [602, 202] width 566 height 235
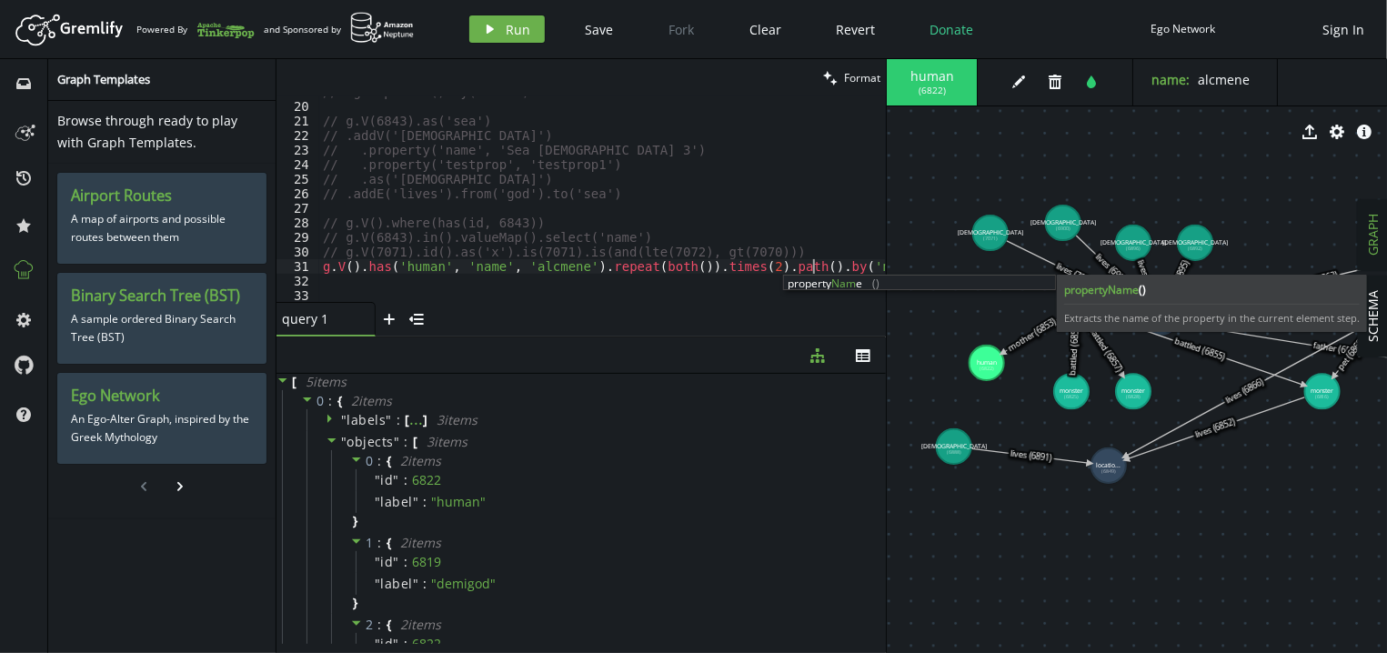
scroll to position [0, 489]
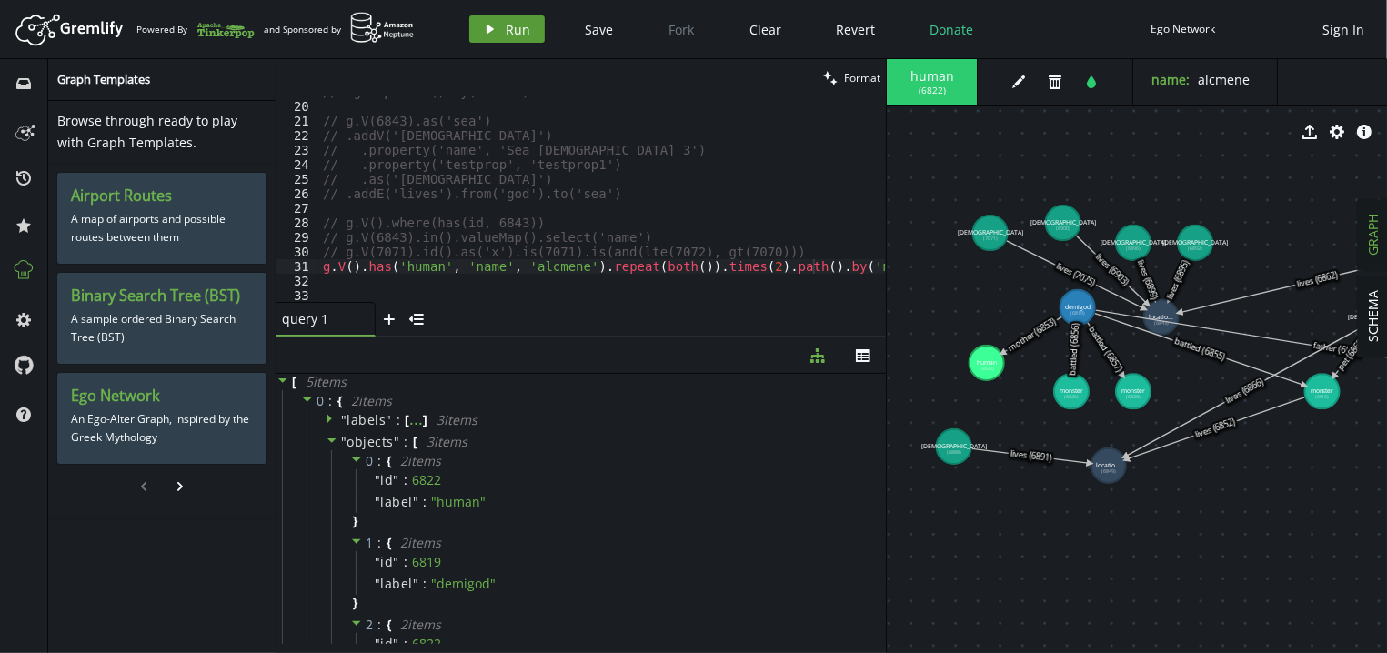
click at [512, 35] on span "Run" at bounding box center [518, 29] width 25 height 17
click at [832, 271] on div "// .groupCount().by('name') // g.V(6843).as('sea') // .addV('god') // .property…" at bounding box center [602, 202] width 566 height 235
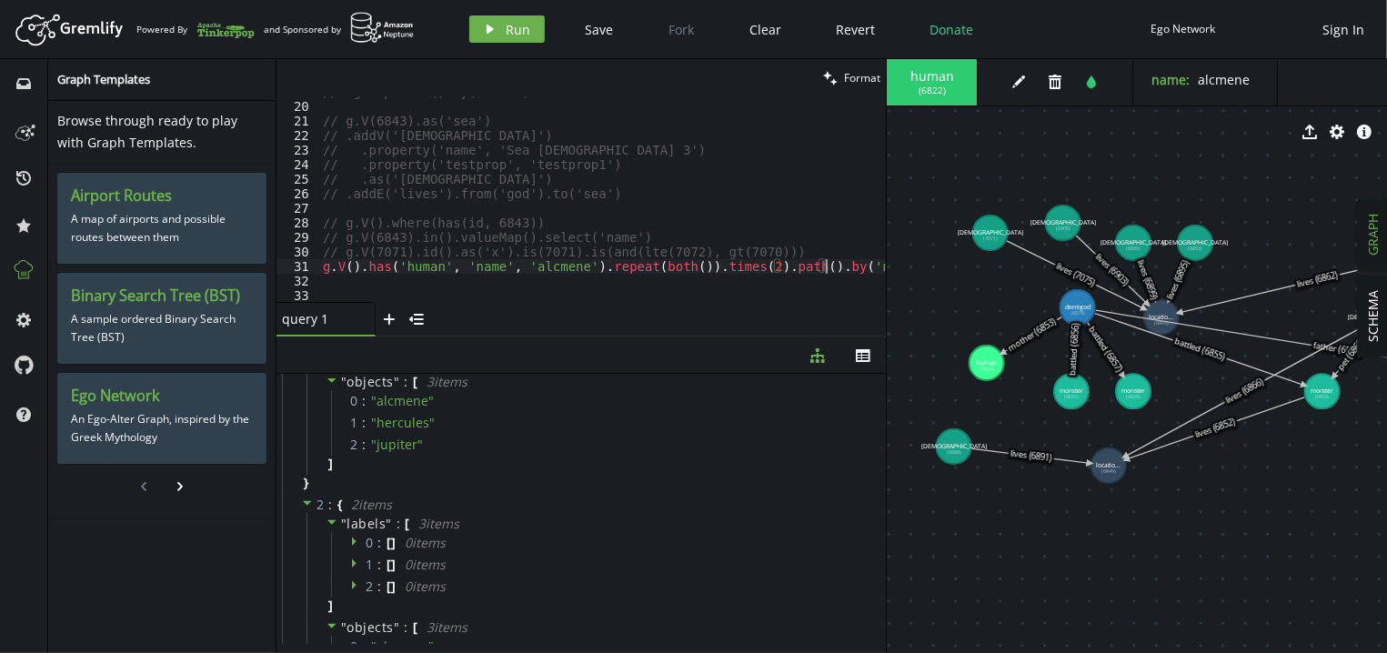
scroll to position [0, 0]
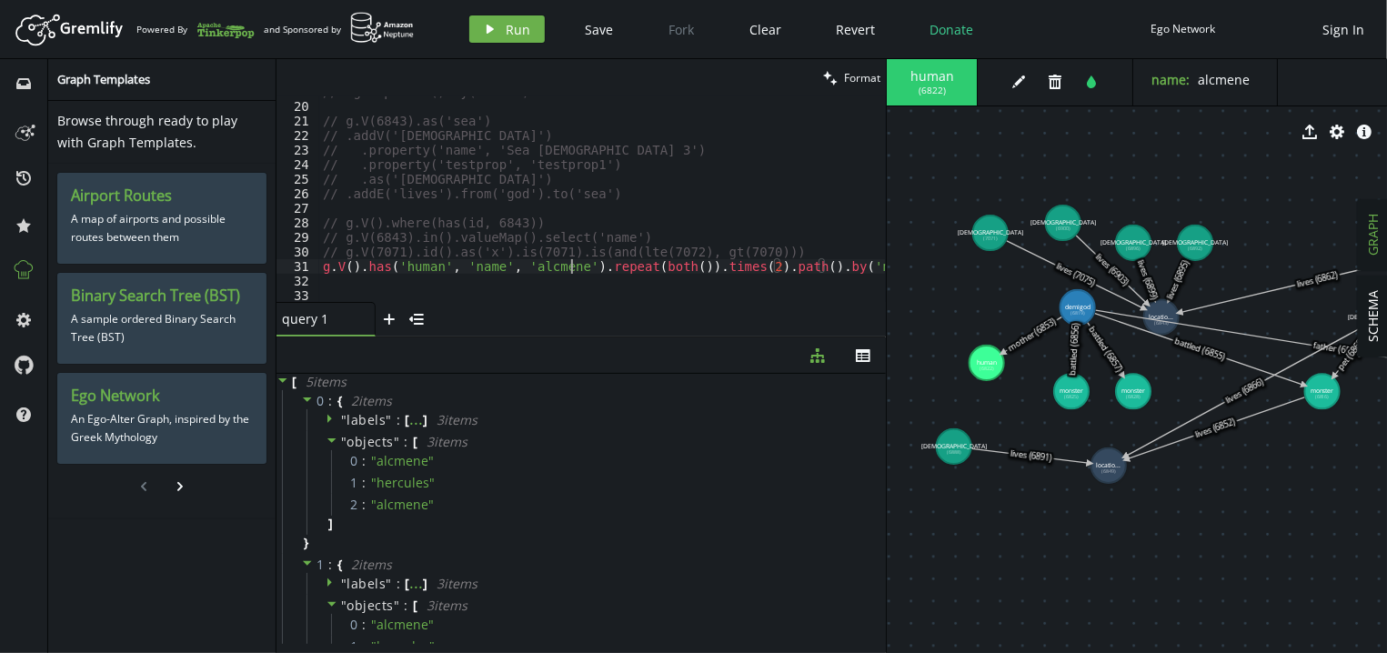
click at [572, 269] on div "// .groupCount().by('name') // g.V(6843).as('sea') // .addV('god') // .property…" at bounding box center [602, 202] width 566 height 235
click at [713, 265] on div "// .groupCount().by('name') // g.V(6843).as('sea') // .addV('god') // .property…" at bounding box center [602, 202] width 566 height 235
click at [504, 33] on button "play Run" at bounding box center [506, 28] width 75 height 27
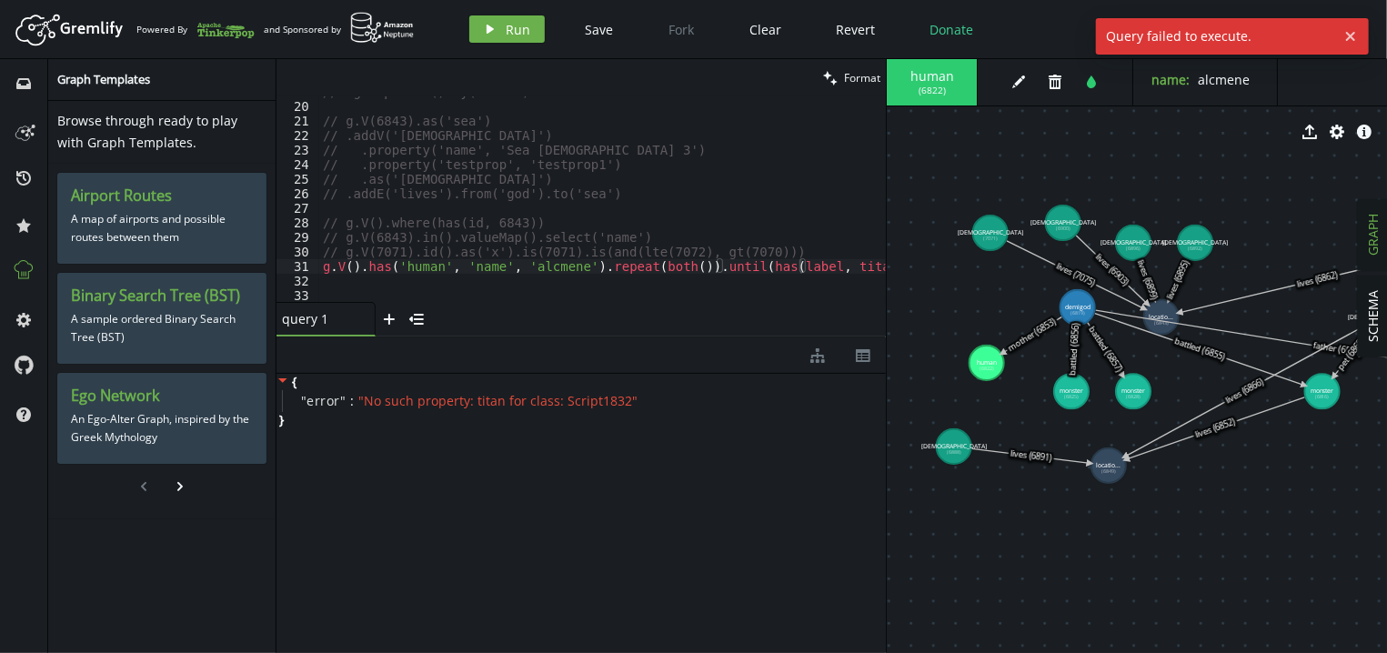
type textarea "// g.V(7071).id().as('x').is(7071).is(and(lte(7072), gt(7070)))"
click at [789, 258] on div "// .groupCount().by('name') // g.V(6843).as('sea') // .addV('god') // .property…" at bounding box center [625, 202] width 612 height 235
click at [786, 275] on div "// .groupCount().by('name') // g.V(6843).as('sea') // .addV('god') // .property…" at bounding box center [625, 202] width 612 height 235
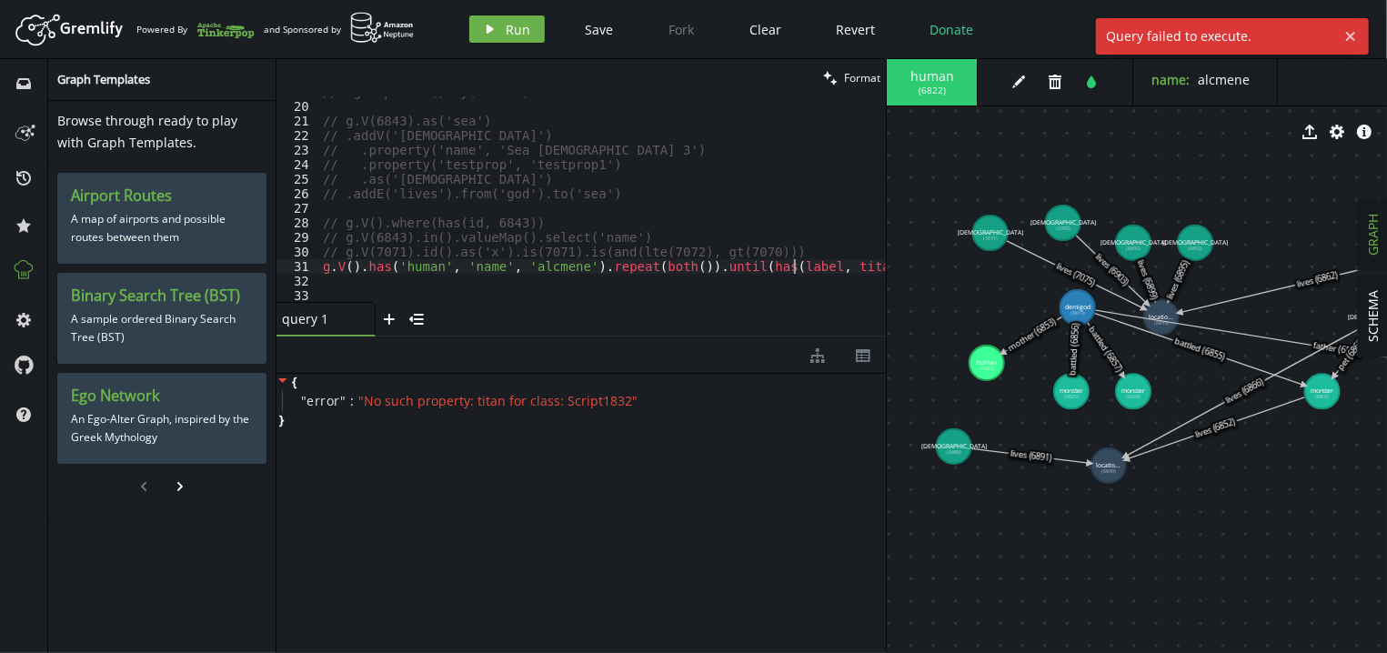
click at [793, 268] on div "// .groupCount().by('name') // g.V(6843).as('sea') // .addV('god') // .property…" at bounding box center [625, 202] width 612 height 235
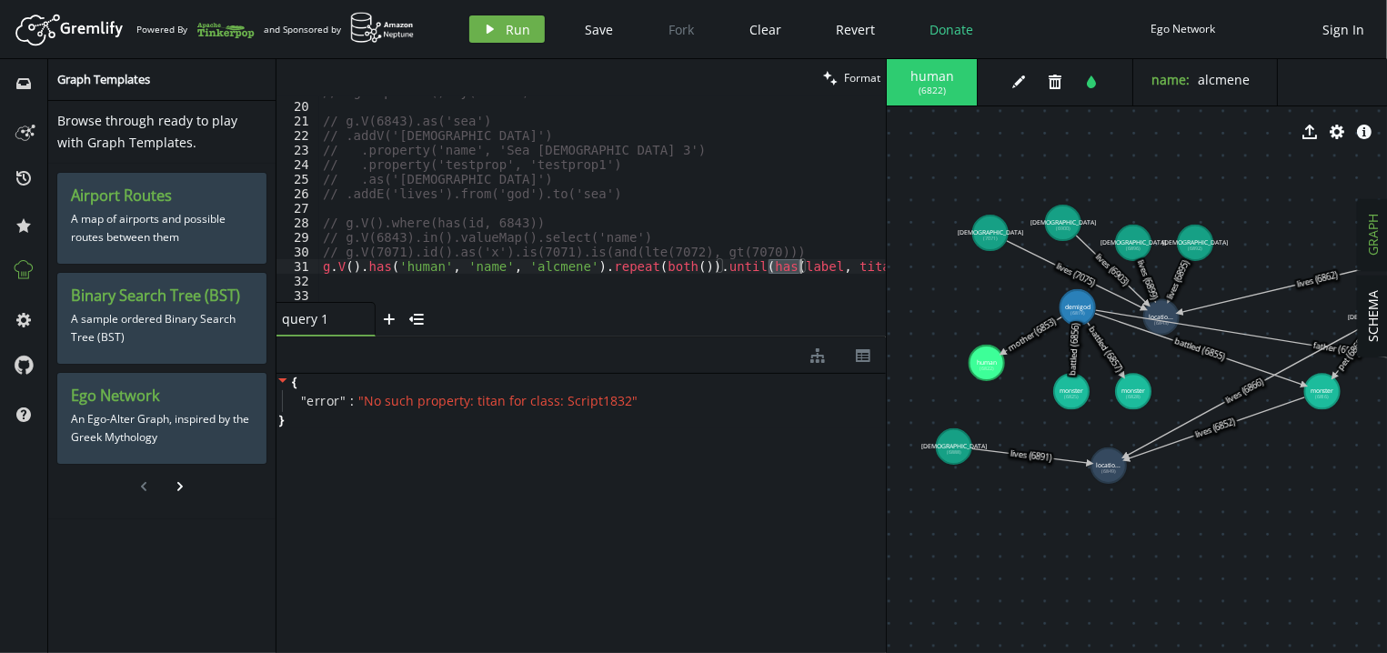
scroll to position [0, 452]
click at [506, 35] on span "Run" at bounding box center [518, 29] width 25 height 17
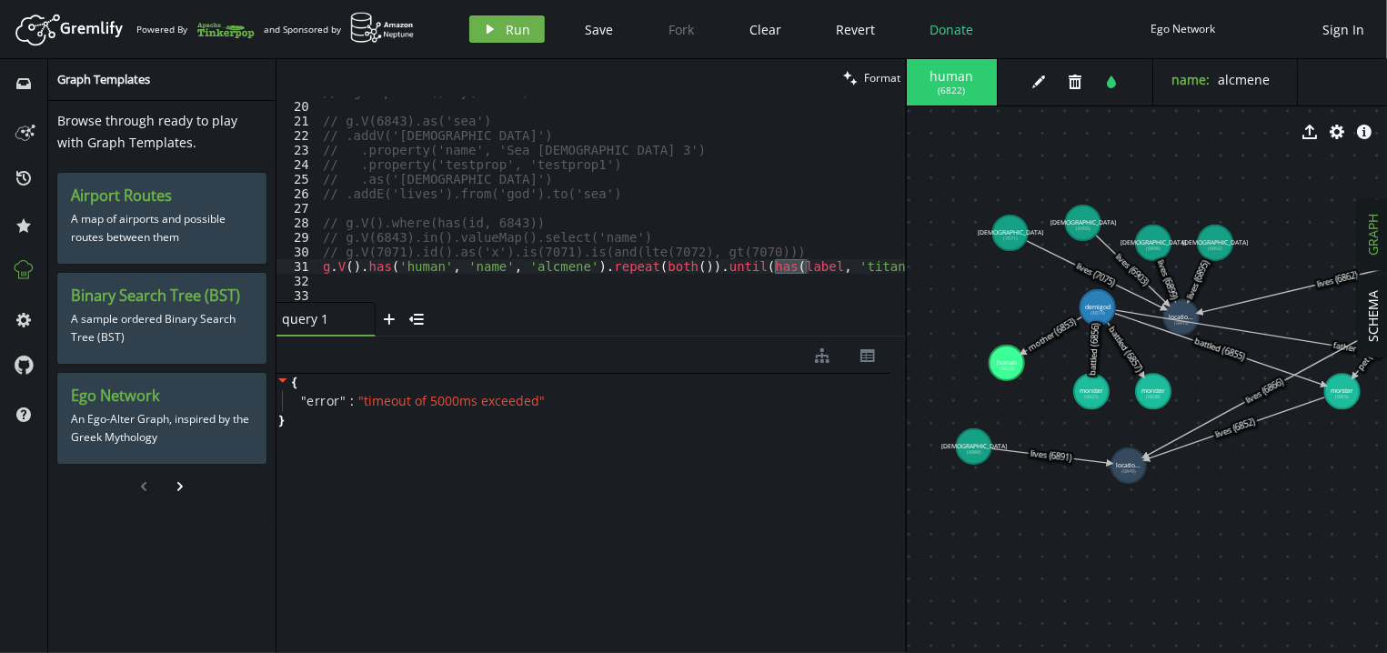
drag, startPoint x: 886, startPoint y: 396, endPoint x: 937, endPoint y: 393, distance: 50.1
click at [906, 393] on div at bounding box center [906, 356] width 1 height 594
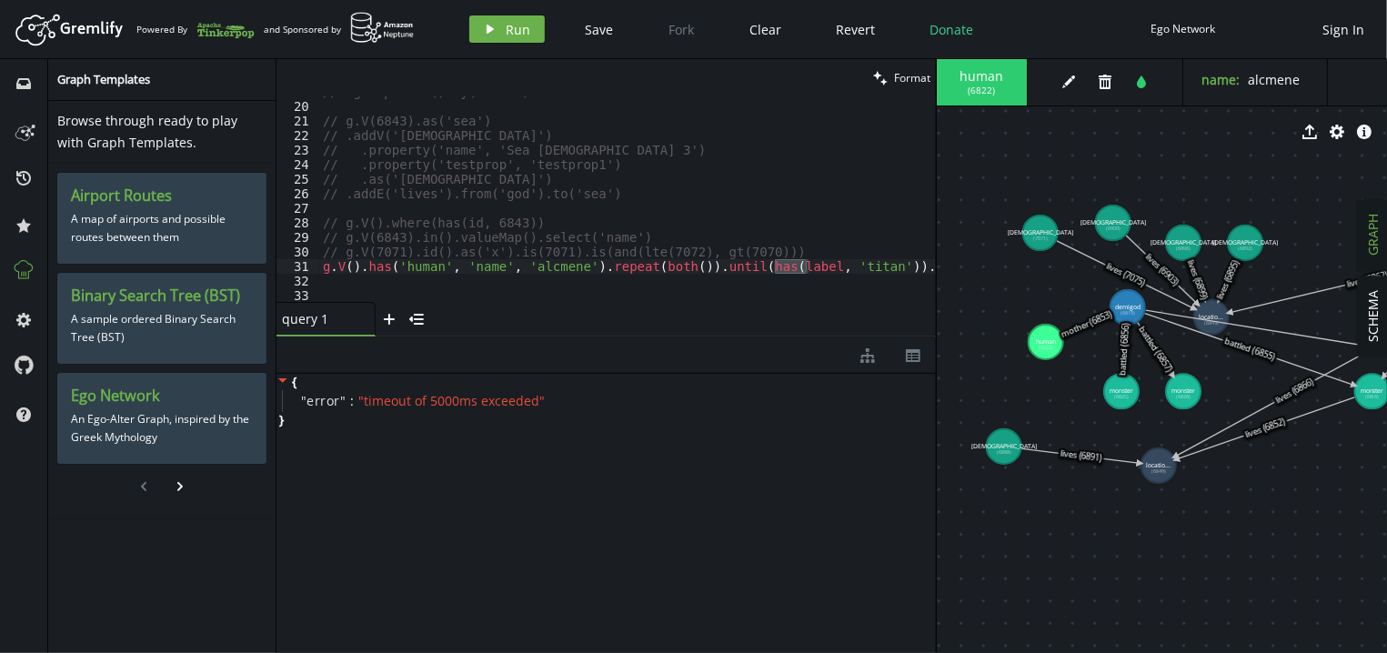
drag, startPoint x: 1039, startPoint y: 359, endPoint x: 1056, endPoint y: 350, distance: 18.7
click at [1056, 346] on tspan "human" at bounding box center [1046, 341] width 20 height 8
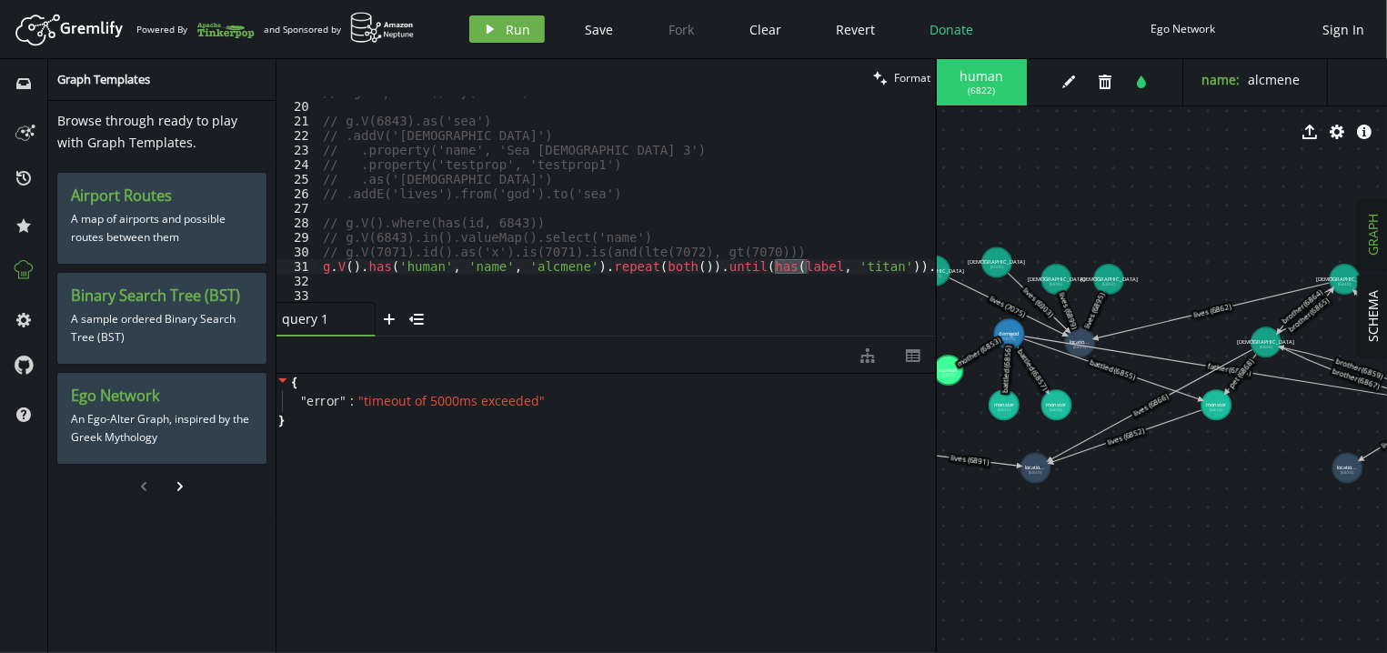
drag, startPoint x: 1304, startPoint y: 499, endPoint x: 1172, endPoint y: 515, distance: 132.7
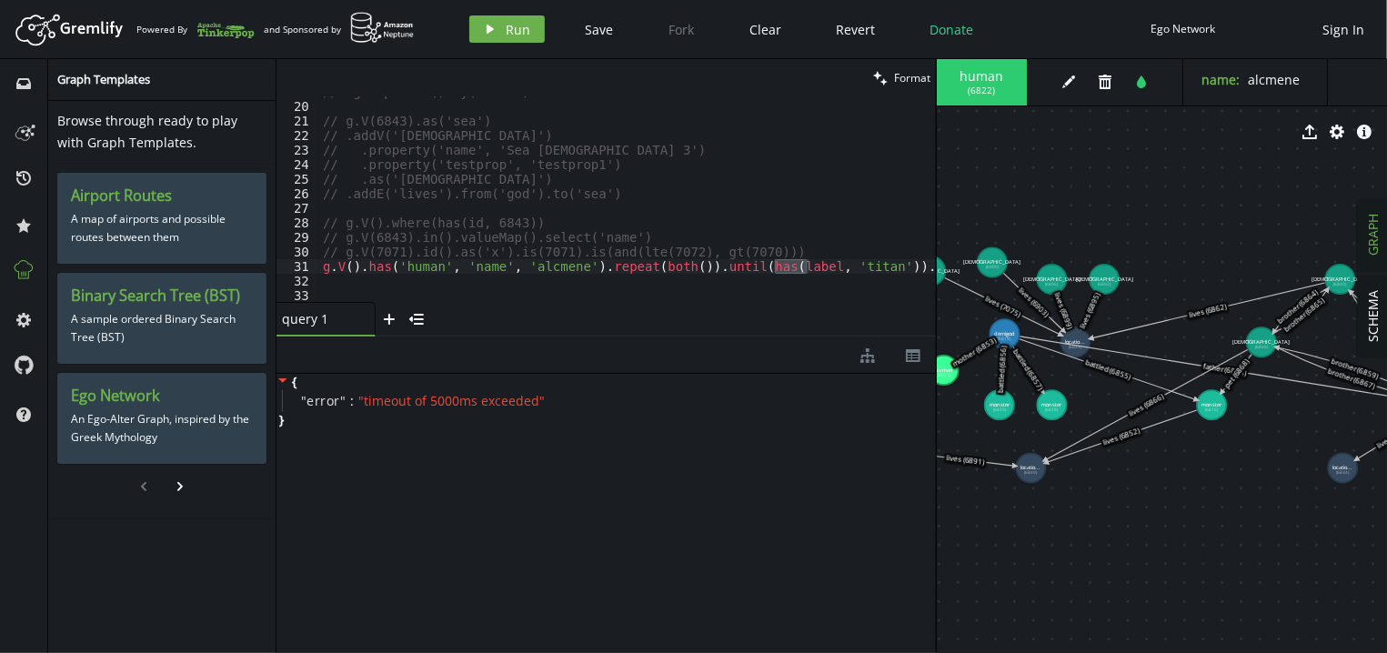
drag, startPoint x: 935, startPoint y: 507, endPoint x: 858, endPoint y: 508, distance: 76.4
click at [858, 508] on div "{ " error " : " timeout of 5000ms exceeded " }" at bounding box center [605, 509] width 659 height 270
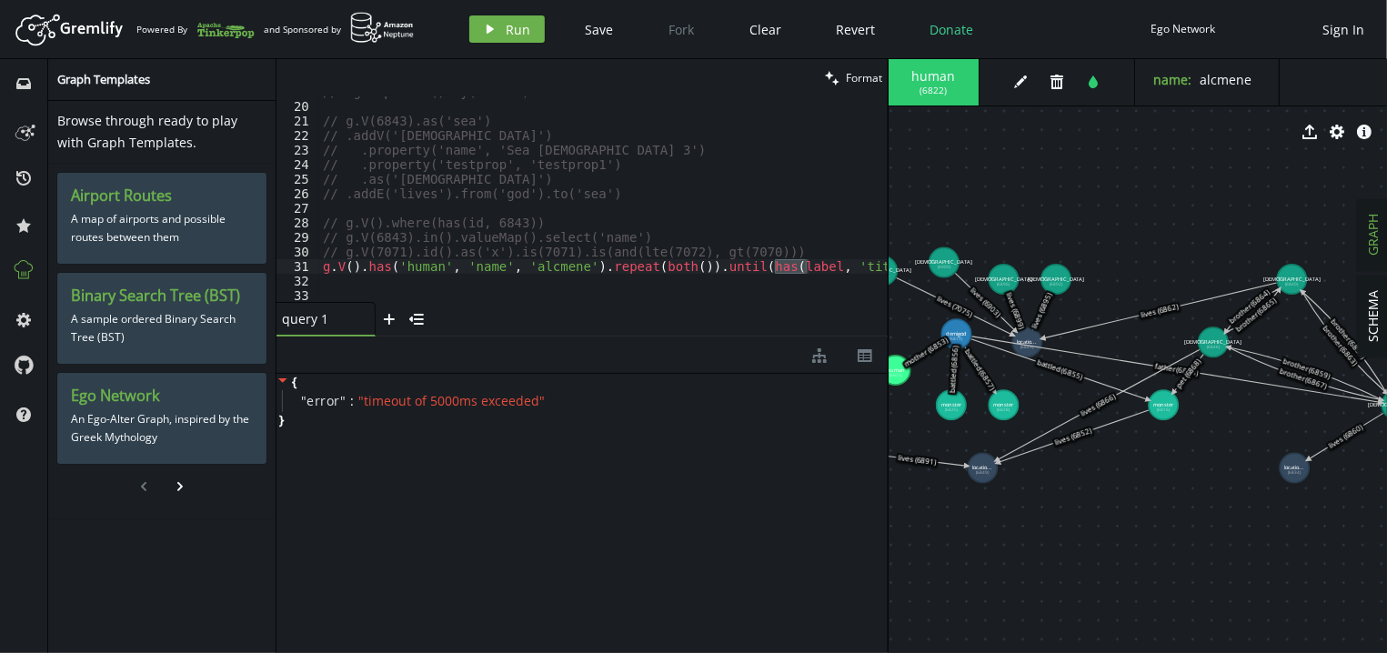
drag, startPoint x: 937, startPoint y: 511, endPoint x: 888, endPoint y: 510, distance: 48.2
click at [888, 510] on div at bounding box center [887, 356] width 1 height 594
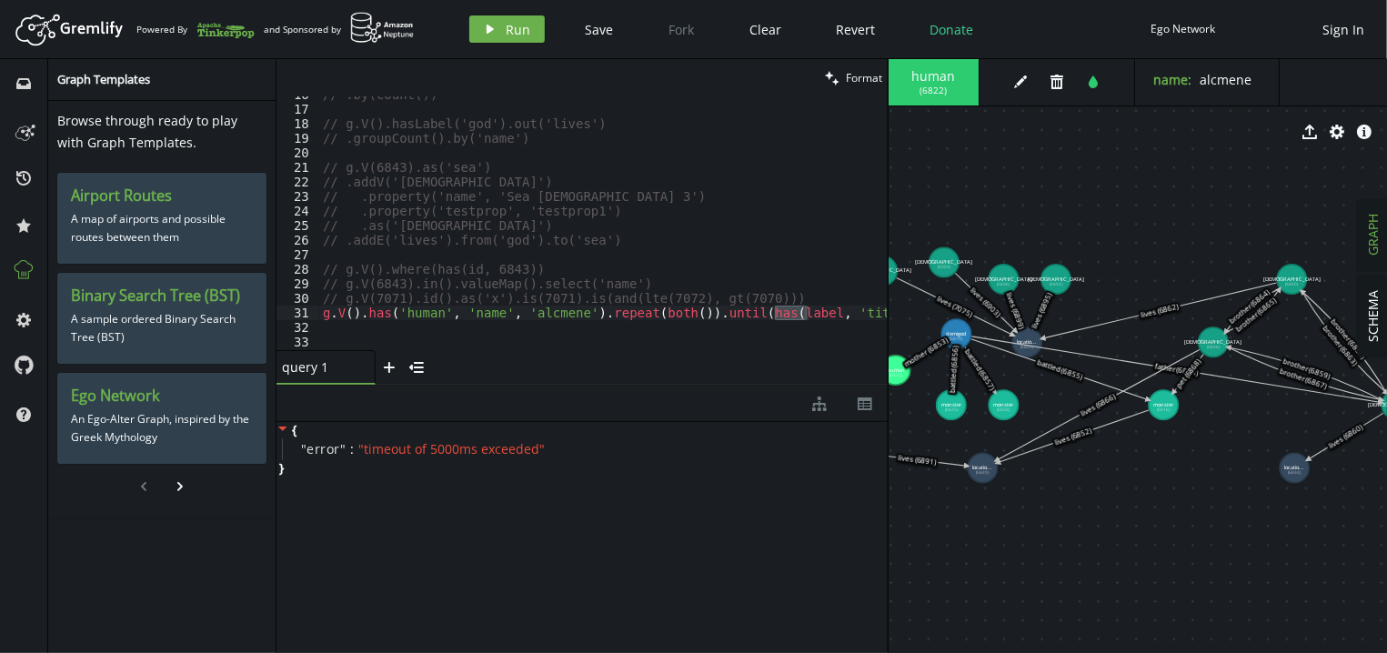
scroll to position [225, 0]
drag, startPoint x: 521, startPoint y: 337, endPoint x: 499, endPoint y: 386, distance: 52.9
click at [499, 386] on div "clean Format g.V().has('human', 'name', 'alcmene').repeat(both()).until(has(lab…" at bounding box center [581, 356] width 611 height 594
click at [566, 336] on div at bounding box center [631, 341] width 625 height 18
type textarea "g.V().has('human', 'name', 'alcmene').repeat(both()).until(has(label, 'titan'))…"
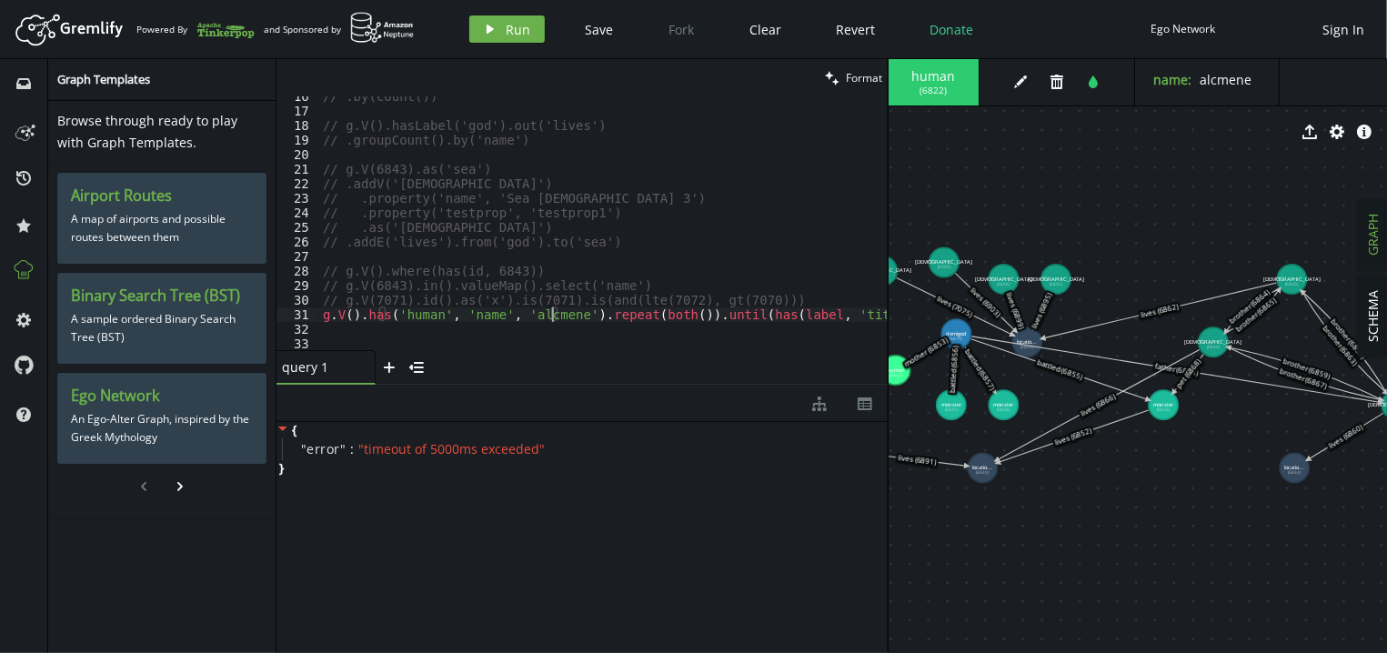
click at [550, 318] on div "// .by(count()) // g.V().hasLabel('god').out('lives') // .groupCount().by('name…" at bounding box center [631, 231] width 625 height 284
click at [406, 322] on div "// .by(count()) // g.V().hasLabel('god').out('lives') // .groupCount().by('name…" at bounding box center [631, 231] width 625 height 284
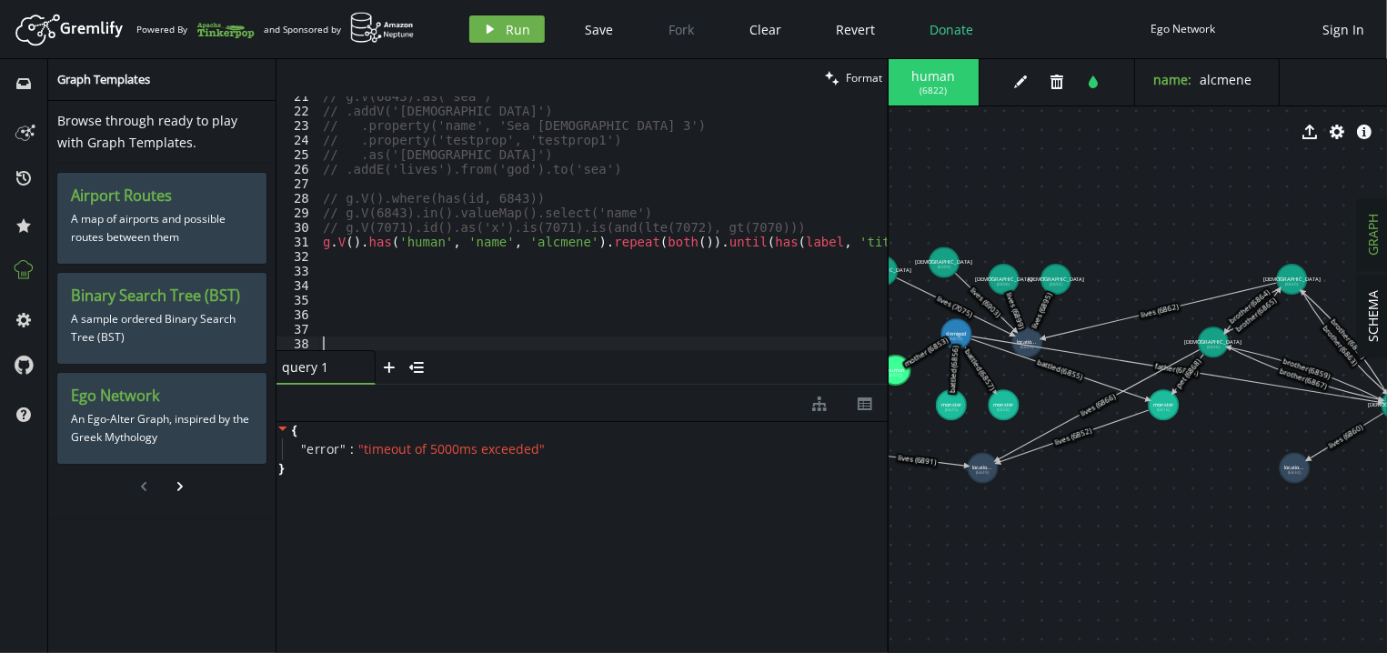
scroll to position [313, 0]
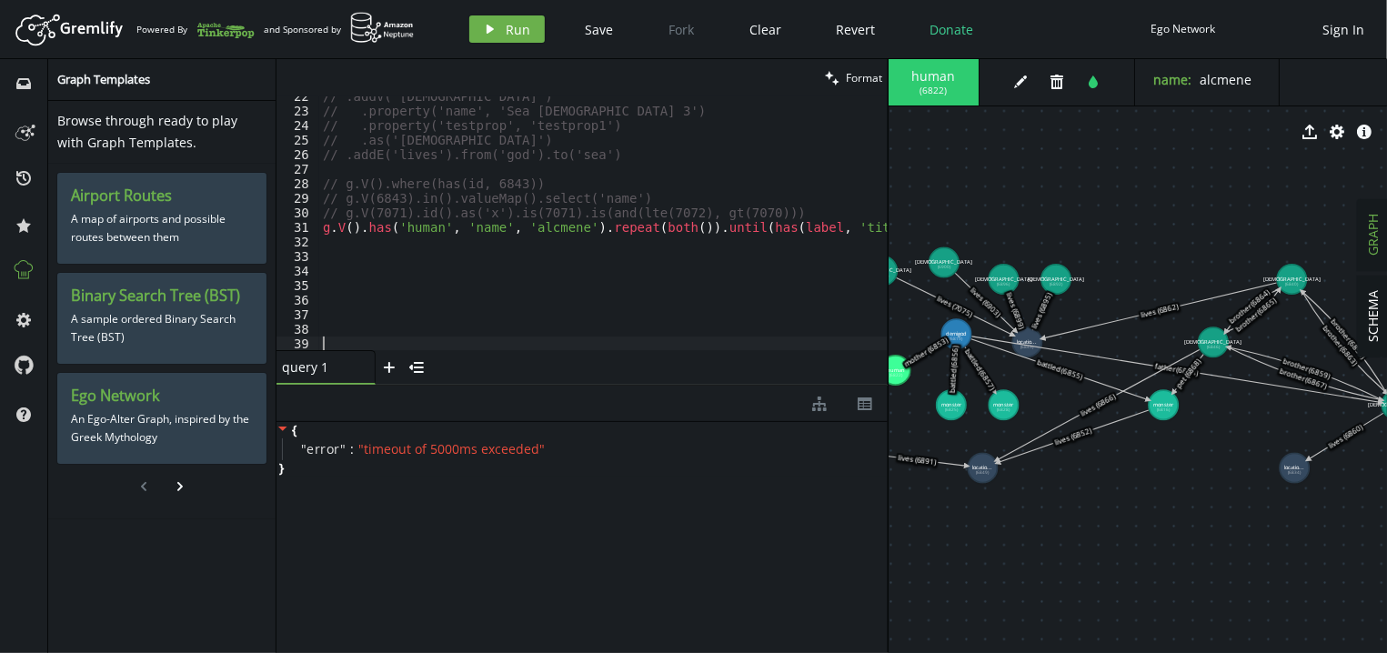
click at [565, 223] on div "// .addV('god') // .property('name', 'Sea God 3') // .property('testprop', 'tes…" at bounding box center [631, 231] width 625 height 284
click at [529, 251] on div "// .addV('god') // .property('name', 'Sea God 3') // .property('testprop', 'tes…" at bounding box center [603, 231] width 568 height 284
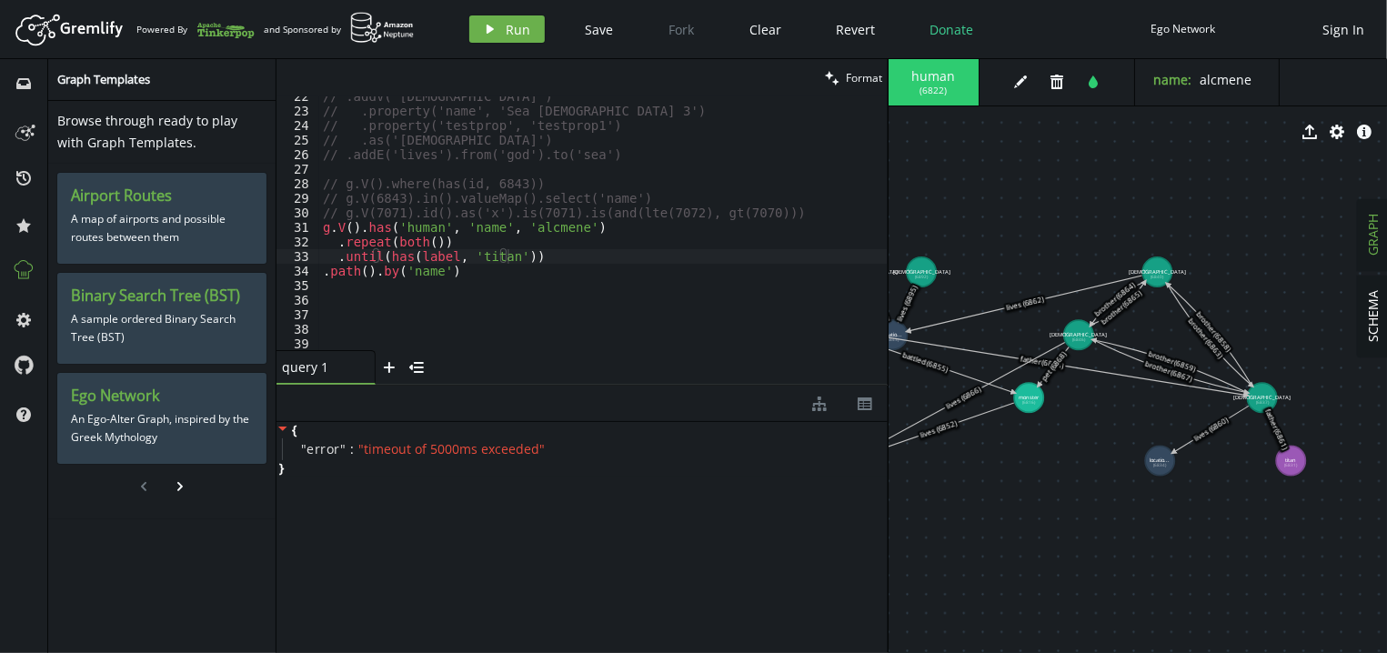
drag, startPoint x: 1220, startPoint y: 504, endPoint x: 1086, endPoint y: 496, distance: 134.8
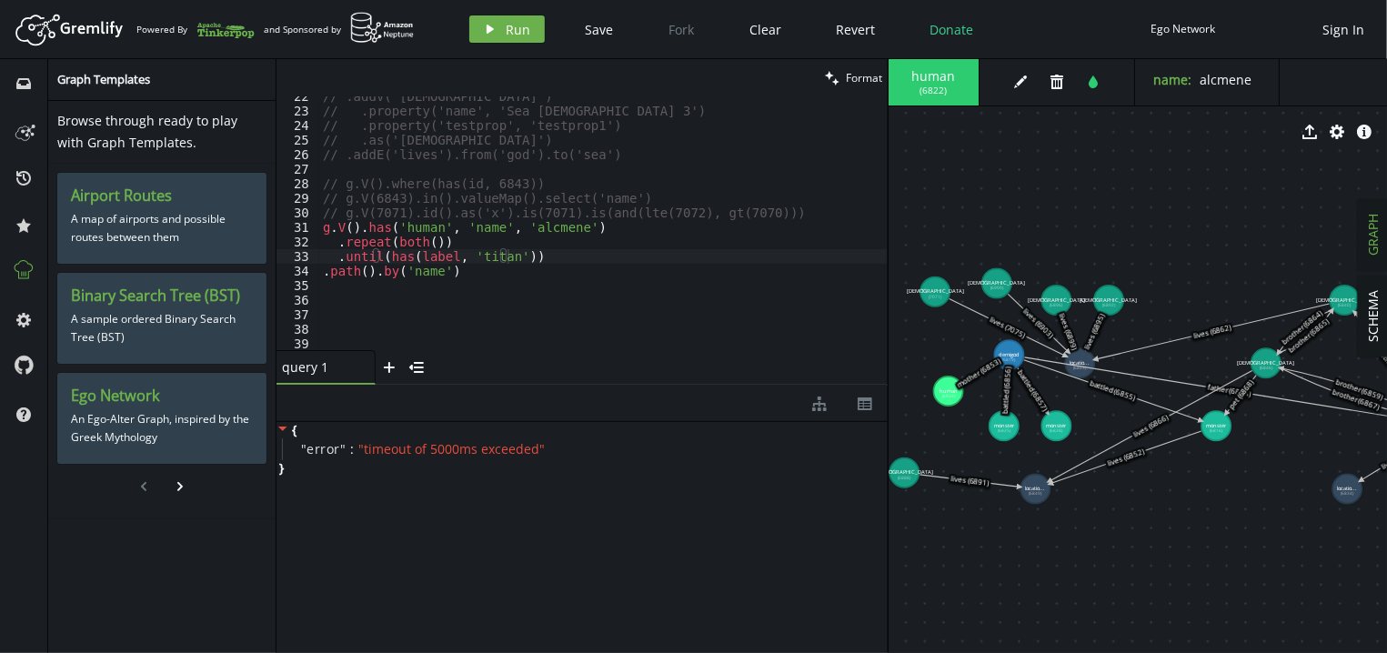
drag, startPoint x: 1055, startPoint y: 446, endPoint x: 1242, endPoint y: 474, distance: 189.4
drag, startPoint x: 948, startPoint y: 381, endPoint x: 952, endPoint y: 391, distance: 10.6
type textarea "g.V().has('human', 'name', 'alcmene')"
click at [606, 225] on div "// .addV('god') // .property('name', 'Sea God 3') // .property('testprop', 'tes…" at bounding box center [603, 231] width 568 height 284
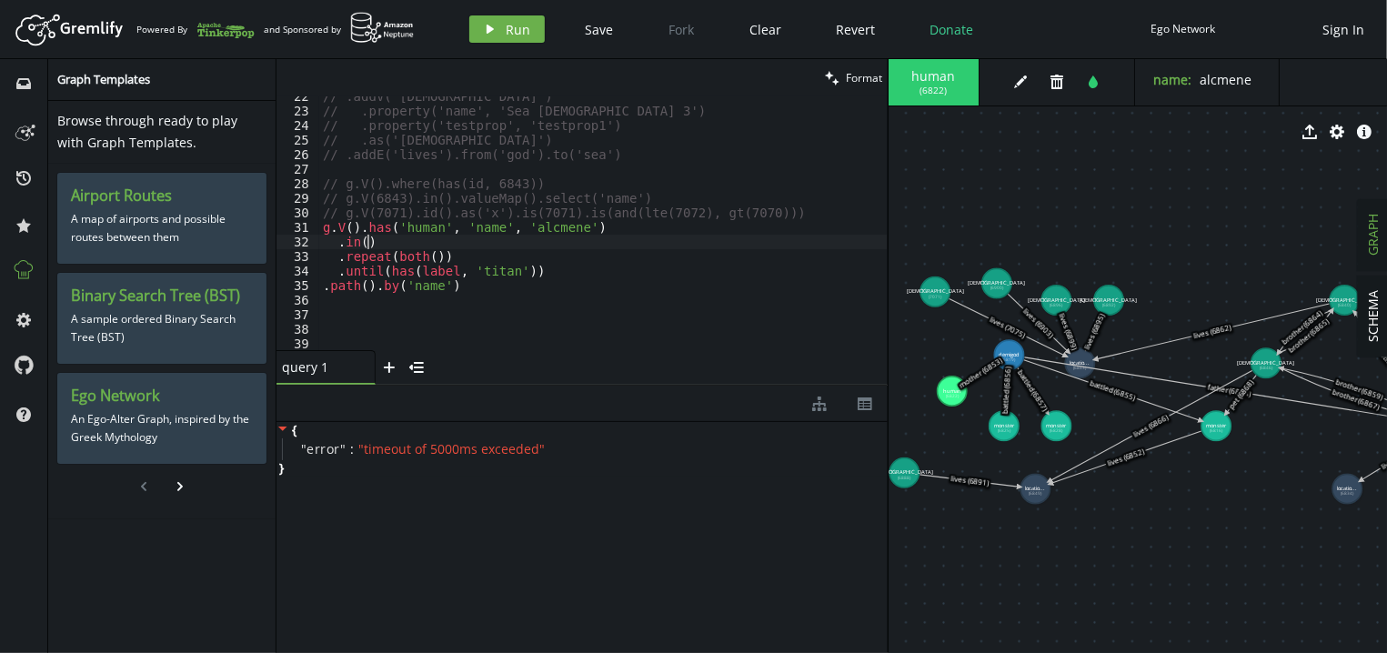
scroll to position [0, 44]
click at [395, 261] on div "// .addV('god') // .property('name', 'Sea God 3') // .property('testprop', 'tes…" at bounding box center [603, 231] width 568 height 284
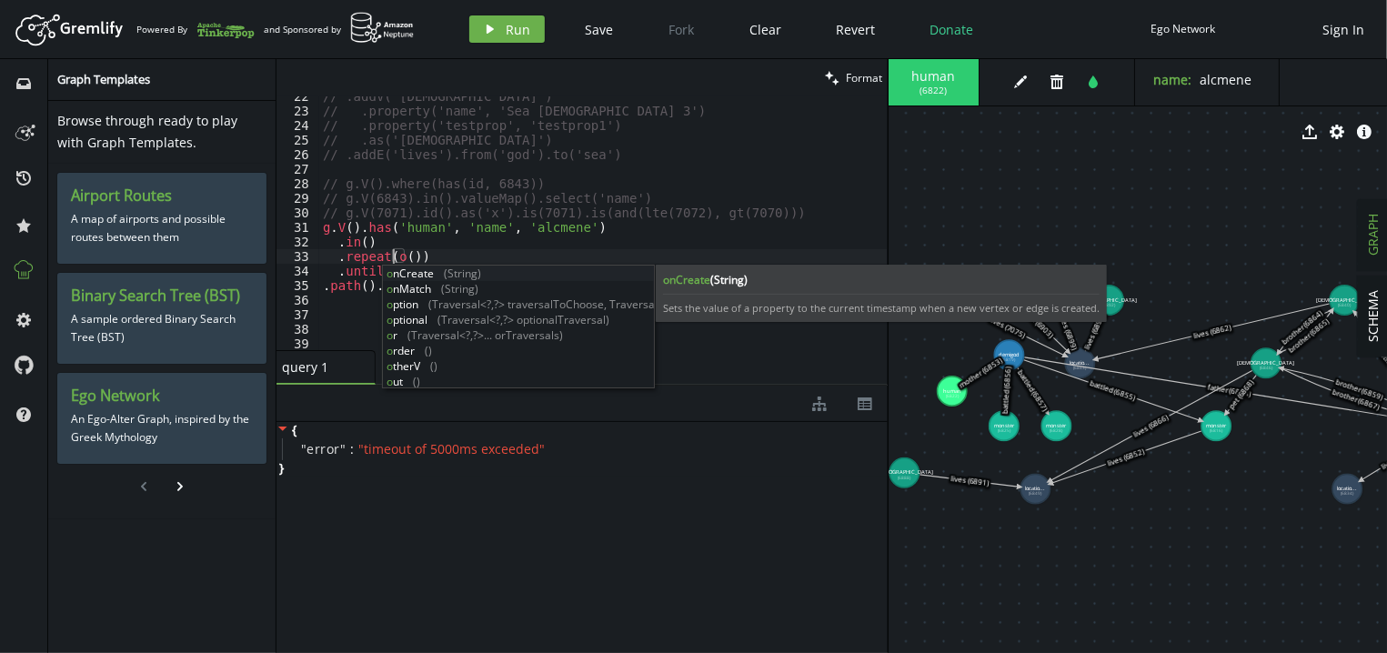
scroll to position [0, 82]
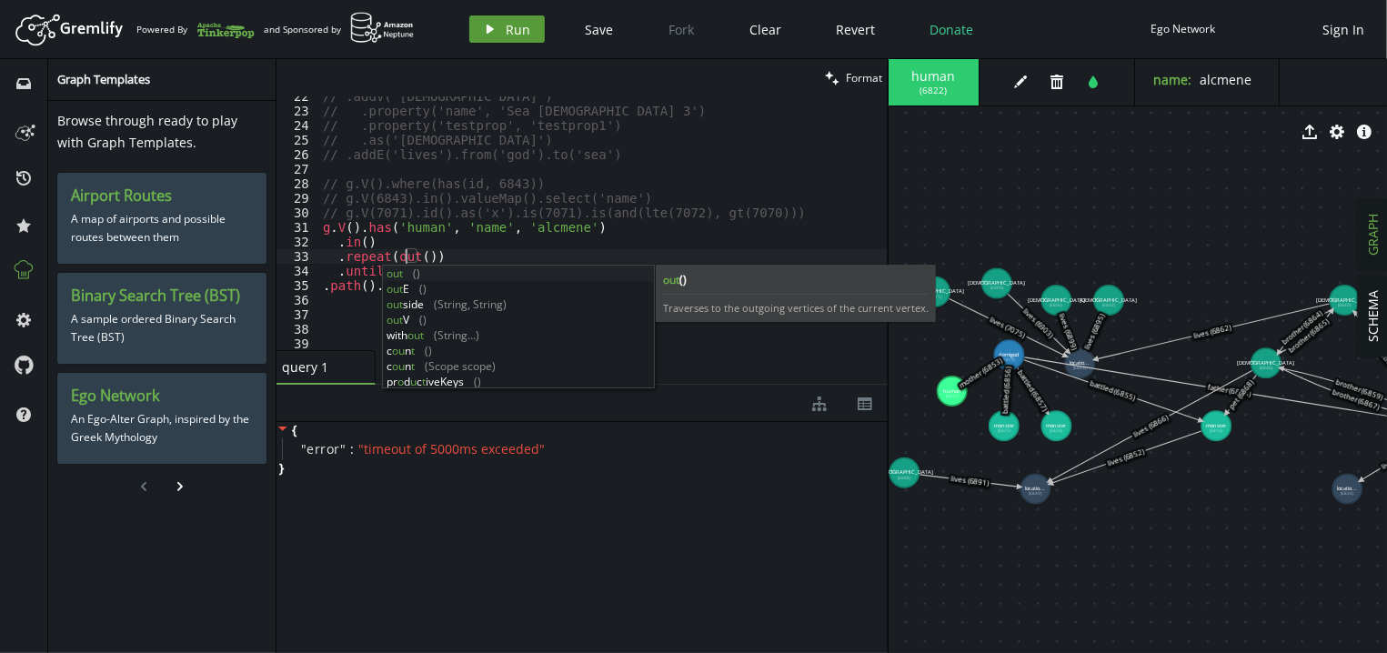
click at [496, 33] on button "play Run" at bounding box center [506, 28] width 75 height 27
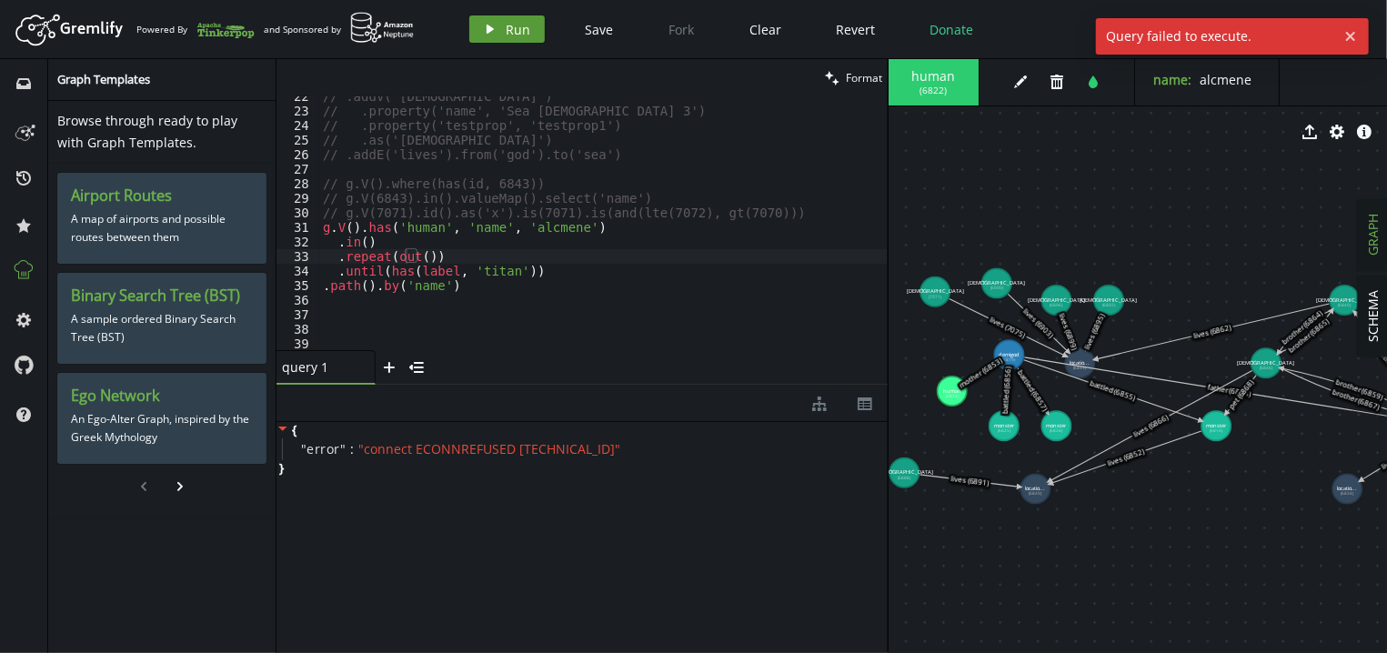
click at [496, 27] on button "play Run" at bounding box center [506, 28] width 75 height 27
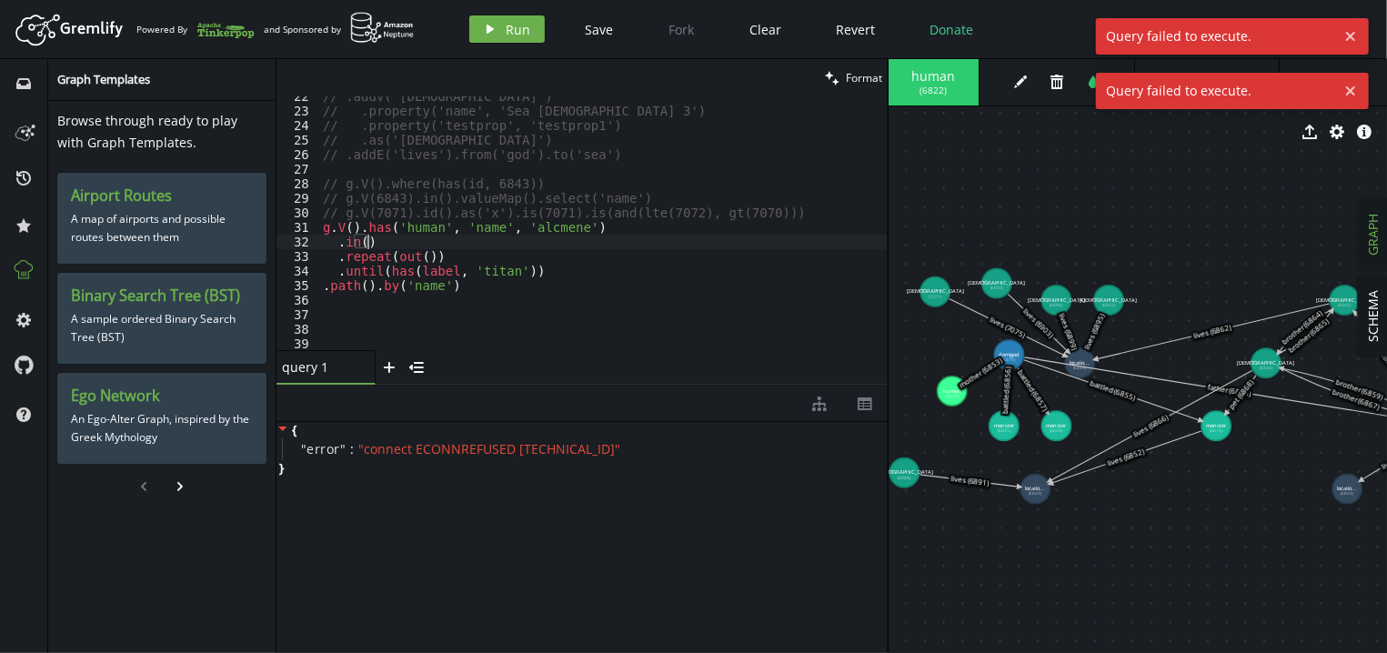
click at [443, 238] on div "// .addV('god') // .property('name', 'Sea God 3') // .property('testprop', 'tes…" at bounding box center [603, 231] width 568 height 284
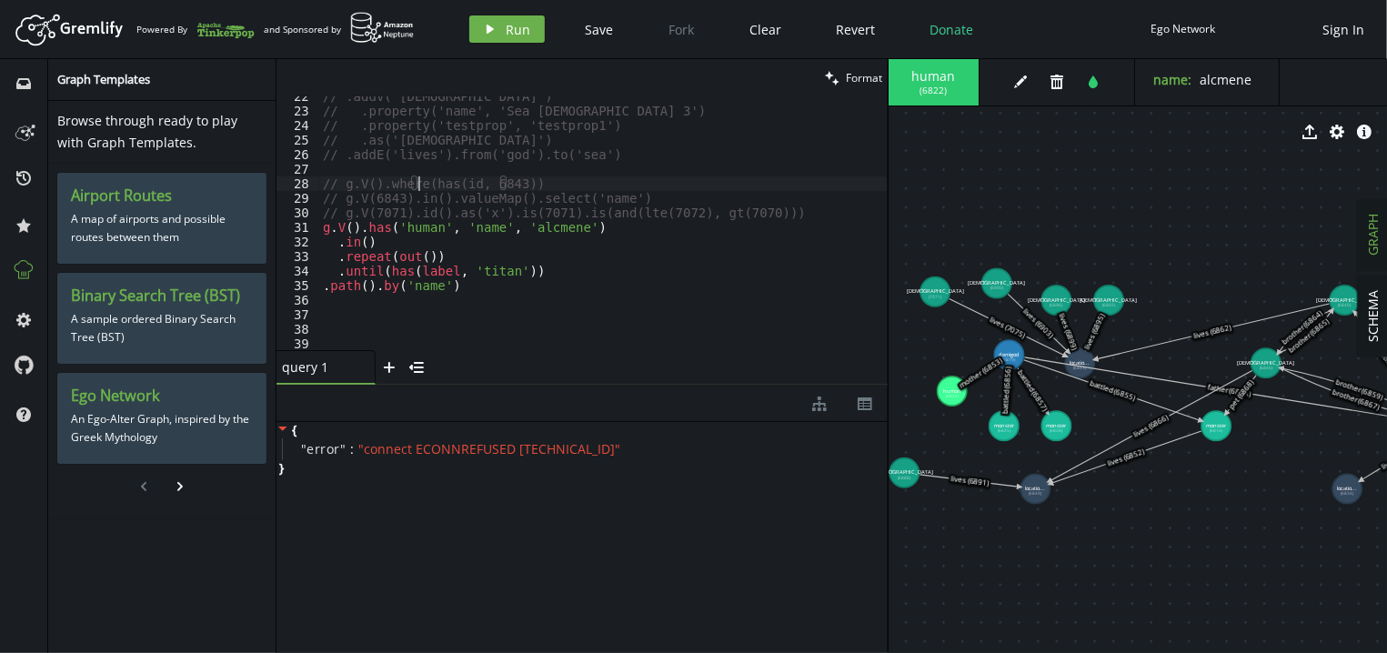
click at [420, 185] on div "// .addV('god') // .property('name', 'Sea God 3') // .property('testprop', 'tes…" at bounding box center [603, 231] width 568 height 284
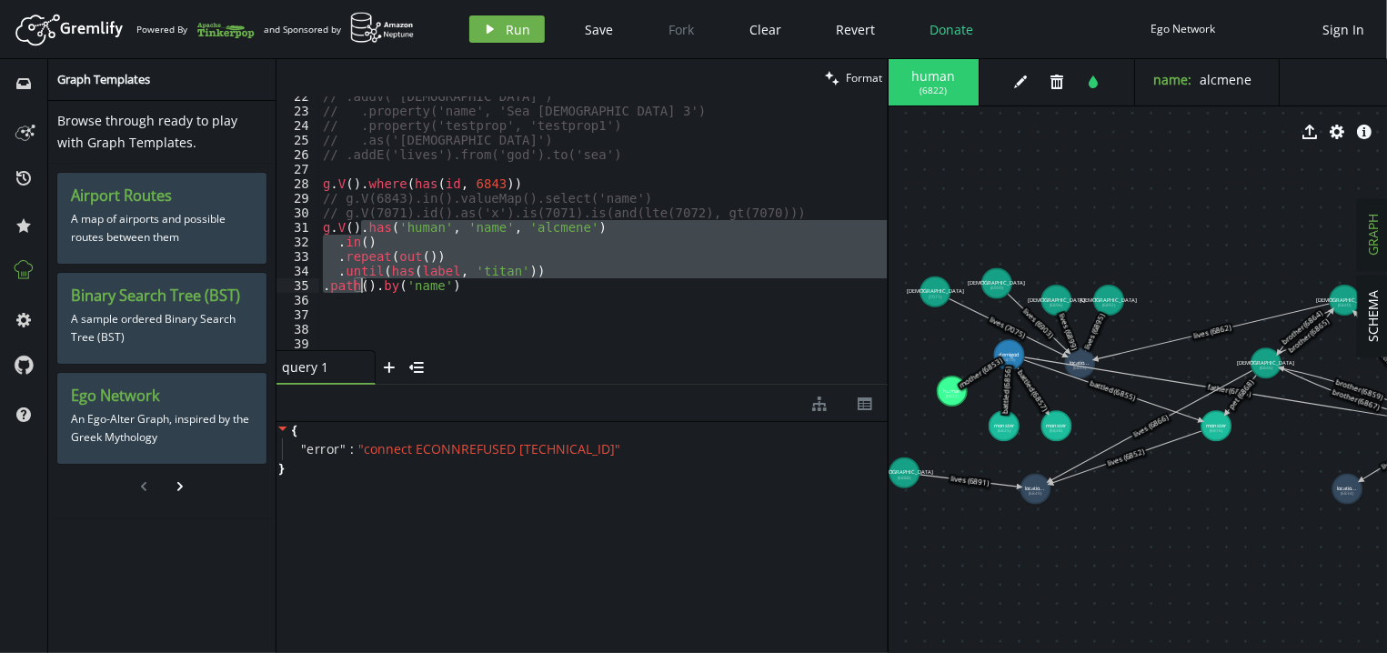
drag, startPoint x: 360, startPoint y: 228, endPoint x: 362, endPoint y: 282, distance: 53.7
click at [362, 282] on div "// .addV('god') // .property('name', 'Sea God 3') // .property('testprop', 'tes…" at bounding box center [603, 231] width 568 height 284
click at [503, 24] on button "play Run" at bounding box center [506, 28] width 75 height 27
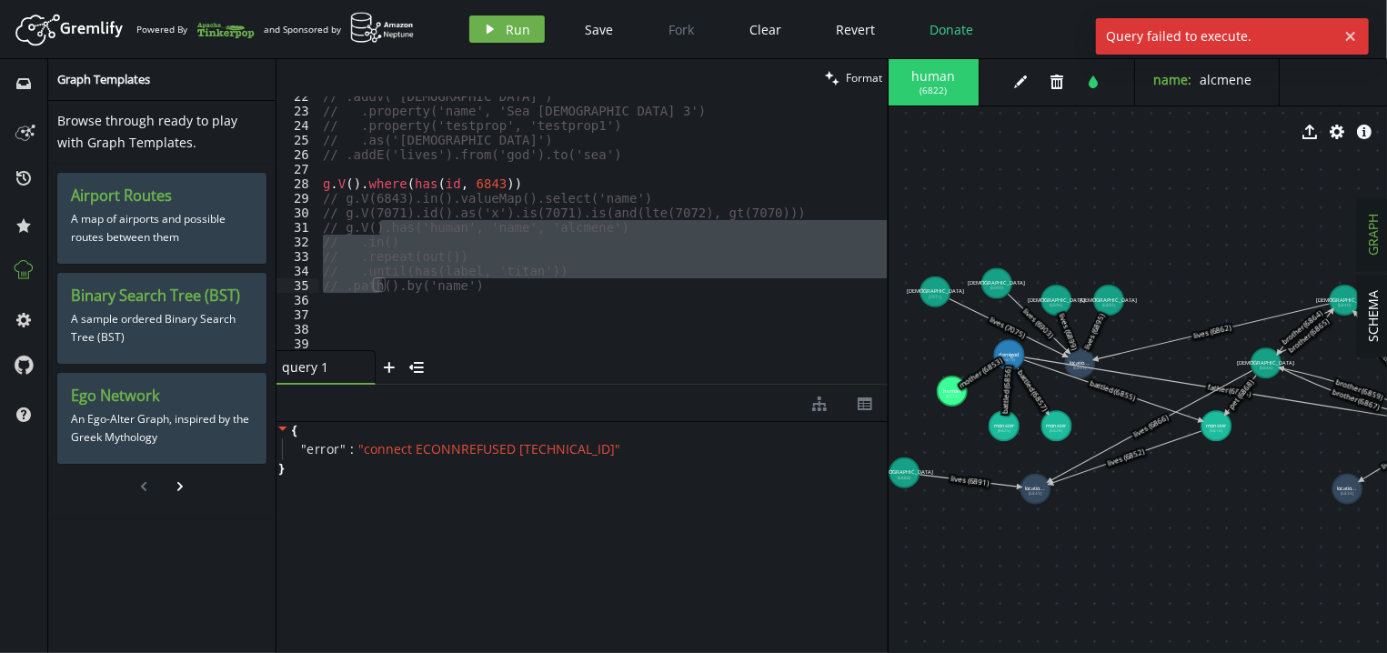
type textarea "g.V().where(has(id, 6843))"
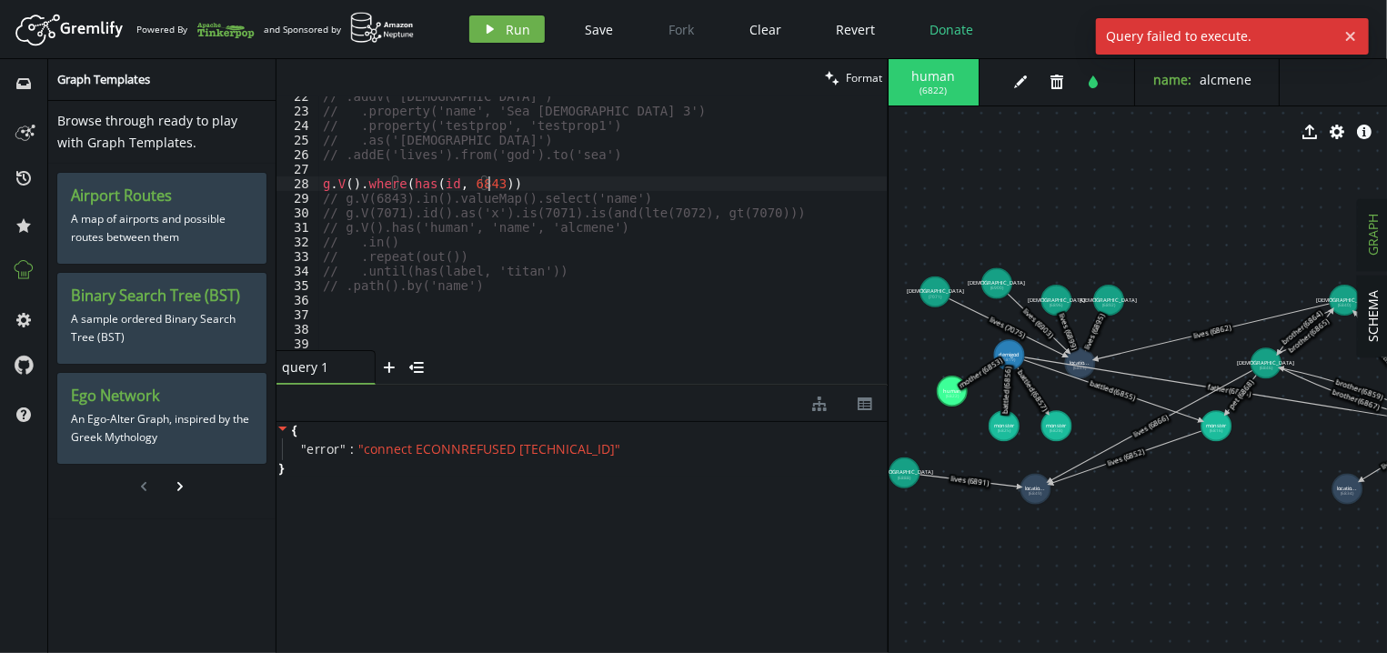
click at [512, 183] on div "// .addV('god') // .property('name', 'Sea God 3') // .property('testprop', 'tes…" at bounding box center [603, 231] width 568 height 284
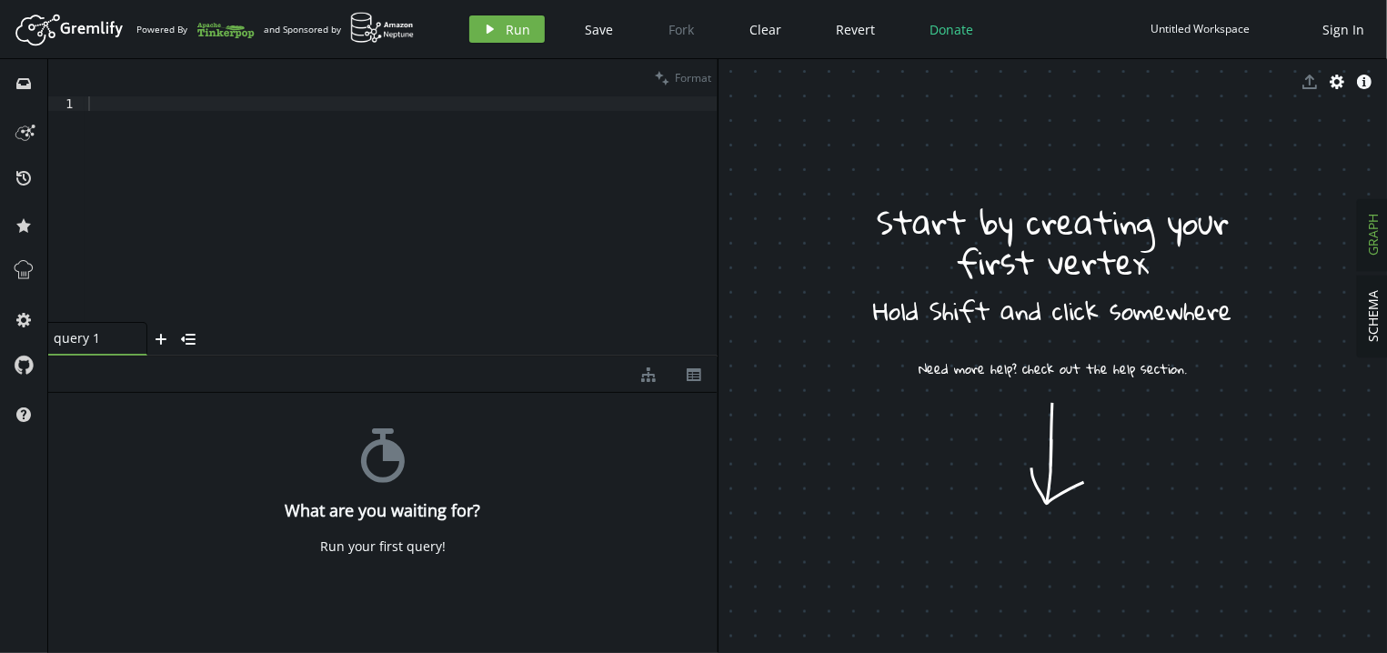
click at [282, 163] on div at bounding box center [401, 223] width 633 height 255
click at [28, 263] on icon at bounding box center [24, 270] width 24 height 24
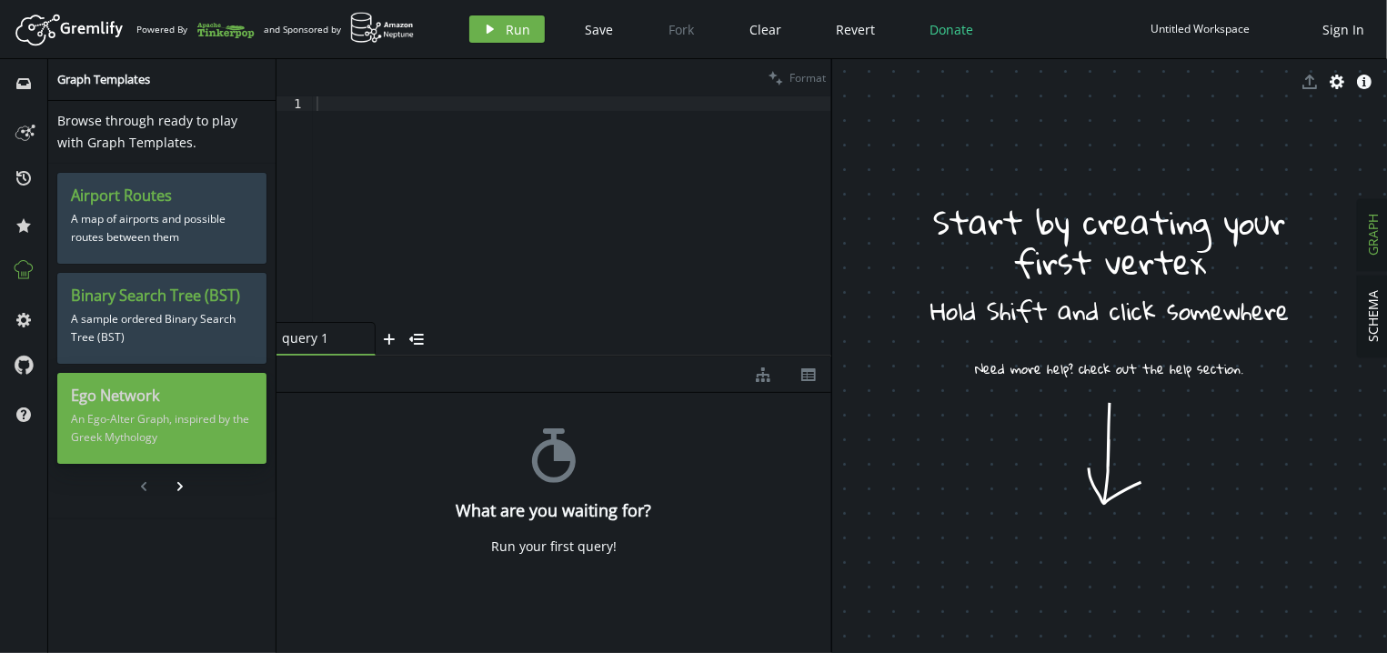
click at [141, 417] on p "An Ego-Alter Graph, inspired by the Greek Mythology" at bounding box center [162, 428] width 182 height 45
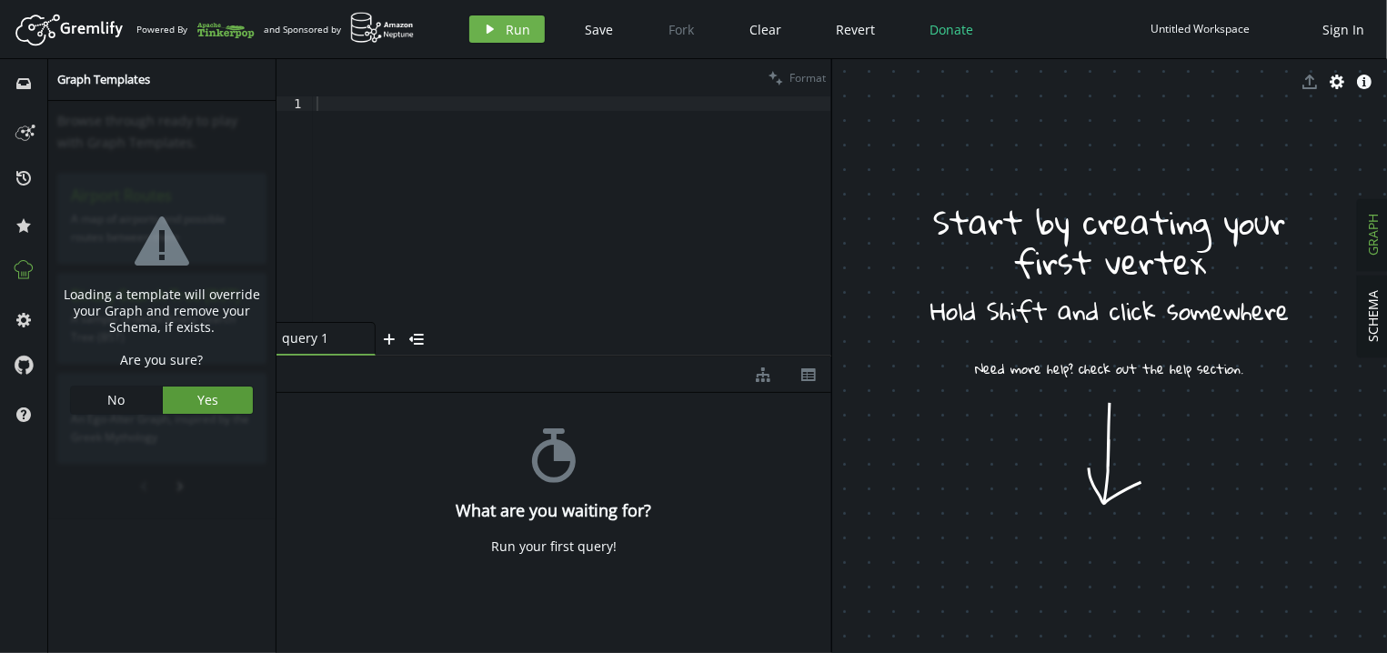
click at [205, 406] on span "Yes" at bounding box center [207, 399] width 21 height 17
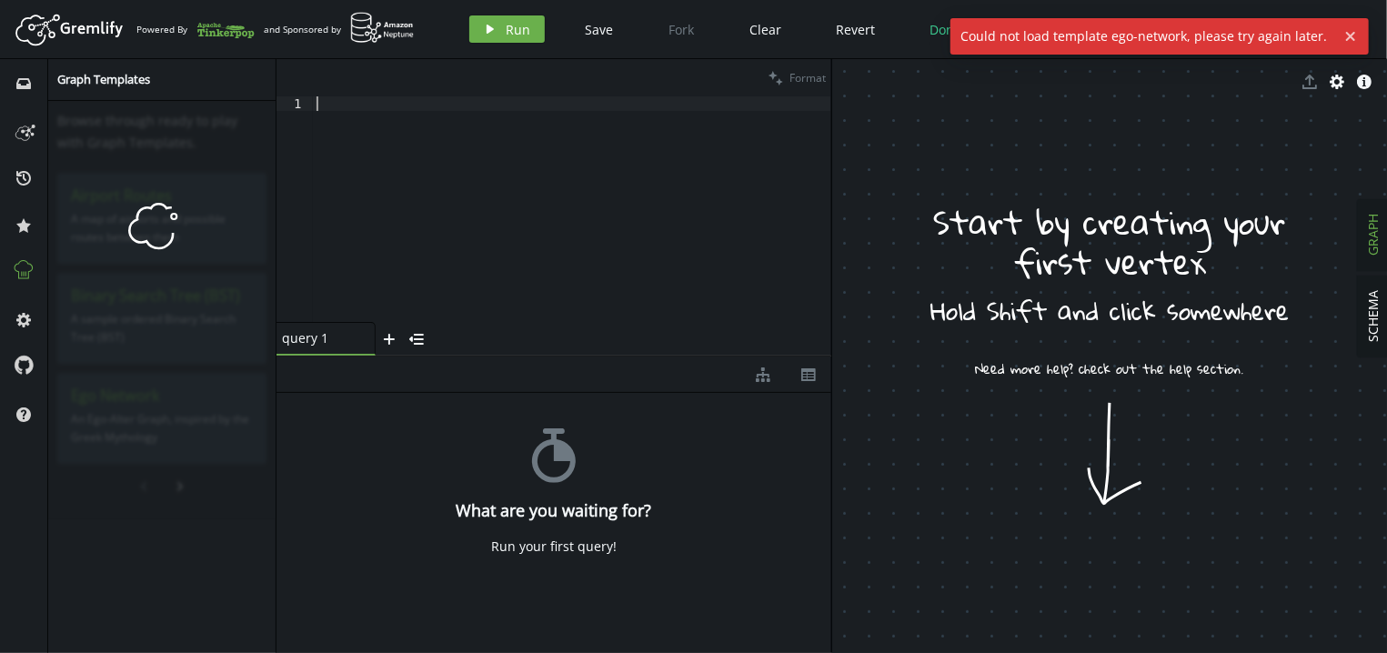
click at [413, 203] on div at bounding box center [572, 223] width 518 height 255
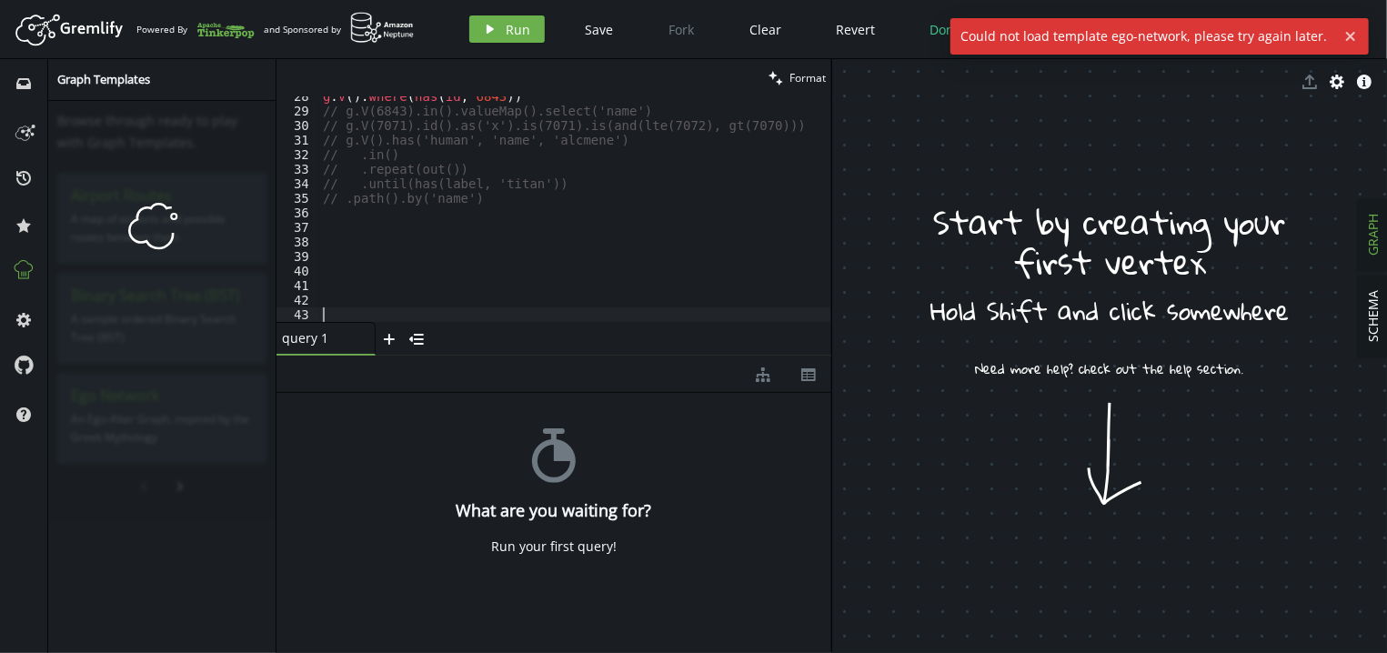
scroll to position [386, 0]
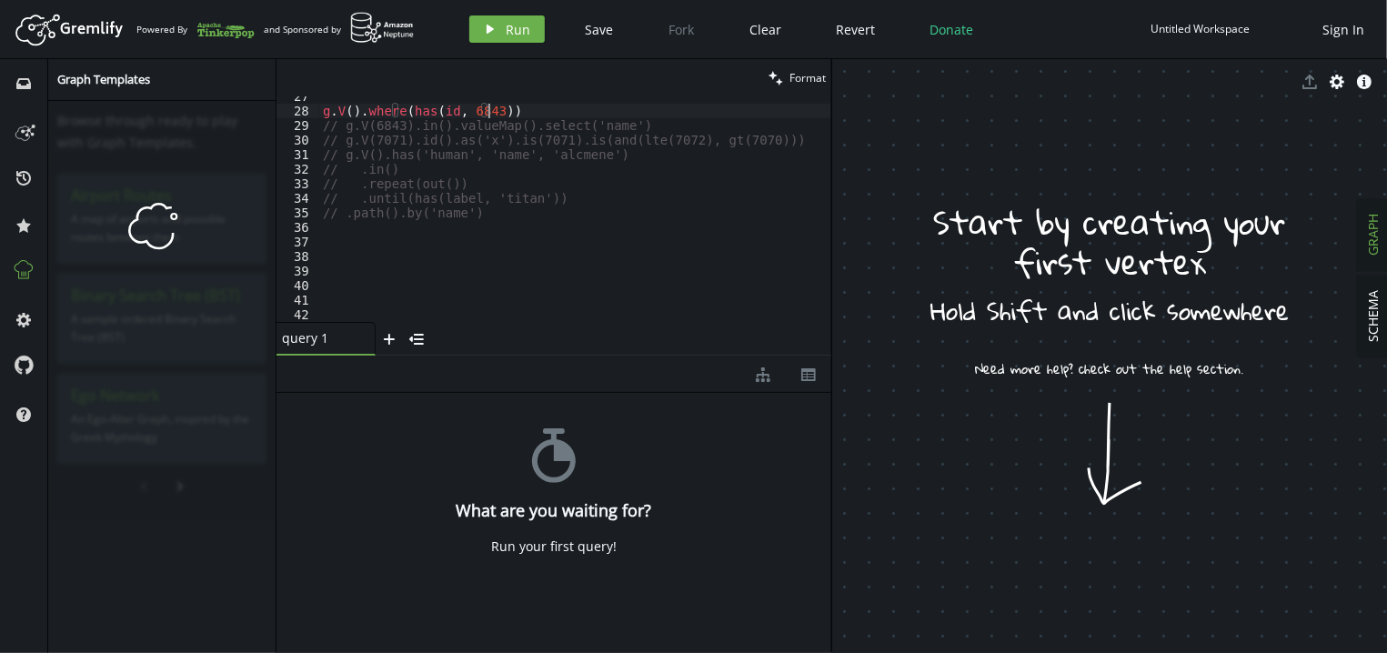
click at [495, 110] on div "g . V ( ) . where ( has ( id , 6843 )) // g.V(6843).in().valueMap().select('nam…" at bounding box center [575, 216] width 512 height 255
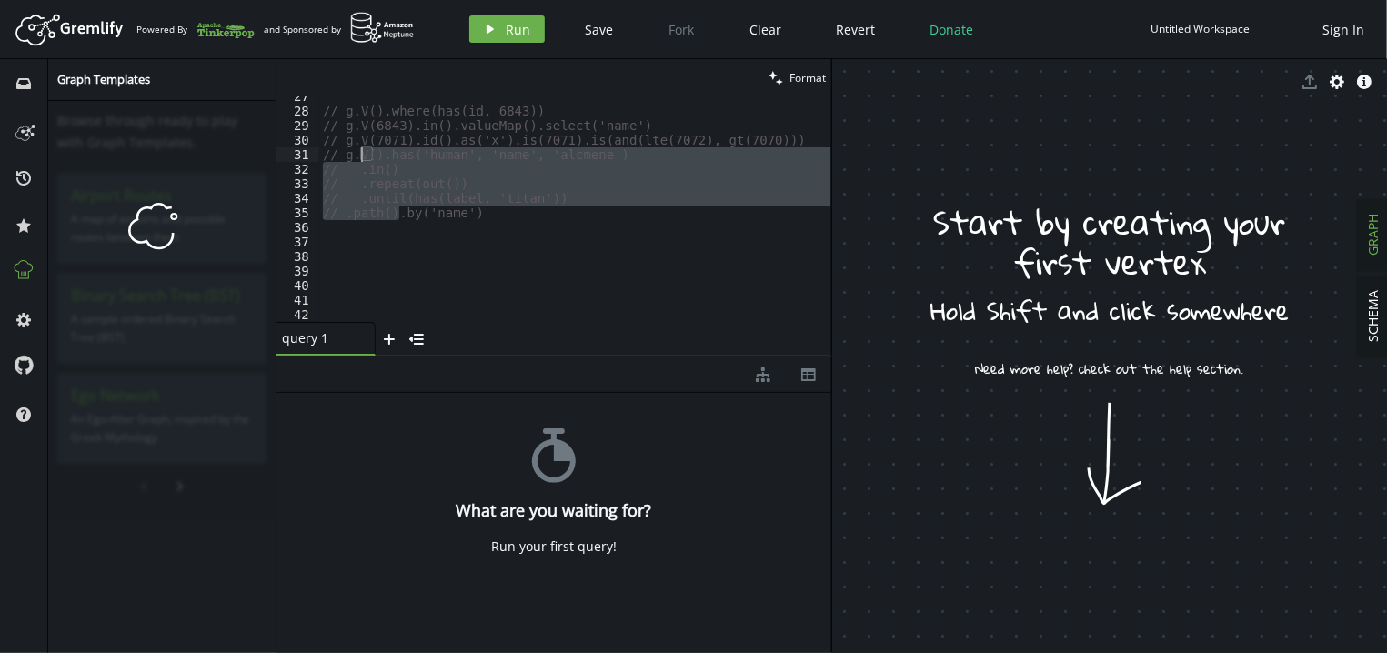
drag, startPoint x: 398, startPoint y: 216, endPoint x: 359, endPoint y: 155, distance: 72.4
click at [359, 155] on div "// g.V().where(has(id, 6843)) // g.V(6843).in().valueMap().select('name') // g.…" at bounding box center [575, 216] width 512 height 255
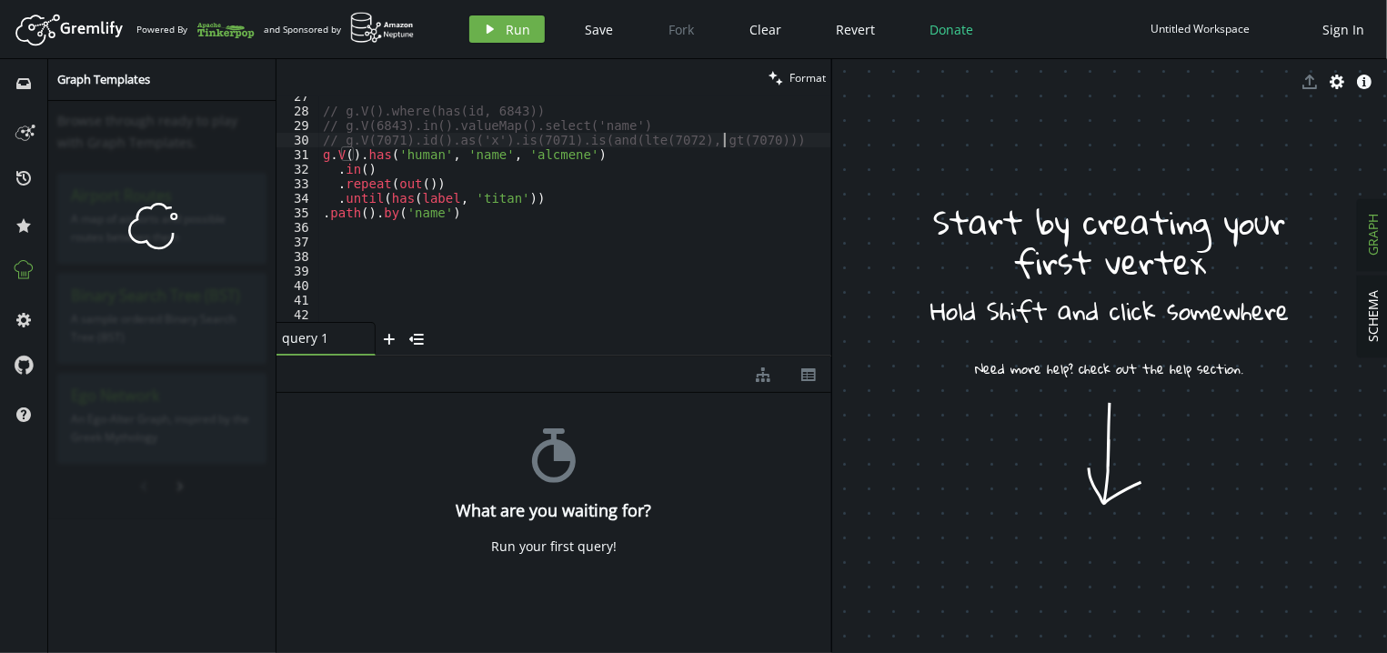
click at [767, 145] on div "// g.V().where(has(id, 6843)) // g.V(6843).in().valueMap().select('name') // g.…" at bounding box center [575, 216] width 512 height 255
click at [453, 211] on div "// g.V().where(has(id, 6843)) // g.V(6843).in().valueMap().select('name') // g.…" at bounding box center [575, 216] width 512 height 255
click at [135, 230] on icon at bounding box center [162, 226] width 68 height 48
type textarea ".repeat(out())"
click at [593, 190] on div "// g.V().where(has(id, 6843)) // g.V(6843).in().valueMap().select('name') // g.…" at bounding box center [575, 216] width 512 height 255
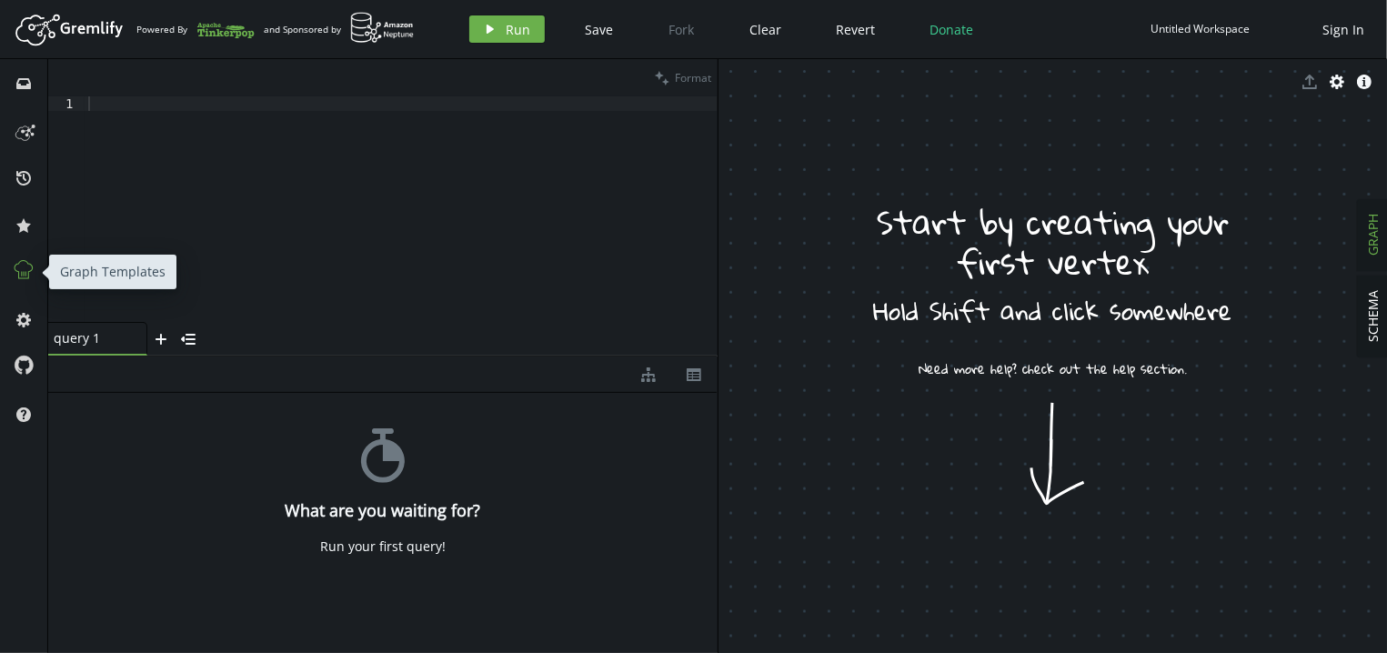
click at [20, 269] on icon at bounding box center [24, 270] width 24 height 24
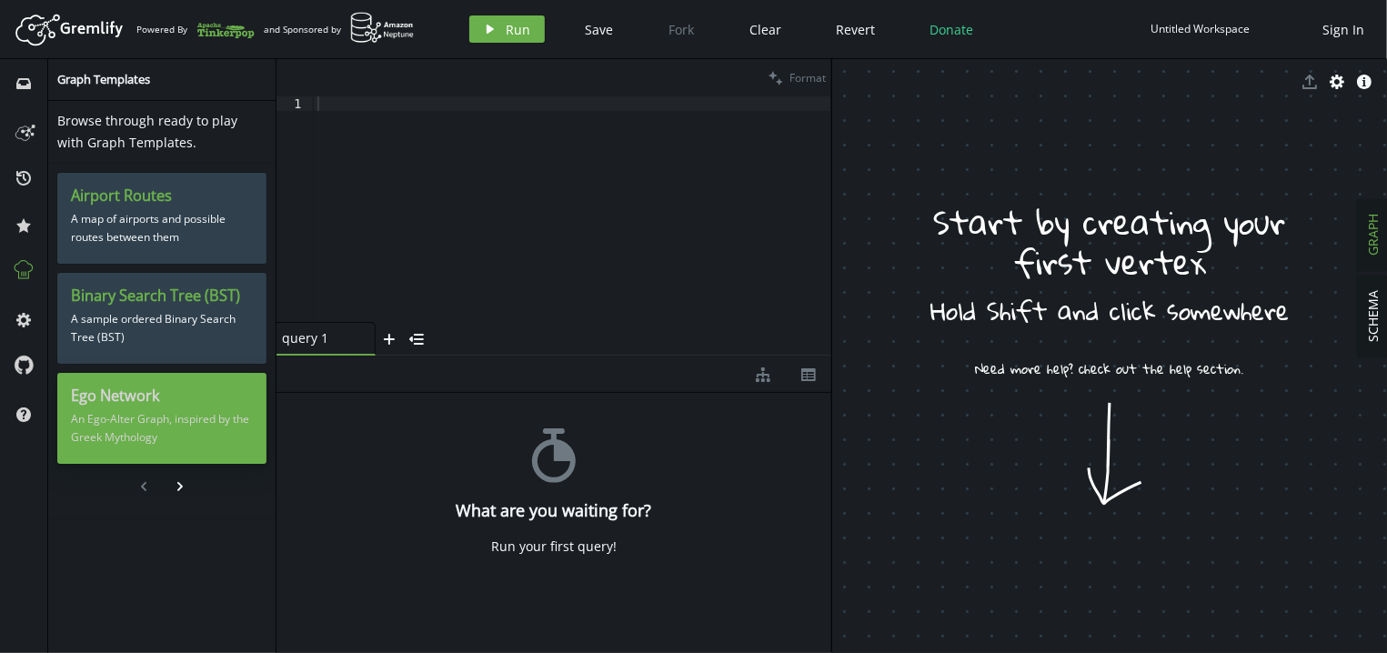
click at [138, 396] on h3 "Ego Network" at bounding box center [162, 395] width 182 height 19
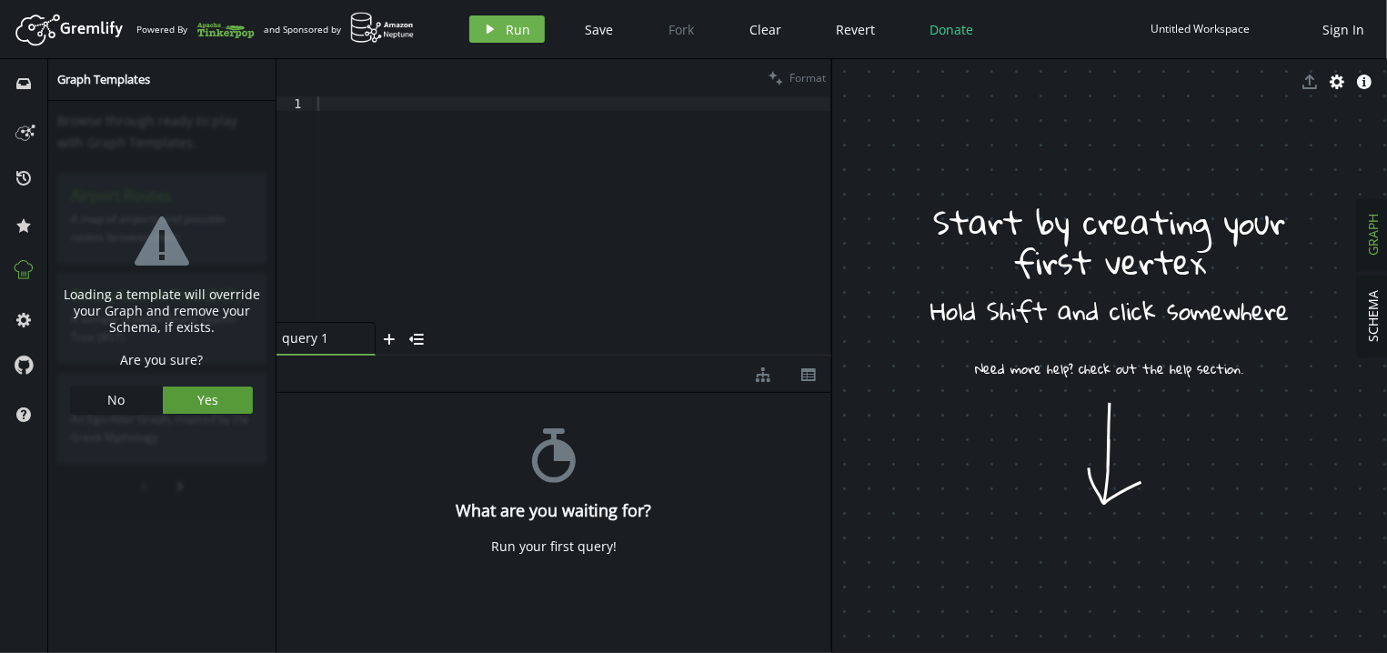
click at [230, 392] on button "Yes" at bounding box center [208, 399] width 91 height 27
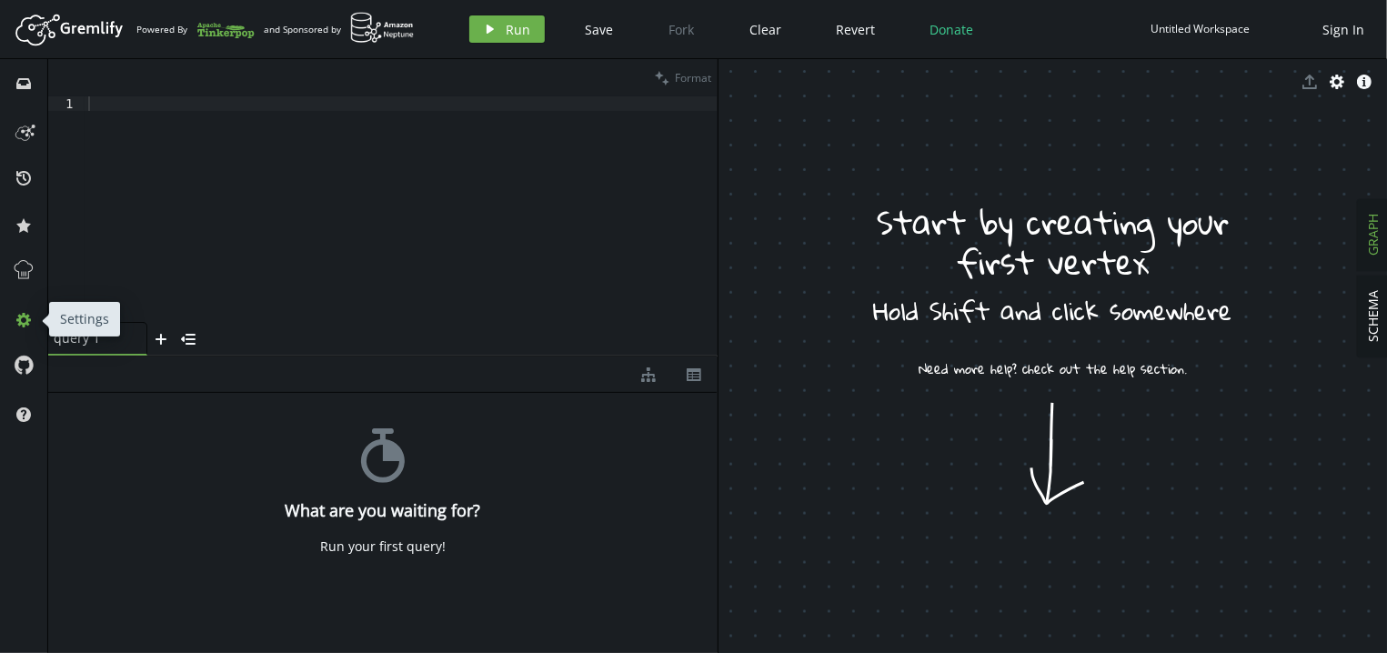
click at [25, 323] on icon at bounding box center [23, 320] width 15 height 15
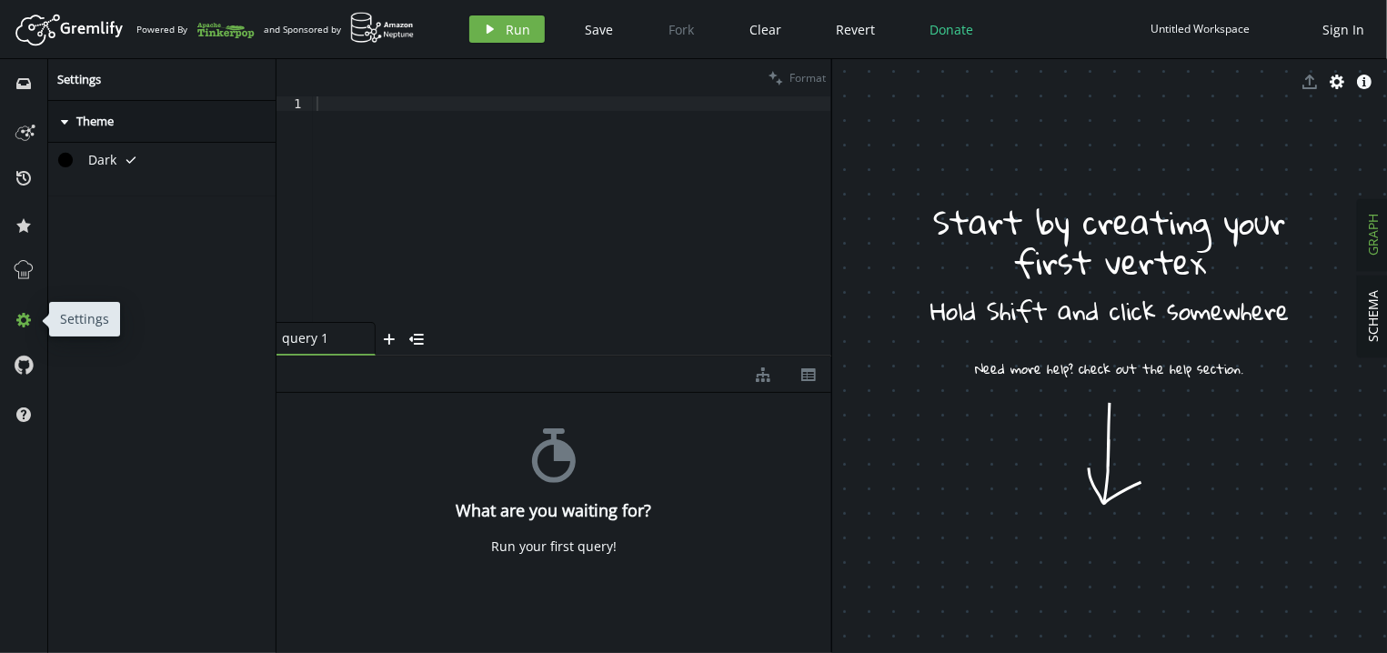
click at [25, 323] on icon at bounding box center [23, 320] width 15 height 15
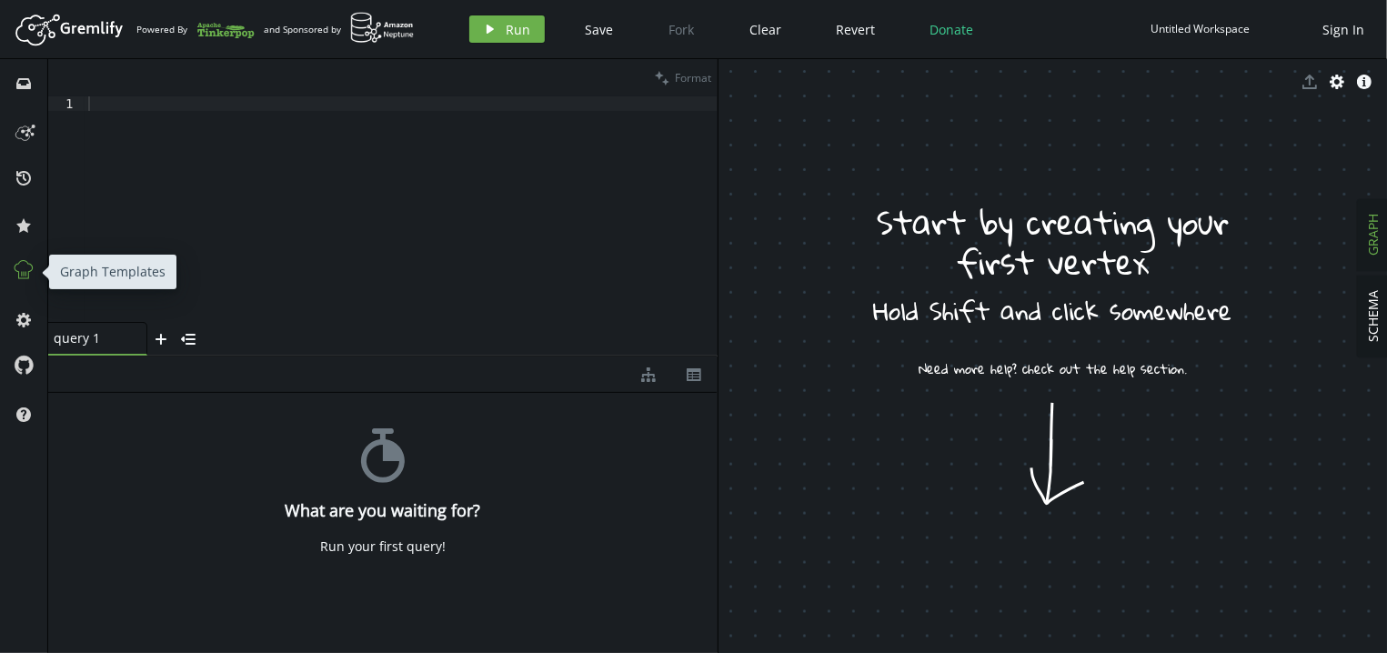
click at [34, 270] on icon at bounding box center [24, 270] width 24 height 24
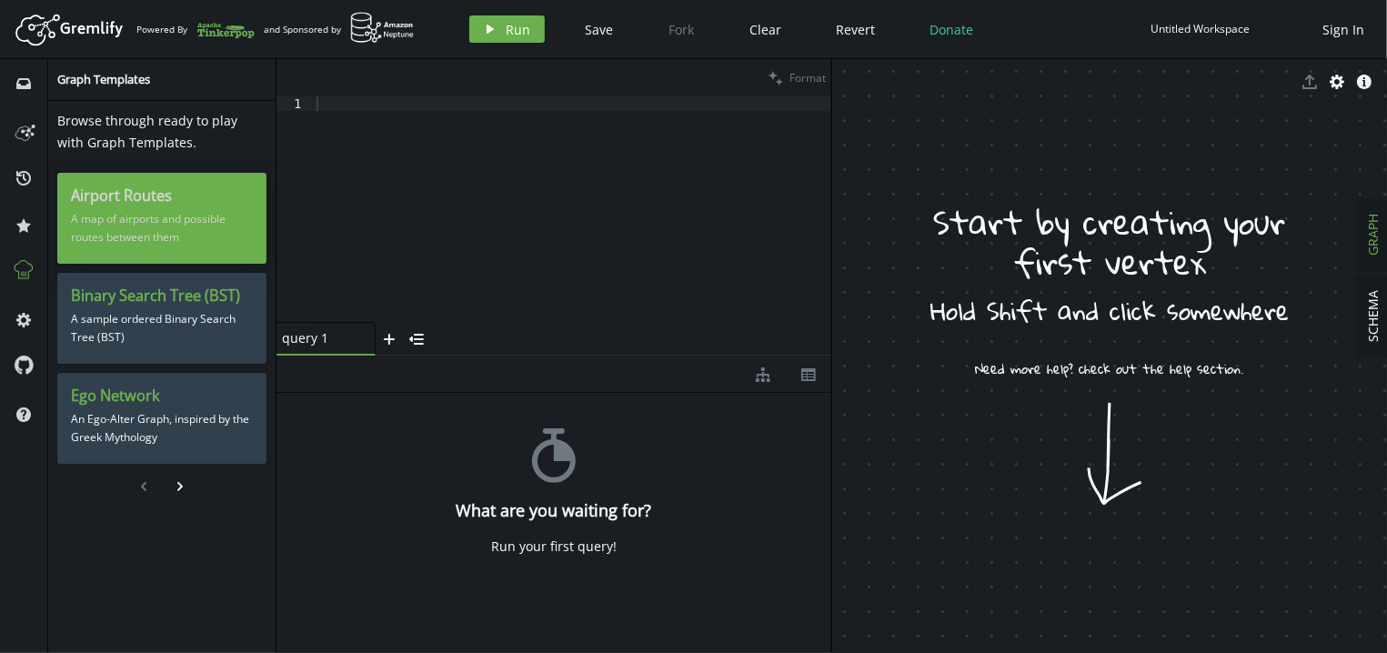
click at [159, 209] on p "A map of airports and possible routes between them" at bounding box center [162, 227] width 182 height 45
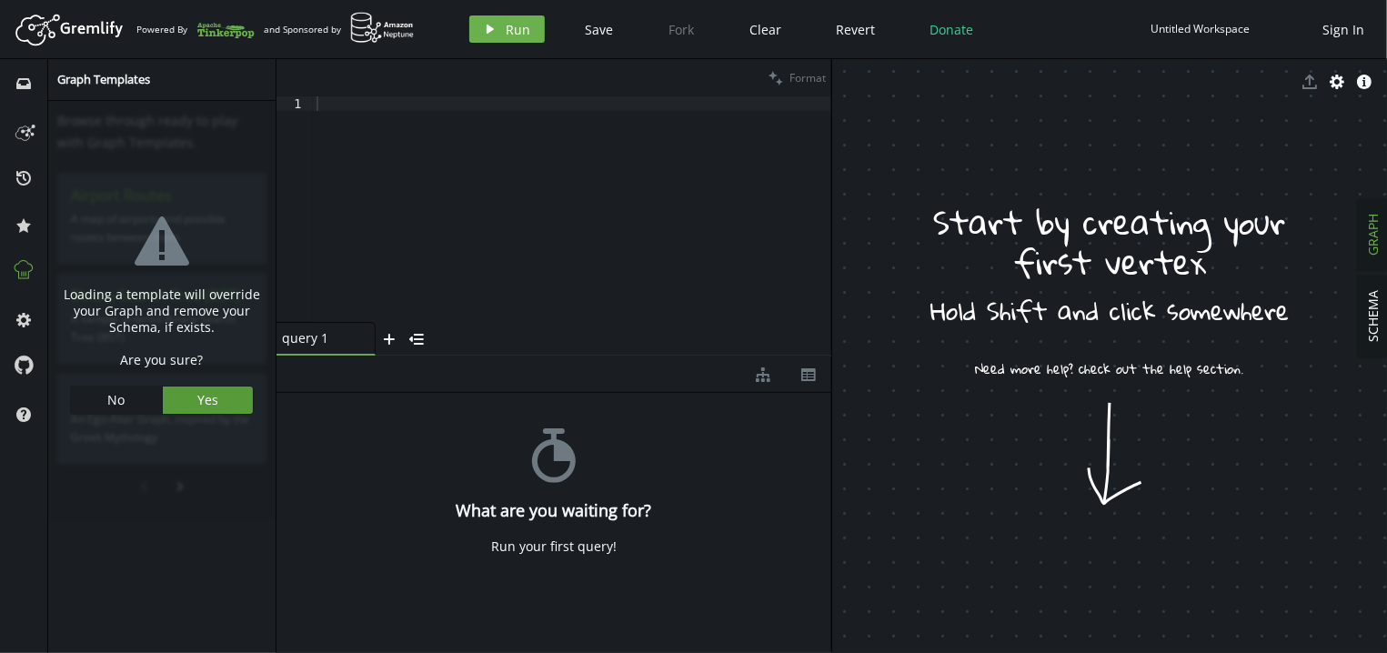
click at [191, 395] on button "Yes" at bounding box center [208, 399] width 91 height 27
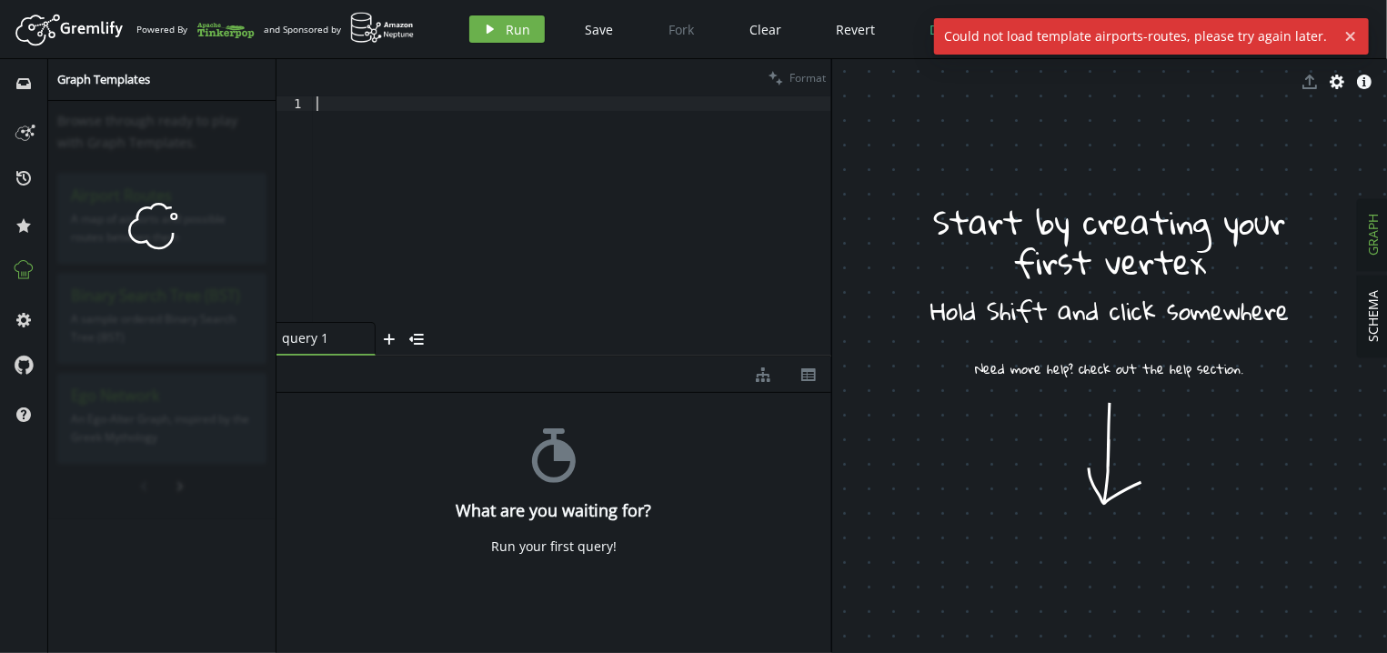
click at [429, 276] on div at bounding box center [572, 223] width 518 height 255
